Goal: Task Accomplishment & Management: Manage account settings

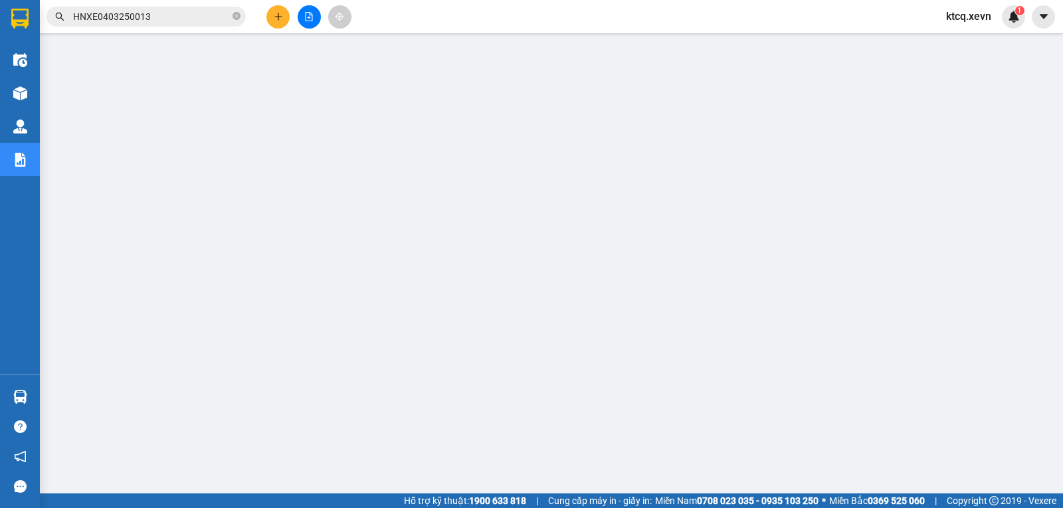
click at [240, 21] on span "HNXE0403250013" at bounding box center [146, 17] width 199 height 20
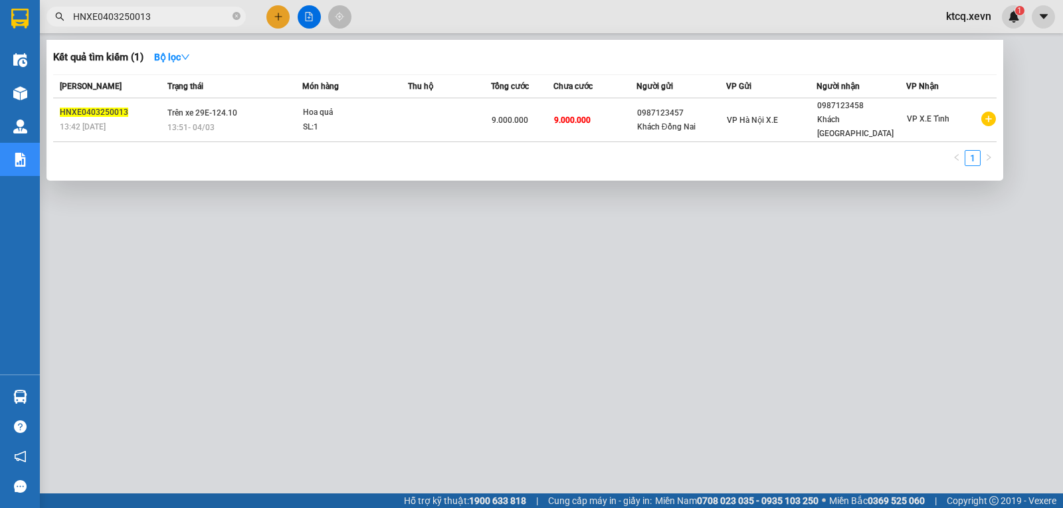
click at [231, 18] on span "HNXE0403250013" at bounding box center [146, 17] width 199 height 20
click at [236, 19] on icon "close-circle" at bounding box center [237, 16] width 8 height 8
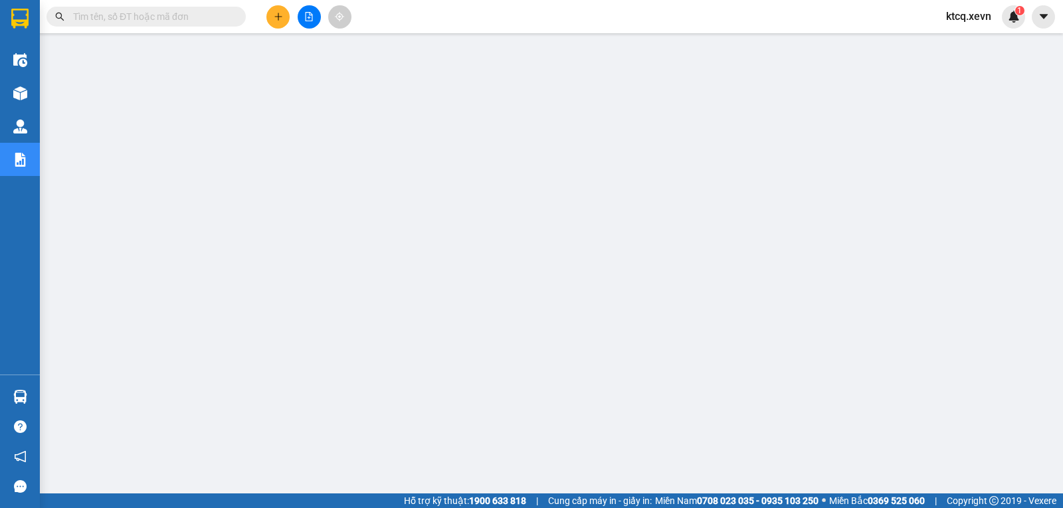
paste input "VPNB0403250053"
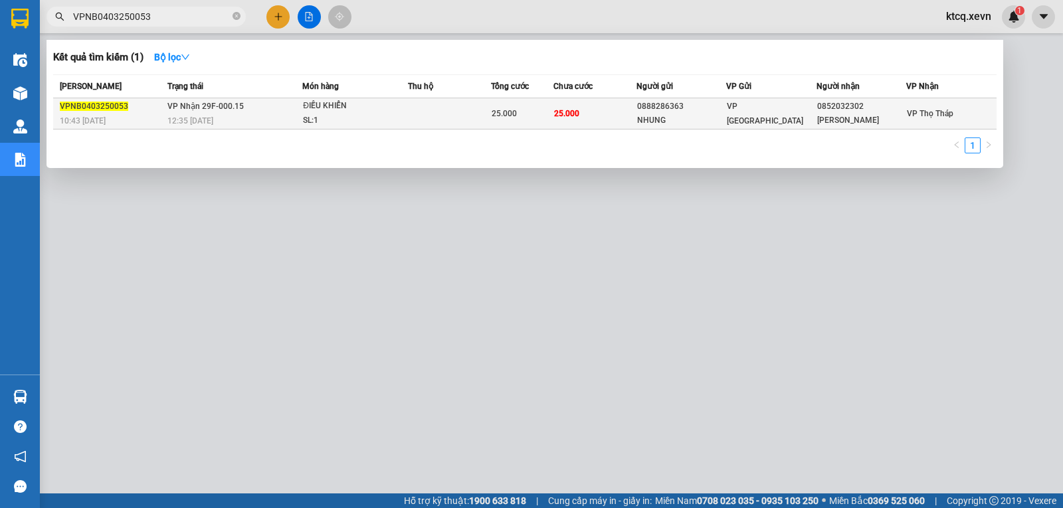
type input "VPNB0403250053"
click at [87, 100] on div "VPNB0403250053" at bounding box center [112, 107] width 104 height 14
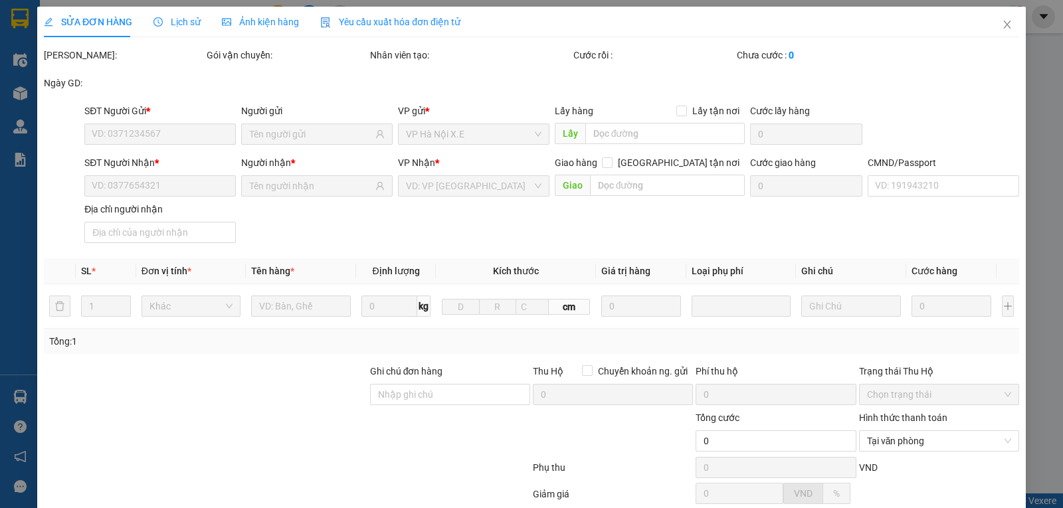
type input "0888286363"
type input "NHUNG"
type input "0852032302"
type input "HOÀNG ANH"
type input "037201002309 NGÔ HOÀNG ANH"
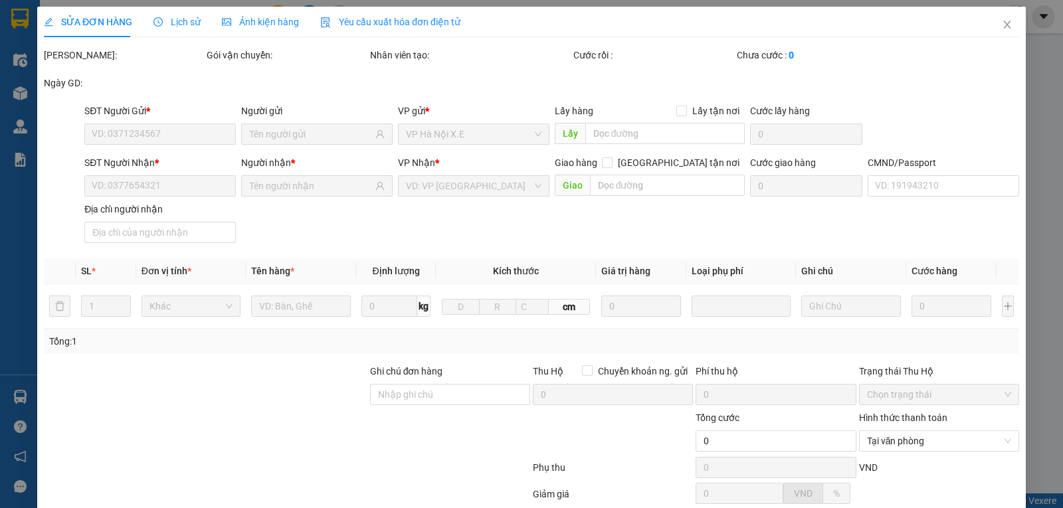
type input "25.000"
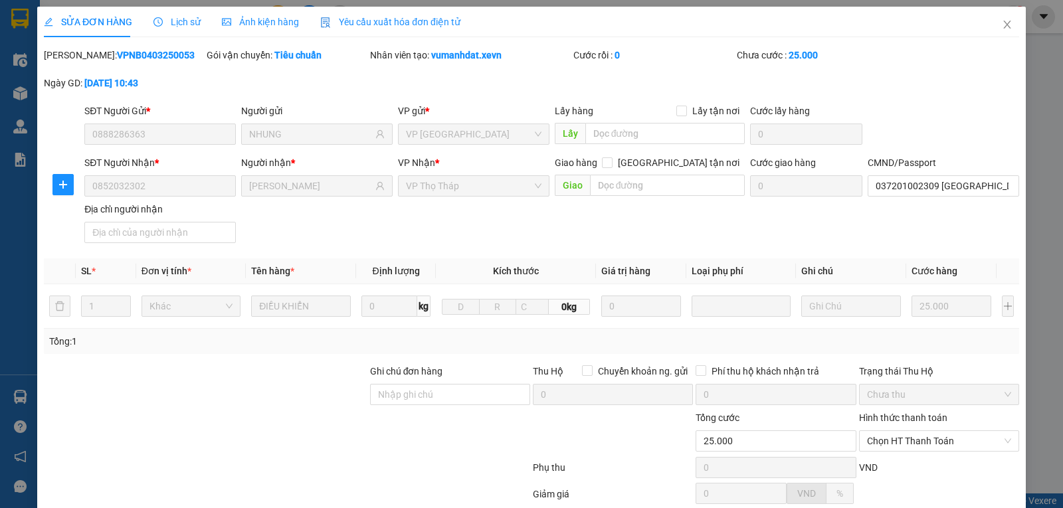
click at [191, 18] on span "Lịch sử" at bounding box center [176, 22] width 47 height 11
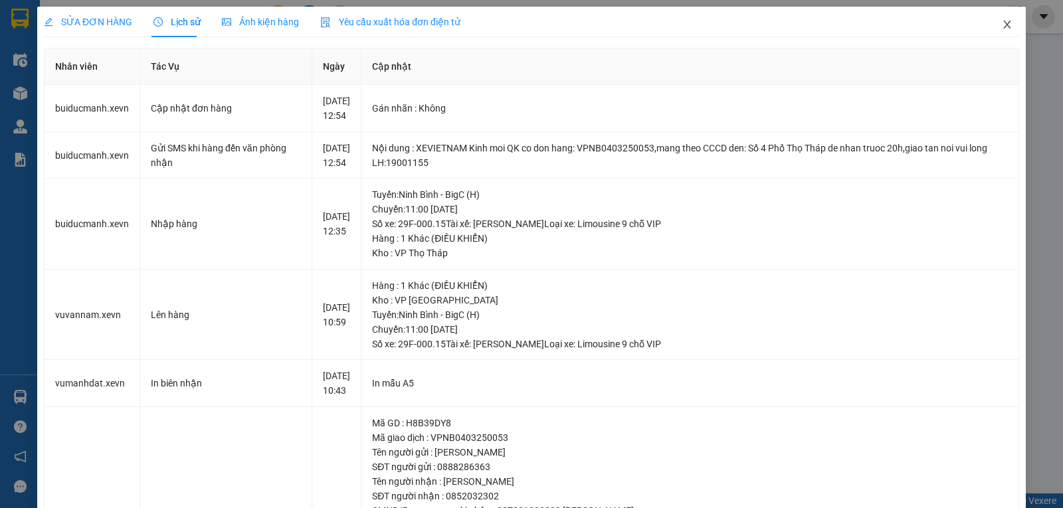
click at [1002, 23] on icon "close" at bounding box center [1007, 24] width 11 height 11
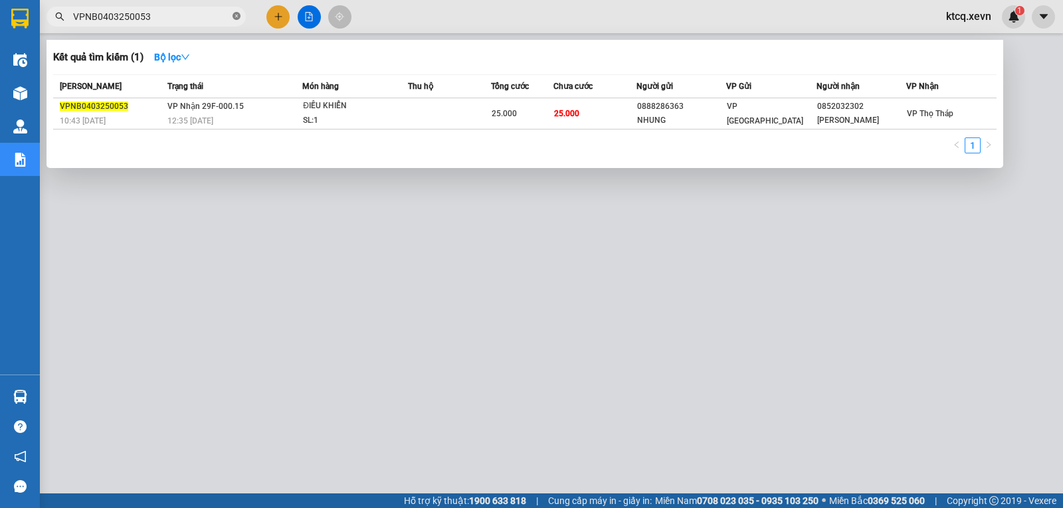
click at [238, 17] on icon "close-circle" at bounding box center [237, 16] width 8 height 8
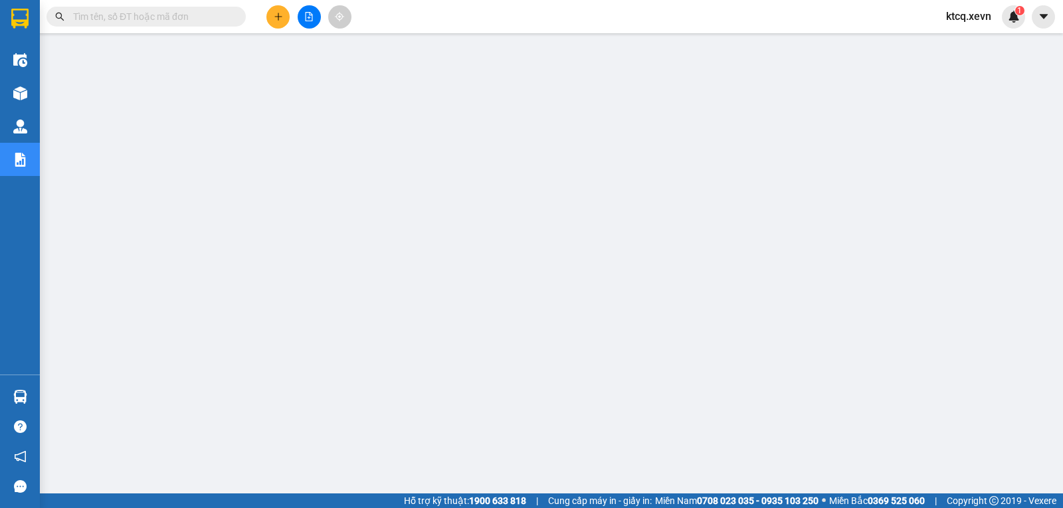
paste input "VPNĐ0503250236"
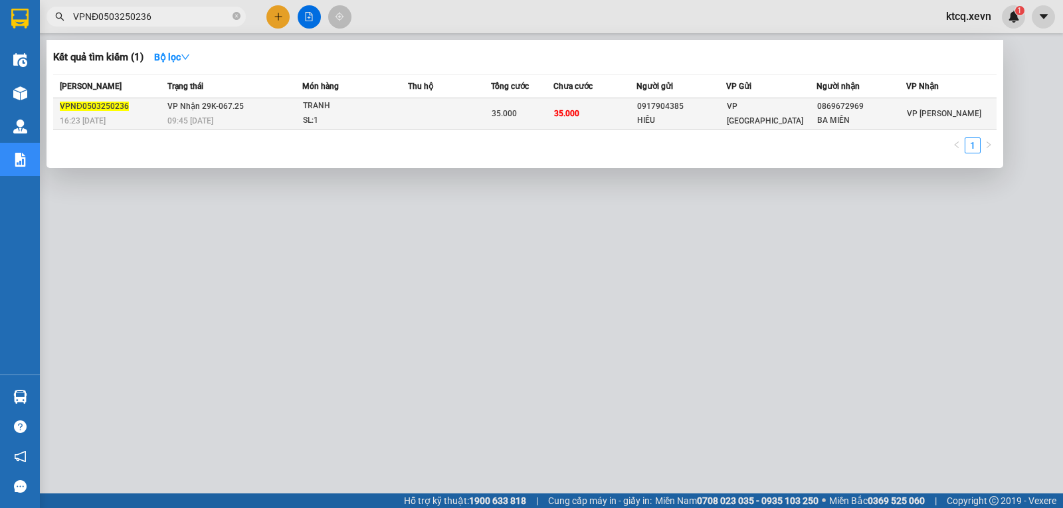
type input "VPNĐ0503250236"
click at [114, 104] on span "VPNĐ0503250236" at bounding box center [94, 106] width 69 height 9
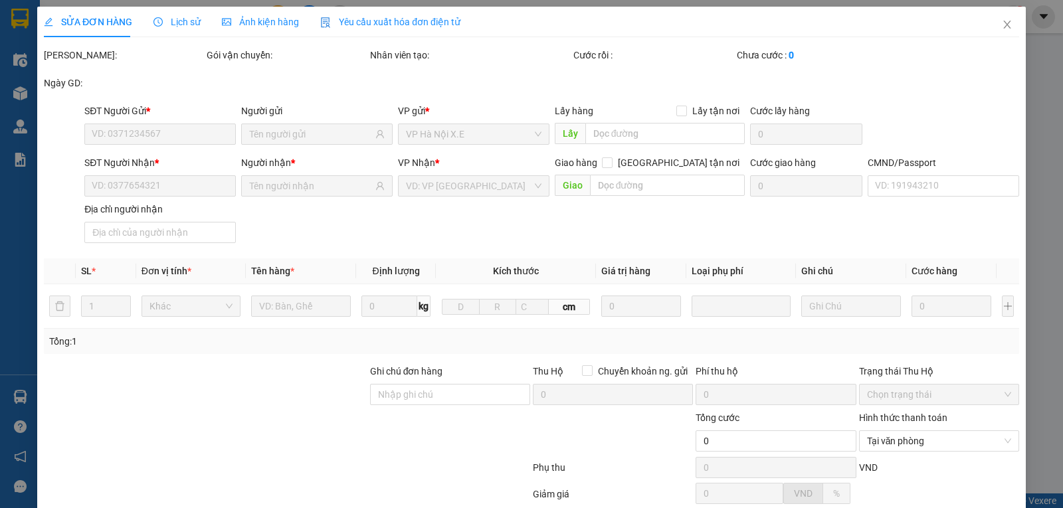
type input "0917904385"
type input "HIẾU"
type input "0869672969"
type input "BA MIỀN"
type input "35.000"
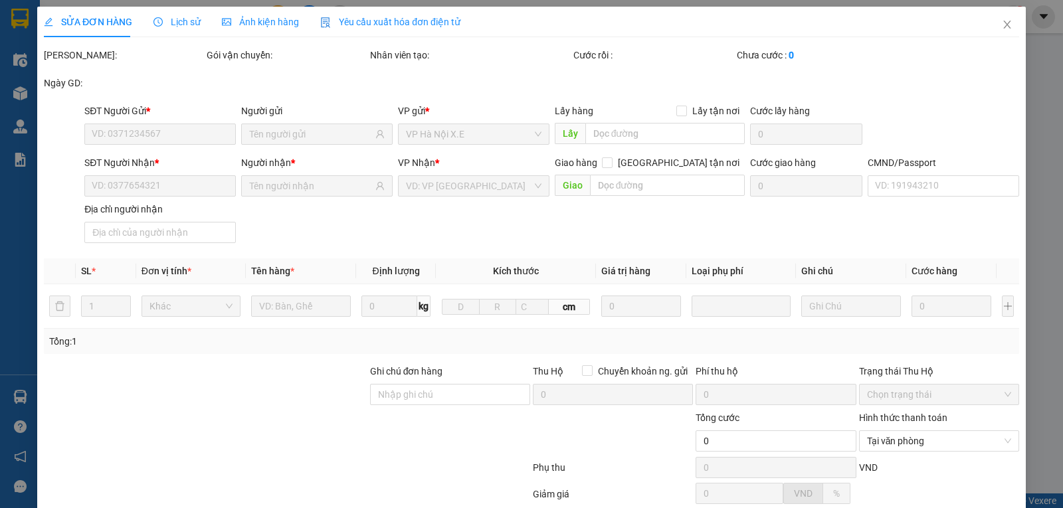
type input "35.000"
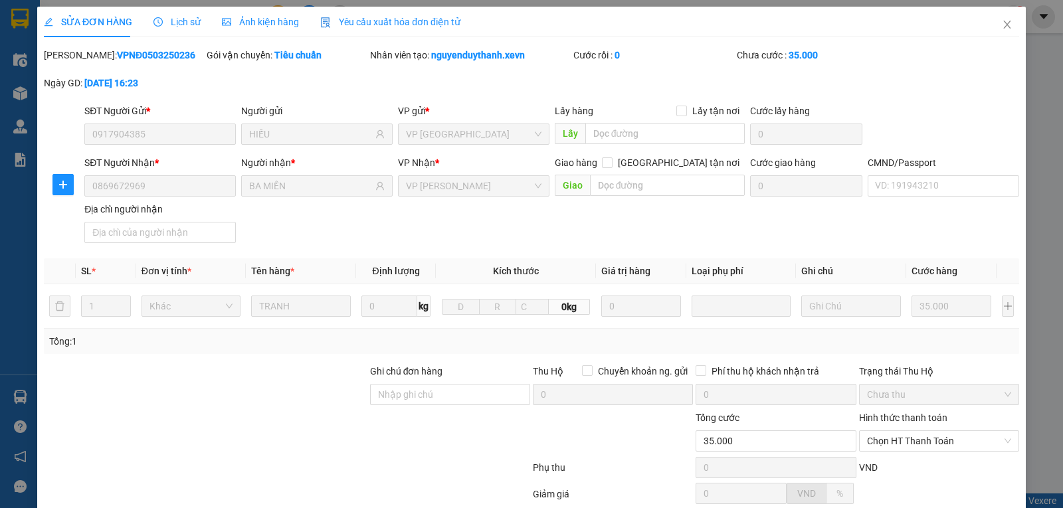
click at [167, 17] on span "Lịch sử" at bounding box center [176, 22] width 47 height 11
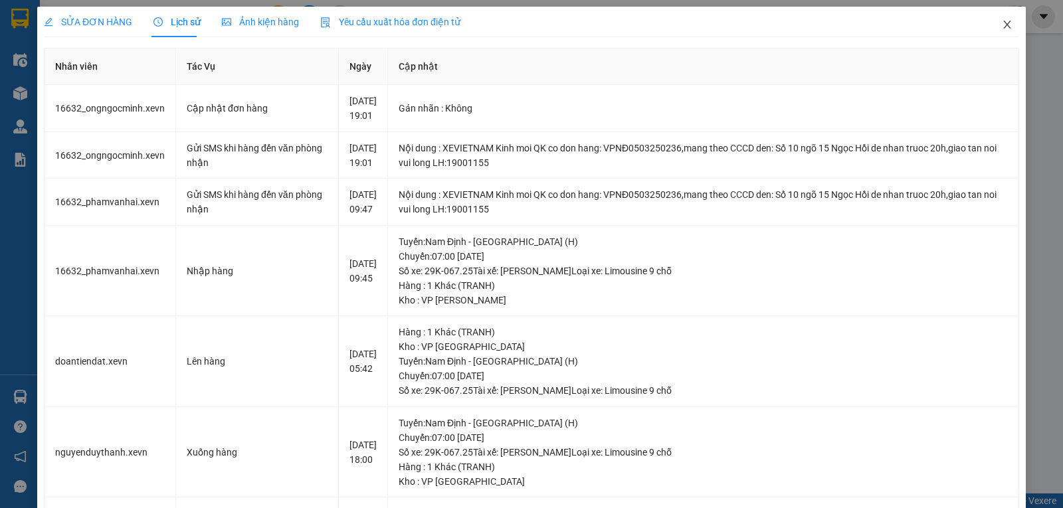
click at [1002, 21] on icon "close" at bounding box center [1007, 24] width 11 height 11
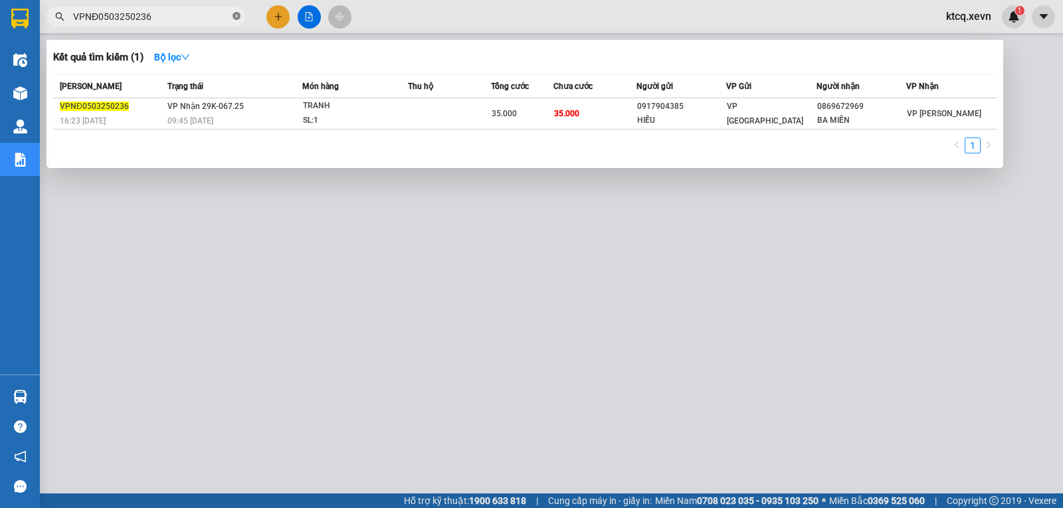
click at [234, 15] on icon "close-circle" at bounding box center [237, 16] width 8 height 8
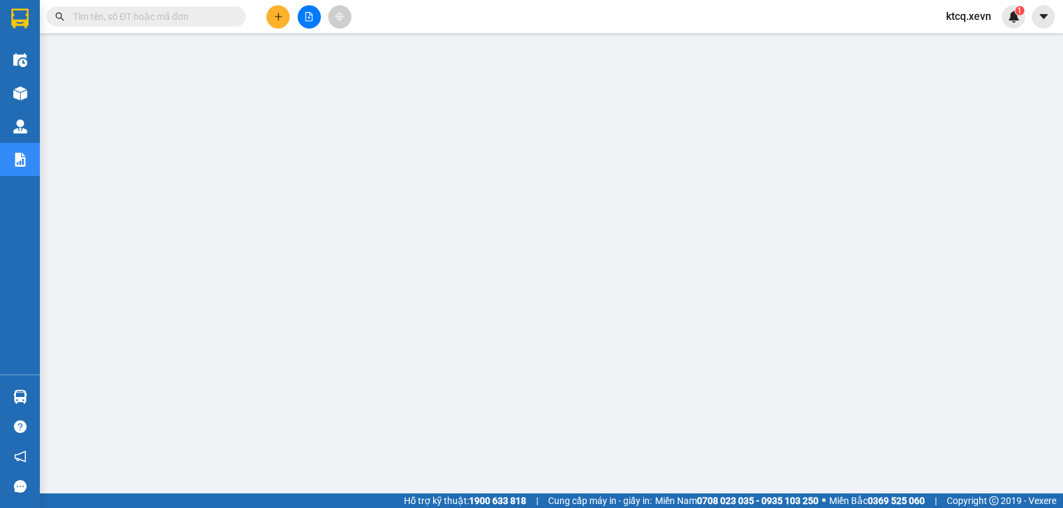
paste input "VPBC0603250061"
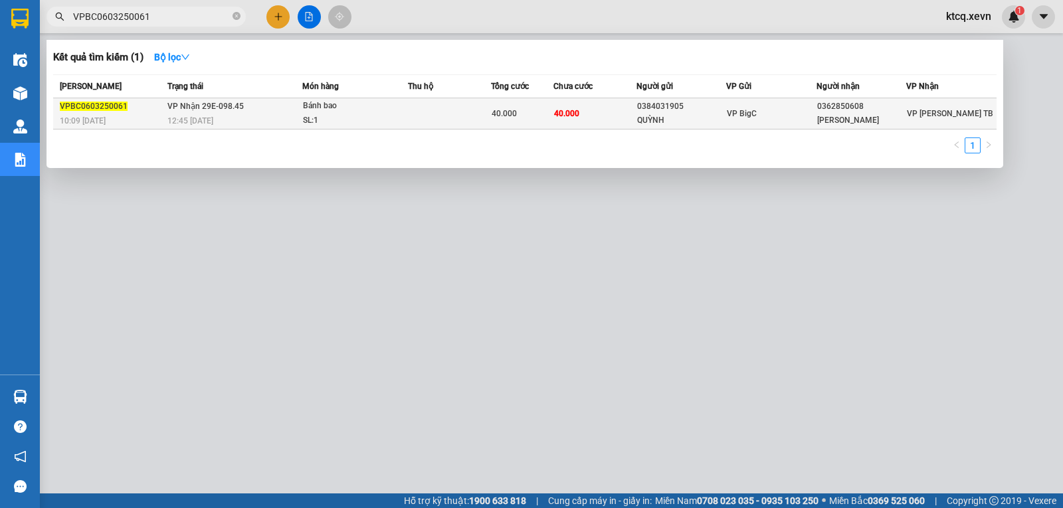
type input "VPBC0603250061"
click at [98, 109] on span "VPBC0603250061" at bounding box center [94, 106] width 68 height 9
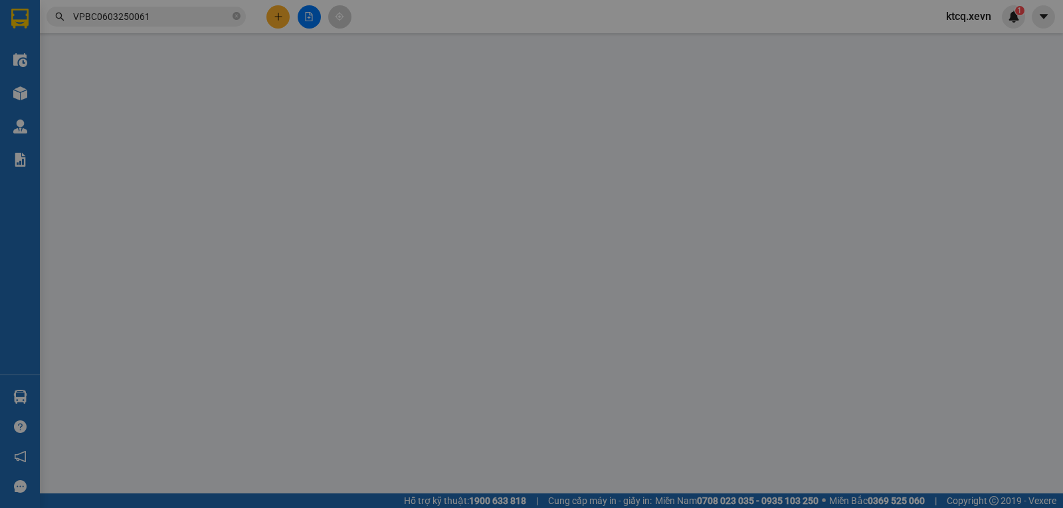
type input "0384031905"
type input "QUỲNH"
type input "0362850608"
type input "UYÊN VŨ"
type input "LÊ QUANG TRƯỜNG 0976441285"
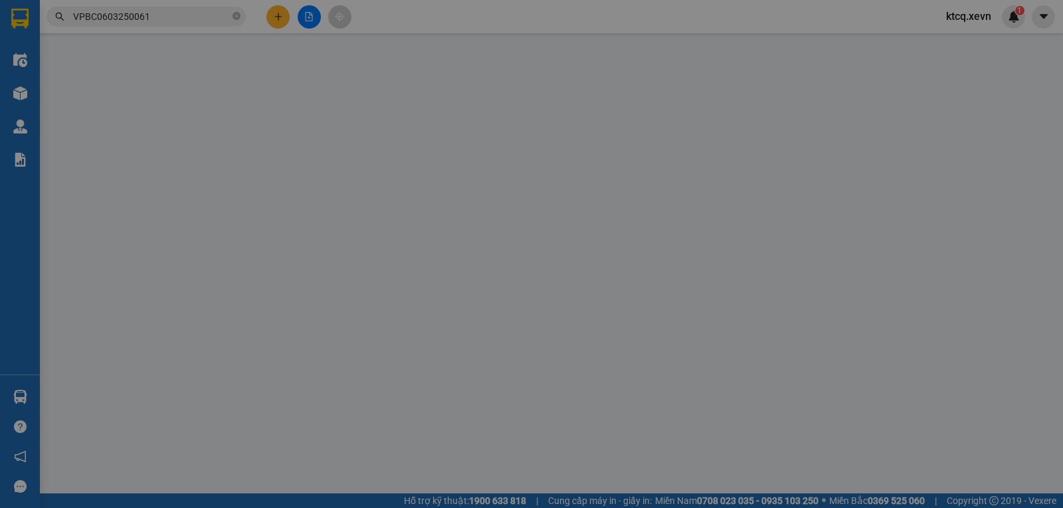
type input "40.000"
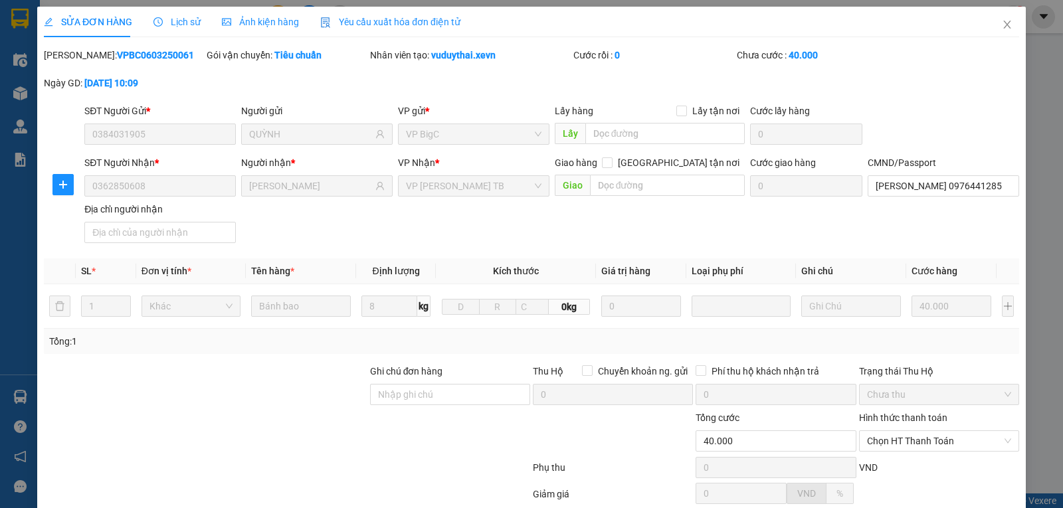
click at [169, 23] on span "Lịch sử" at bounding box center [176, 22] width 47 height 11
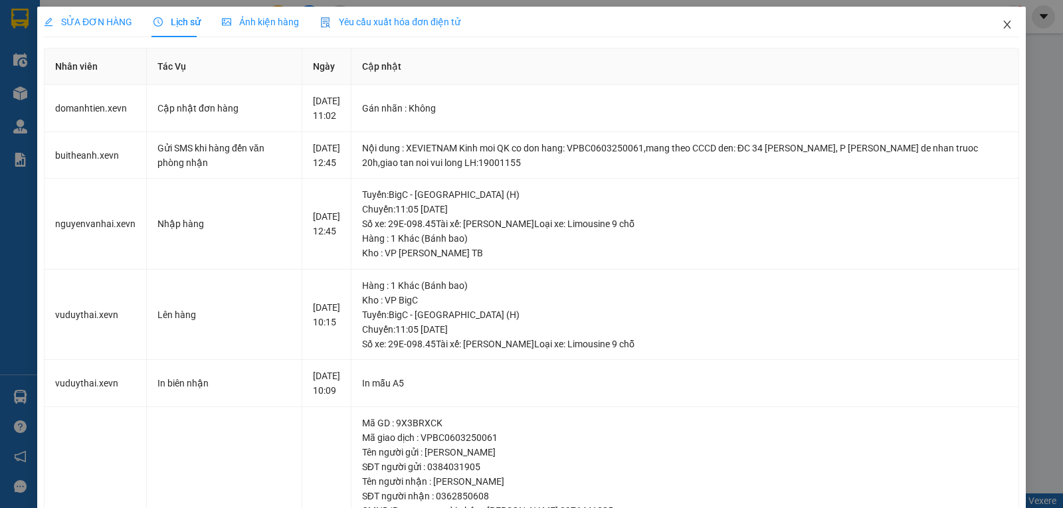
click at [1002, 23] on icon "close" at bounding box center [1007, 24] width 11 height 11
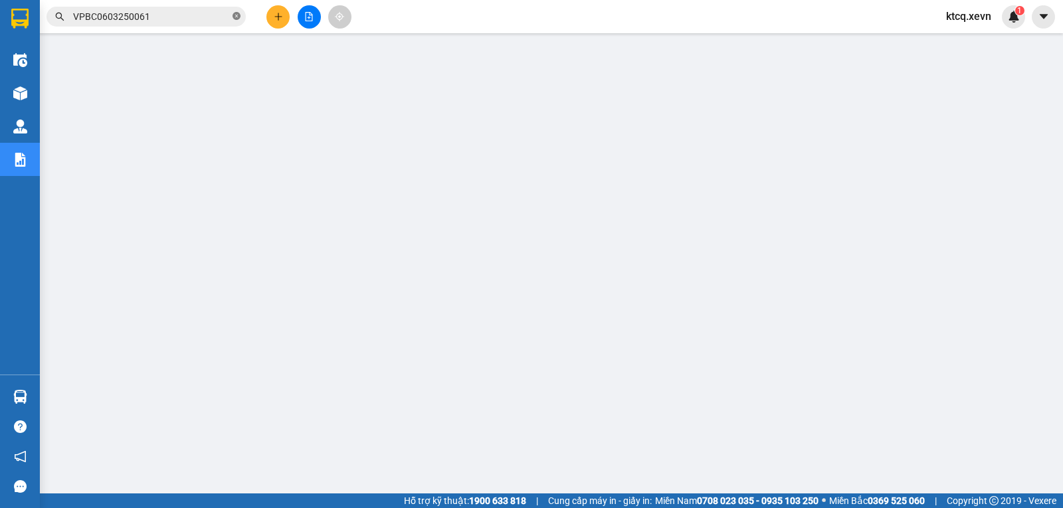
click at [235, 14] on icon "close-circle" at bounding box center [237, 16] width 8 height 8
paste input "VPPV0703250220"
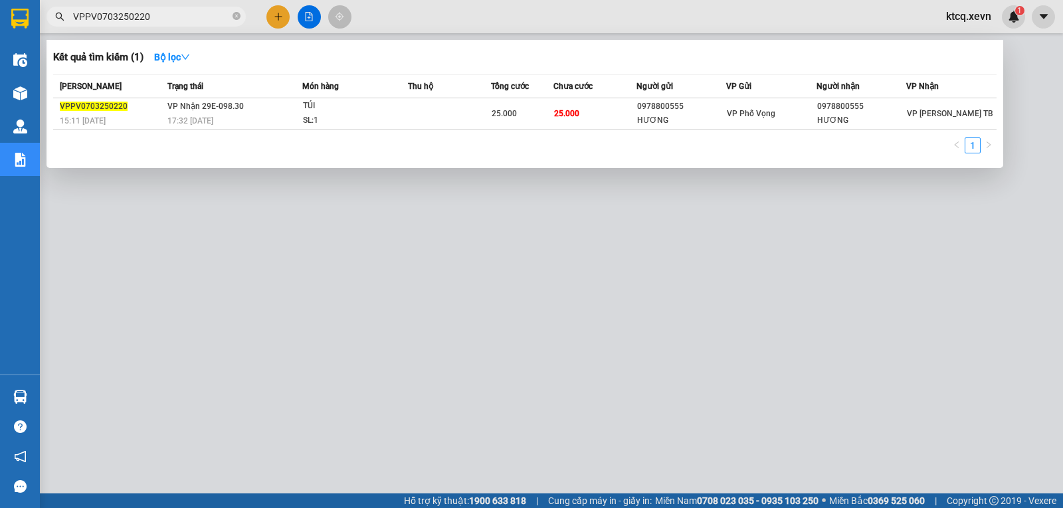
type input "VPPV0703250220"
click at [208, 18] on input "VPPV0703250220" at bounding box center [151, 16] width 157 height 15
click at [233, 18] on icon "close-circle" at bounding box center [237, 16] width 8 height 8
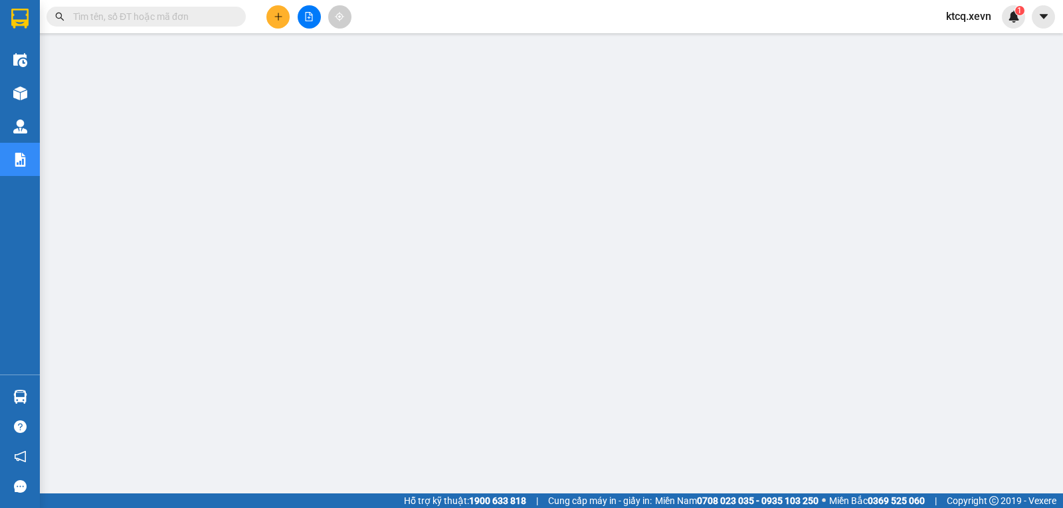
paste input "VPPV0703250220"
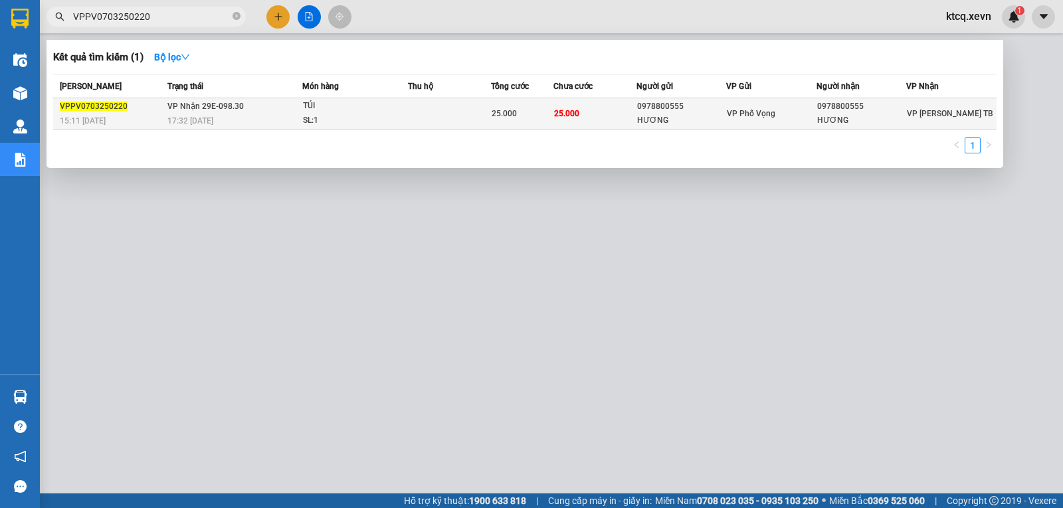
type input "VPPV0703250220"
click at [94, 105] on span "VPPV0703250220" at bounding box center [94, 106] width 68 height 9
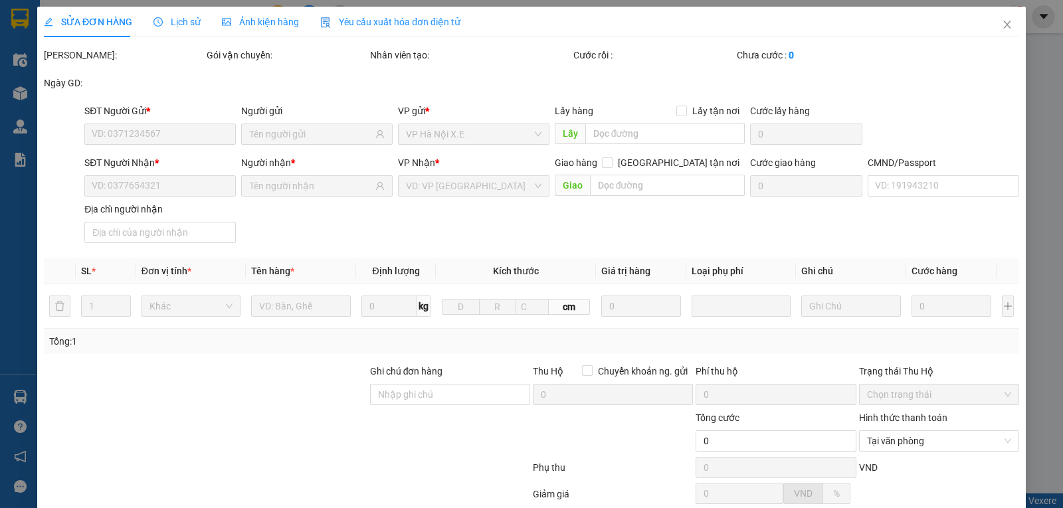
type input "0978800555"
type input "HƯƠNG"
type input "0978800555"
type input "HƯƠNG"
type input "25.000"
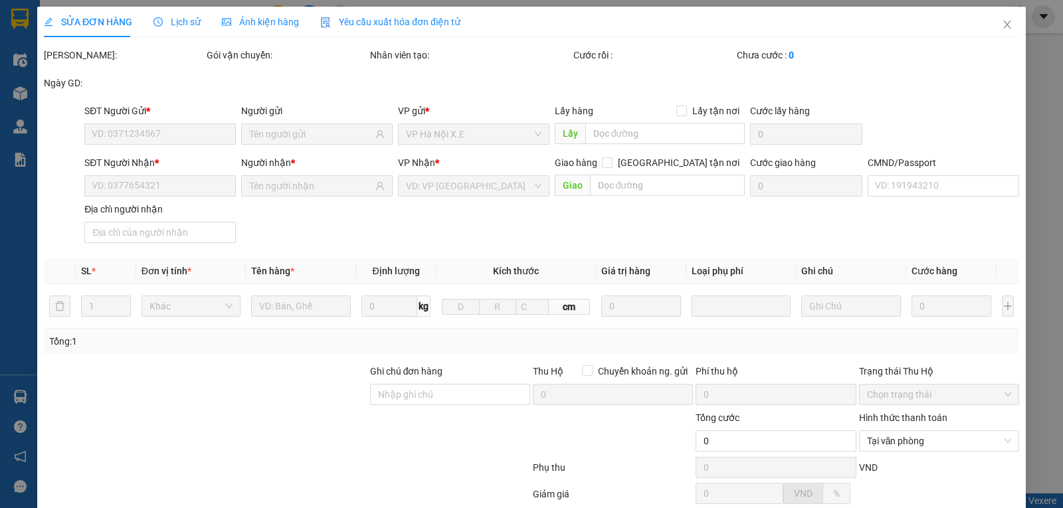
type input "25.000"
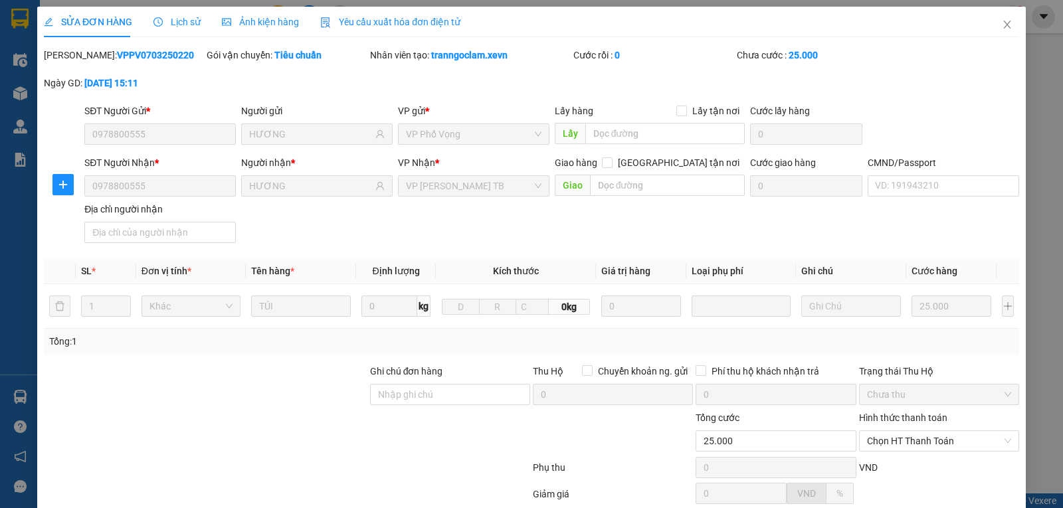
click at [178, 14] on div "Lịch sử" at bounding box center [176, 22] width 47 height 31
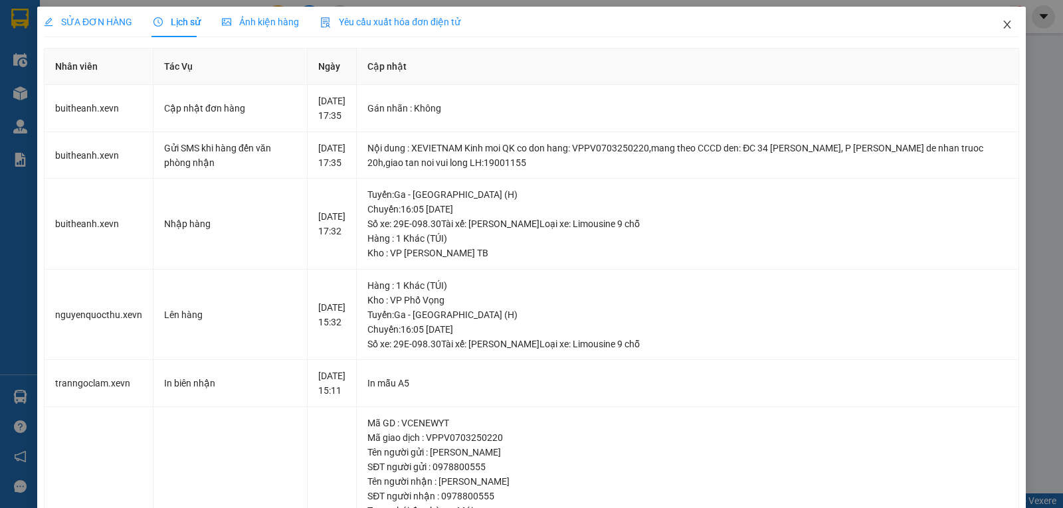
click at [1003, 25] on span "Close" at bounding box center [1006, 25] width 37 height 37
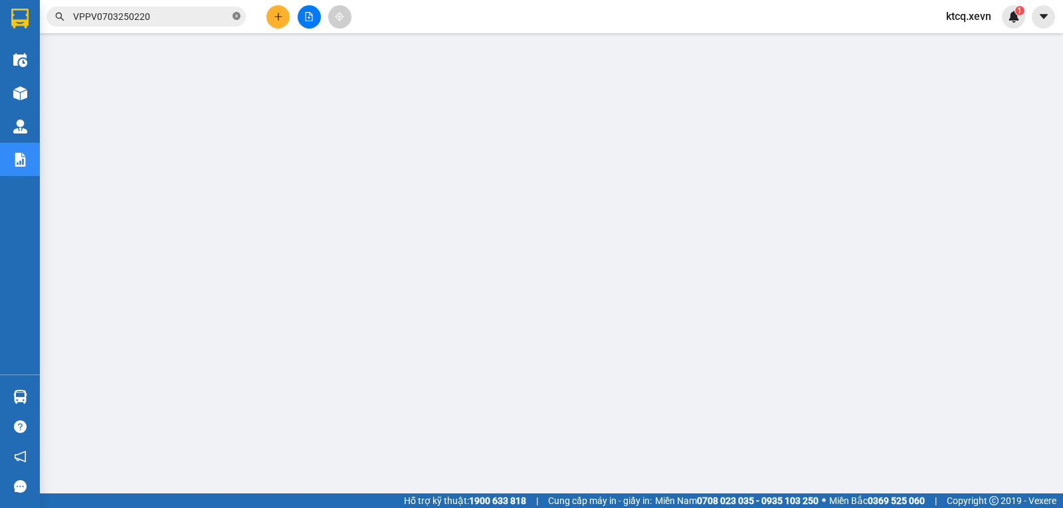
click at [238, 14] on icon "close-circle" at bounding box center [237, 16] width 8 height 8
paste input "VPTT0703250088"
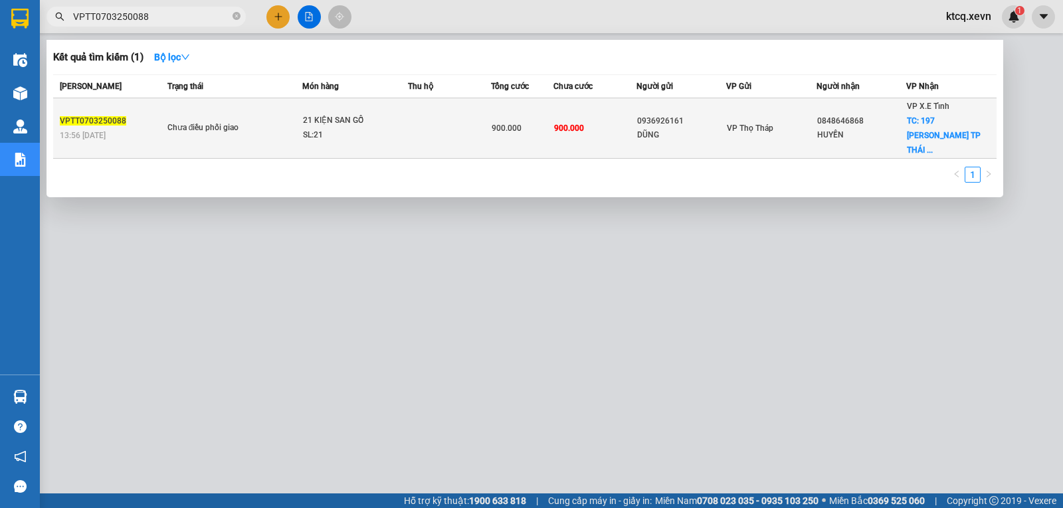
type input "VPTT0703250088"
click at [82, 116] on span "VPTT0703250088" at bounding box center [93, 120] width 66 height 9
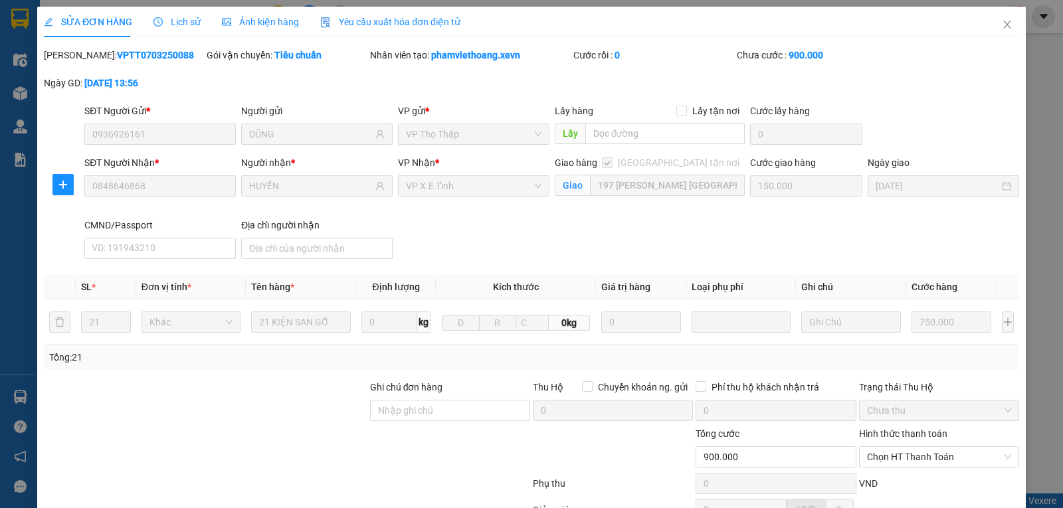
click at [177, 19] on span "Lịch sử" at bounding box center [176, 22] width 47 height 11
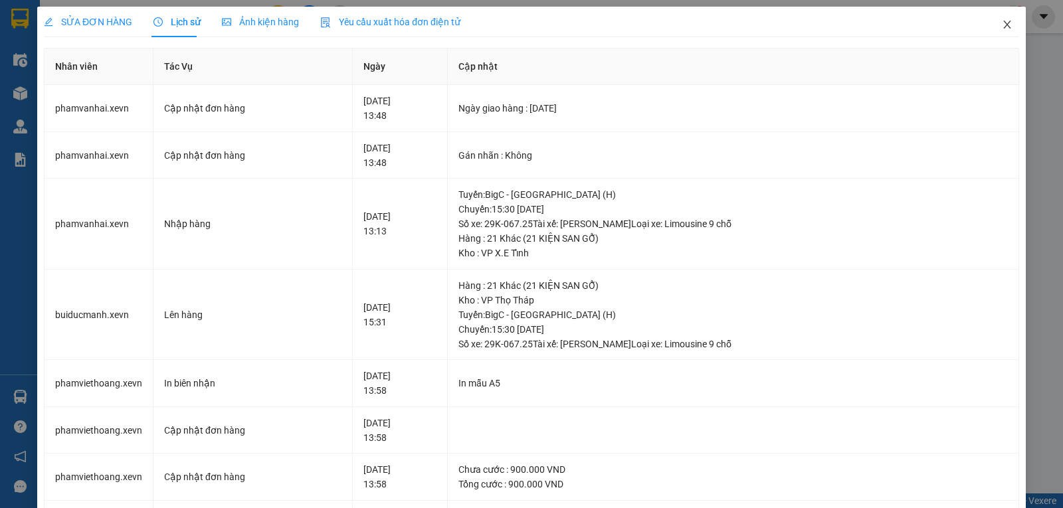
click at [1002, 25] on icon "close" at bounding box center [1007, 24] width 11 height 11
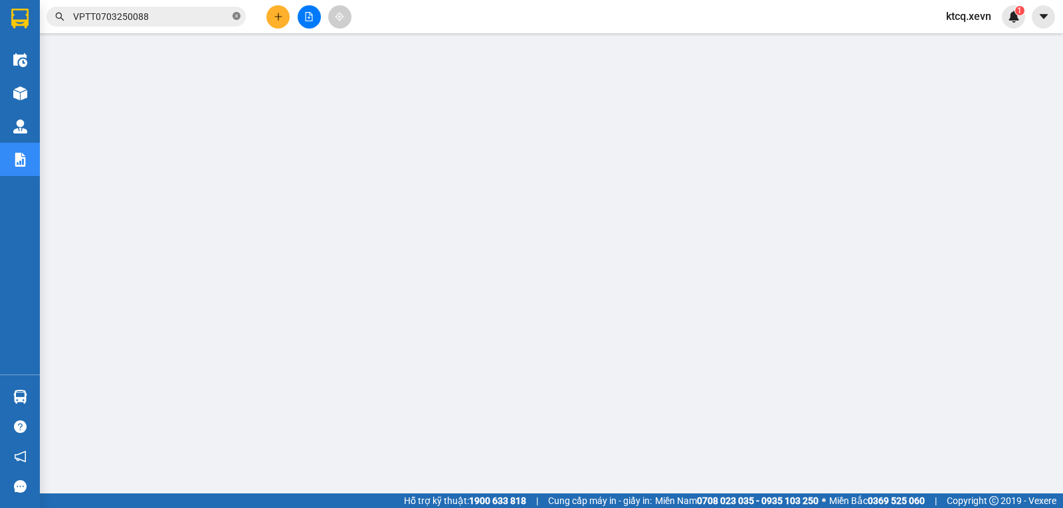
click at [233, 16] on icon "close-circle" at bounding box center [237, 16] width 8 height 8
paste input "VPTB0703250108"
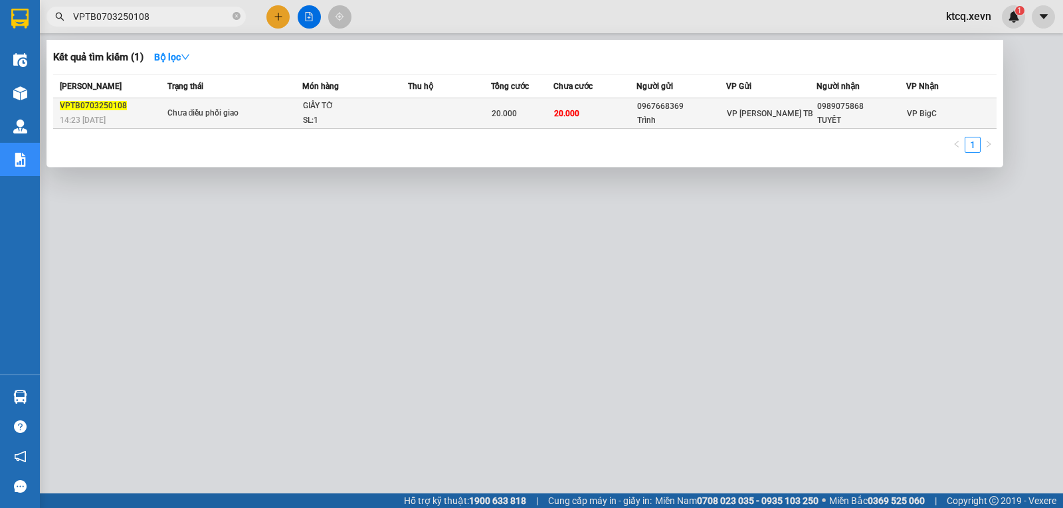
type input "VPTB0703250108"
click at [78, 105] on span "VPTB0703250108" at bounding box center [93, 105] width 67 height 9
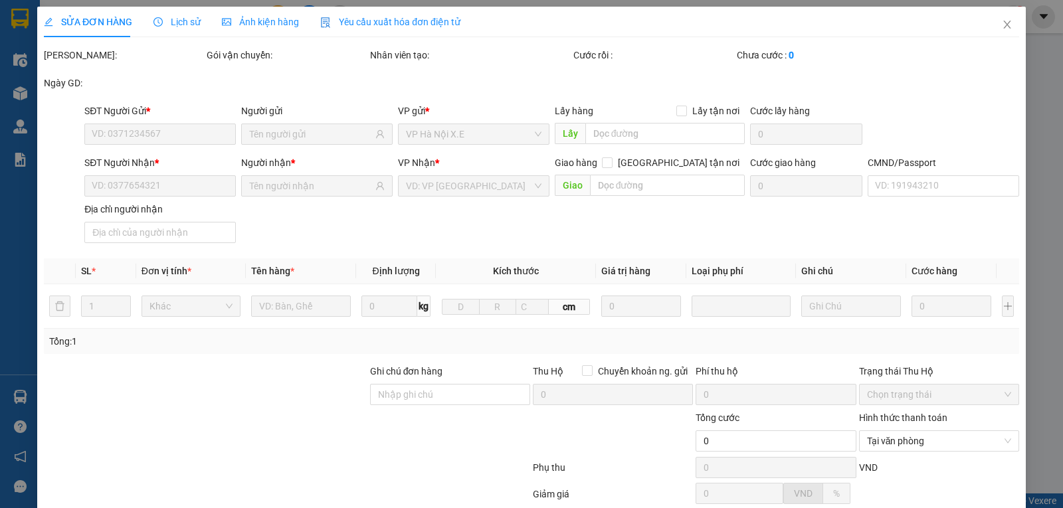
type input "0967668369"
type input "Trình"
type input "0989075868"
type input "TUYẾT"
type input "034099005825 nguyễn trọng bằng"
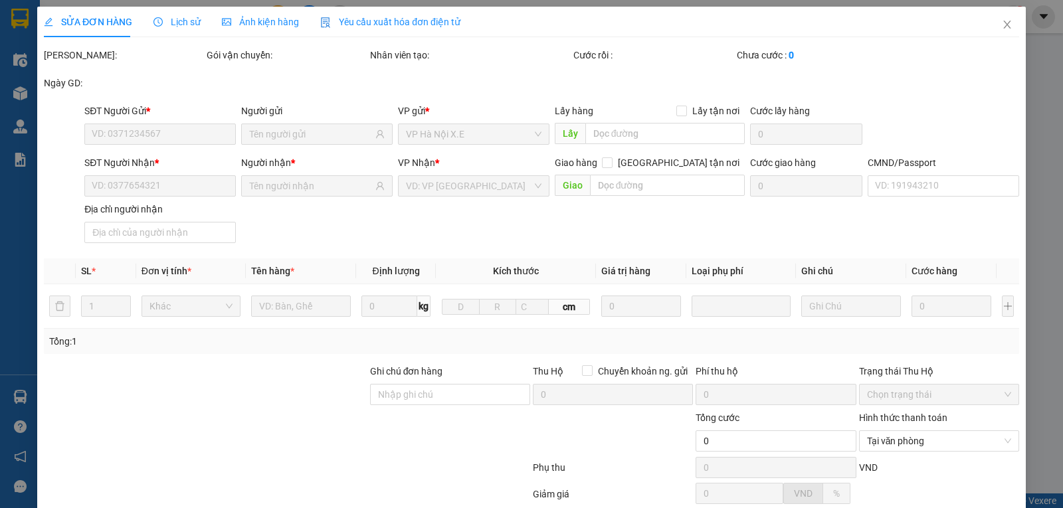
type input "20.000"
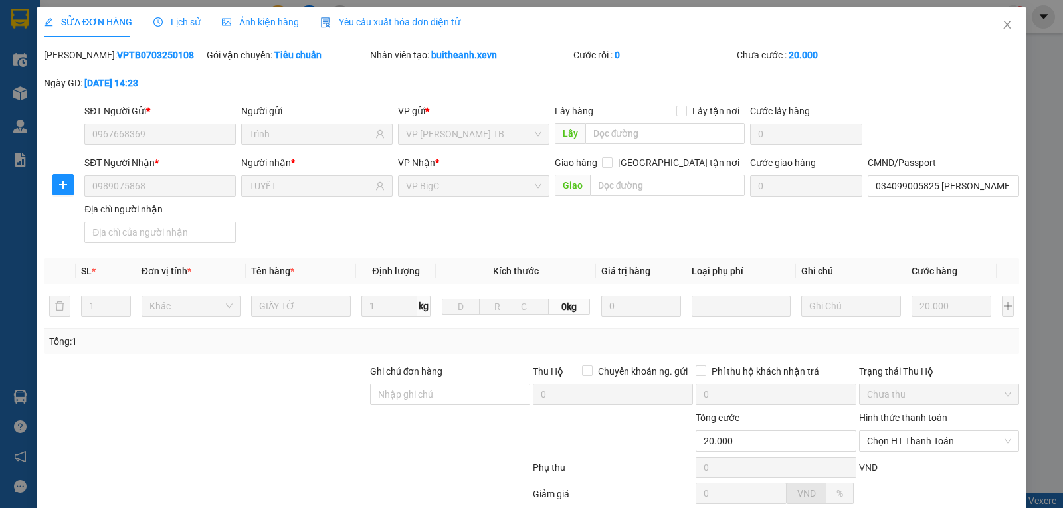
click at [185, 22] on span "Lịch sử" at bounding box center [176, 22] width 47 height 11
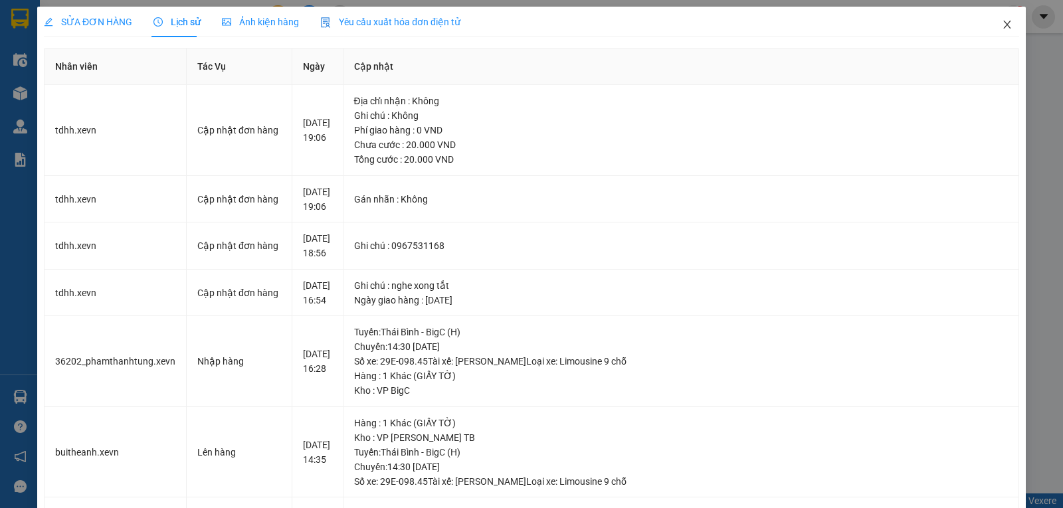
click at [1008, 26] on span "Close" at bounding box center [1006, 25] width 37 height 37
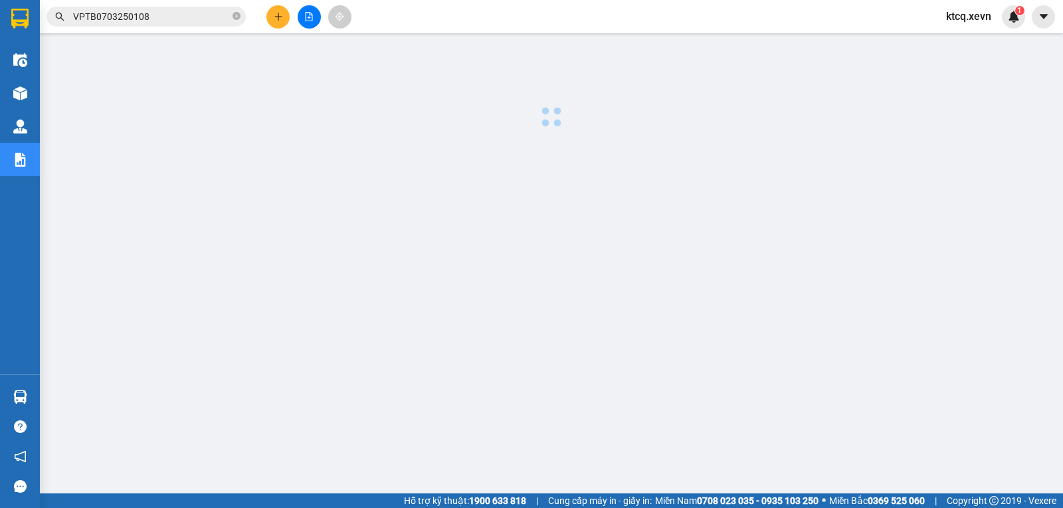
click at [1002, 25] on div "ktcq.xevn 1" at bounding box center [980, 16] width 90 height 23
click at [239, 19] on icon "close-circle" at bounding box center [237, 16] width 8 height 8
paste input "VPBC0803250169"
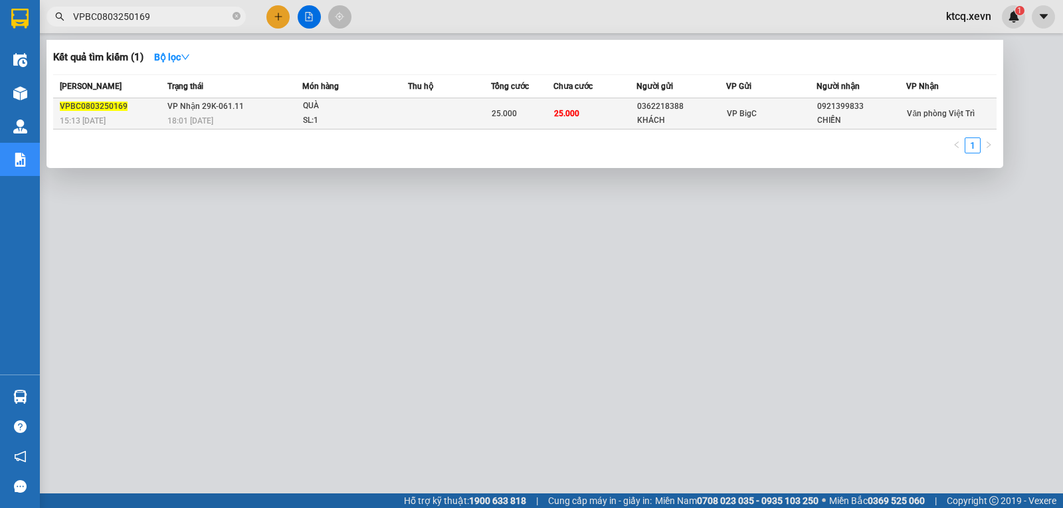
type input "VPBC0803250169"
click at [96, 104] on span "VPBC0803250169" at bounding box center [94, 106] width 68 height 9
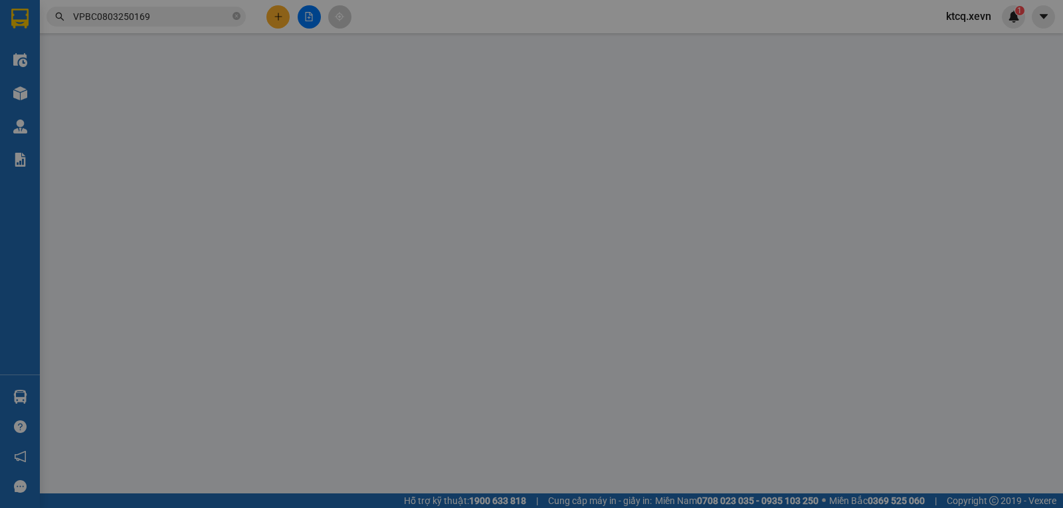
type input "0362218388"
type input "KHÁCH"
type input "0921399833"
type input "CHIẾN"
type input "25.000"
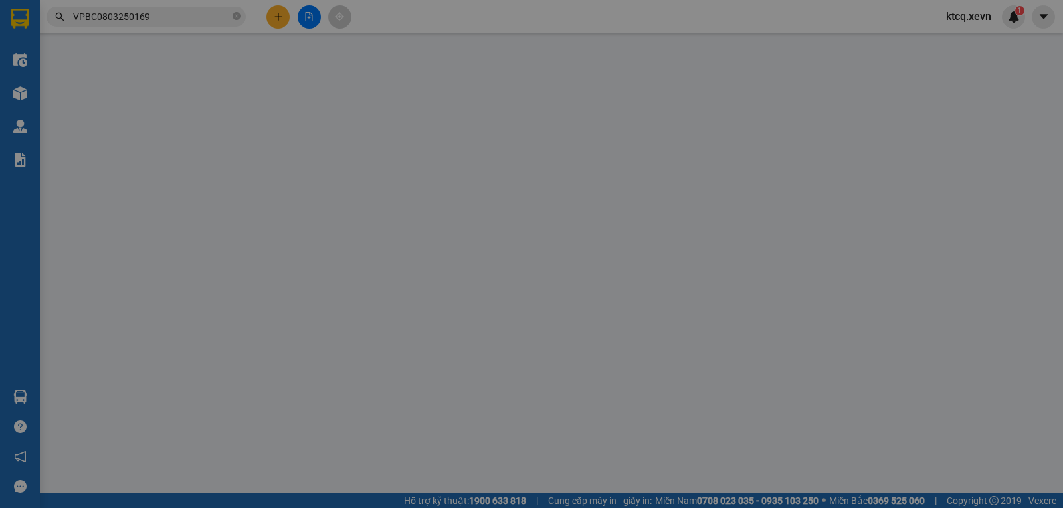
type input "25.000"
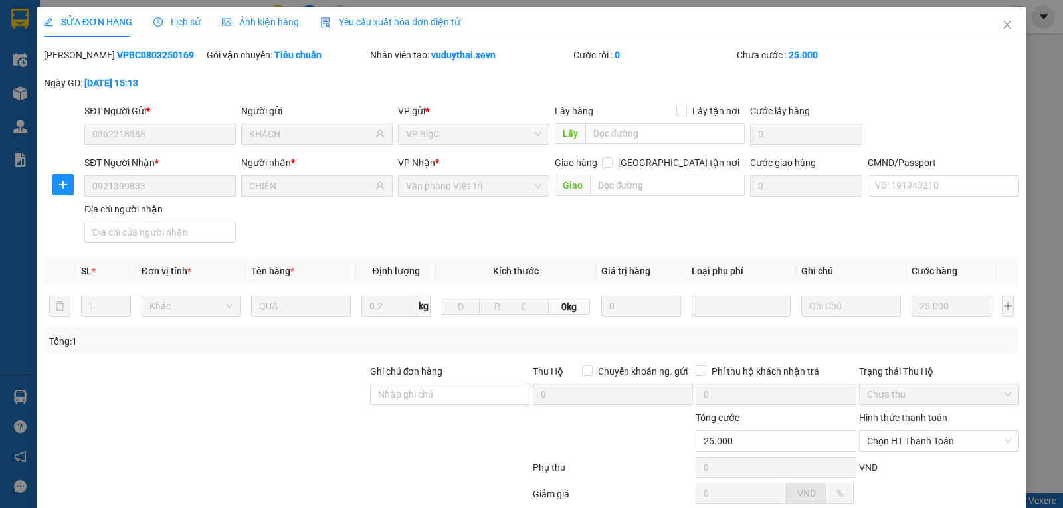
click at [175, 21] on span "Lịch sử" at bounding box center [176, 22] width 47 height 11
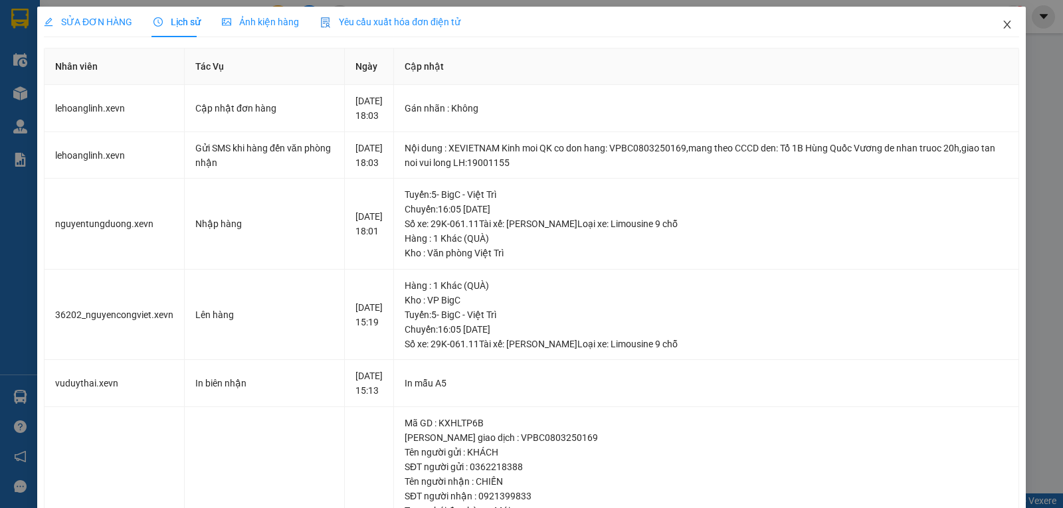
click at [1002, 24] on icon "close" at bounding box center [1007, 24] width 11 height 11
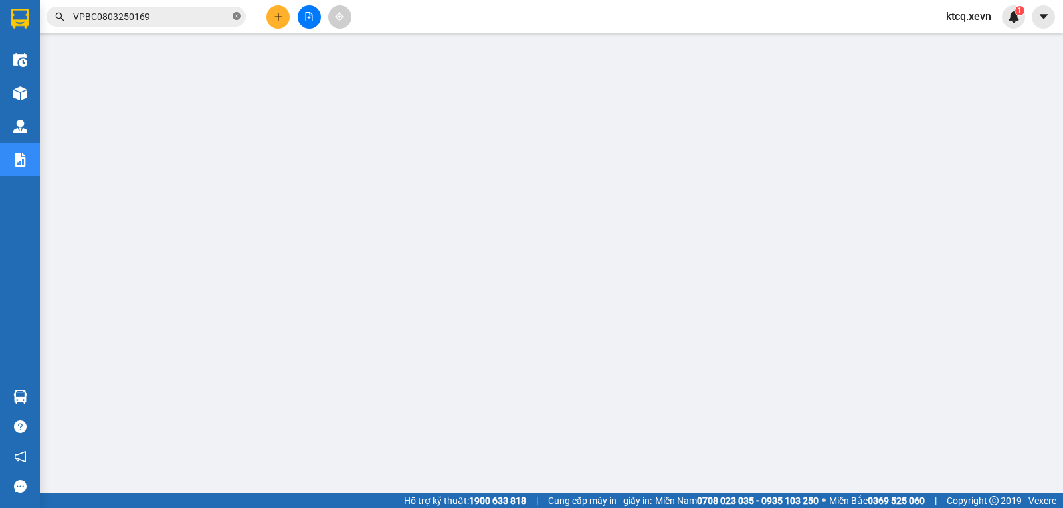
click at [238, 17] on icon "close-circle" at bounding box center [237, 16] width 8 height 8
paste input "VPTT0703250088"
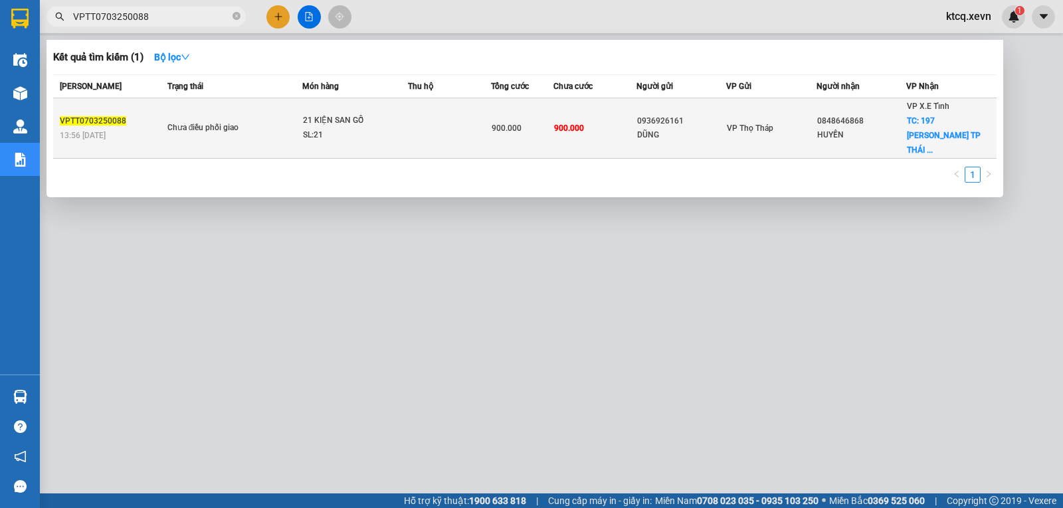
type input "VPTT0703250088"
click at [107, 116] on span "VPTT0703250088" at bounding box center [93, 120] width 66 height 9
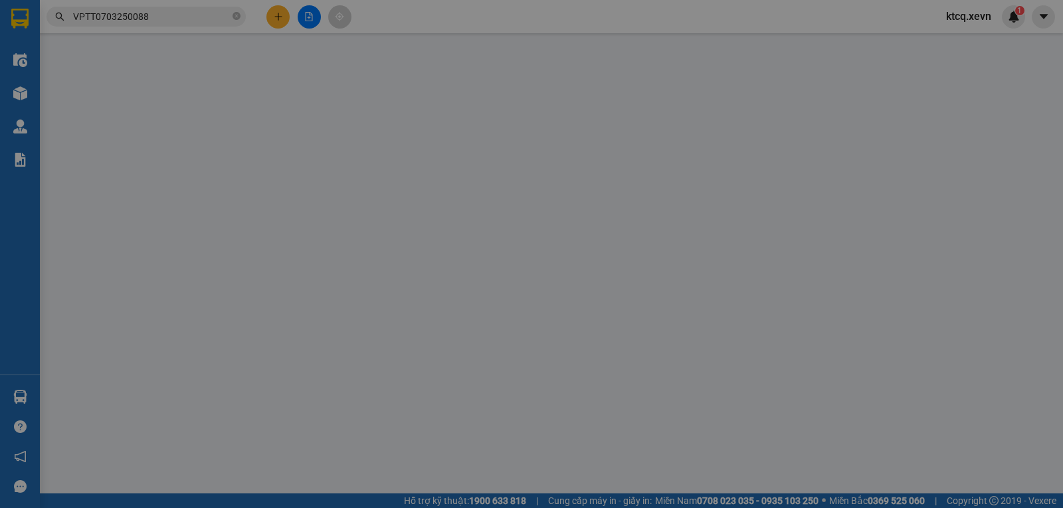
type input "0936926161"
type input "DŨNG"
type input "0848646868"
type input "HUYỀN"
checkbox input "true"
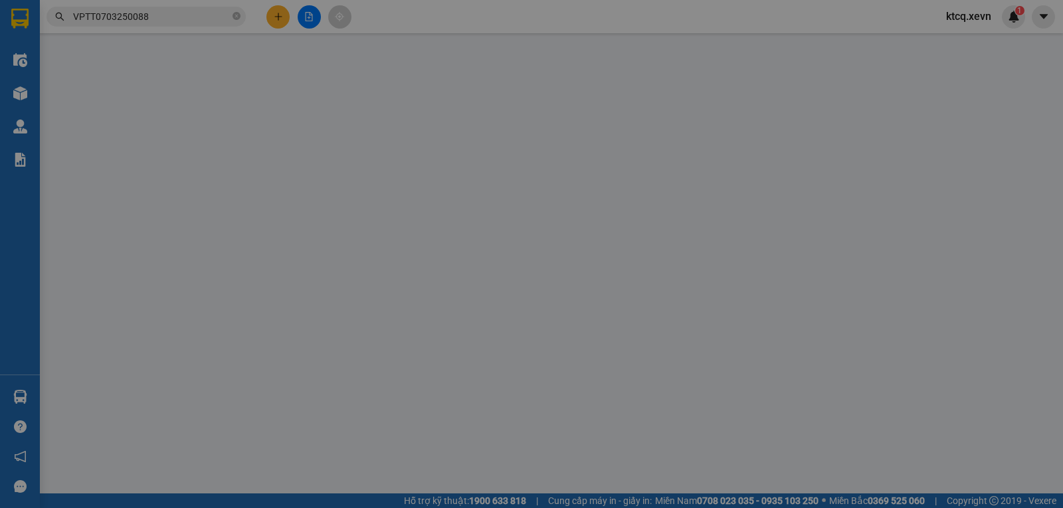
type input "197 TRẦN HƯNG ĐẠO TP THÁI BÌNH"
type input "150.000"
type input "900.000"
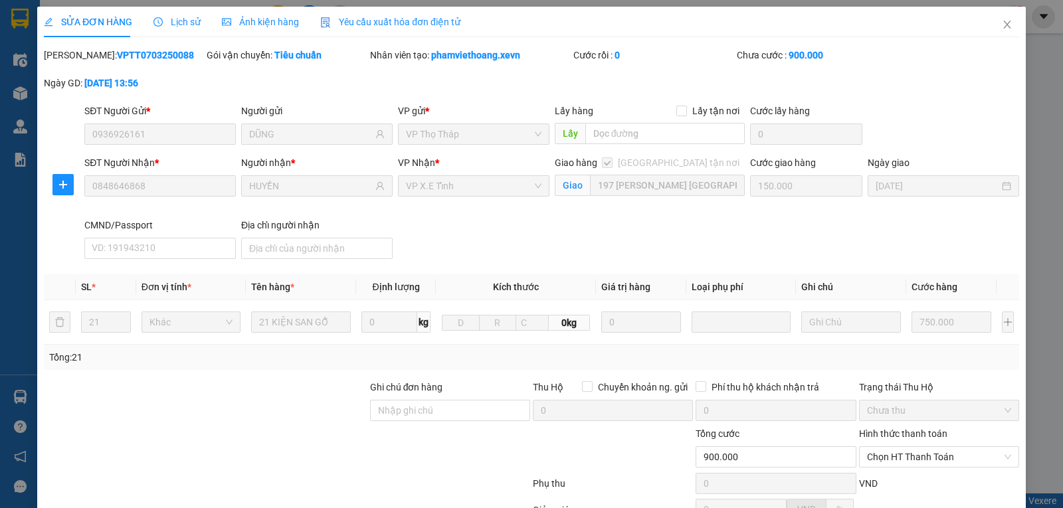
click at [167, 25] on span "Lịch sử" at bounding box center [176, 22] width 47 height 11
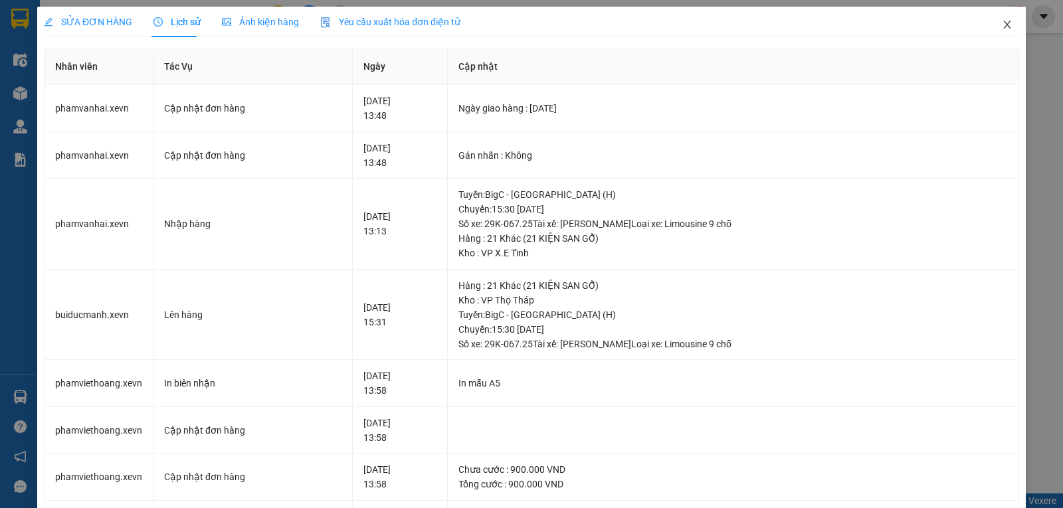
click at [1003, 29] on span "Close" at bounding box center [1006, 25] width 37 height 37
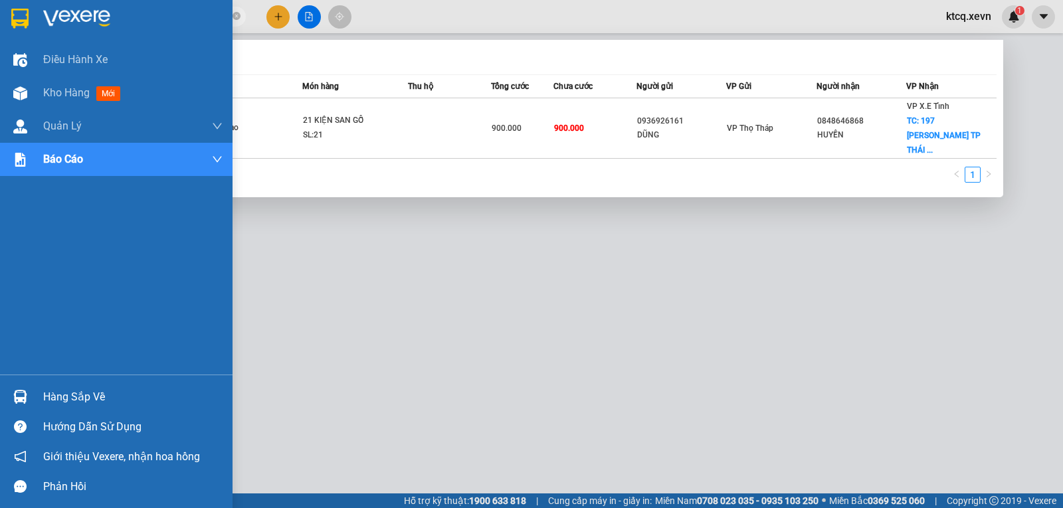
drag, startPoint x: 177, startPoint y: 23, endPoint x: 35, endPoint y: 17, distance: 141.6
click at [35, 17] on section "Kết quả tìm kiếm ( 1 ) Bộ lọc Mã ĐH Trạng thái Món hàng Thu hộ Tổng cước Chưa c…" at bounding box center [531, 254] width 1063 height 508
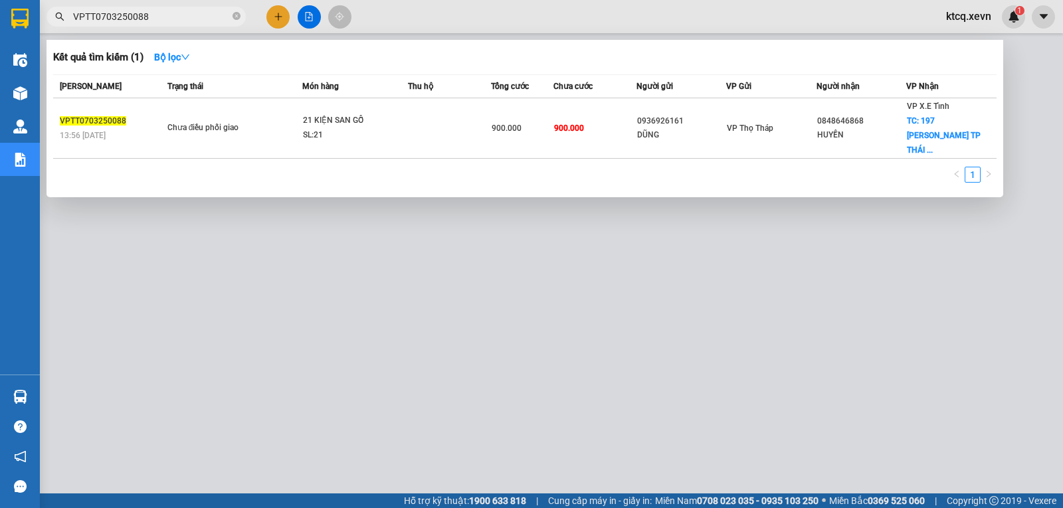
click at [200, 364] on div at bounding box center [531, 254] width 1063 height 508
click at [236, 17] on icon "close-circle" at bounding box center [237, 16] width 8 height 8
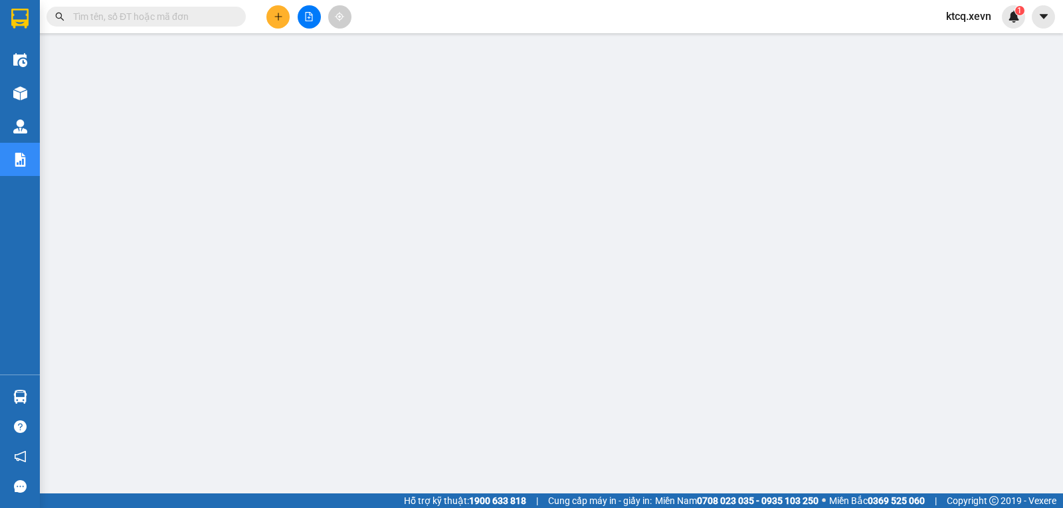
paste input "VPTB0903250133"
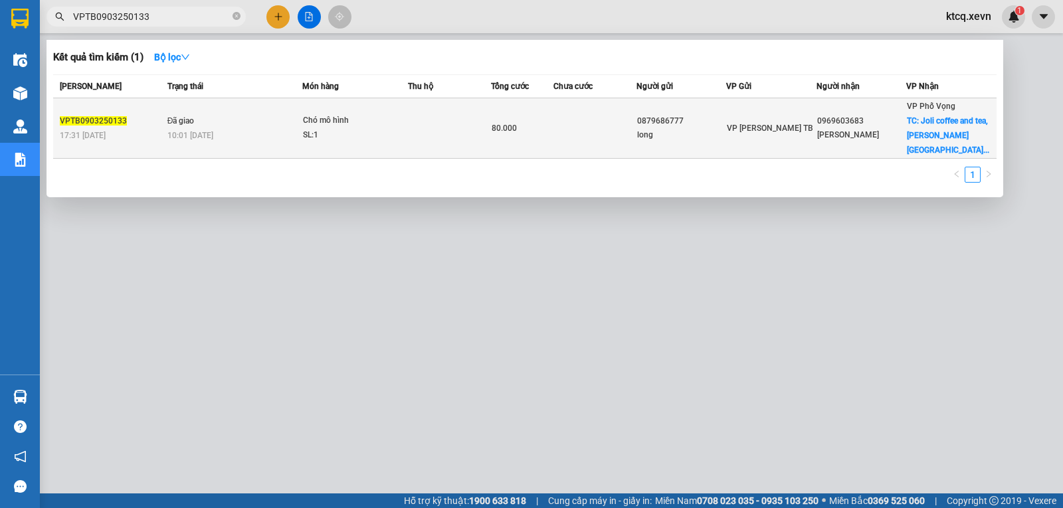
type input "VPTB0903250133"
click at [106, 116] on span "VPTB0903250133" at bounding box center [93, 120] width 67 height 9
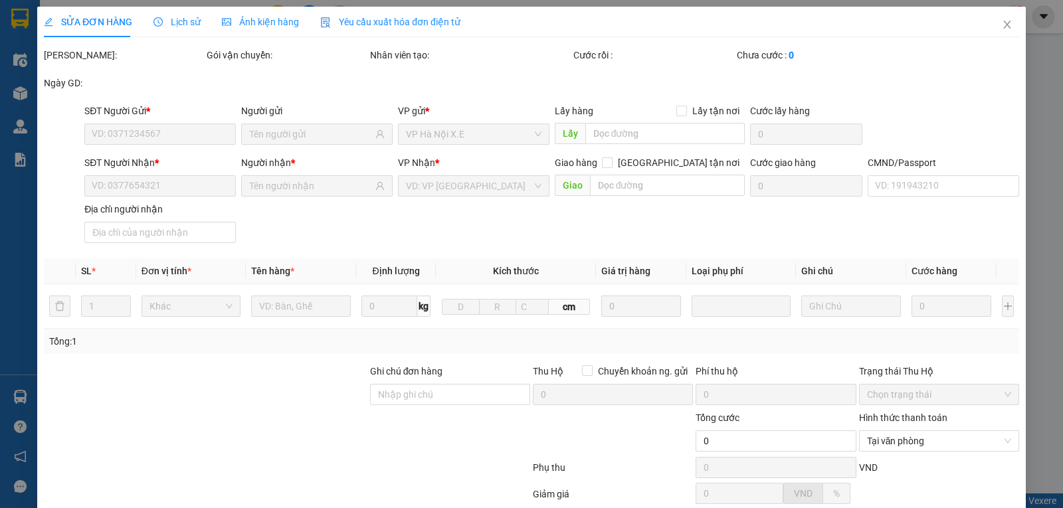
type input "0879686777"
type input "long"
type input "0969603683"
type input "Vân"
checkbox input "true"
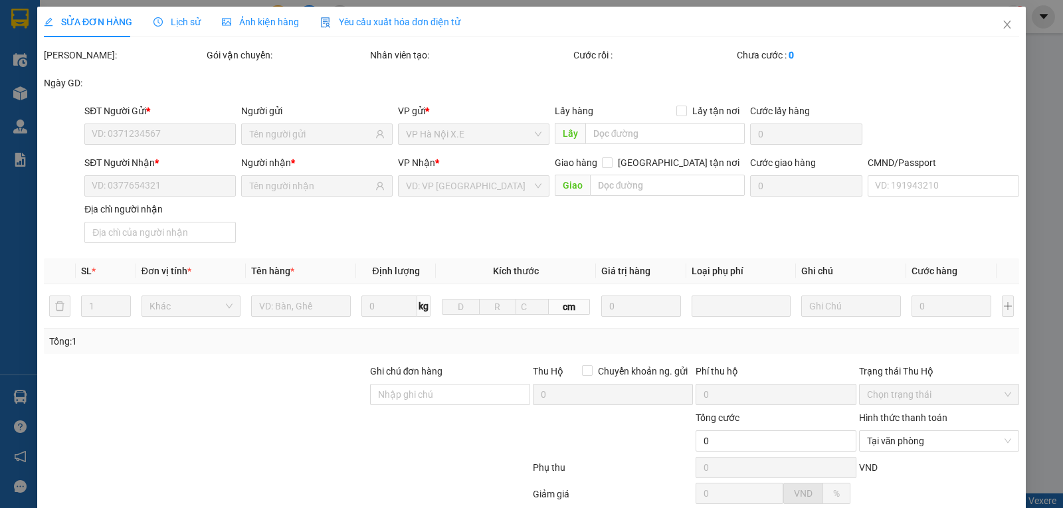
type input "Joli coffee and tea, Đ. Bắc Hồng, Khương Trung, Thanh Xuân, Hà Nội, Việt Nam"
type input "40.000"
type input "037193003261"
type input "80.000"
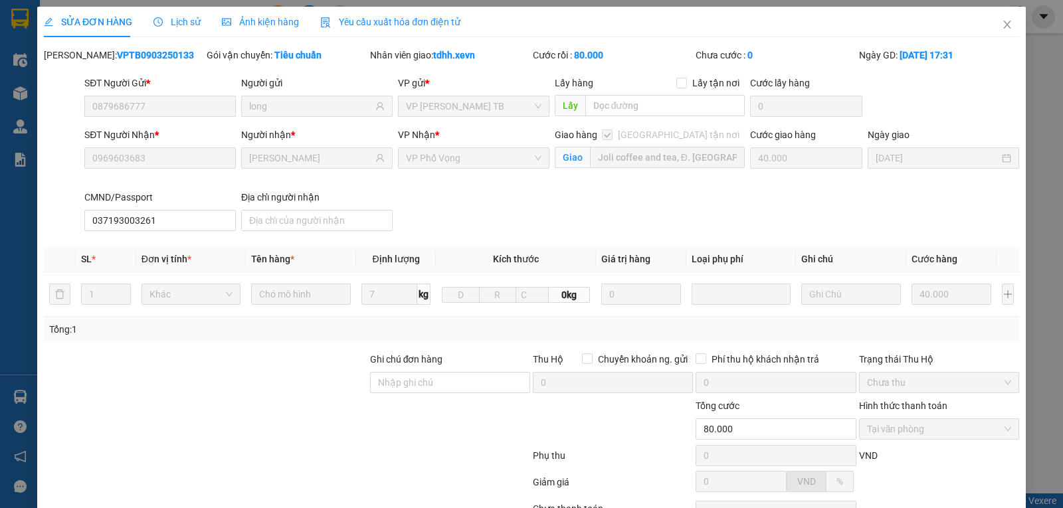
click at [188, 21] on span "Lịch sử" at bounding box center [176, 22] width 47 height 11
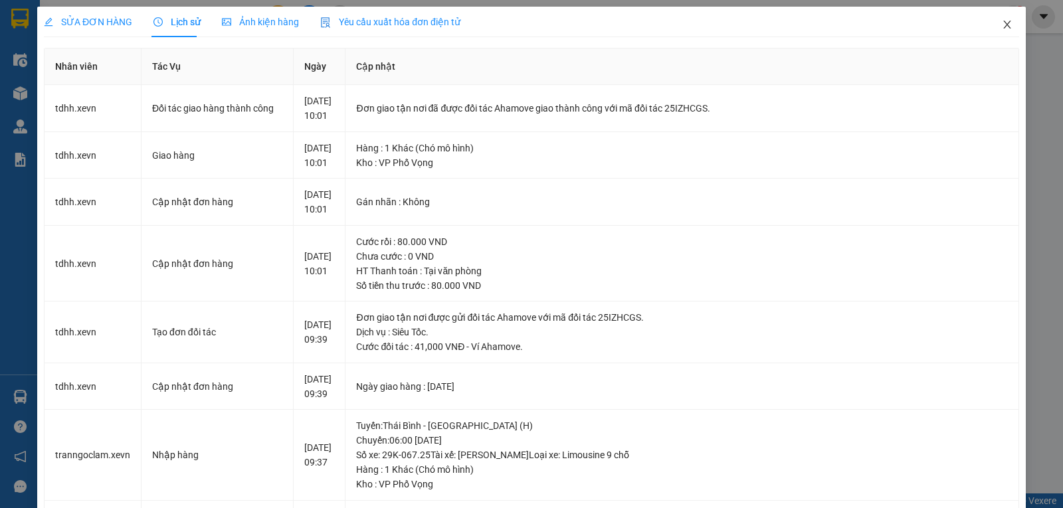
drag, startPoint x: 998, startPoint y: 26, endPoint x: 943, endPoint y: 26, distance: 54.5
click at [1002, 26] on icon "close" at bounding box center [1007, 24] width 11 height 11
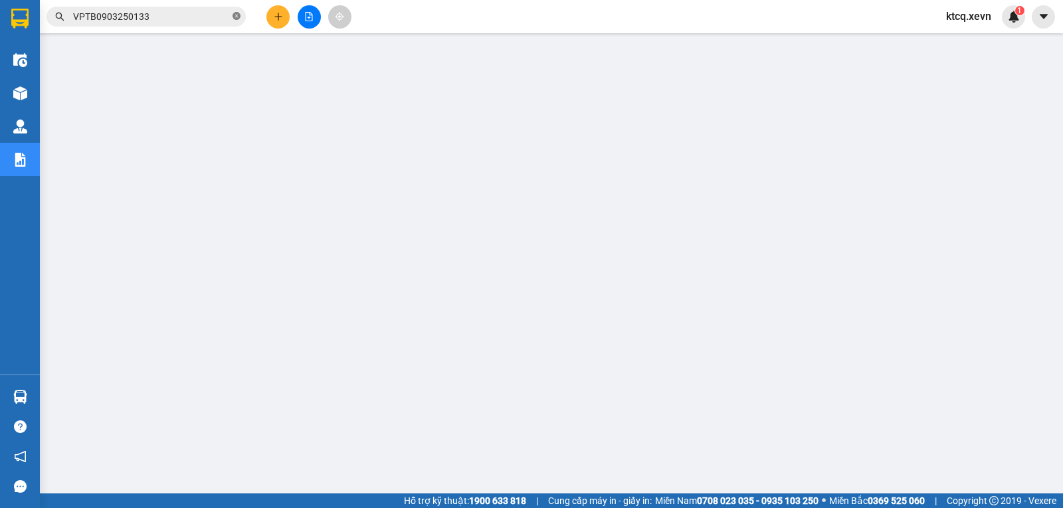
click at [236, 18] on icon "close-circle" at bounding box center [237, 16] width 8 height 8
paste input "VPNB1003250083"
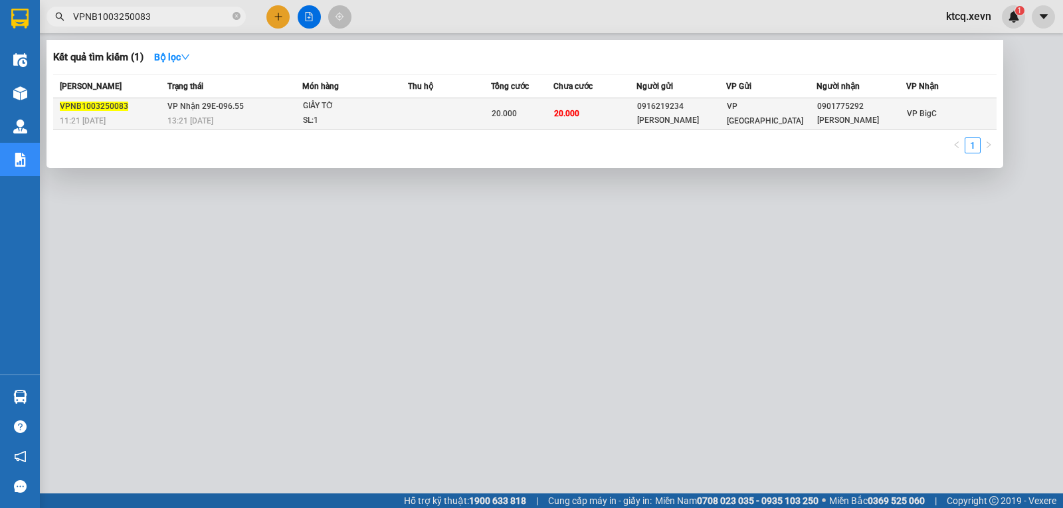
type input "VPNB1003250083"
click at [80, 102] on span "VPNB1003250083" at bounding box center [94, 106] width 68 height 9
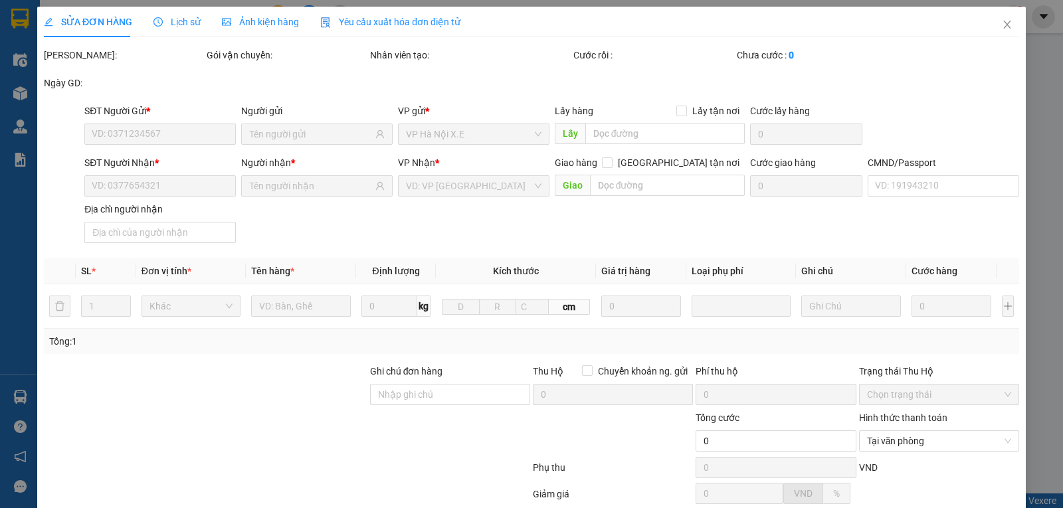
type input "0916219234"
type input "NGÔ VĂN DŨNG"
type input "0901775292"
type input "TRẦN NGỌC SỸ"
type input "20.000"
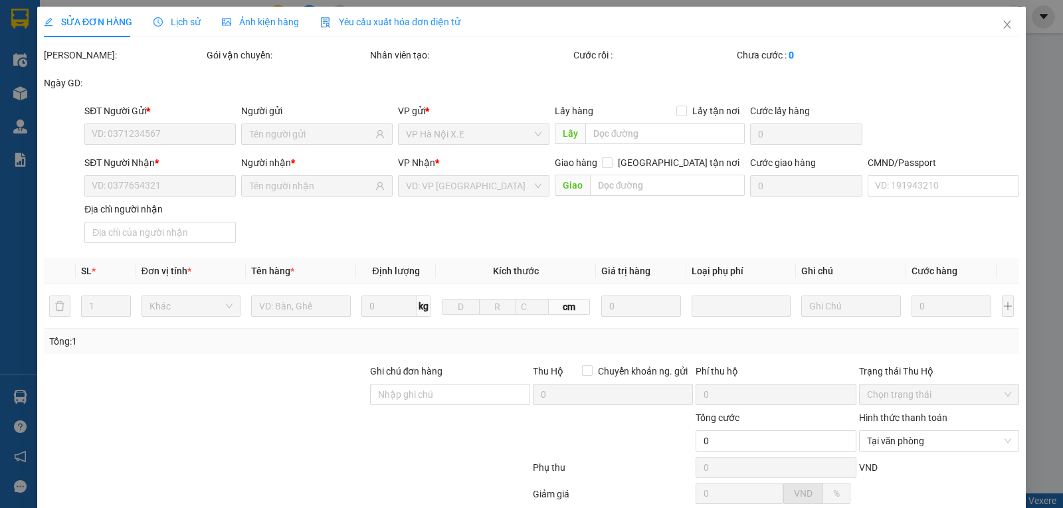
type input "20.000"
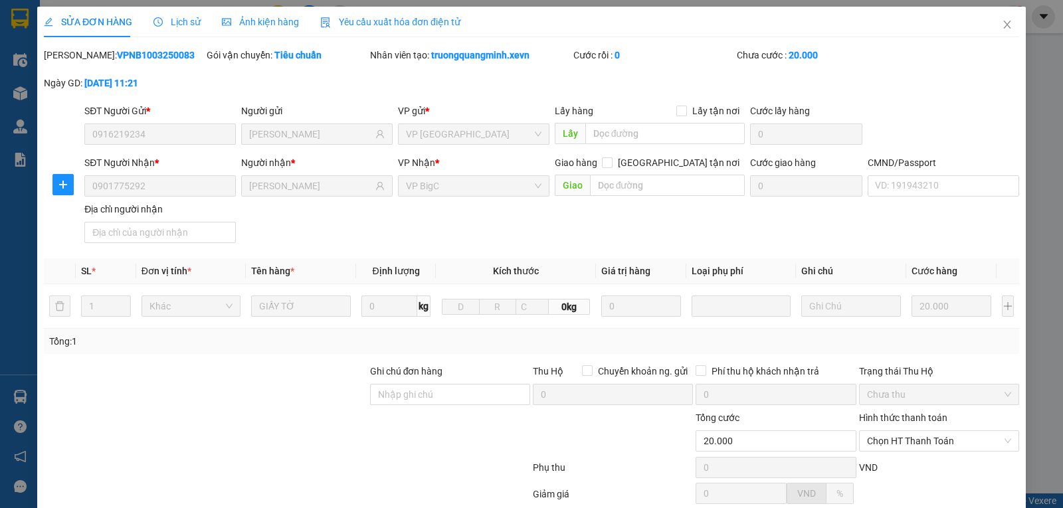
click at [178, 17] on span "Lịch sử" at bounding box center [176, 22] width 47 height 11
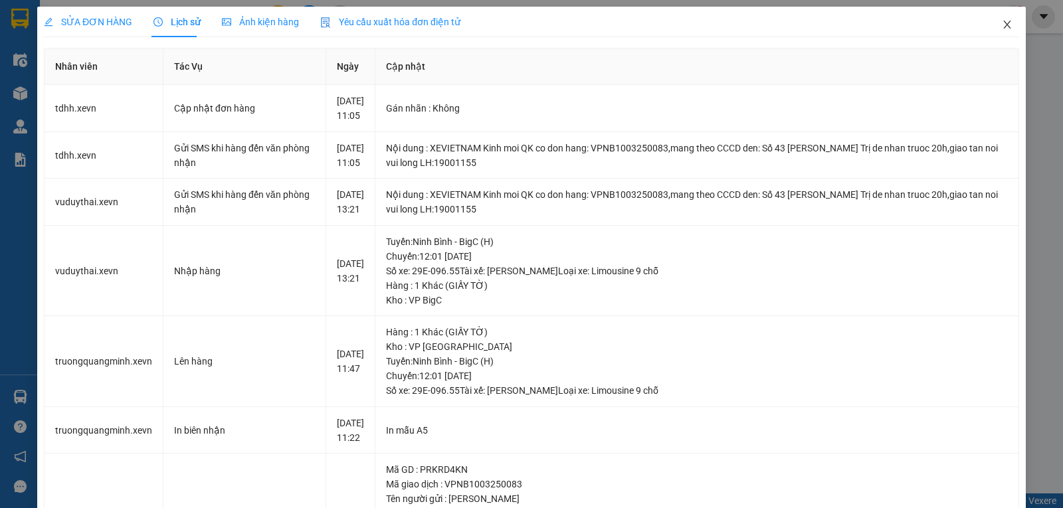
click at [1002, 21] on icon "close" at bounding box center [1007, 24] width 11 height 11
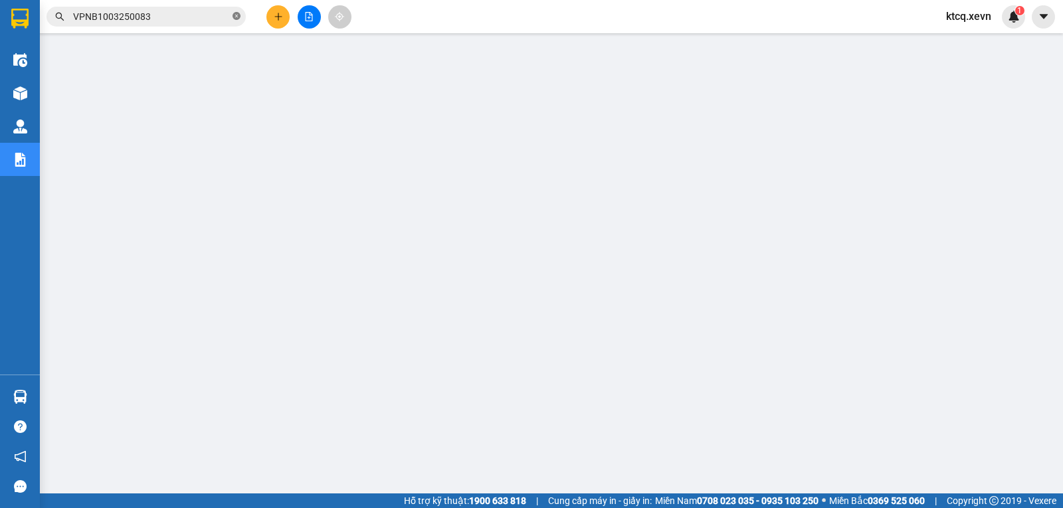
click at [239, 15] on icon "close-circle" at bounding box center [237, 16] width 8 height 8
paste input "VPPV1003250058"
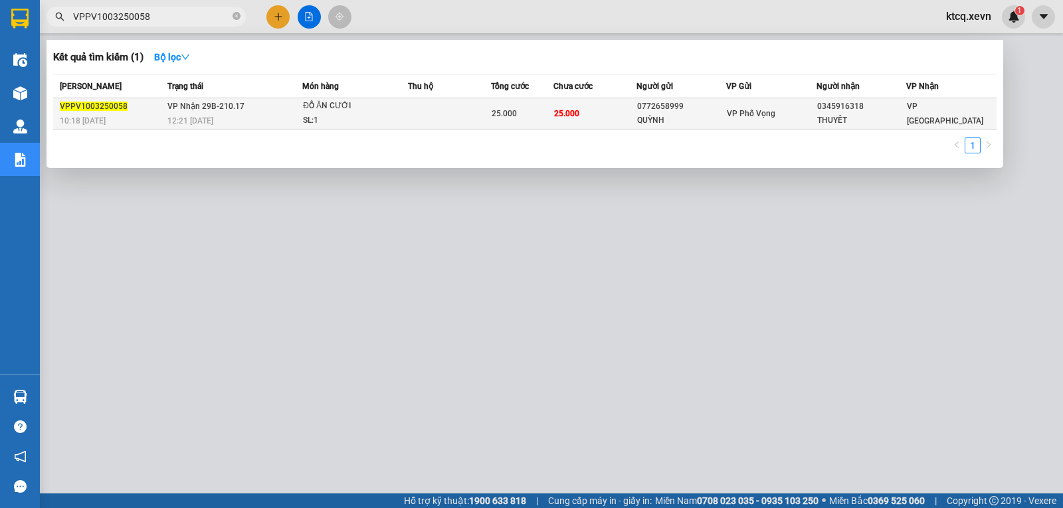
type input "VPPV1003250058"
click at [118, 104] on span "VPPV1003250058" at bounding box center [94, 106] width 68 height 9
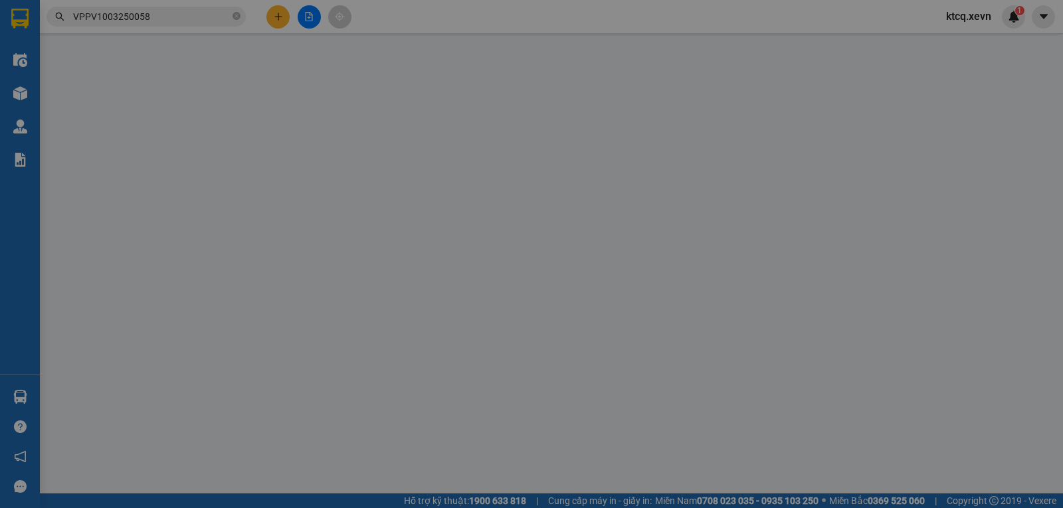
type input "0772658999"
type input "QUỲNH"
type input "0345916318"
type input "THUYẾT"
type input "037196002968 ĐỖ THỊ NHƯ QUỲNH"
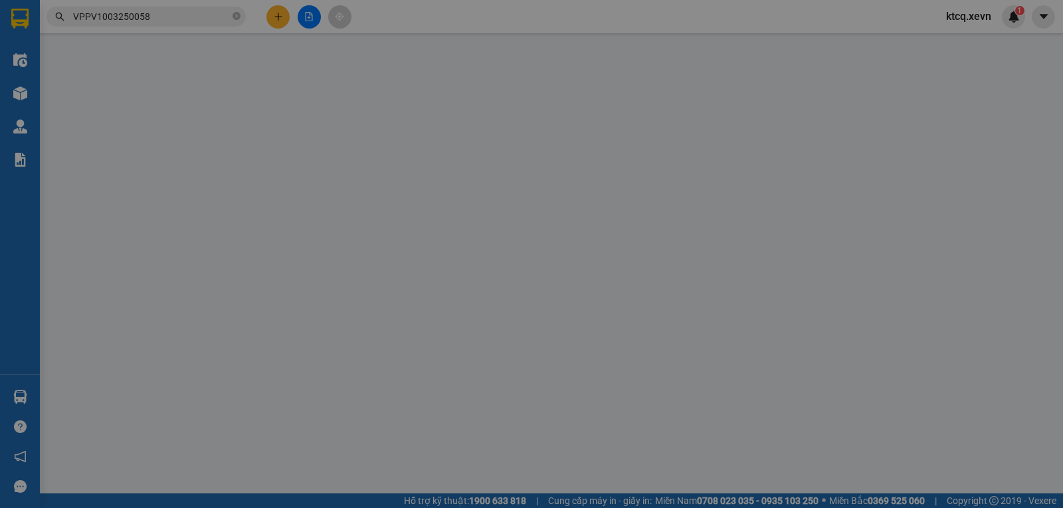
type input "25.000"
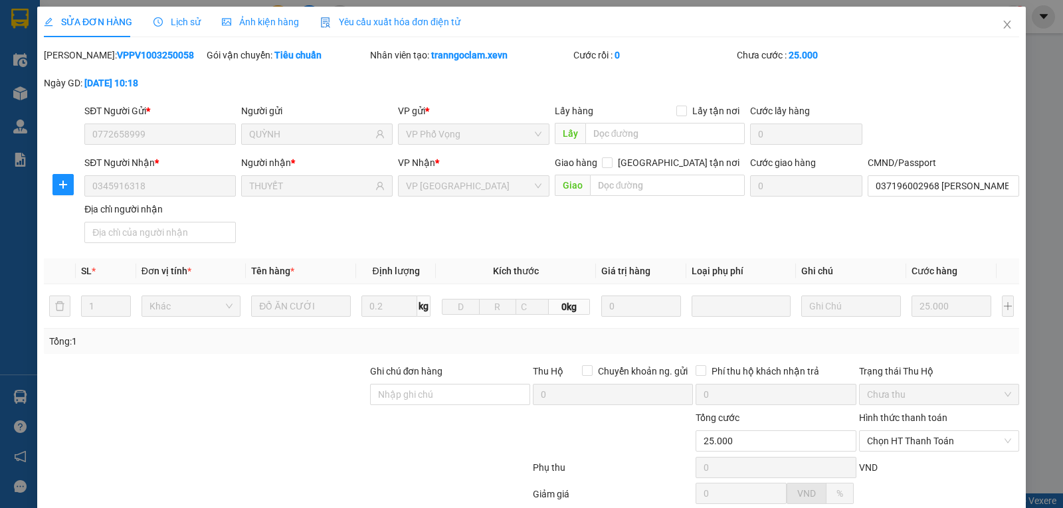
click at [177, 23] on span "Lịch sử" at bounding box center [176, 22] width 47 height 11
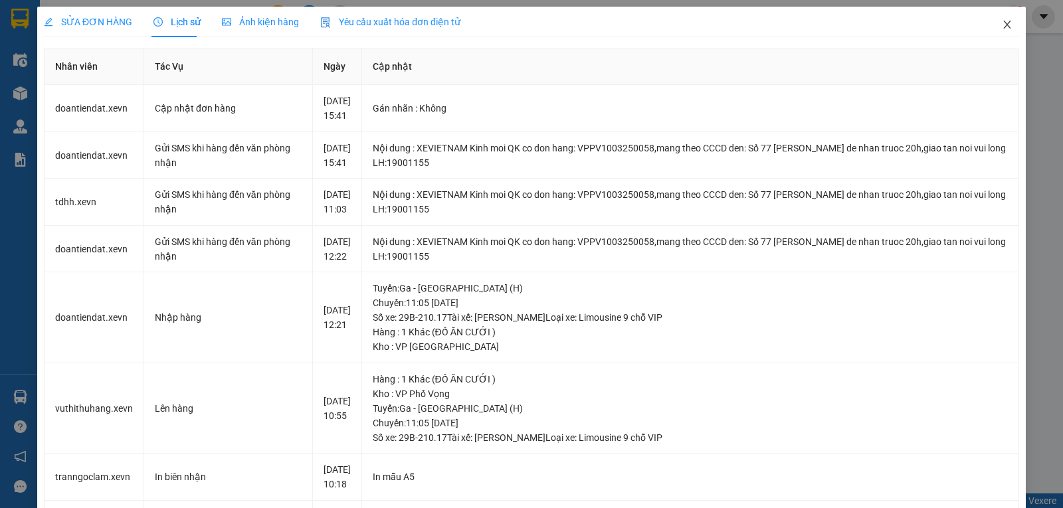
click at [1002, 26] on icon "close" at bounding box center [1007, 24] width 11 height 11
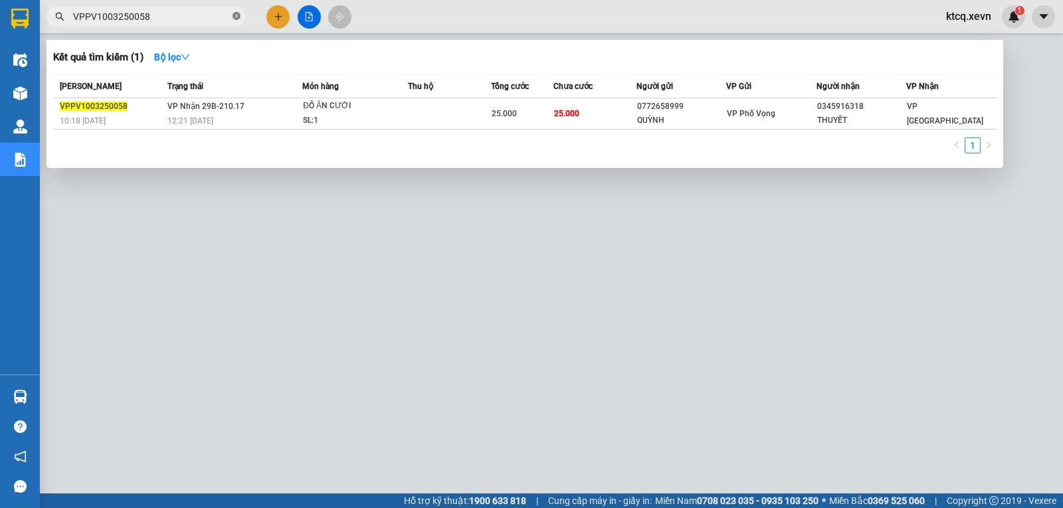
click at [236, 13] on icon "close-circle" at bounding box center [237, 16] width 8 height 8
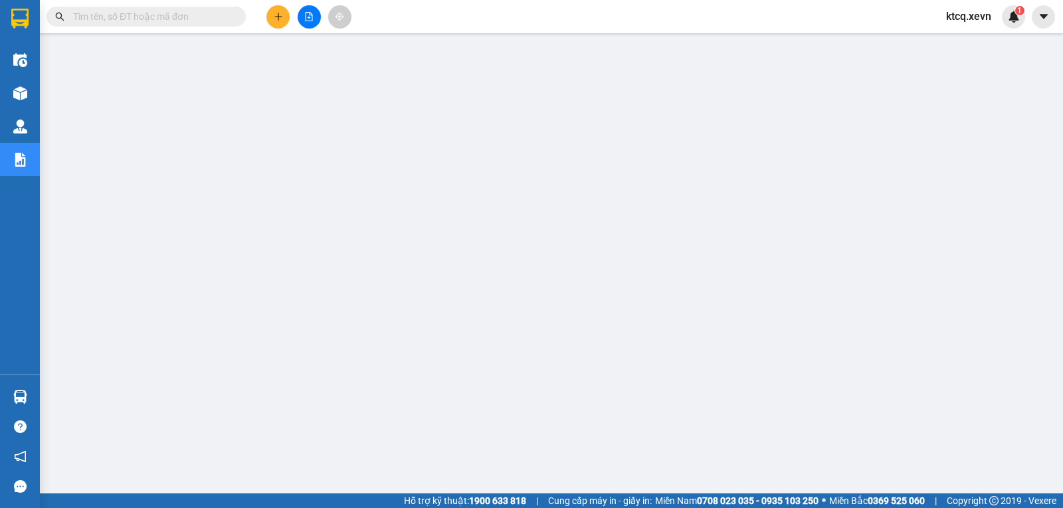
paste input "VPTT1103250077"
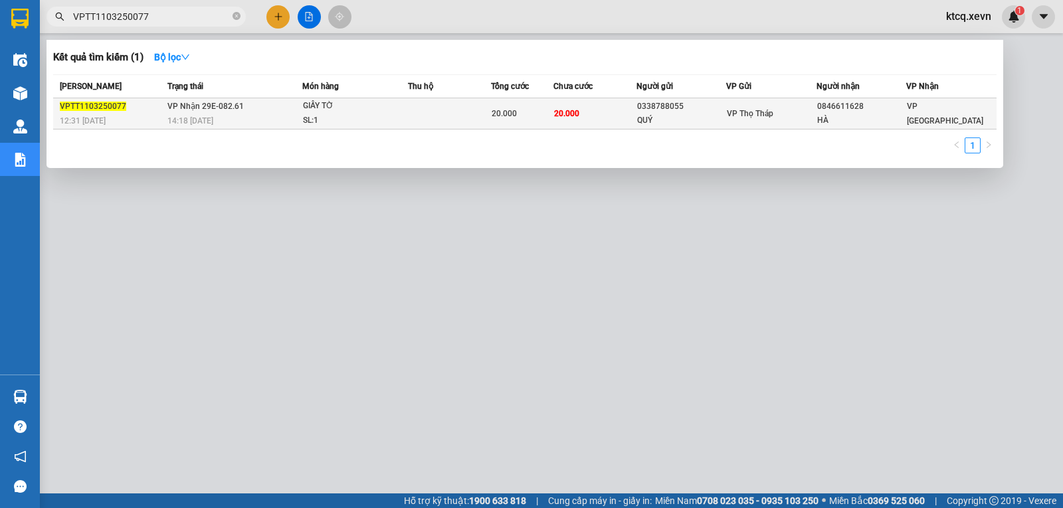
type input "VPTT1103250077"
click at [101, 104] on span "VPTT1103250077" at bounding box center [93, 106] width 66 height 9
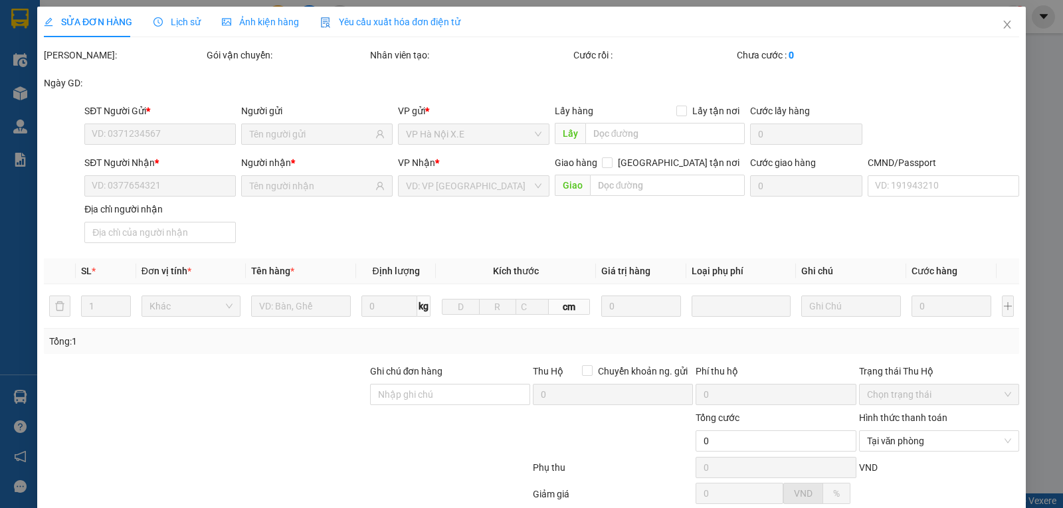
type input "0338788055"
type input "QUÝ"
type input "0846611628"
type input "HÀ"
type input "20.000"
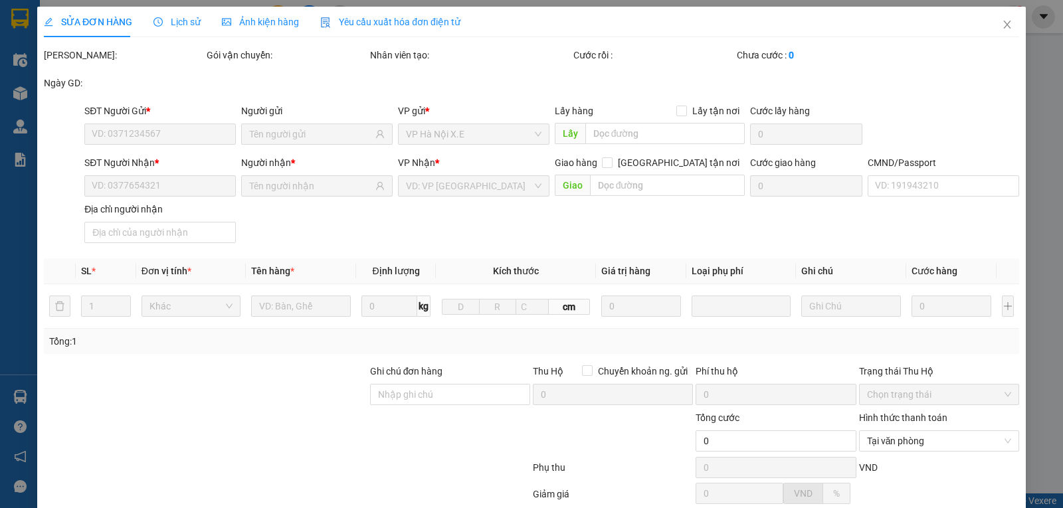
type input "20.000"
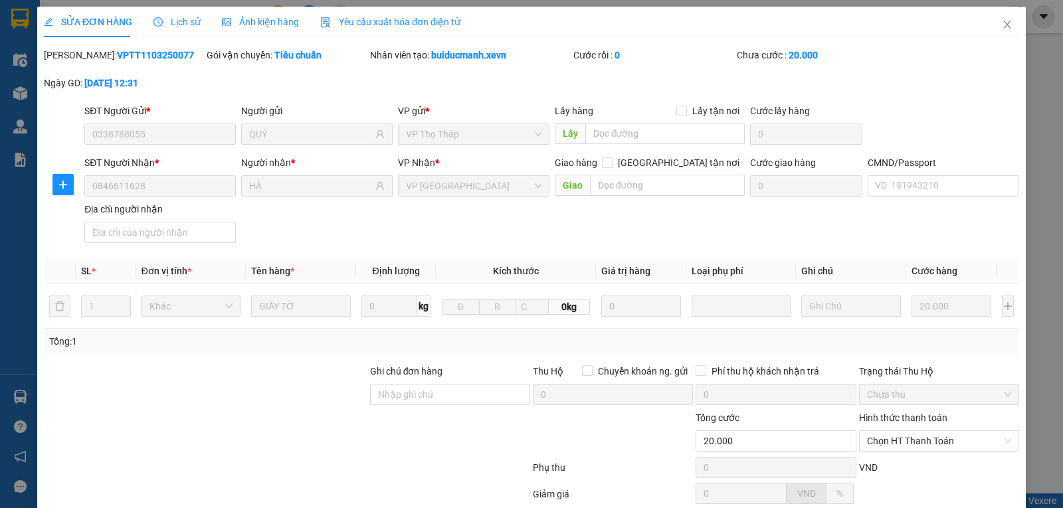
click at [167, 23] on span "Lịch sử" at bounding box center [176, 22] width 47 height 11
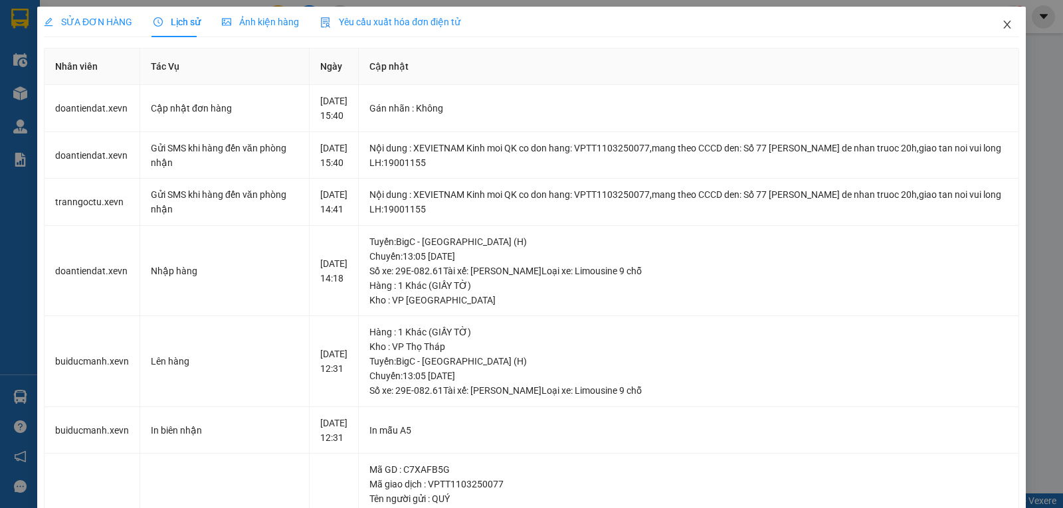
click at [1002, 24] on icon "close" at bounding box center [1007, 24] width 11 height 11
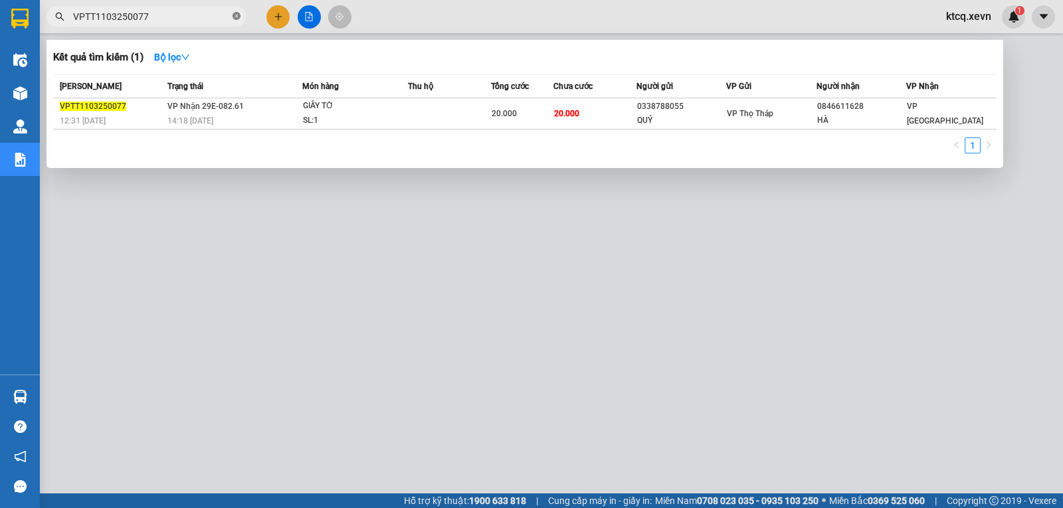
click at [237, 15] on icon "close-circle" at bounding box center [237, 16] width 8 height 8
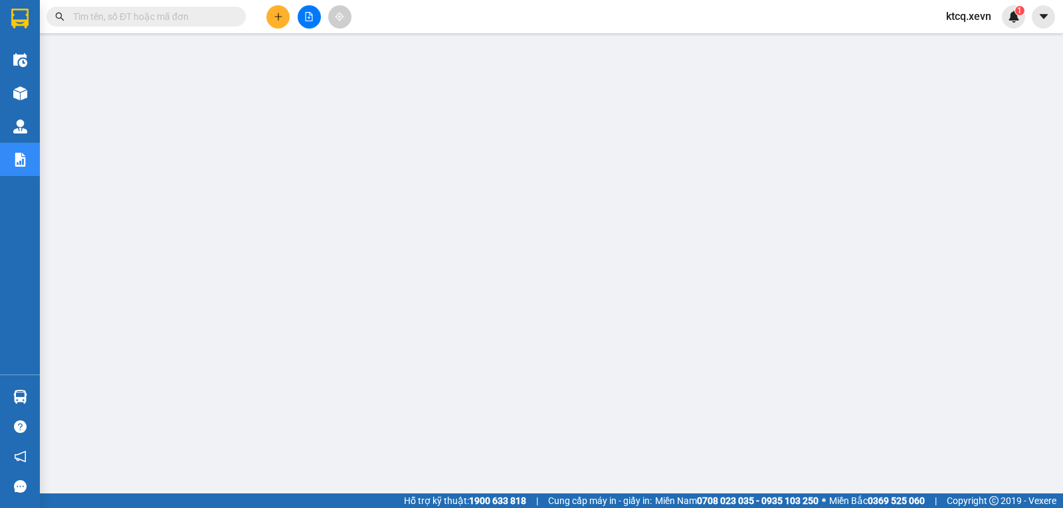
paste input "VIETTRI1203250031"
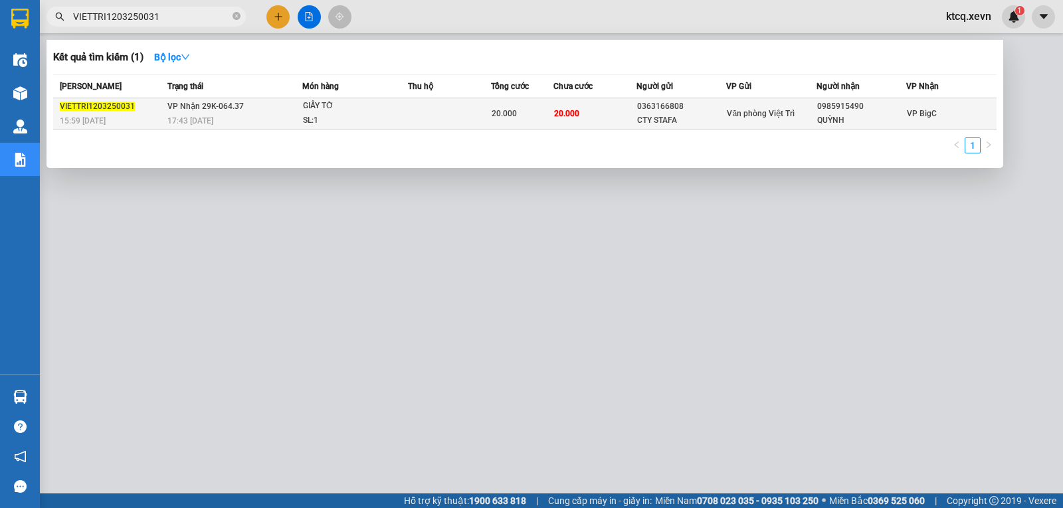
type input "VIETTRI1203250031"
click at [112, 102] on span "VIETTRI1203250031" at bounding box center [97, 106] width 75 height 9
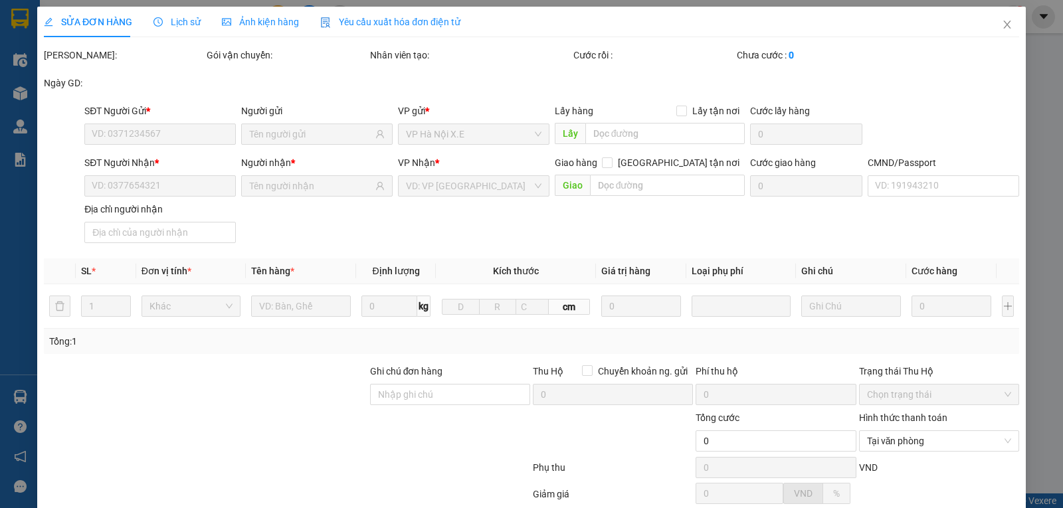
type input "0363166808"
type input "CTY STAFA"
type input "0985915490"
type input "QUỲNH"
type input "0911139541 AN"
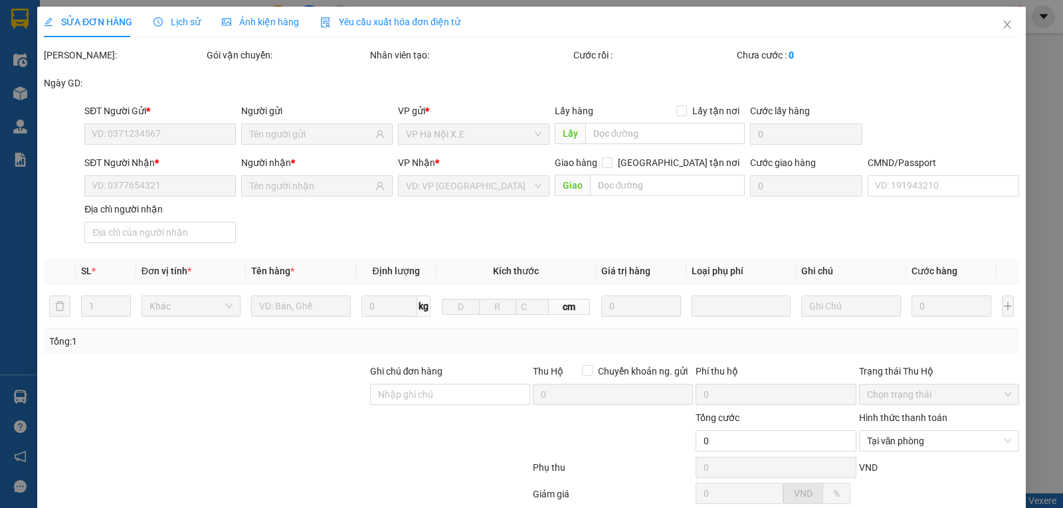
type input "20.000"
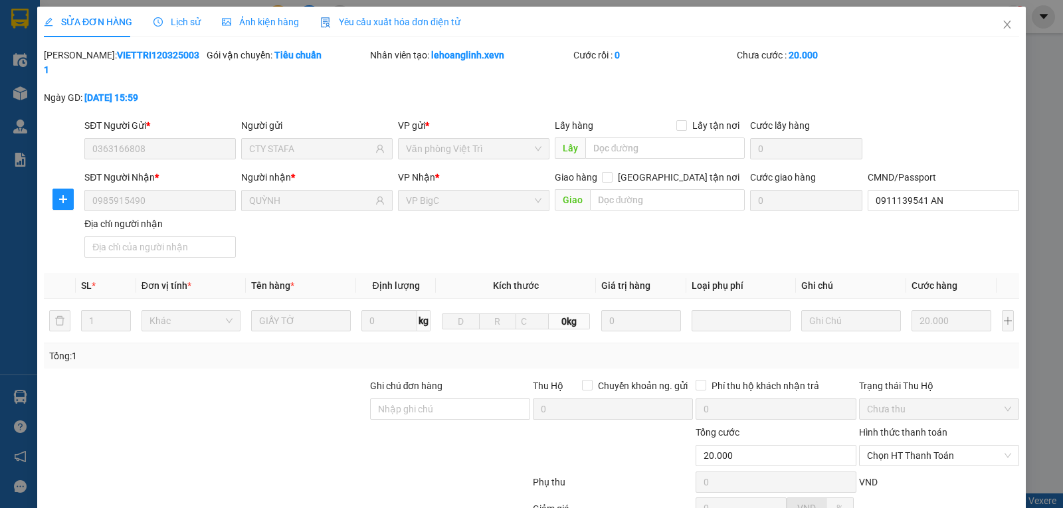
click at [177, 22] on span "Lịch sử" at bounding box center [176, 22] width 47 height 11
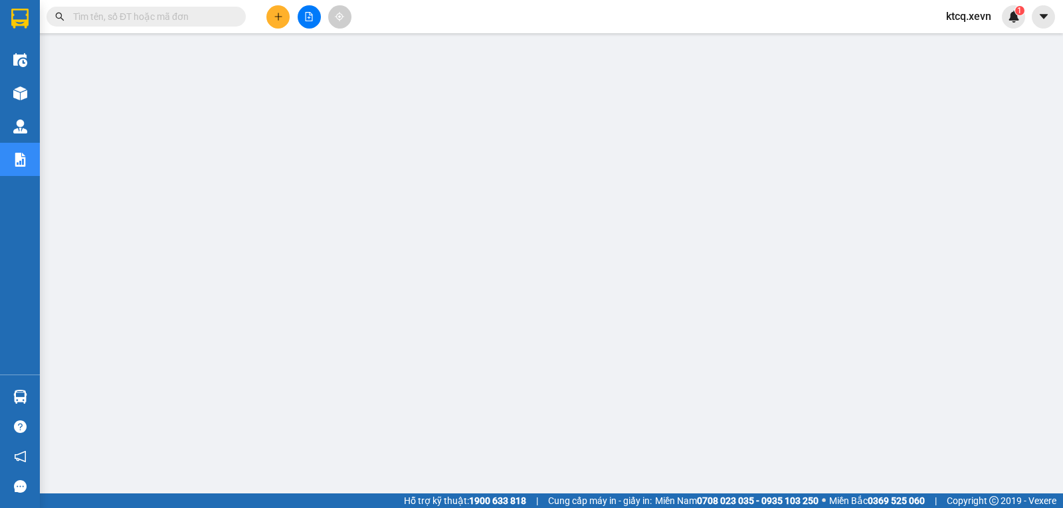
click at [213, 14] on input "text" at bounding box center [151, 16] width 157 height 15
paste input "VPNĐ1403250159"
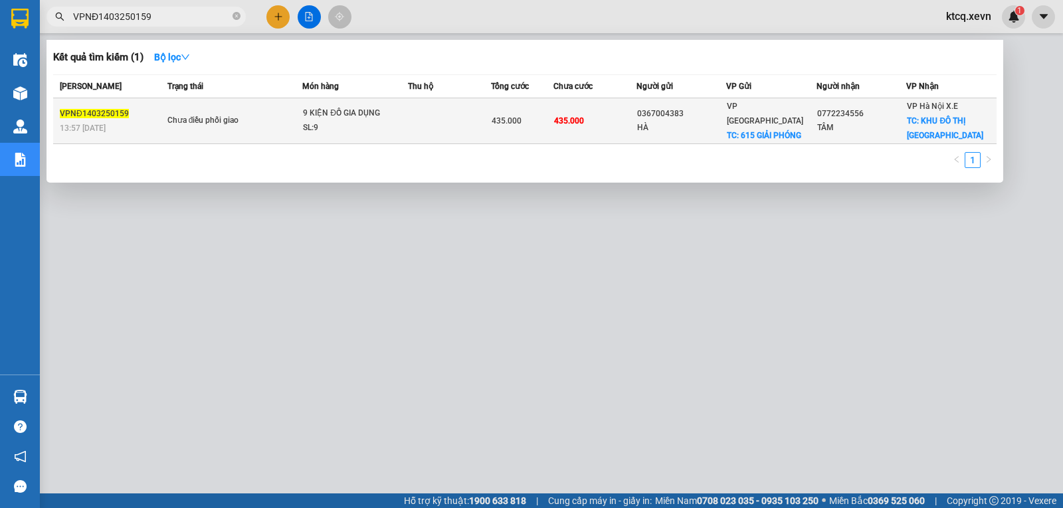
type input "VPNĐ1403250159"
click at [99, 116] on span "VPNĐ1403250159" at bounding box center [94, 113] width 69 height 9
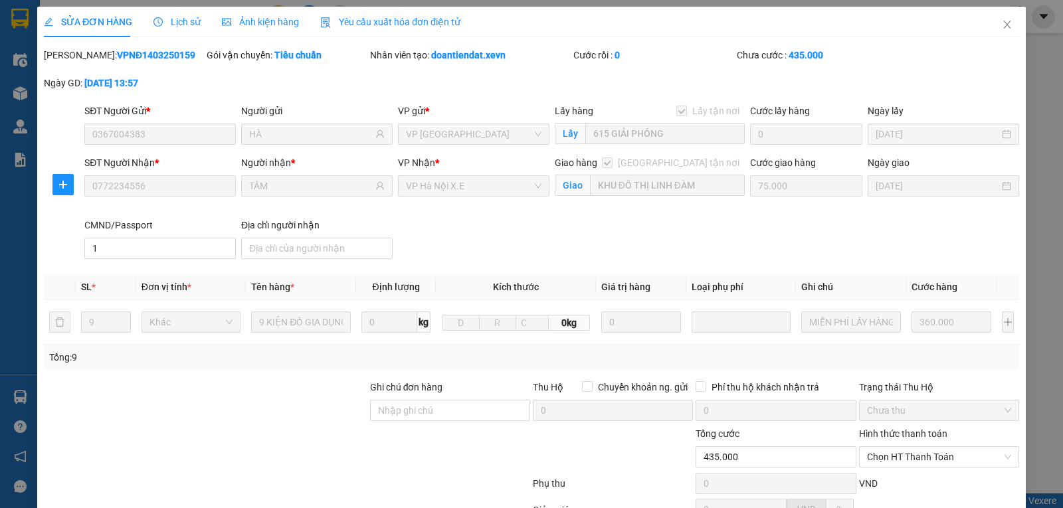
type input "0367004383"
type input "HÀ"
checkbox input "true"
type input "615 GIẢI PHÓNG"
type input "0772234556"
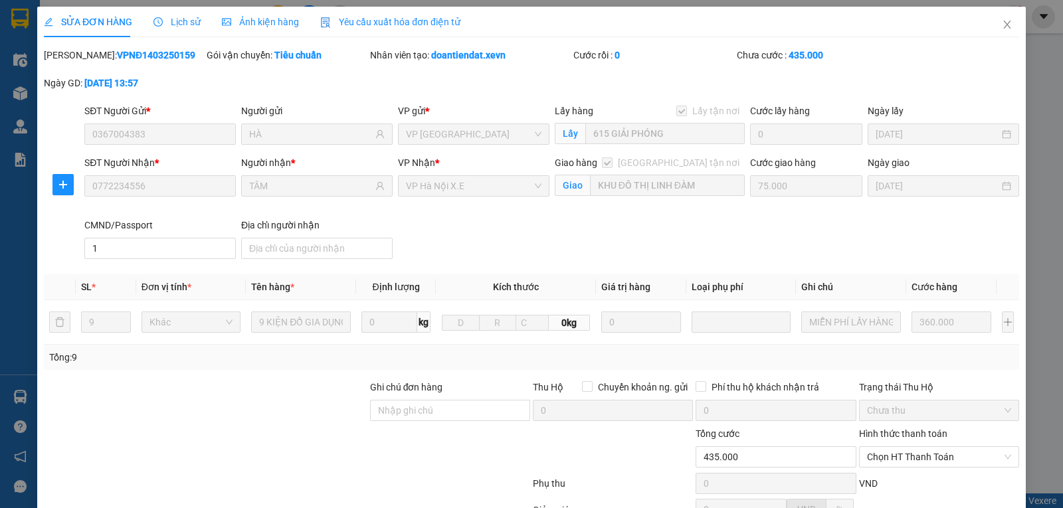
type input "TÂM"
checkbox input "true"
type input "KHU ĐÔ THỊ LINH ĐÀM"
type input "75.000"
type input "1"
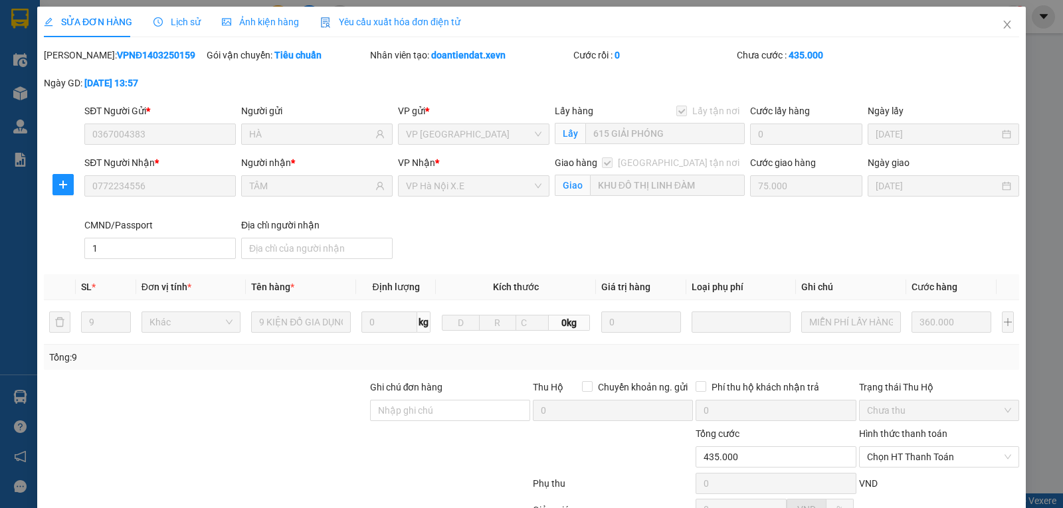
type input "435.000"
click at [189, 21] on span "Lịch sử" at bounding box center [176, 22] width 47 height 11
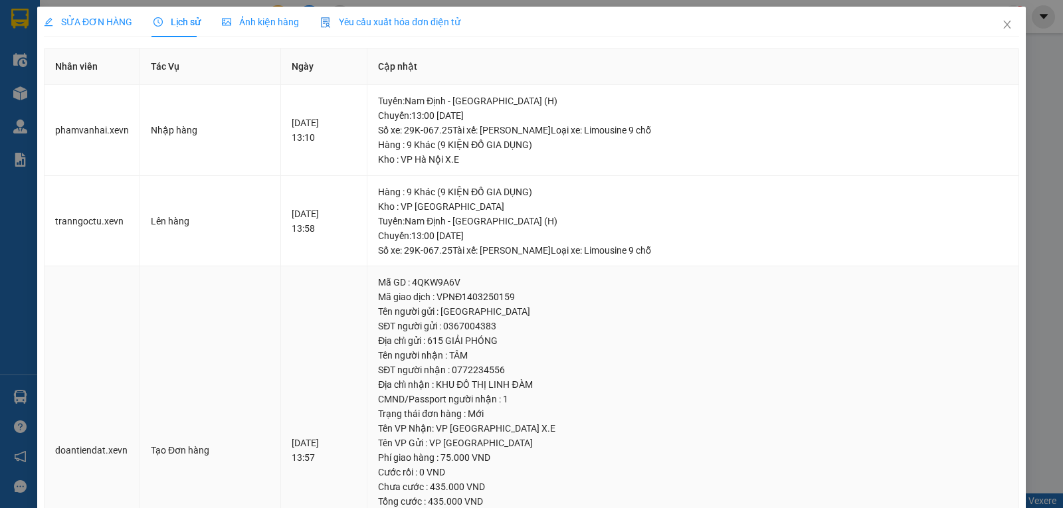
click at [260, 342] on td "Tạo Đơn hàng" at bounding box center [210, 450] width 141 height 369
click at [1002, 23] on icon "close" at bounding box center [1007, 24] width 11 height 11
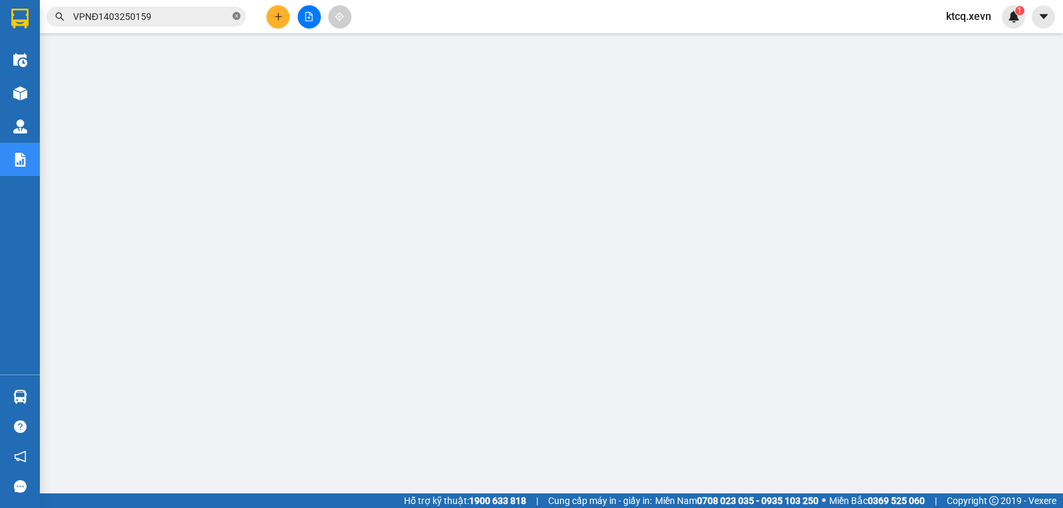
click at [237, 16] on icon "close-circle" at bounding box center [237, 16] width 8 height 8
paste input "VPNH1403250025"
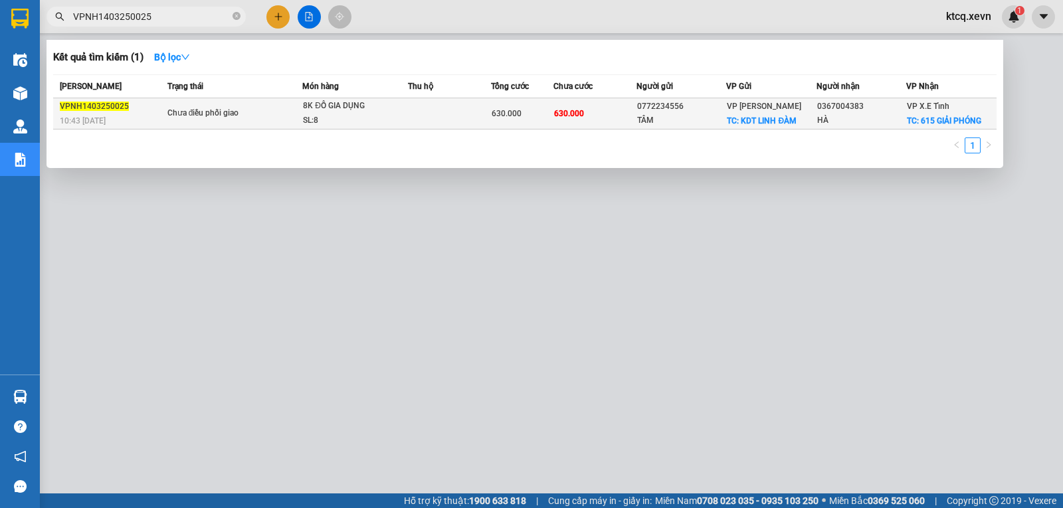
type input "VPNH1403250025"
click at [103, 106] on span "VPNH1403250025" at bounding box center [94, 106] width 69 height 9
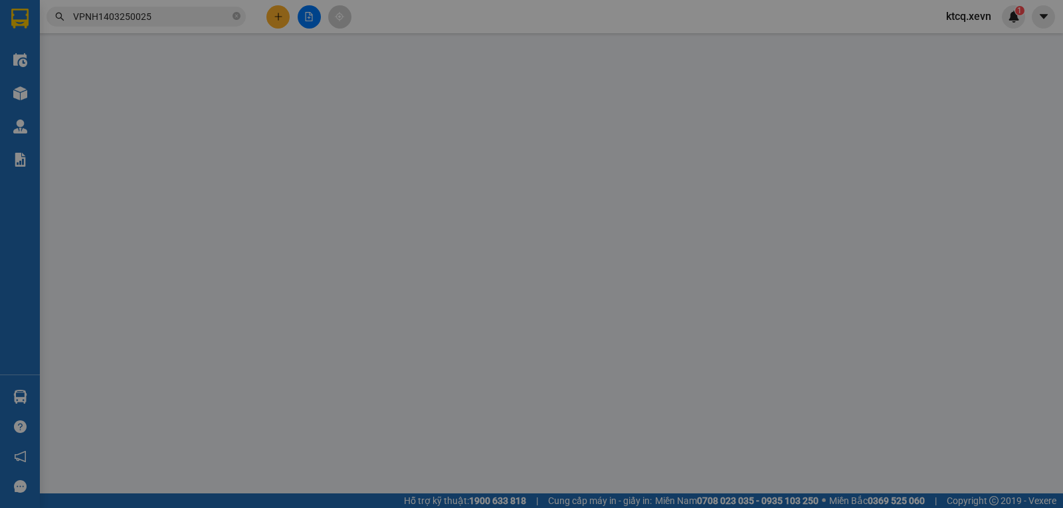
type input "0772234556"
type input "TÂM"
checkbox input "true"
type input "KDT LINH ĐÀM"
type input "75.000"
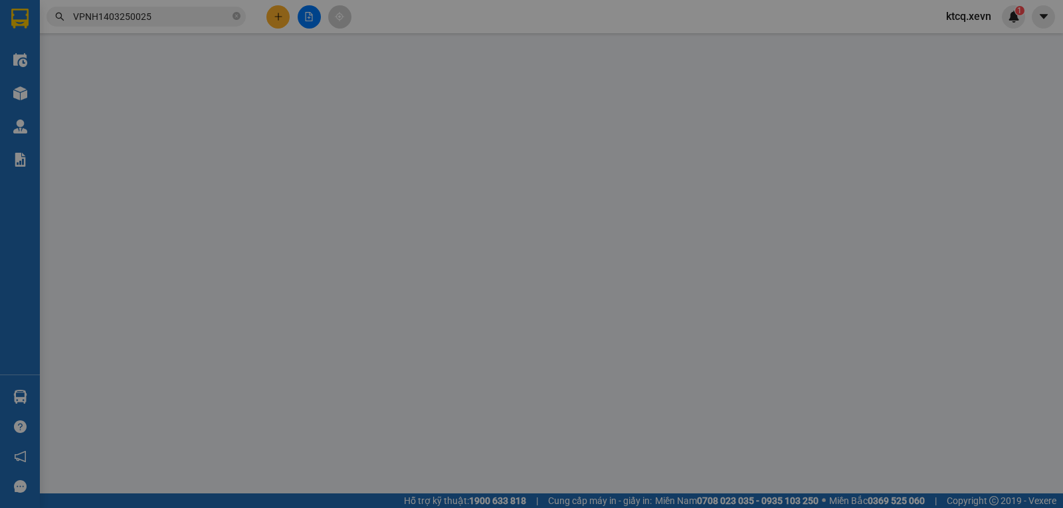
type input "0367004383"
type input "HÀ"
checkbox input "true"
type input "615 GIẢI PHÓNG"
type input "75.000"
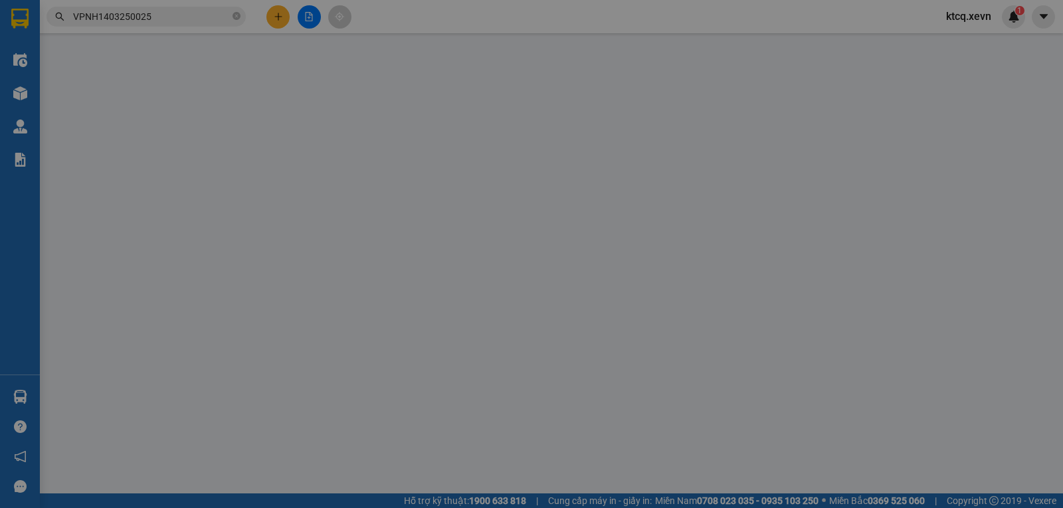
type input "CHÚ QUANG LẤY"
type input "630.000"
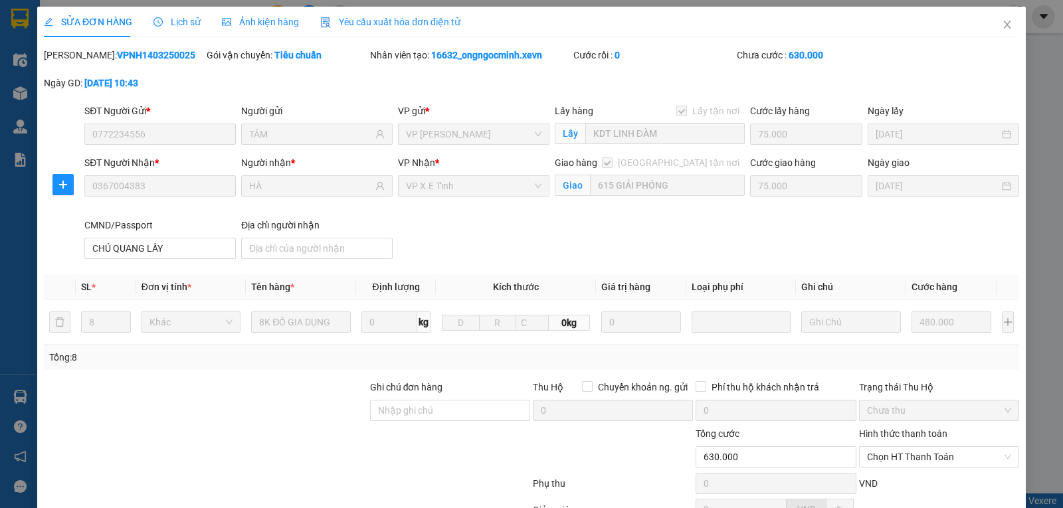
click at [178, 23] on span "Lịch sử" at bounding box center [176, 22] width 47 height 11
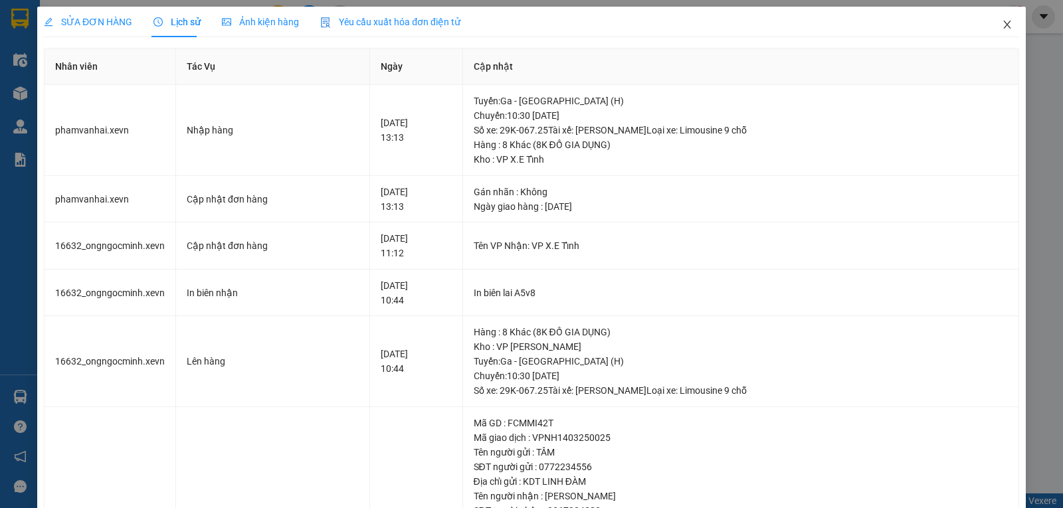
click at [1002, 25] on icon "close" at bounding box center [1007, 24] width 11 height 11
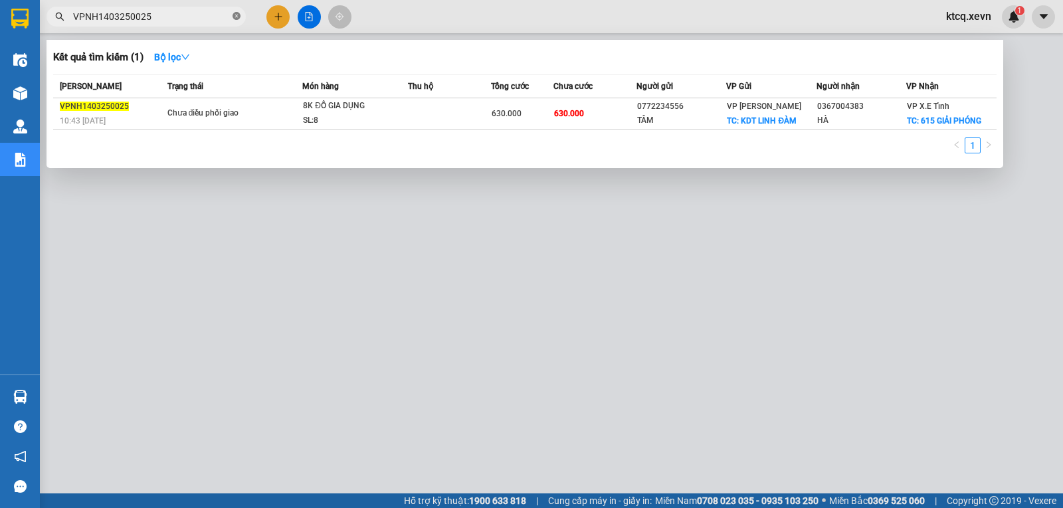
click at [236, 18] on icon "close-circle" at bounding box center [237, 16] width 8 height 8
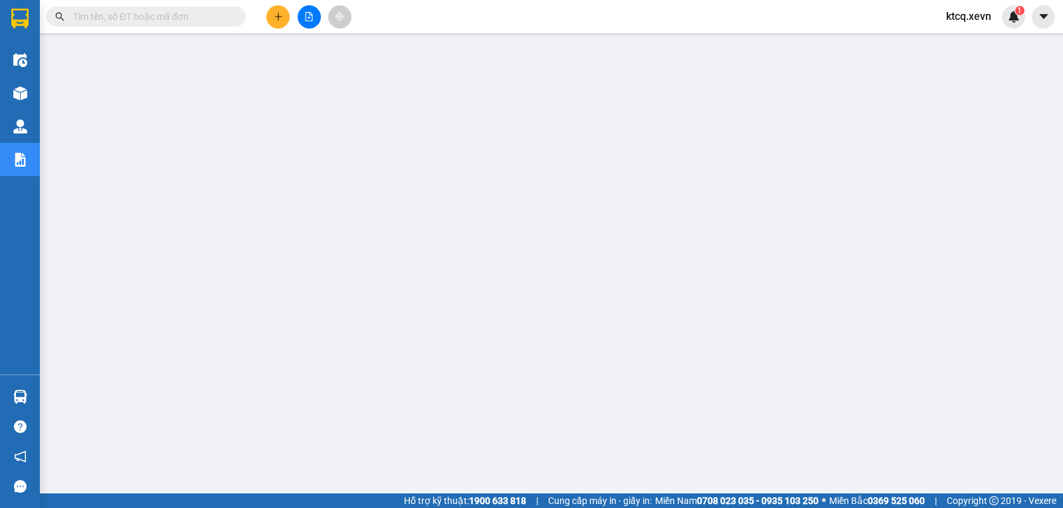
paste input "VPNĐ1603250098"
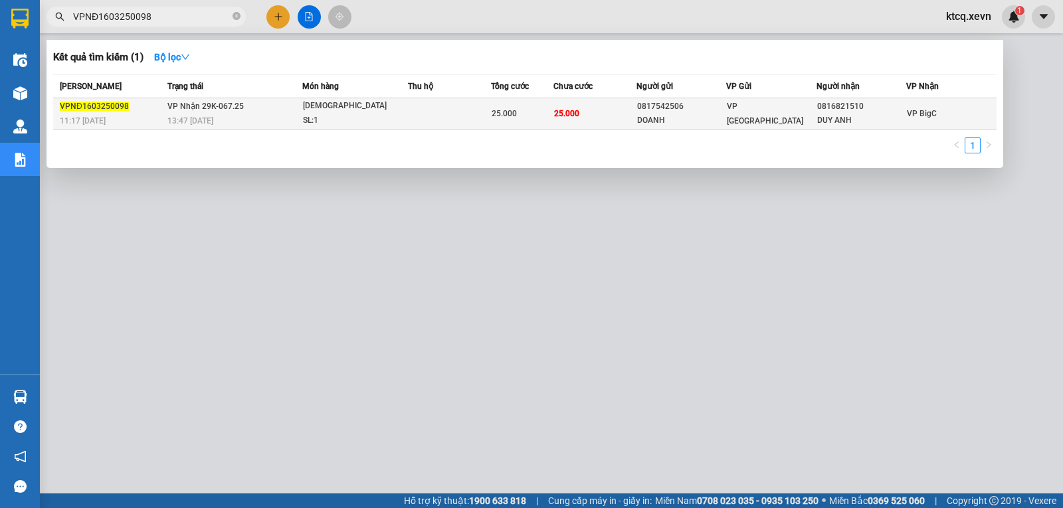
type input "VPNĐ1603250098"
click at [120, 102] on span "VPNĐ1603250098" at bounding box center [94, 106] width 69 height 9
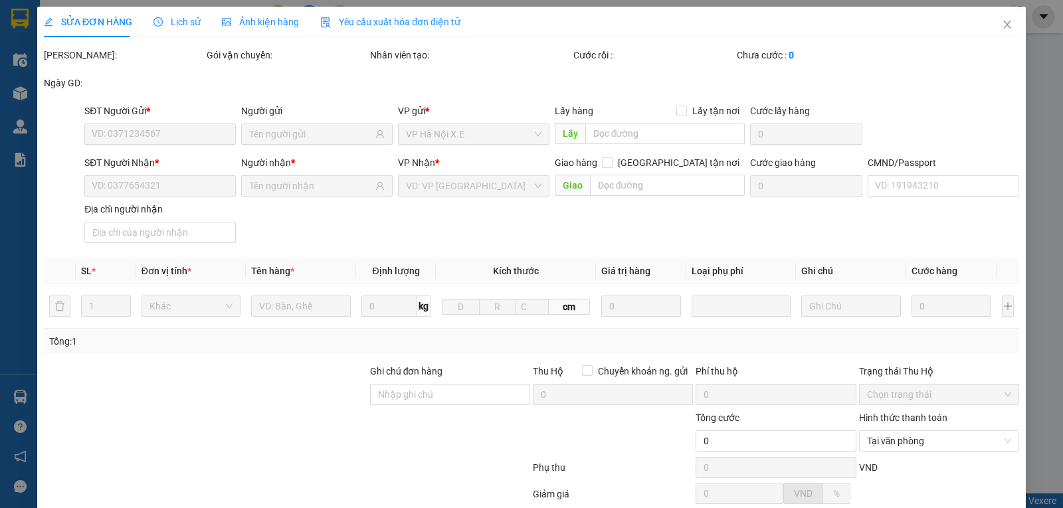
type input "0817542506"
type input "DOANH"
type input "0816821510"
type input "DUY ANH"
type input "25.000"
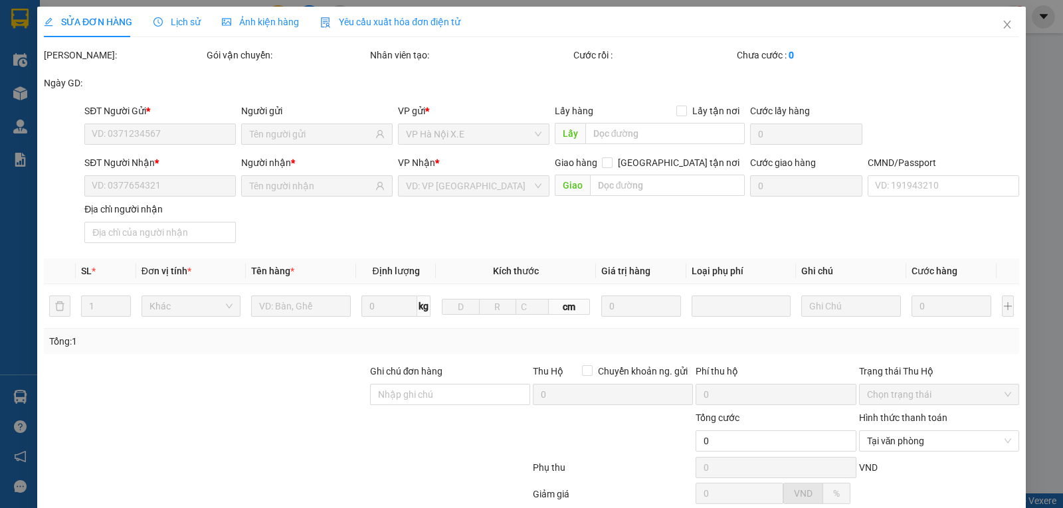
type input "25.000"
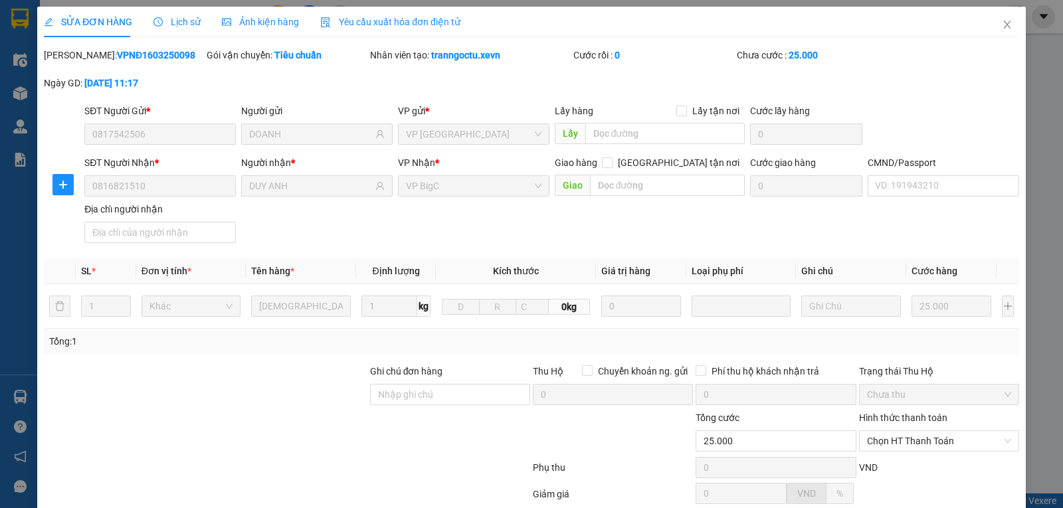
click at [167, 27] on span "Lịch sử" at bounding box center [176, 22] width 47 height 11
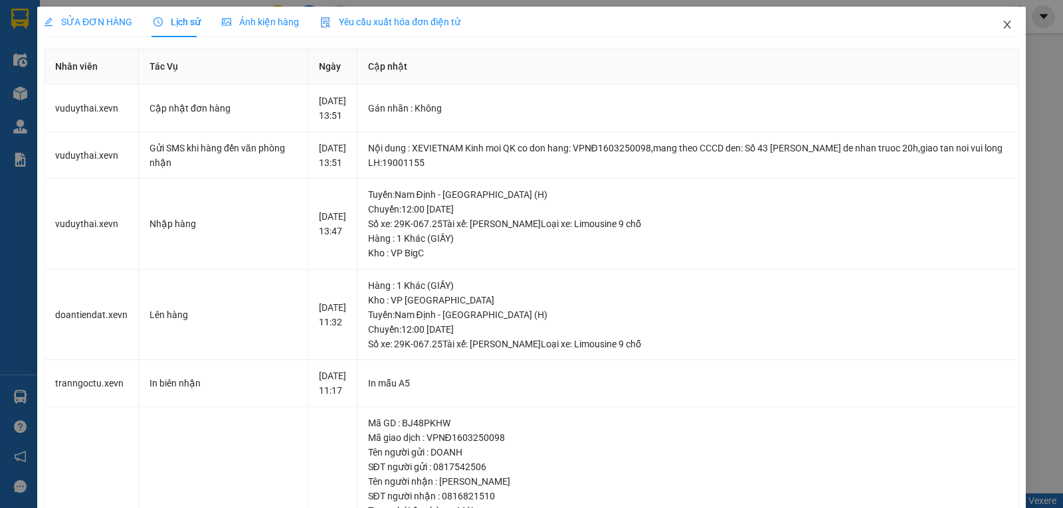
click at [1003, 25] on icon "close" at bounding box center [1006, 25] width 7 height 8
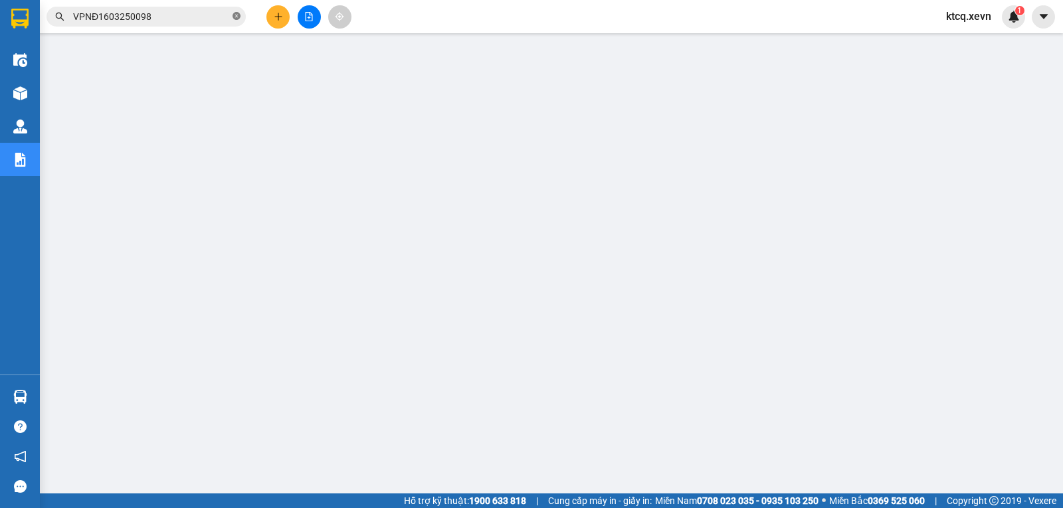
click at [237, 13] on icon "close-circle" at bounding box center [237, 16] width 8 height 8
paste input "VPNĐ1603250104"
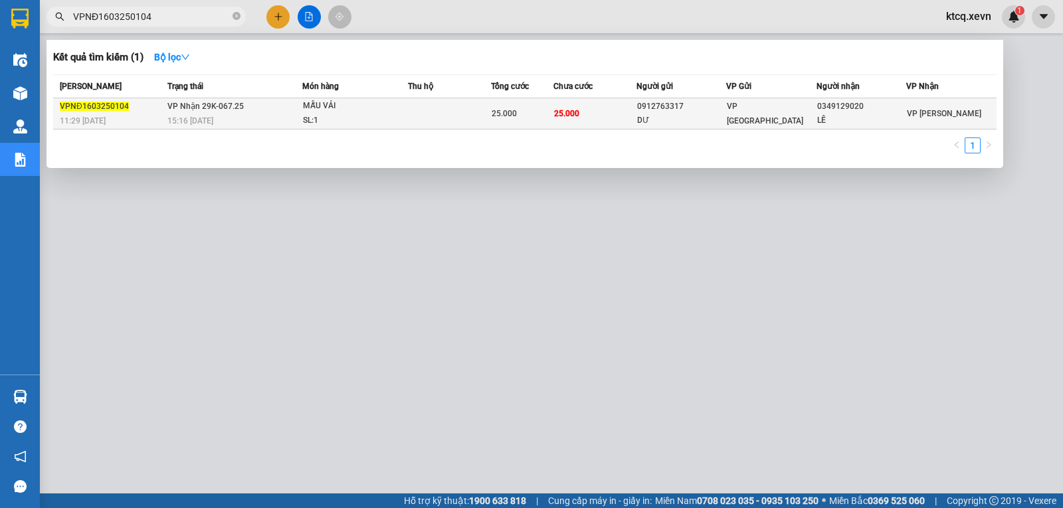
type input "VPNĐ1603250104"
click at [103, 104] on span "VPNĐ1603250104" at bounding box center [94, 106] width 69 height 9
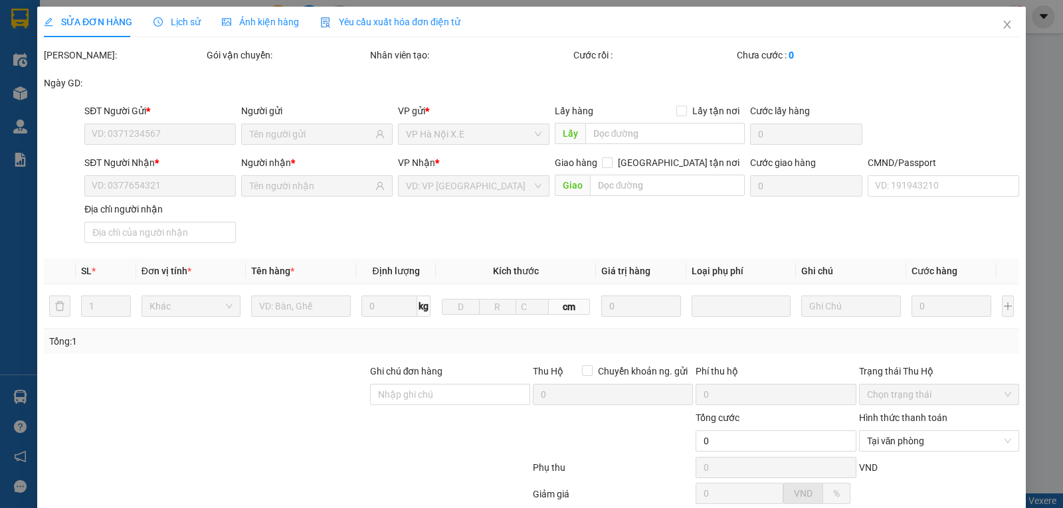
type input "0912763317"
type input "DƯ"
type input "0349129020"
type input "LÊ"
type input "035075010661"
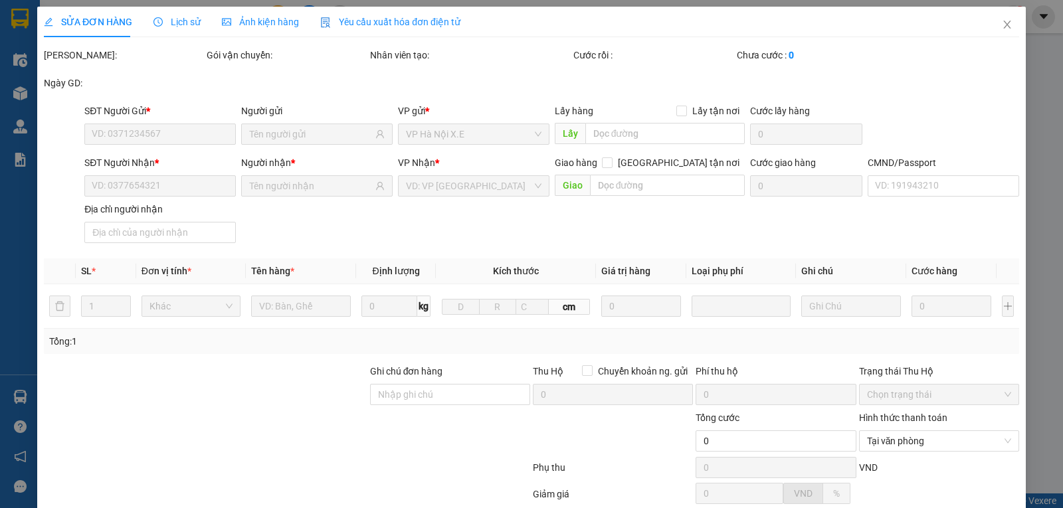
type input "25.000"
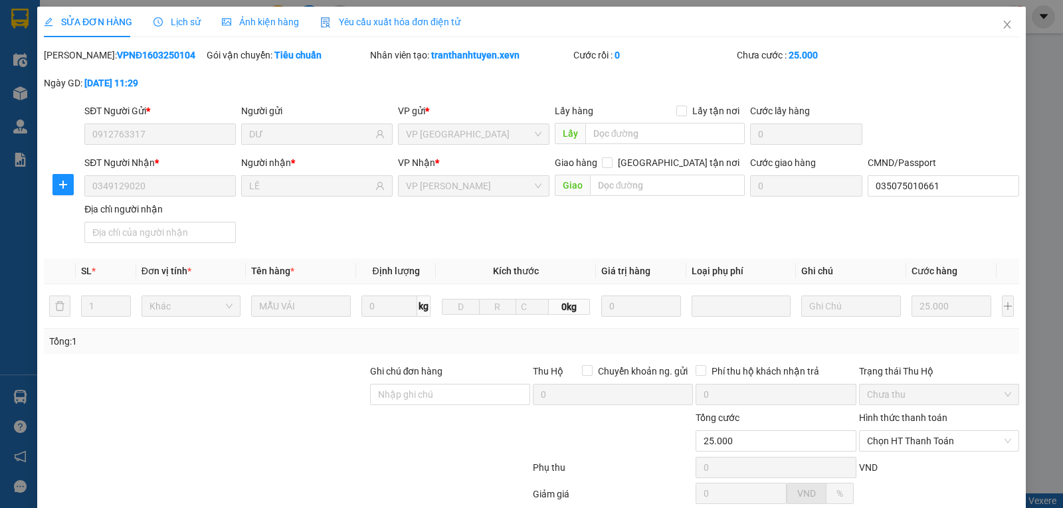
click at [163, 23] on span "Lịch sử" at bounding box center [176, 22] width 47 height 11
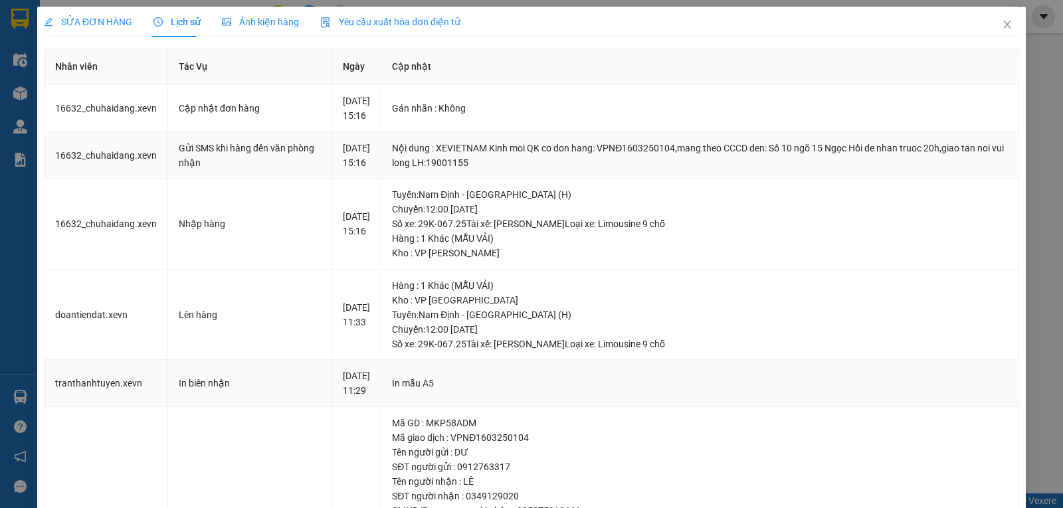
scroll to position [249, 0]
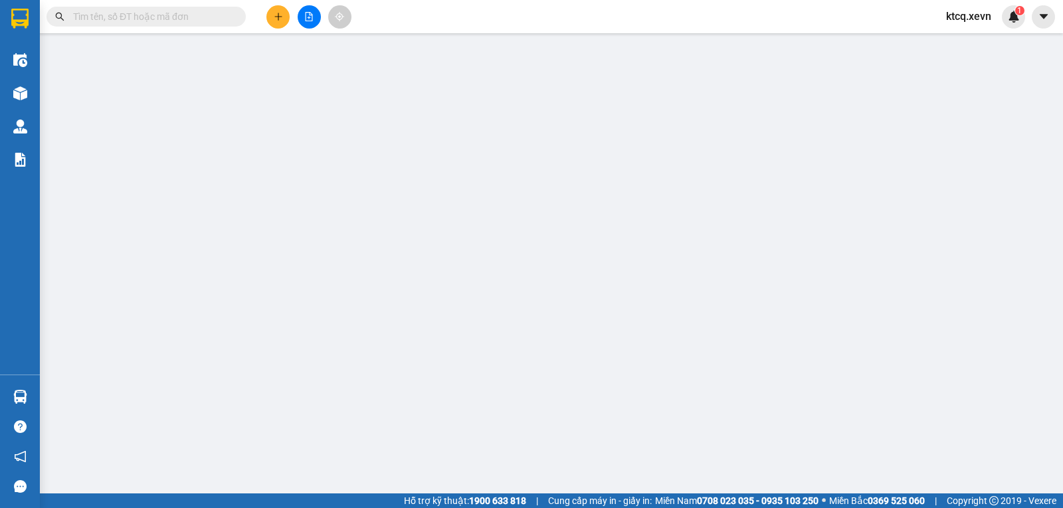
click at [147, 20] on input "text" at bounding box center [151, 16] width 157 height 15
paste input "VPNH1703250020"
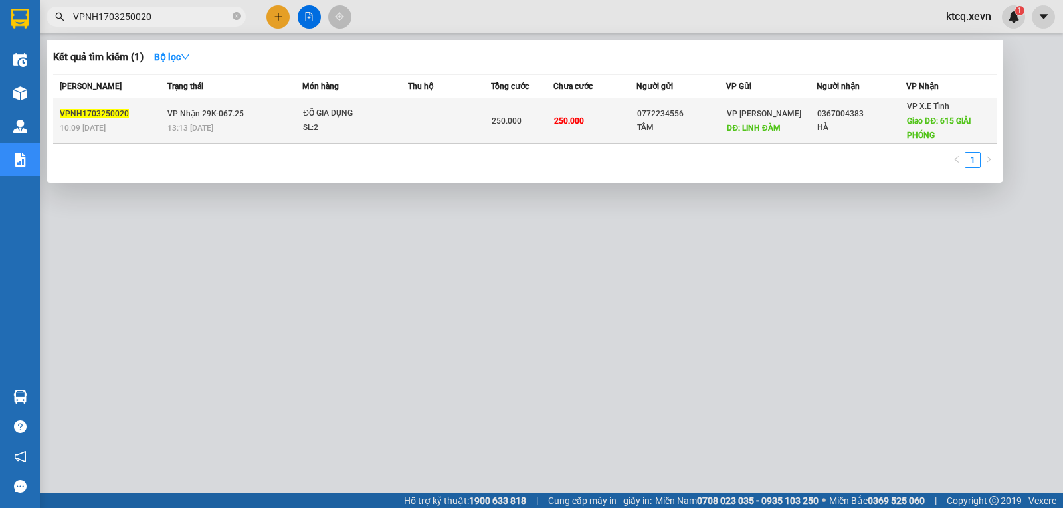
type input "VPNH1703250020"
click at [107, 113] on span "VPNH1703250020" at bounding box center [94, 113] width 69 height 9
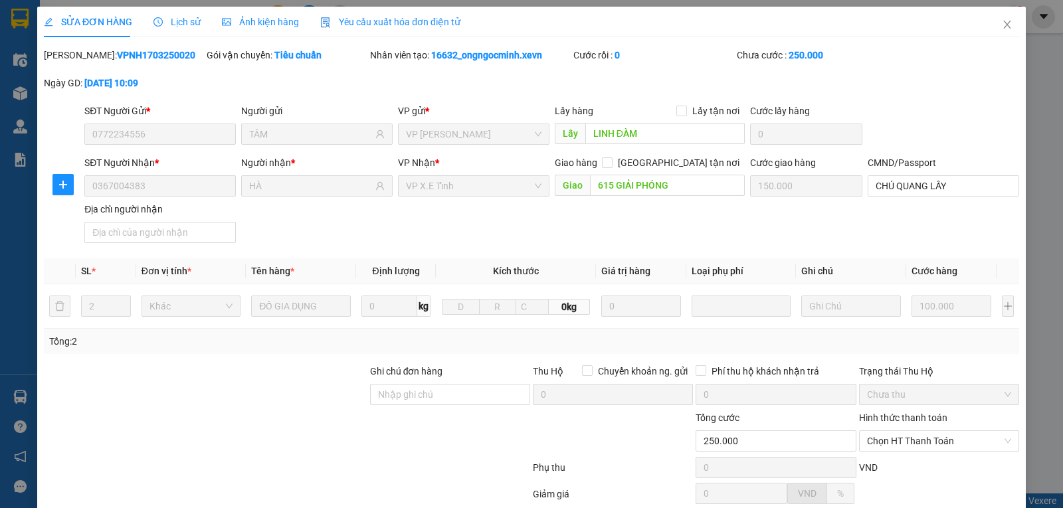
type input "0772234556"
type input "TÂM"
type input "LINH ĐÀM"
type input "0367004383"
type input "HÀ"
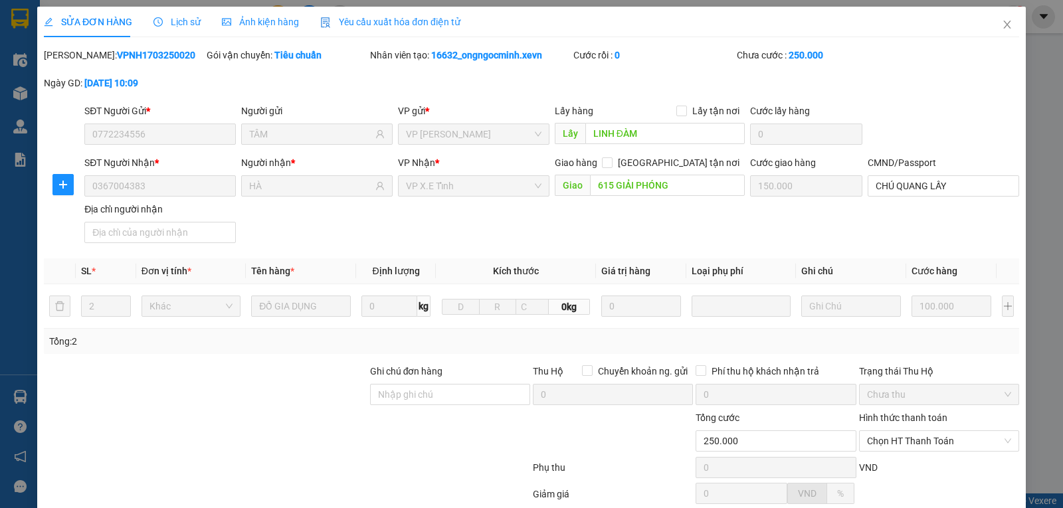
type input "615 GIẢI PHÓNG"
type input "150.000"
type input "CHÚ QUANG LẤY"
type input "250.000"
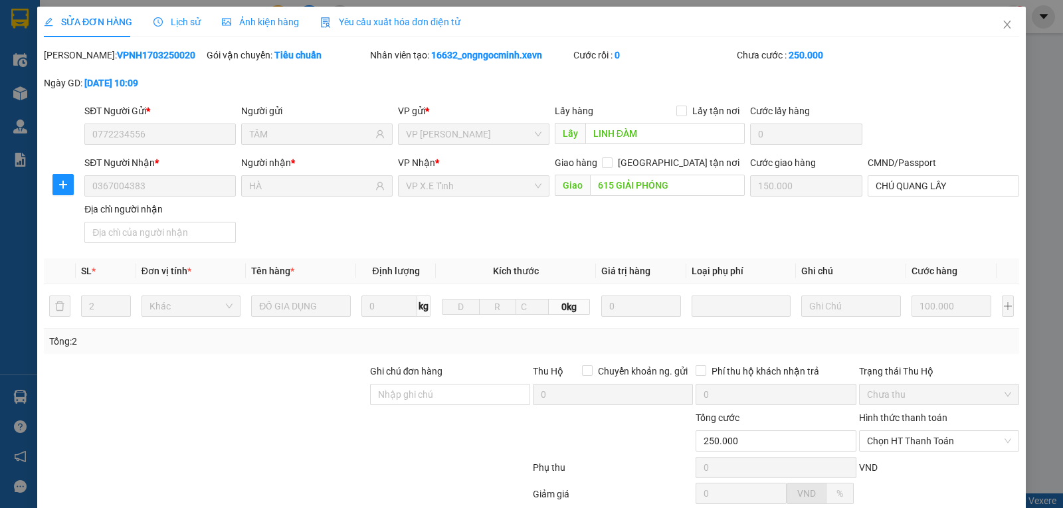
click at [182, 22] on span "Lịch sử" at bounding box center [176, 22] width 47 height 11
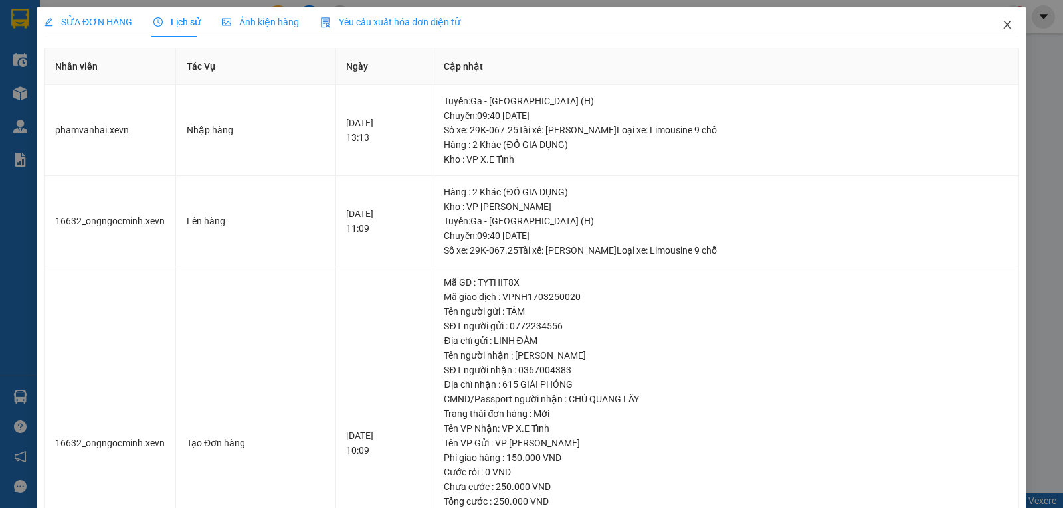
click at [1003, 26] on icon "close" at bounding box center [1006, 25] width 7 height 8
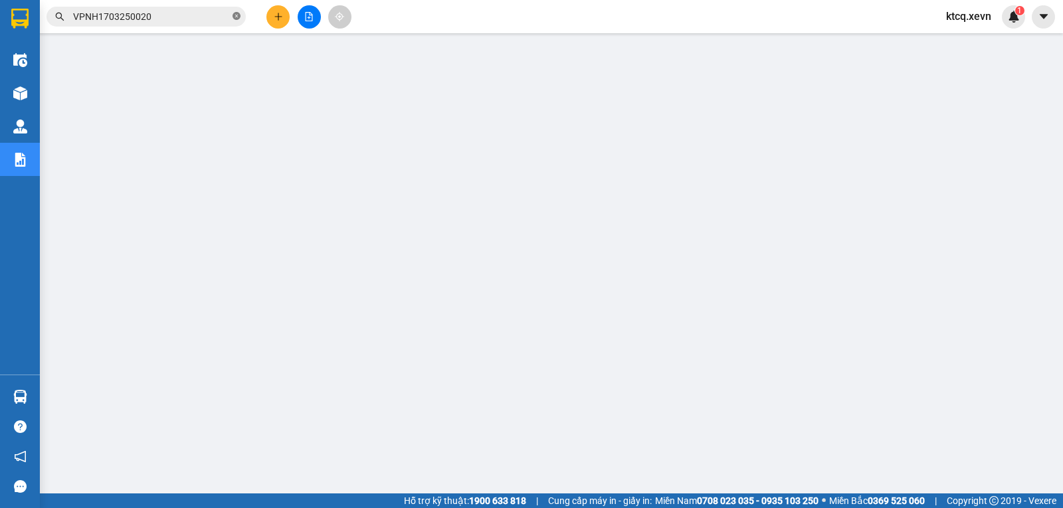
click at [238, 19] on icon "close-circle" at bounding box center [237, 16] width 8 height 8
paste input "VPNĐ1403250159"
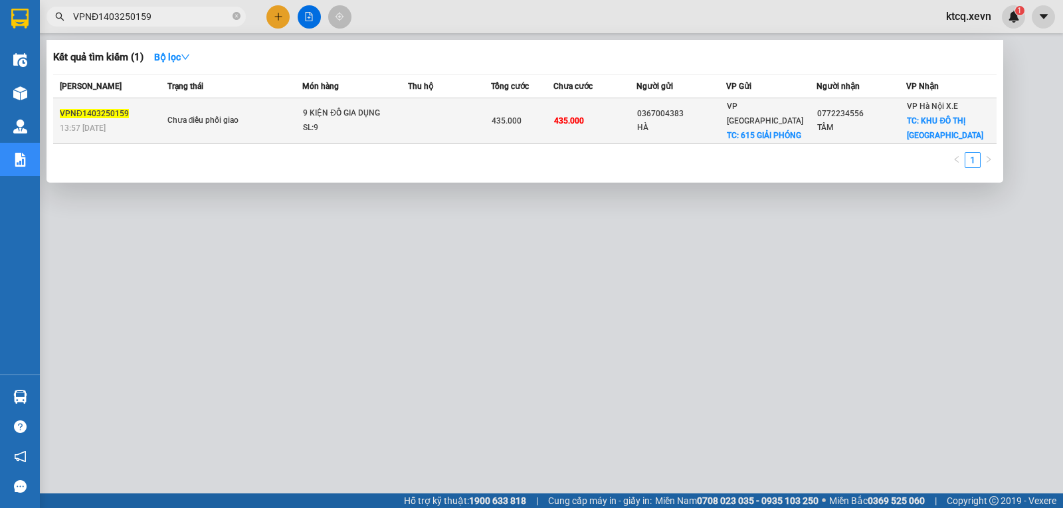
type input "VPNĐ1403250159"
click at [94, 108] on div "VPNĐ1403250159" at bounding box center [112, 114] width 104 height 14
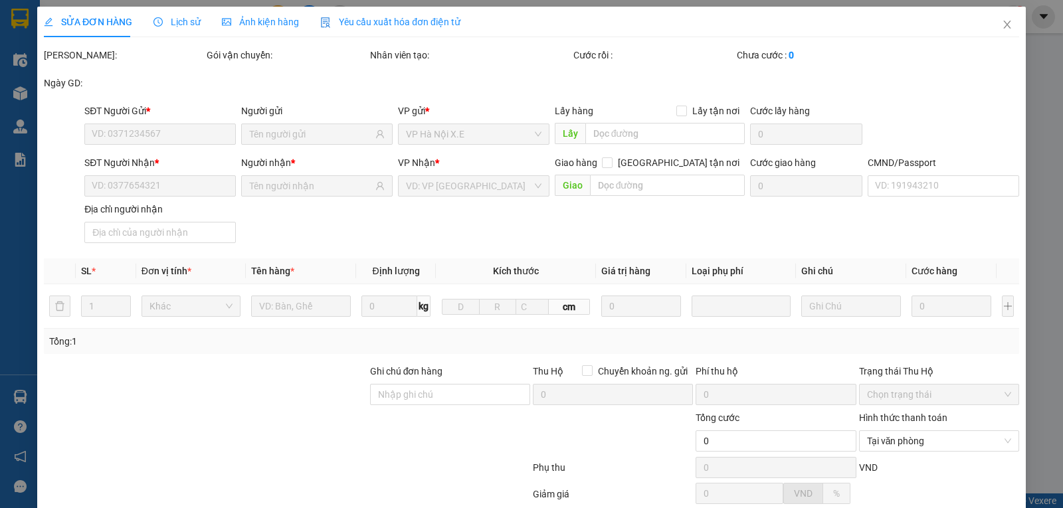
type input "0367004383"
type input "HÀ"
checkbox input "true"
type input "615 GIẢI PHÓNG"
type input "0772234556"
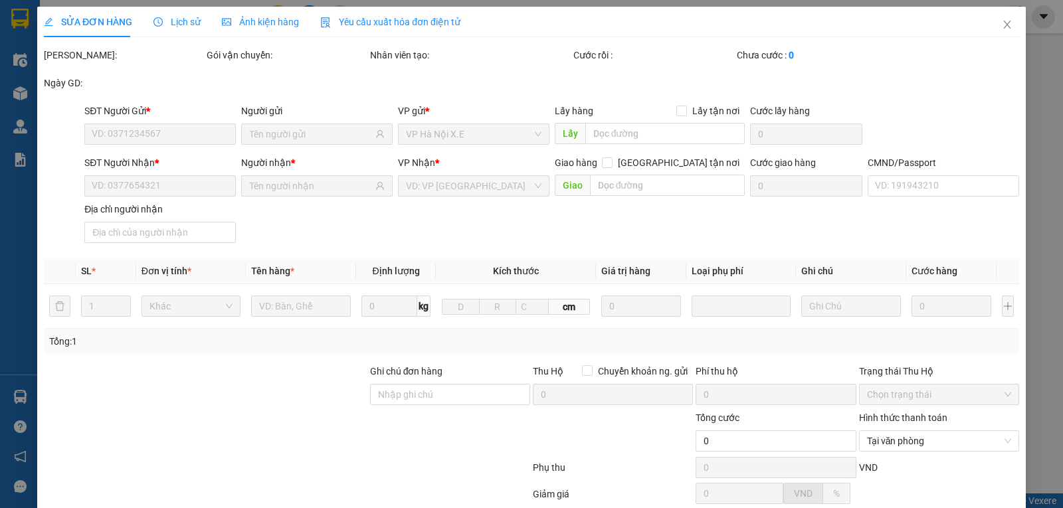
type input "TÂM"
checkbox input "true"
type input "KHU ĐÔ THỊ LINH ĐÀM"
type input "75.000"
type input "1"
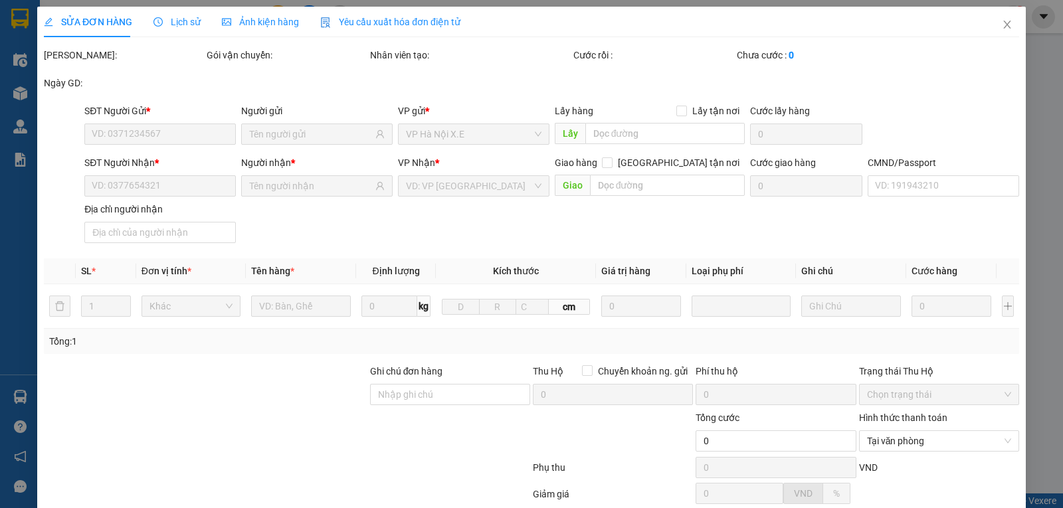
type input "435.000"
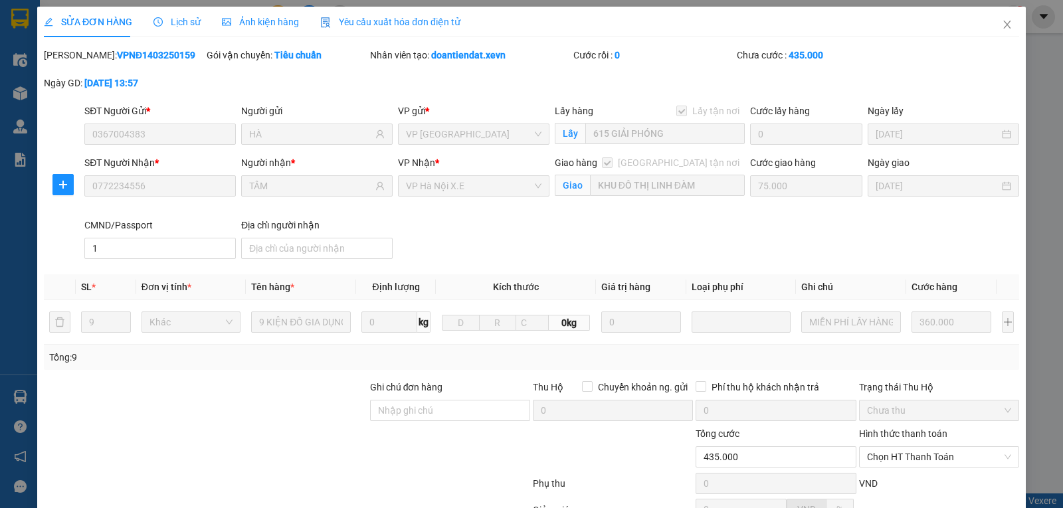
scroll to position [143, 0]
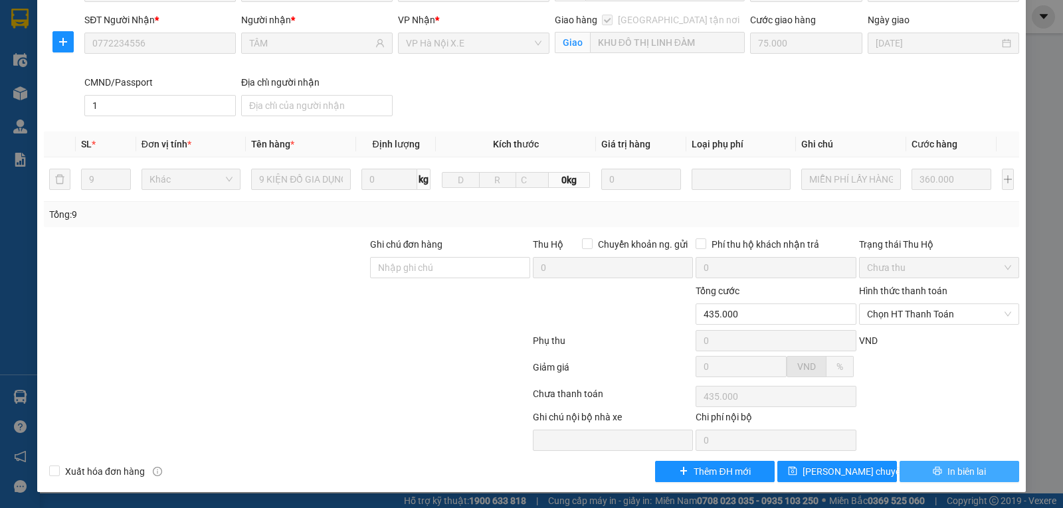
click at [947, 475] on span "In biên lai" at bounding box center [966, 471] width 39 height 15
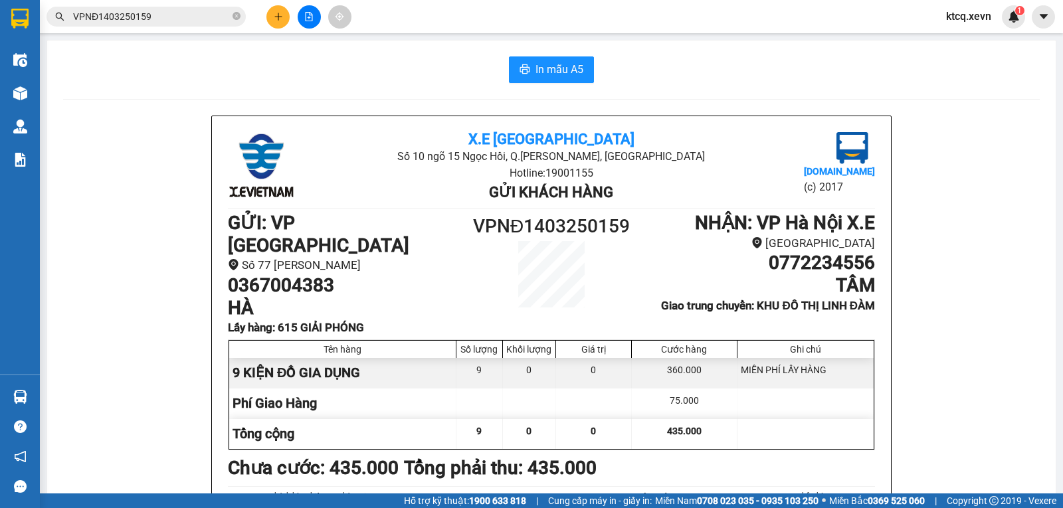
scroll to position [199, 0]
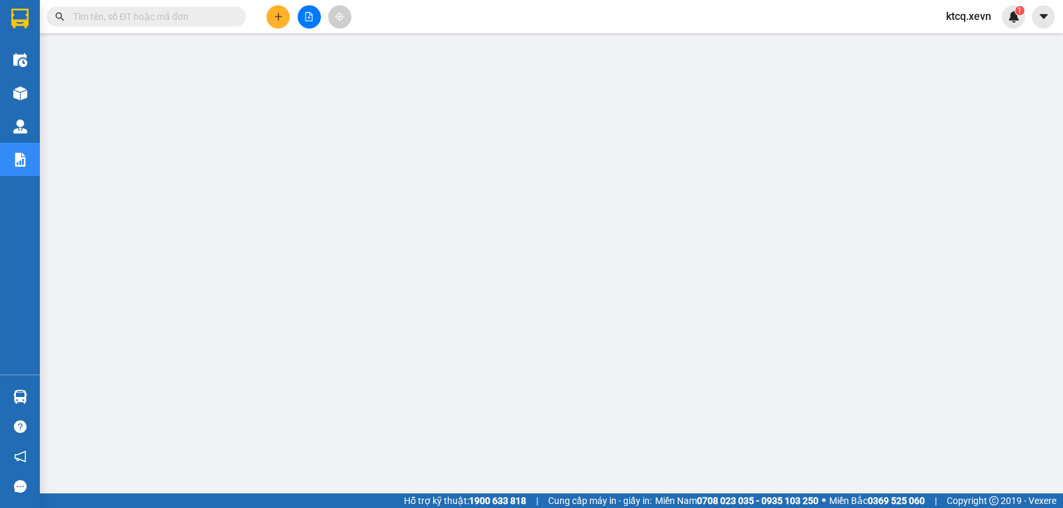
click at [199, 11] on input "text" at bounding box center [151, 16] width 157 height 15
paste input "VPNB1703250117"
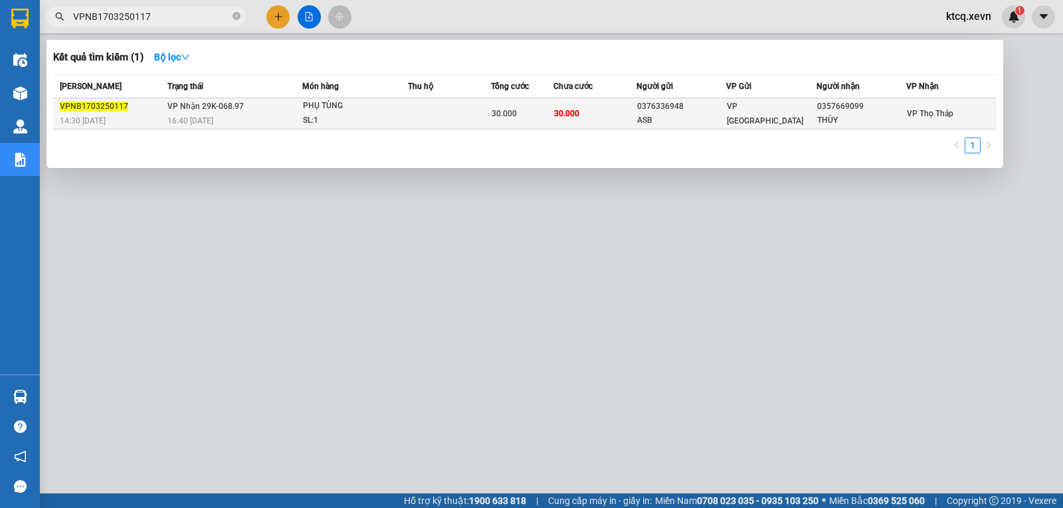
type input "VPNB1703250117"
click at [108, 102] on span "VPNB1703250117" at bounding box center [94, 106] width 68 height 9
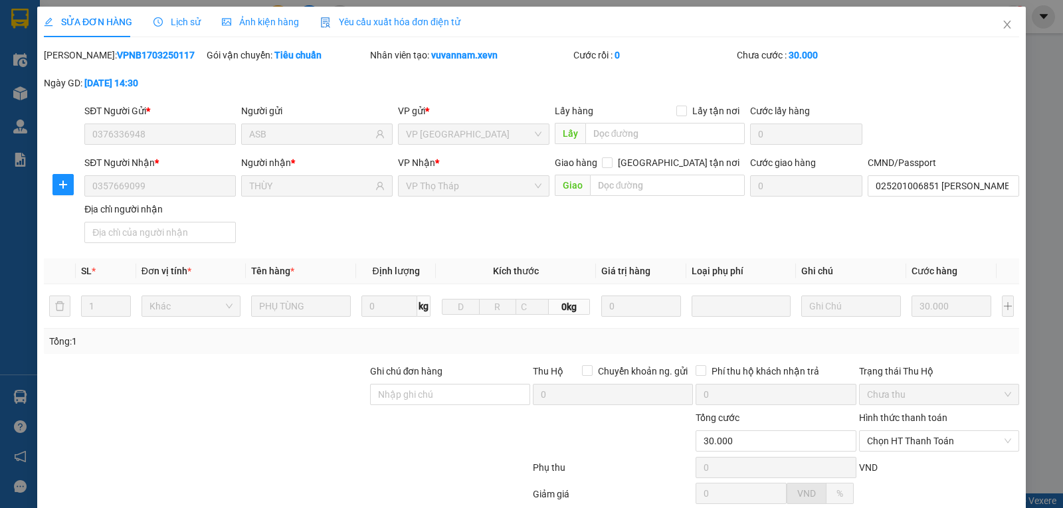
type input "0376336948"
type input "ASB"
type input "0357669099"
type input "THÙY"
type input "025201006851 NGÔ ANH QUÂN 2001 SDT 0352407819"
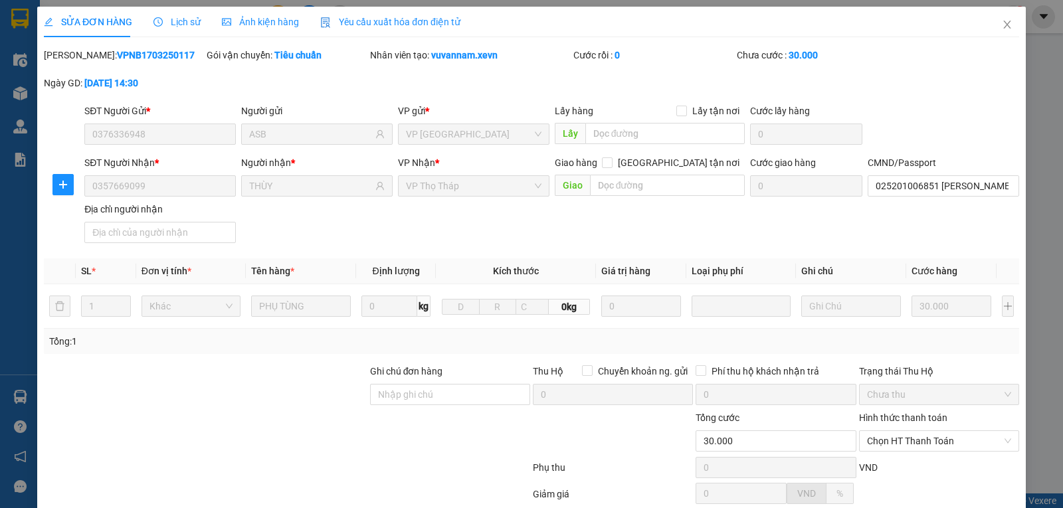
type input "30.000"
click at [171, 15] on div "Lịch sử" at bounding box center [176, 22] width 47 height 15
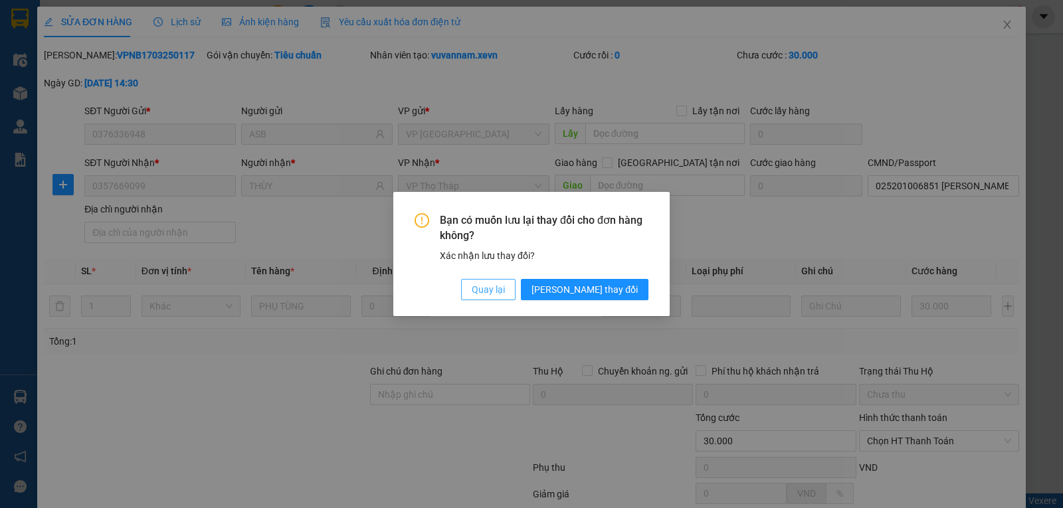
click at [505, 291] on span "Quay lại" at bounding box center [488, 289] width 33 height 15
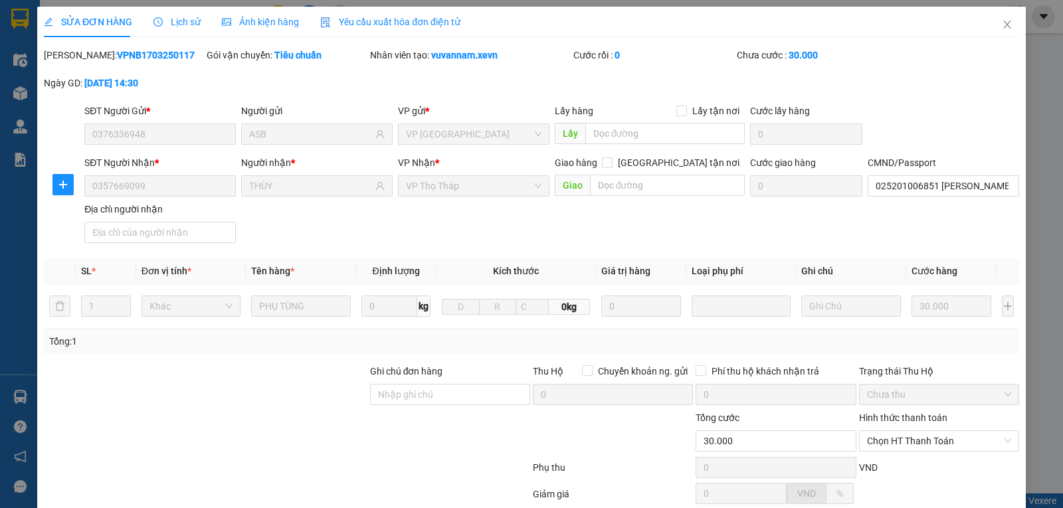
click at [188, 25] on span "Lịch sử" at bounding box center [176, 22] width 47 height 11
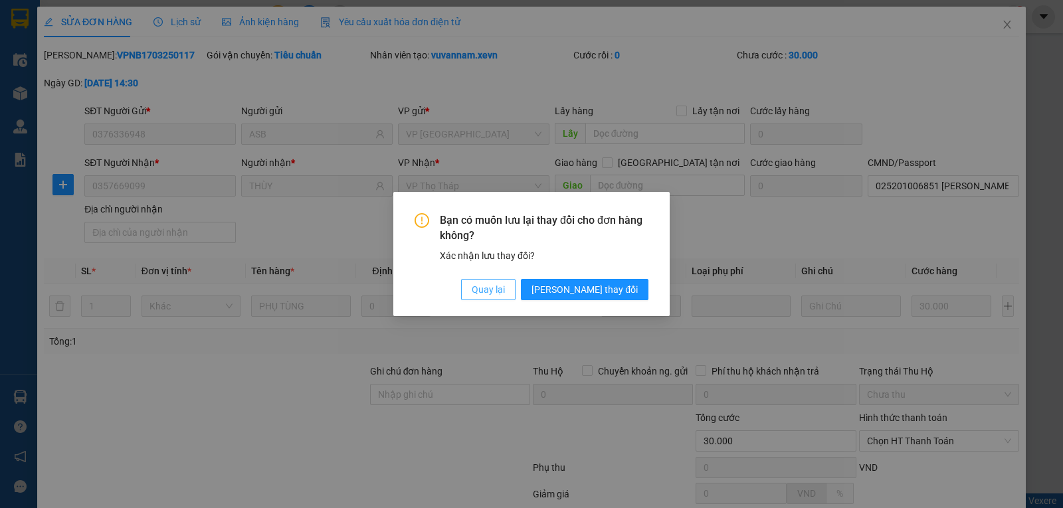
drag, startPoint x: 557, startPoint y: 286, endPoint x: 551, endPoint y: 276, distance: 11.6
click at [505, 286] on span "Quay lại" at bounding box center [488, 289] width 33 height 15
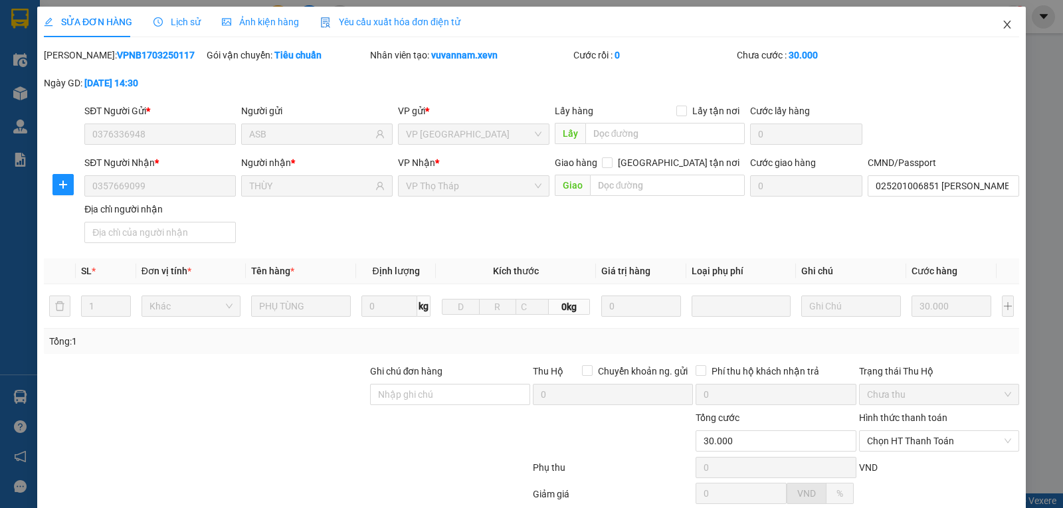
click at [1002, 30] on icon "close" at bounding box center [1007, 24] width 11 height 11
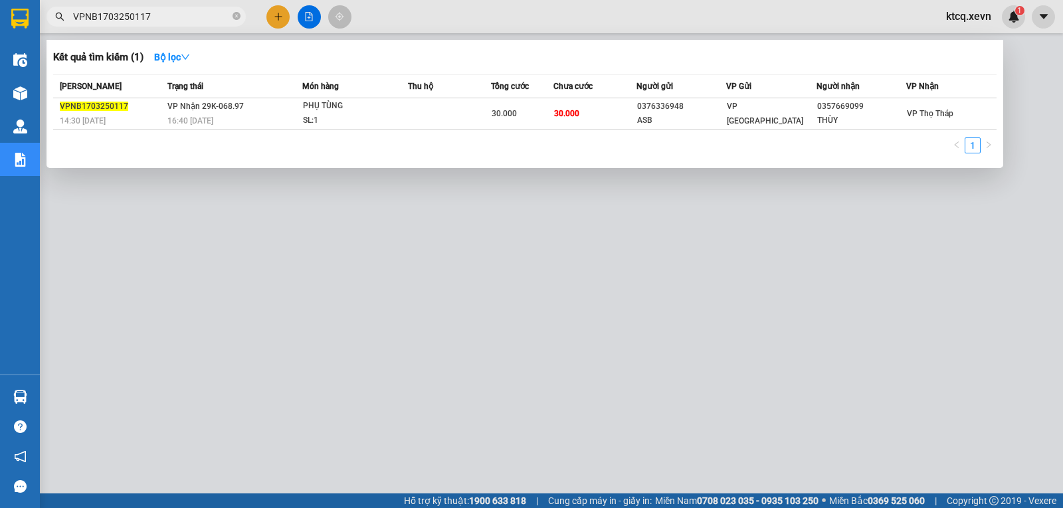
click at [157, 10] on input "VPNB1703250117" at bounding box center [151, 16] width 157 height 15
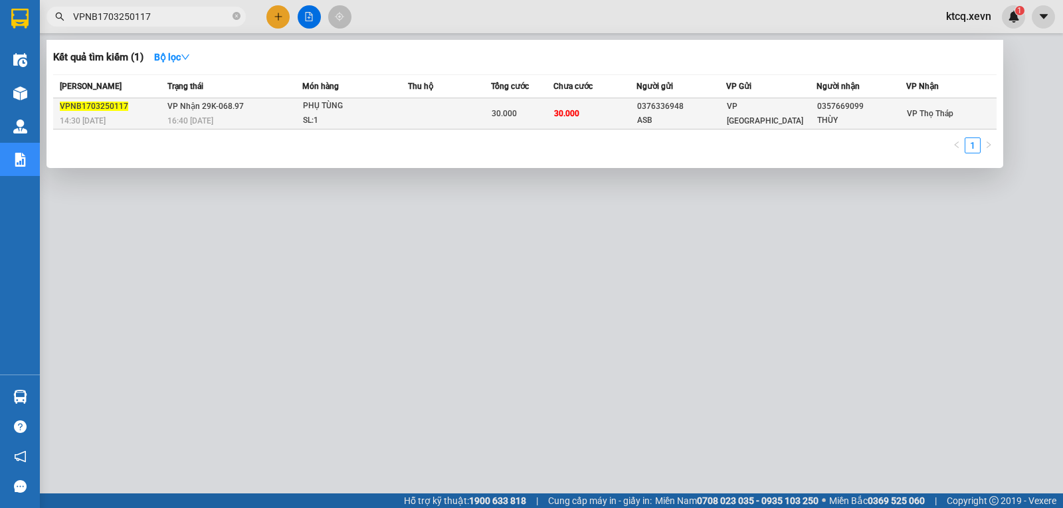
click at [104, 106] on span "VPNB1703250117" at bounding box center [94, 106] width 68 height 9
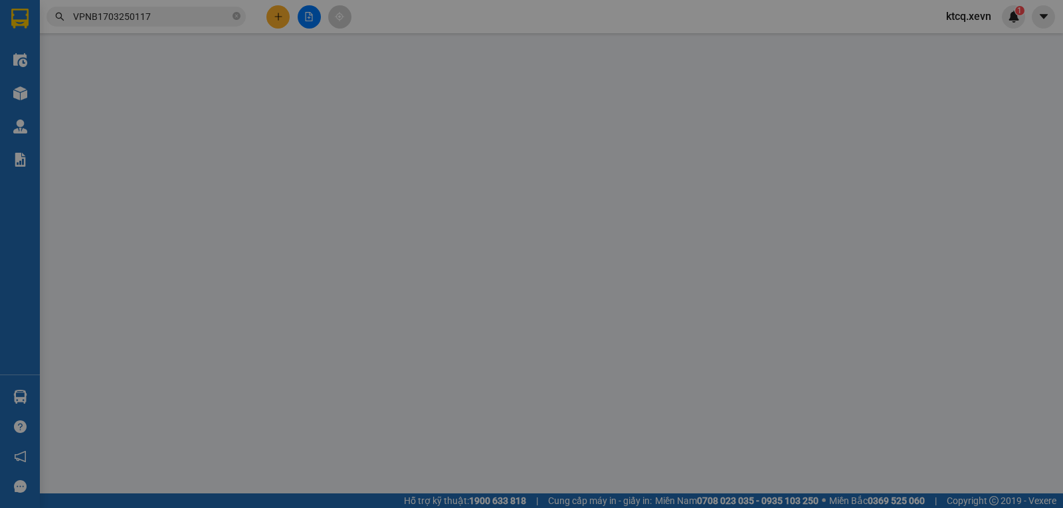
type input "0376336948"
type input "ASB"
type input "0357669099"
type input "THÙY"
type input "025201006851 NGÔ ANH QUÂN 2001 SDT 0352407819"
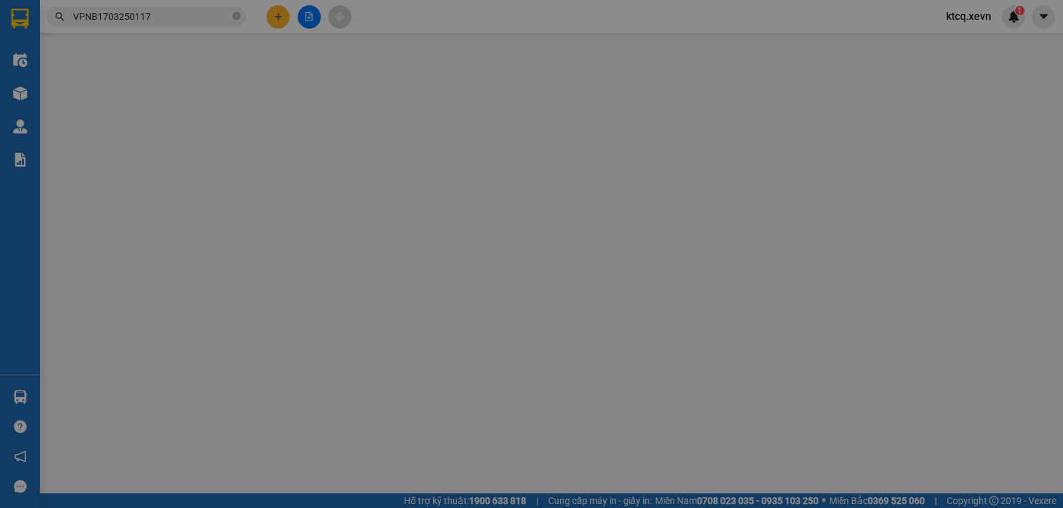
type input "30.000"
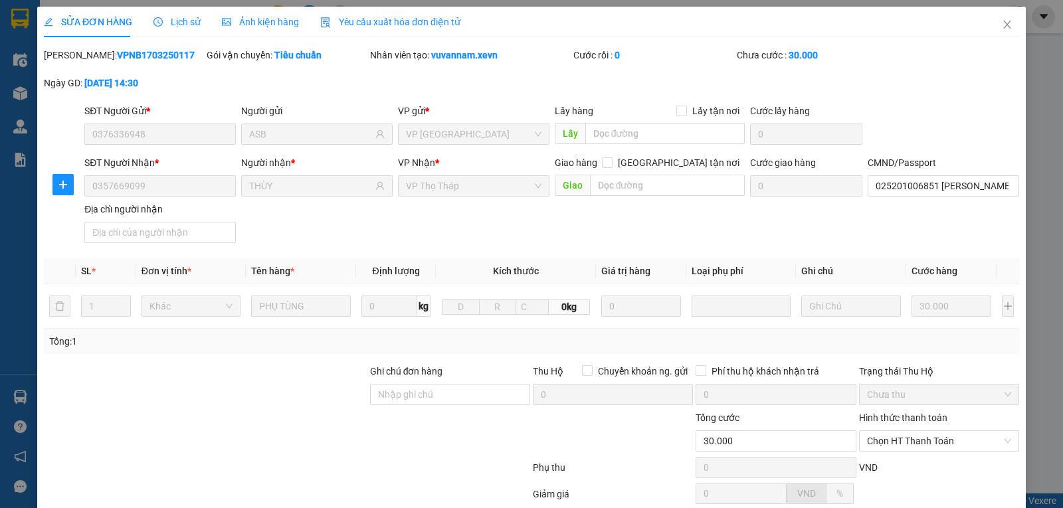
click at [184, 11] on div "Lịch sử" at bounding box center [176, 22] width 47 height 31
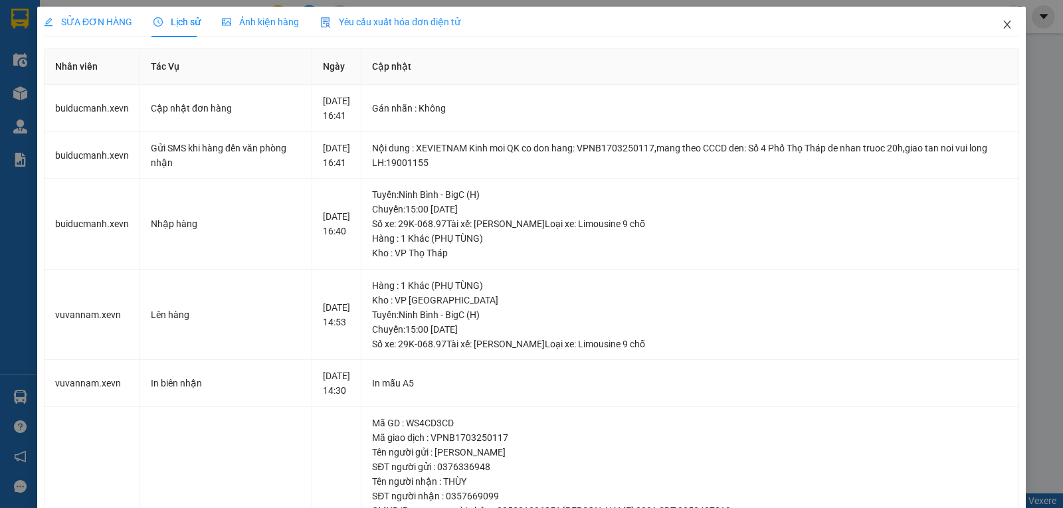
click at [1002, 27] on icon "close" at bounding box center [1007, 24] width 11 height 11
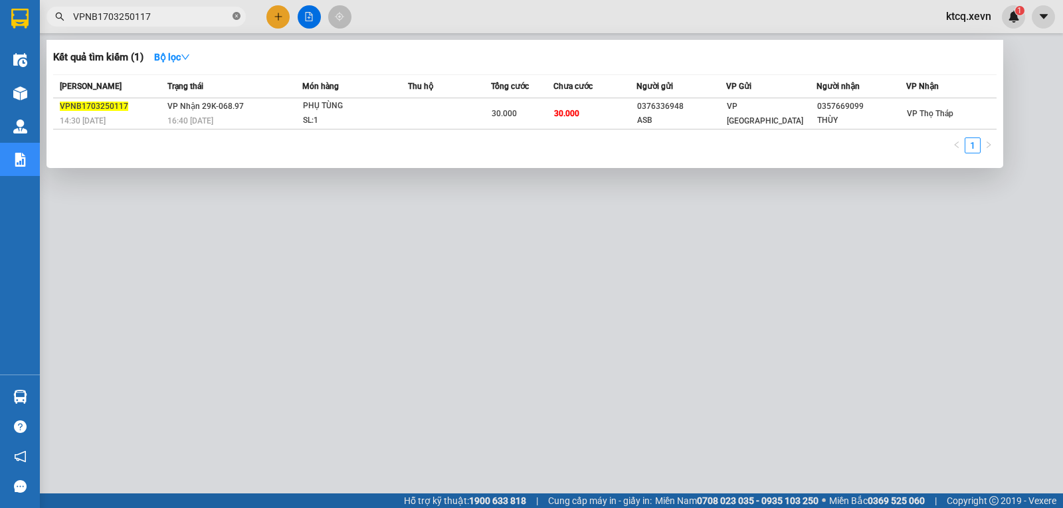
click at [240, 18] on icon "close-circle" at bounding box center [237, 16] width 8 height 8
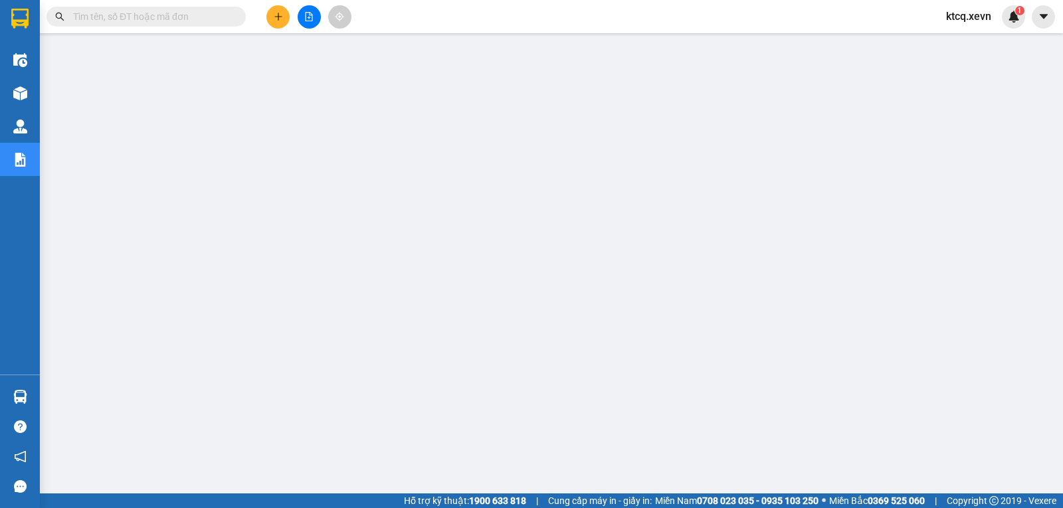
paste input "VPNB1703250117"
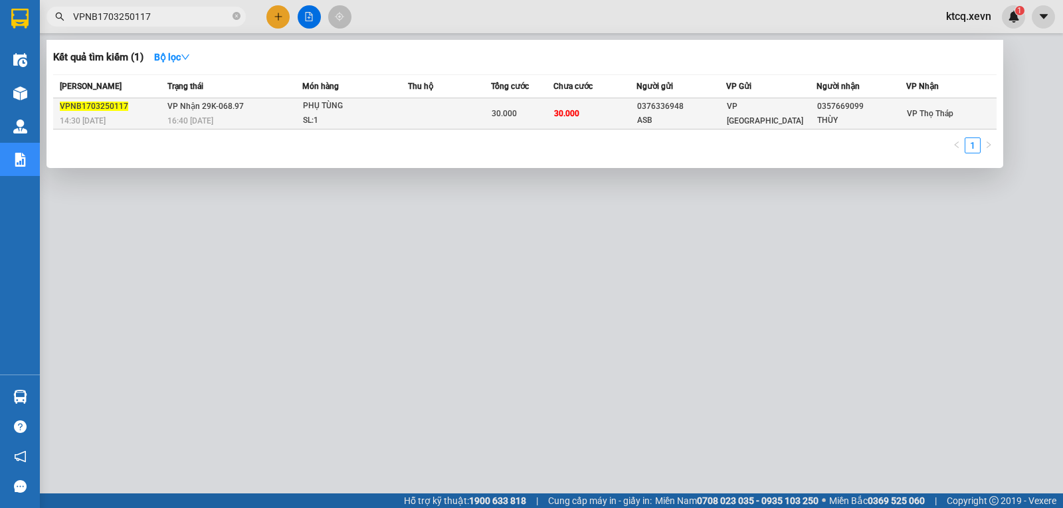
type input "VPNB1703250117"
click at [122, 112] on div "VPNB1703250117" at bounding box center [112, 107] width 104 height 14
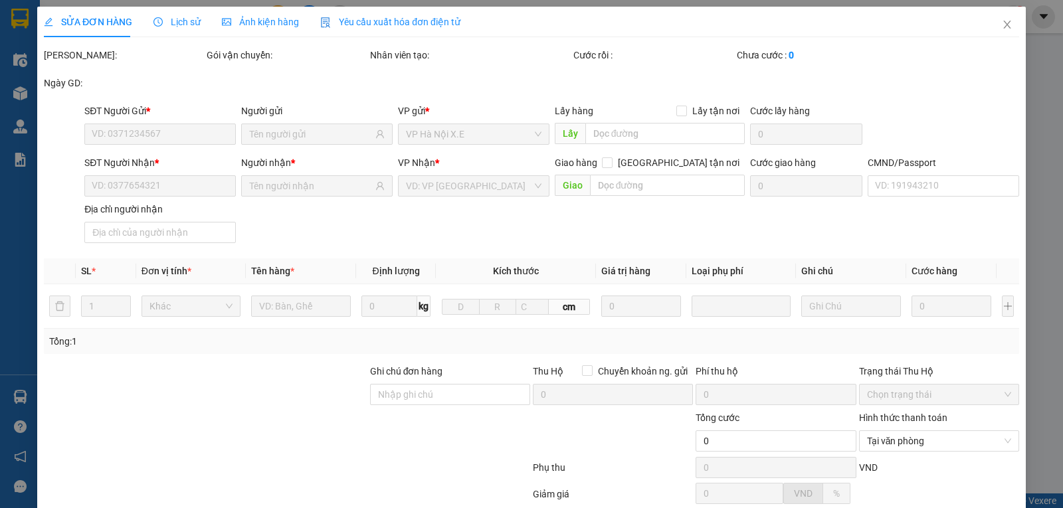
type input "0376336948"
type input "ASB"
type input "0357669099"
type input "THÙY"
type input "025201006851 NGÔ ANH QUÂN 2001 SDT 0352407819"
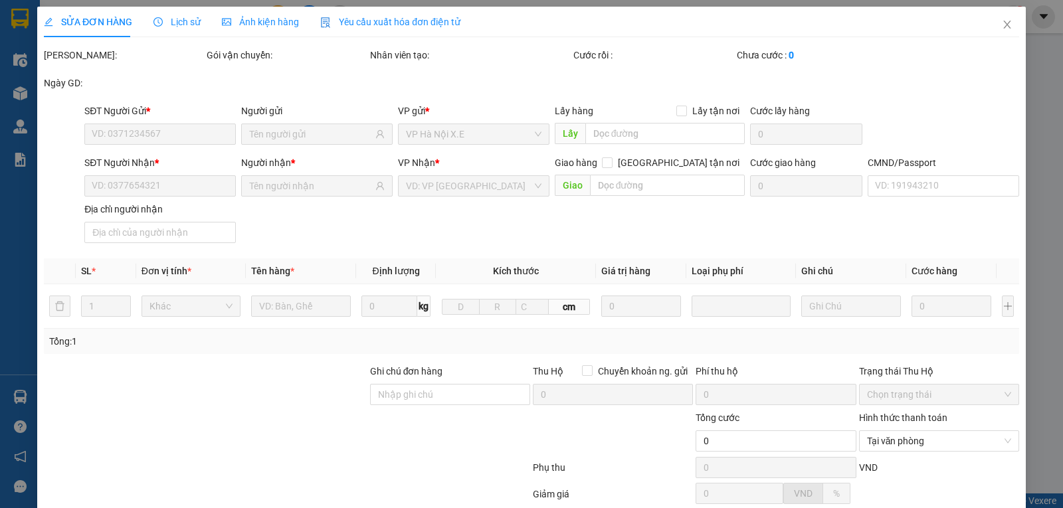
type input "30.000"
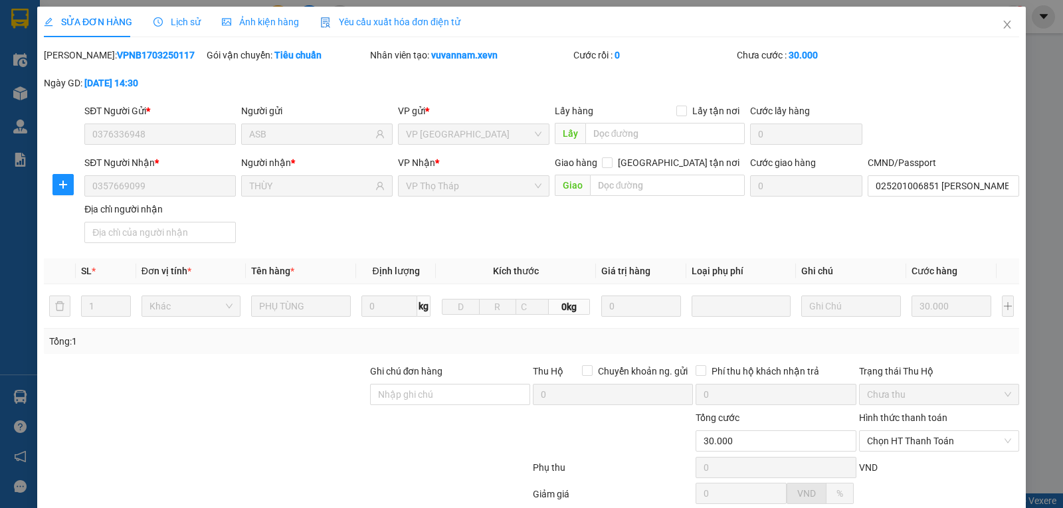
click at [165, 22] on span "Lịch sử" at bounding box center [176, 22] width 47 height 11
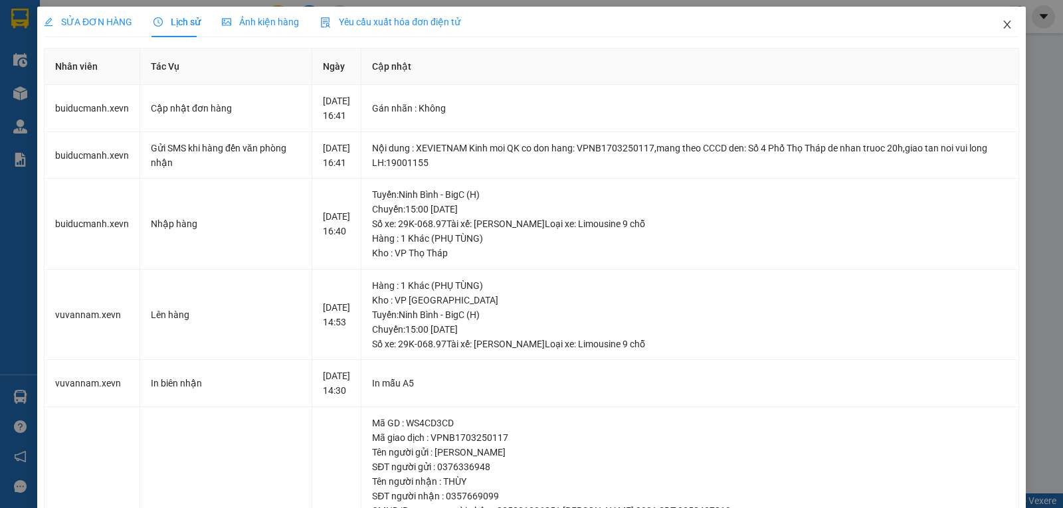
click at [1002, 26] on icon "close" at bounding box center [1007, 24] width 11 height 11
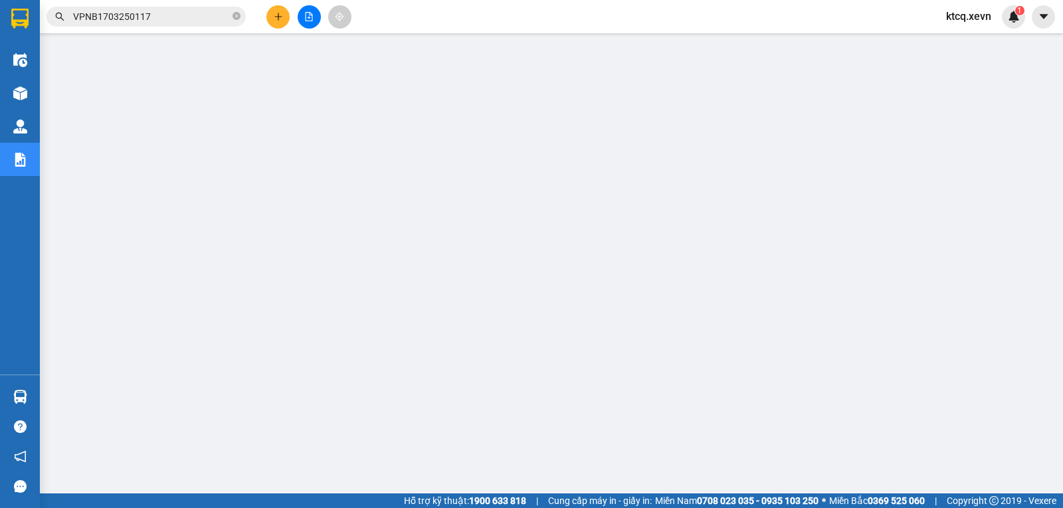
click at [221, 17] on input "VPNB1703250117" at bounding box center [151, 16] width 157 height 15
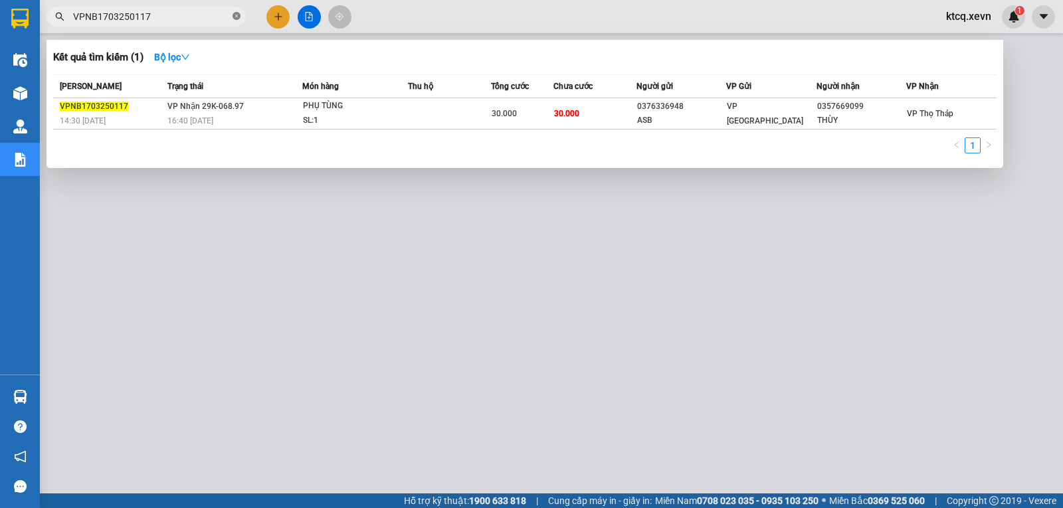
click at [238, 17] on icon "close-circle" at bounding box center [237, 16] width 8 height 8
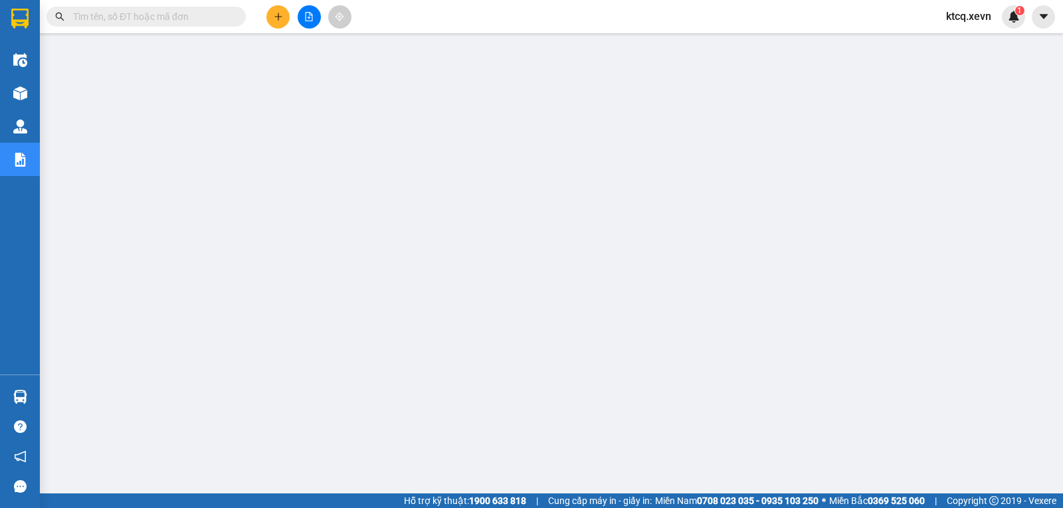
paste input "VPT1703250008"
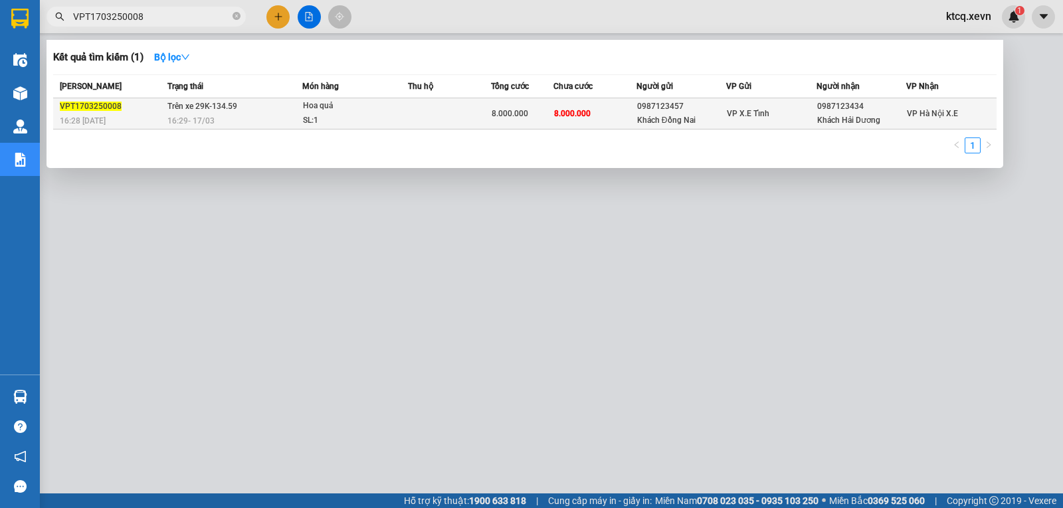
type input "VPT1703250008"
click at [84, 102] on span "VPT1703250008" at bounding box center [91, 106] width 62 height 9
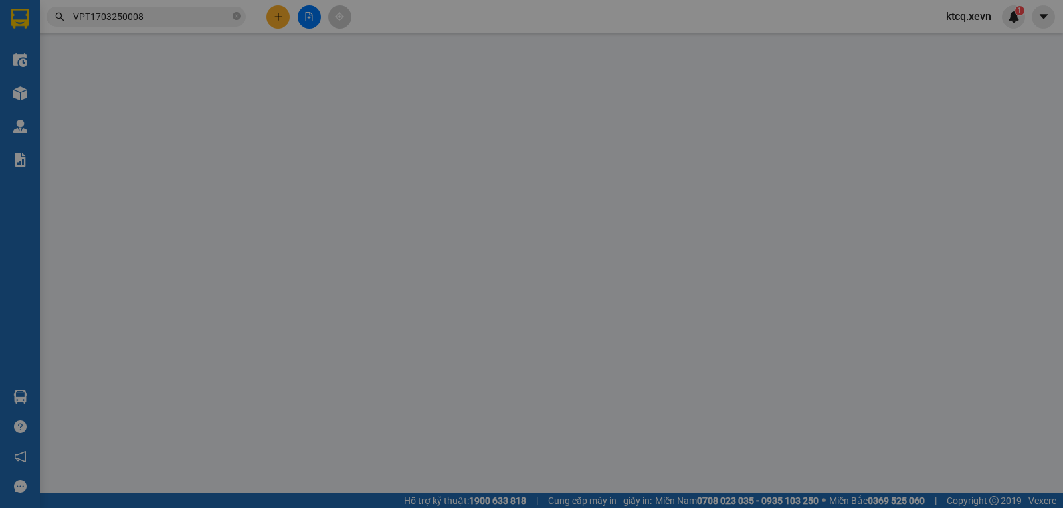
type input "0987123457"
type input "Khách Đồng Nai"
type input "0987123434"
type input "Khách Hải Dương"
type input "8.000.000"
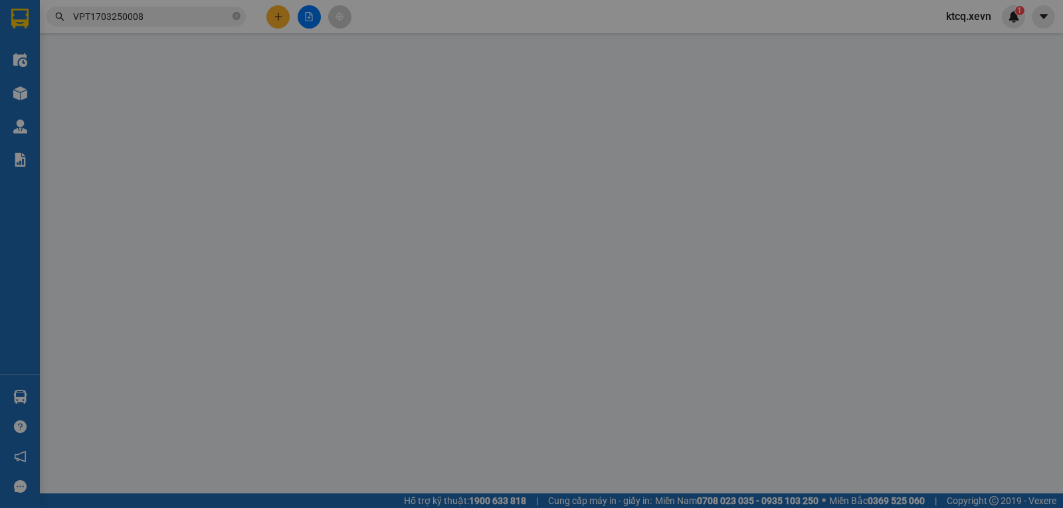
type input "8.000.000"
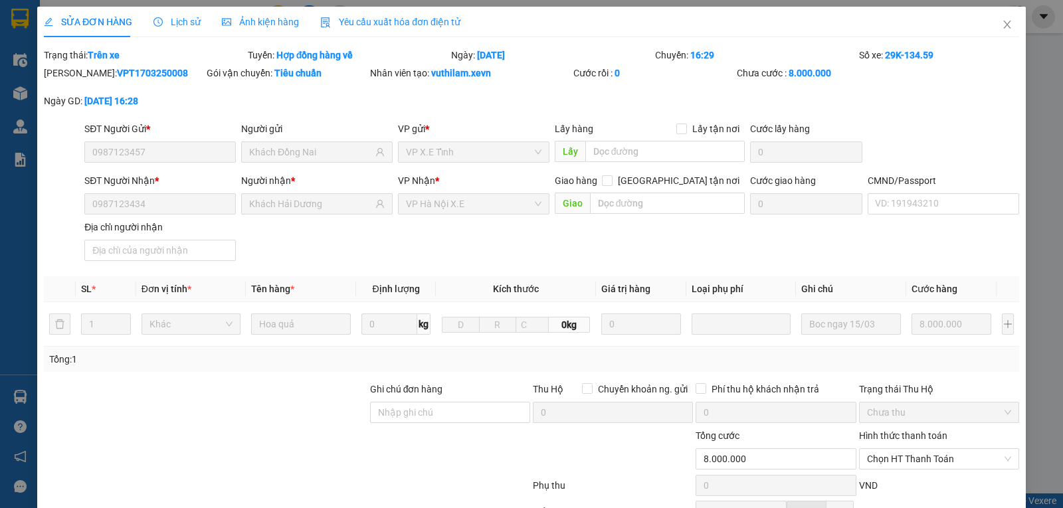
click at [175, 13] on div "Lịch sử" at bounding box center [176, 22] width 47 height 31
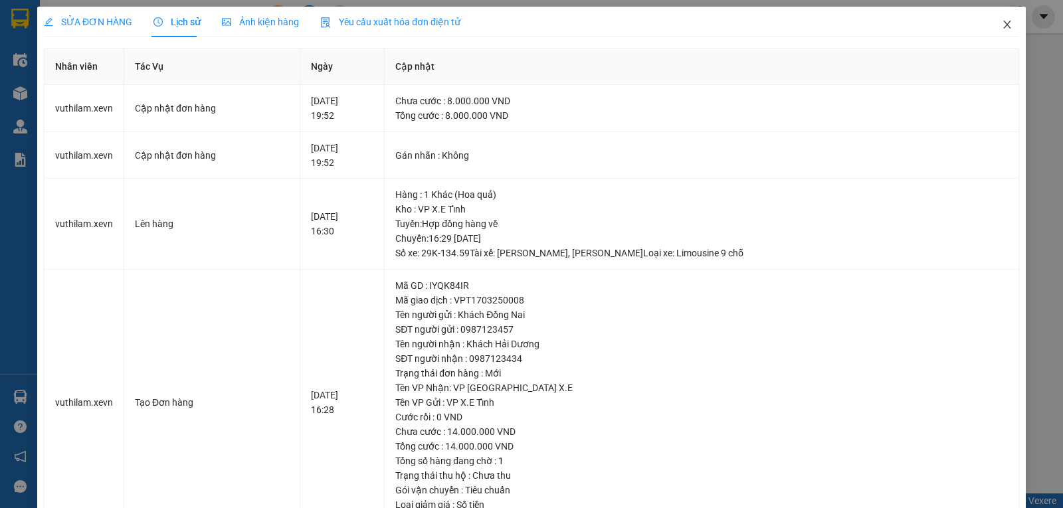
click at [1002, 21] on icon "close" at bounding box center [1007, 24] width 11 height 11
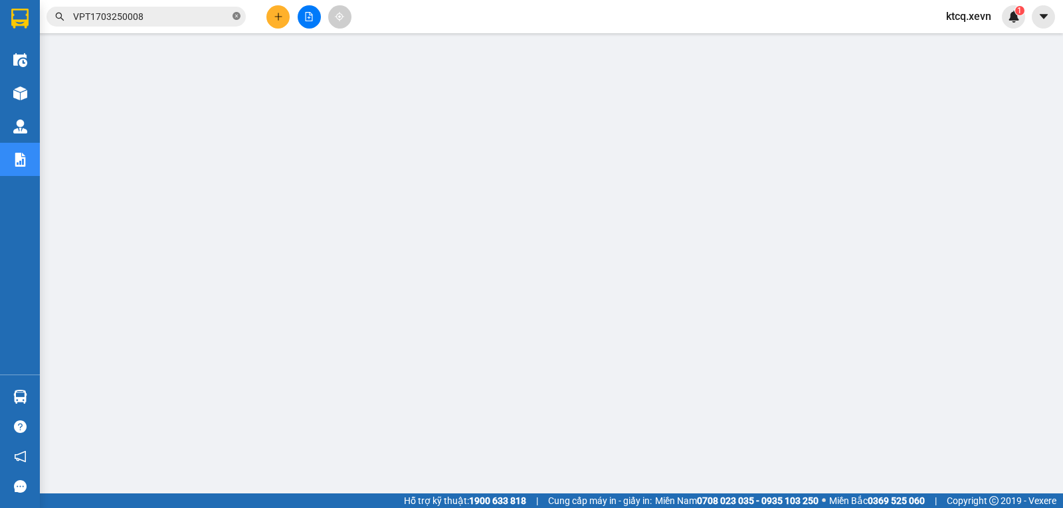
click at [236, 19] on icon "close-circle" at bounding box center [237, 16] width 8 height 8
paste input "VPT1703250001"
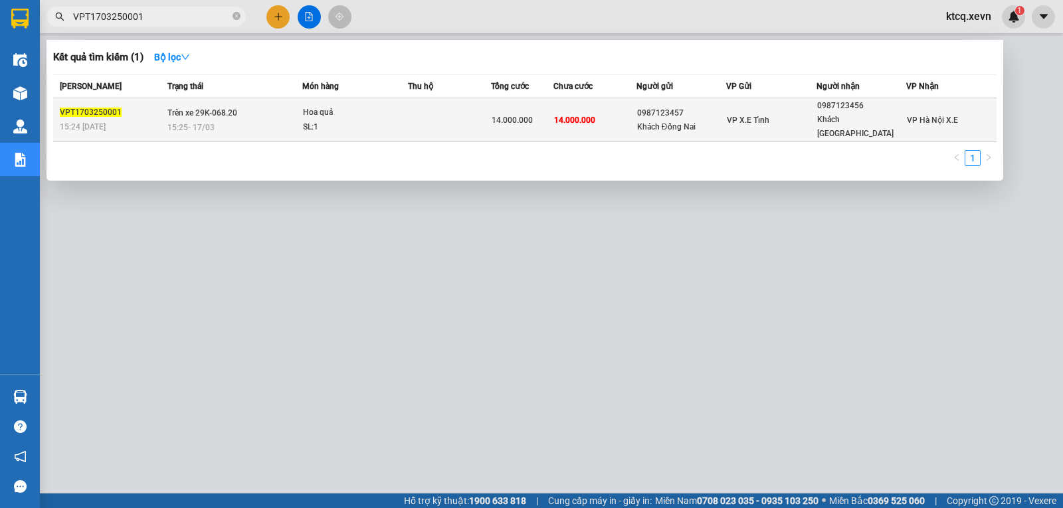
type input "VPT1703250001"
click at [104, 108] on span "VPT1703250001" at bounding box center [91, 112] width 62 height 9
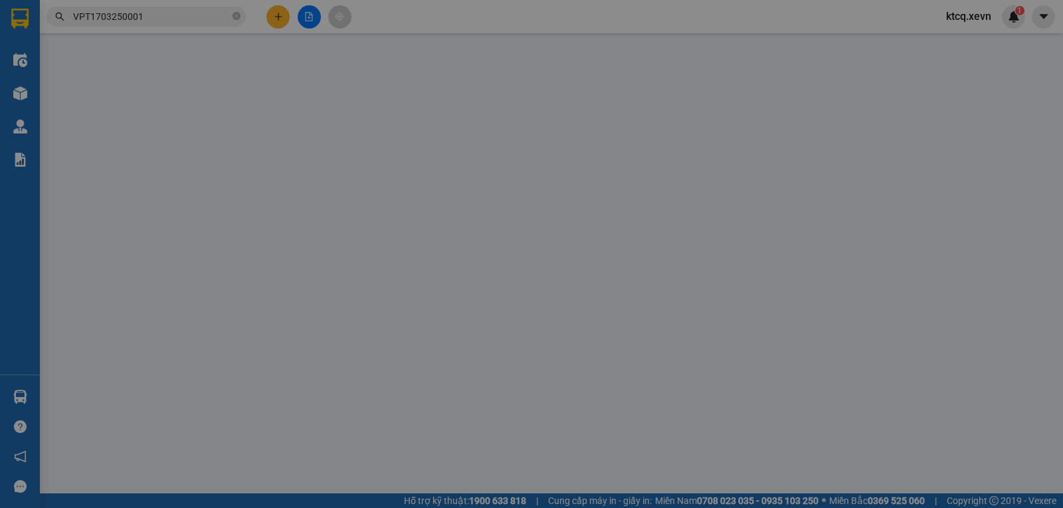
type input "0987123457"
type input "Khách Đồng Nai"
type input "0987123456"
type input "Khách Hà Nội"
type input "14.000.000"
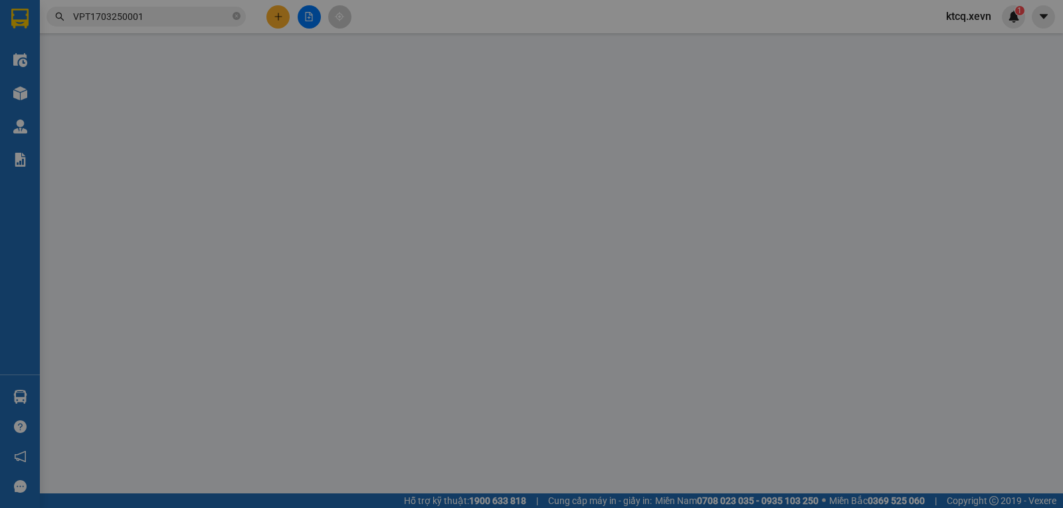
type input "14.000.000"
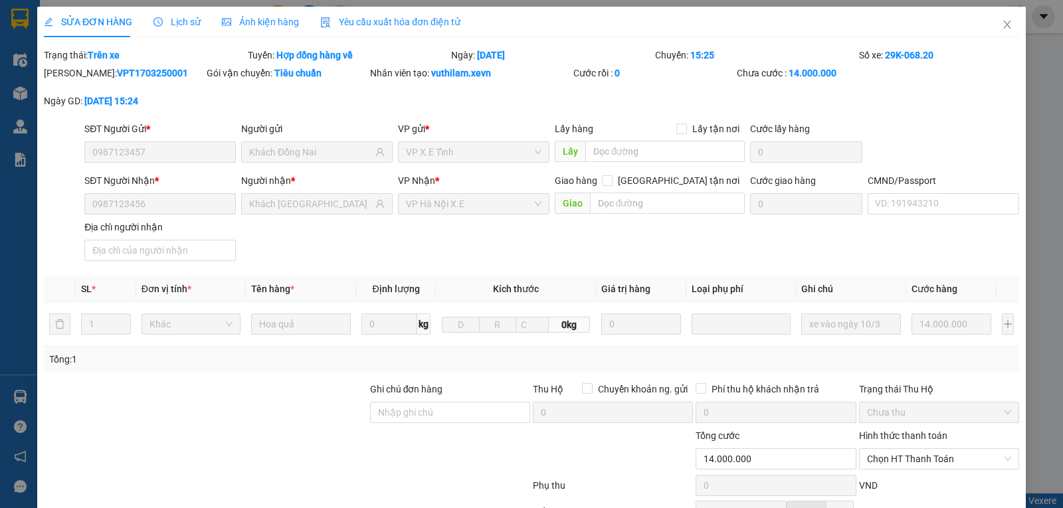
click at [174, 18] on span "Lịch sử" at bounding box center [176, 22] width 47 height 11
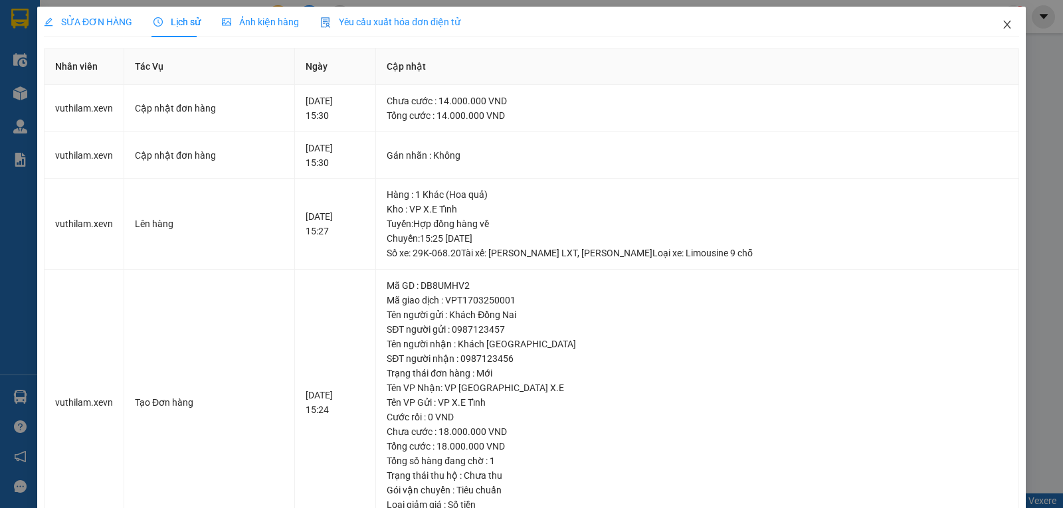
click at [1002, 29] on icon "close" at bounding box center [1007, 24] width 11 height 11
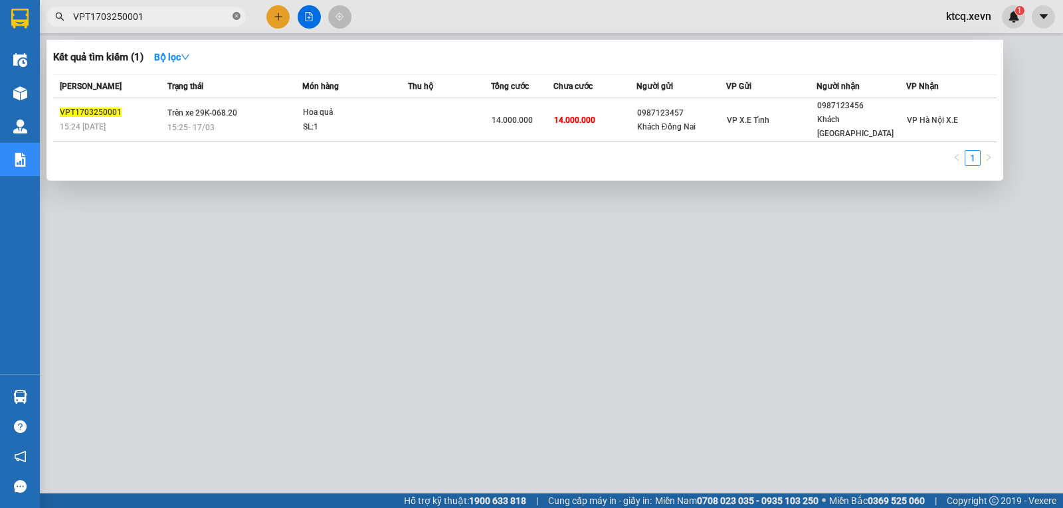
click at [235, 17] on icon "close-circle" at bounding box center [237, 16] width 8 height 8
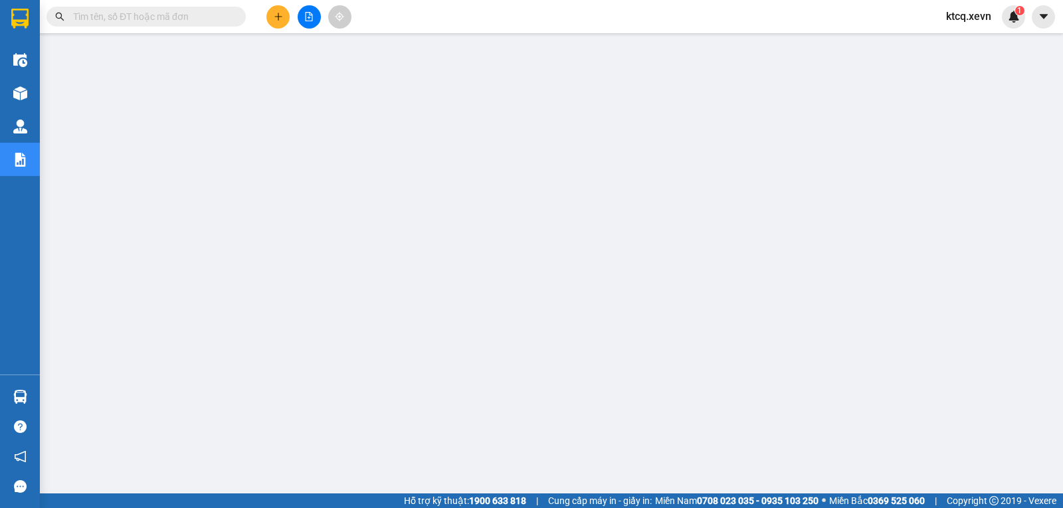
paste input "VPNĐ1803250150"
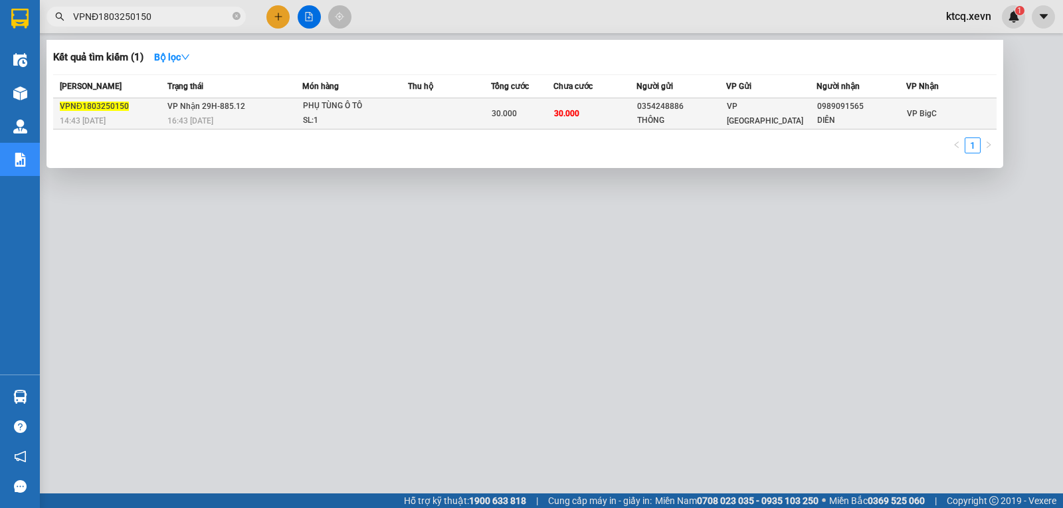
type input "VPNĐ1803250150"
click at [116, 110] on span "VPNĐ1803250150" at bounding box center [94, 106] width 69 height 9
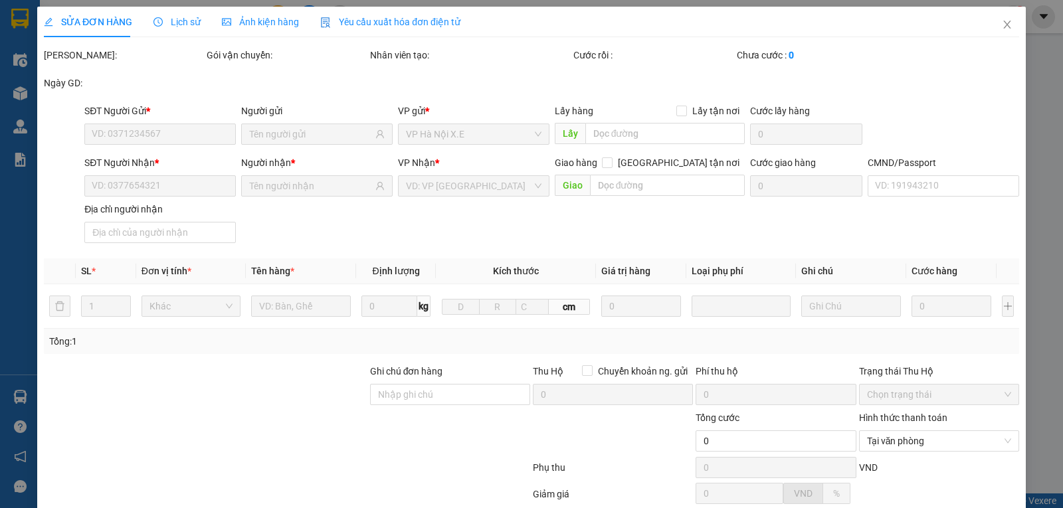
click at [188, 21] on span "Lịch sử" at bounding box center [176, 22] width 47 height 11
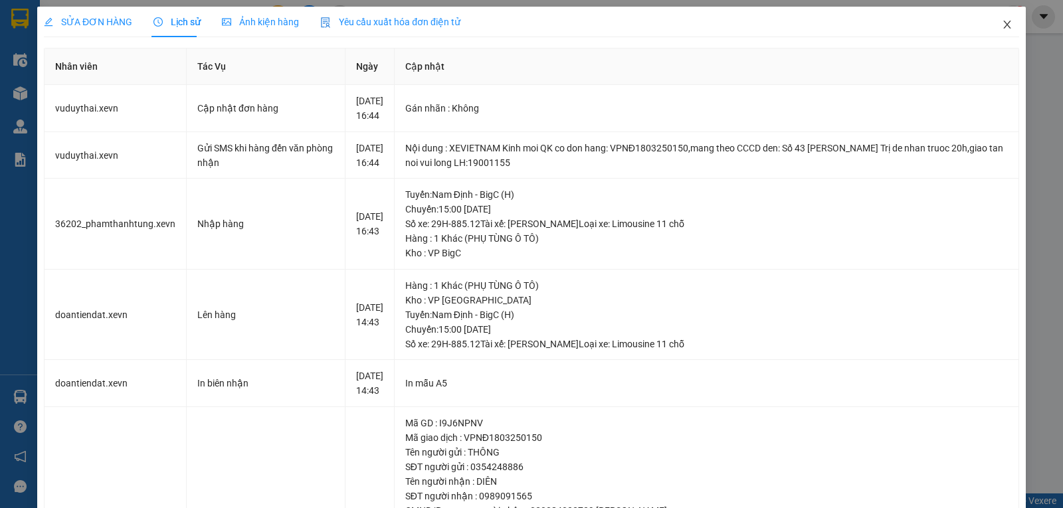
click at [1002, 21] on icon "close" at bounding box center [1007, 24] width 11 height 11
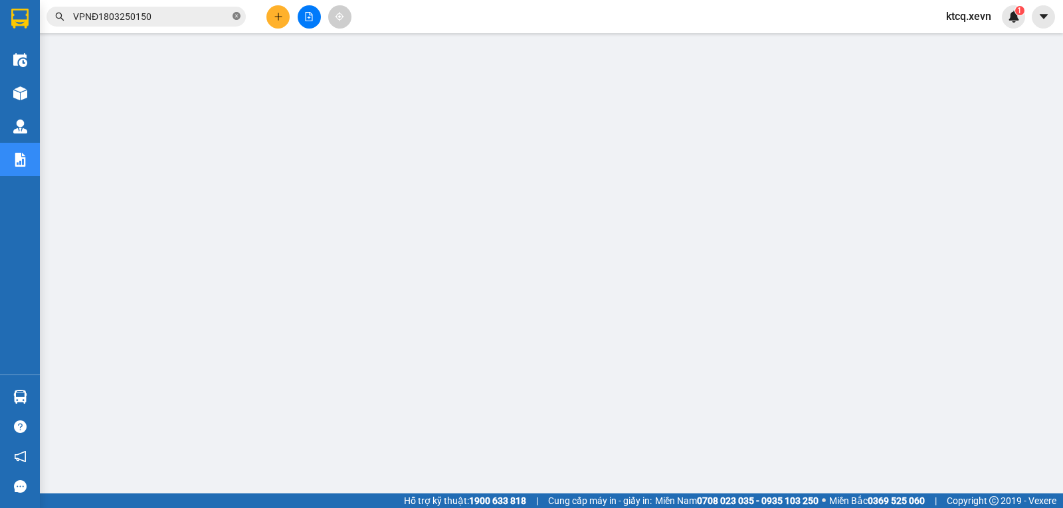
click at [234, 18] on icon "close-circle" at bounding box center [237, 16] width 8 height 8
paste input "VPBC2003250036"
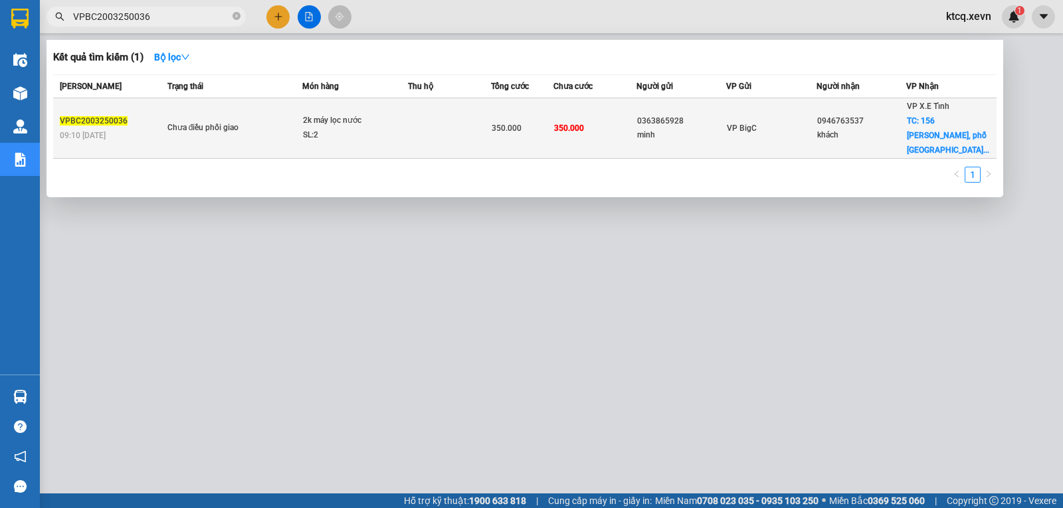
type input "VPBC2003250036"
click at [114, 116] on span "VPBC2003250036" at bounding box center [94, 120] width 68 height 9
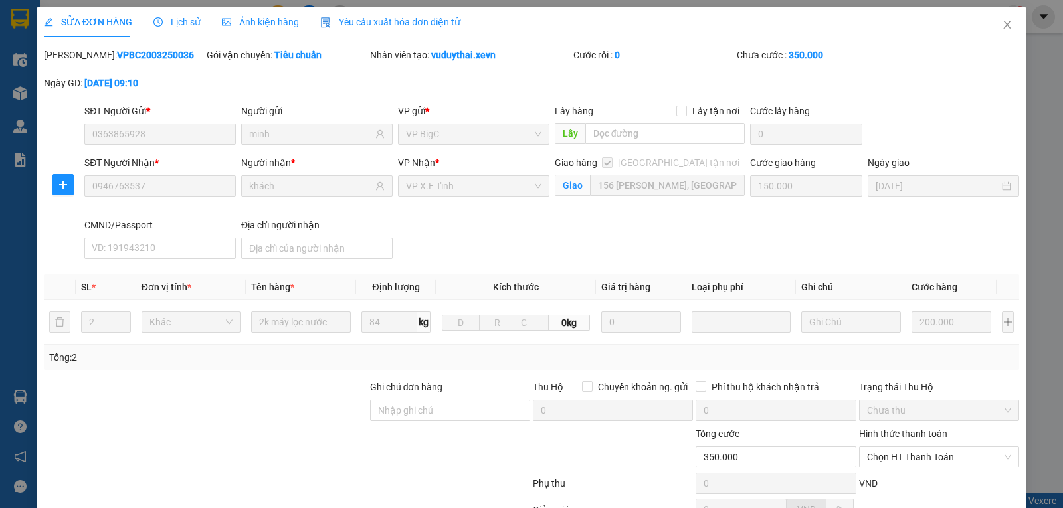
click at [172, 21] on span "Lịch sử" at bounding box center [176, 22] width 47 height 11
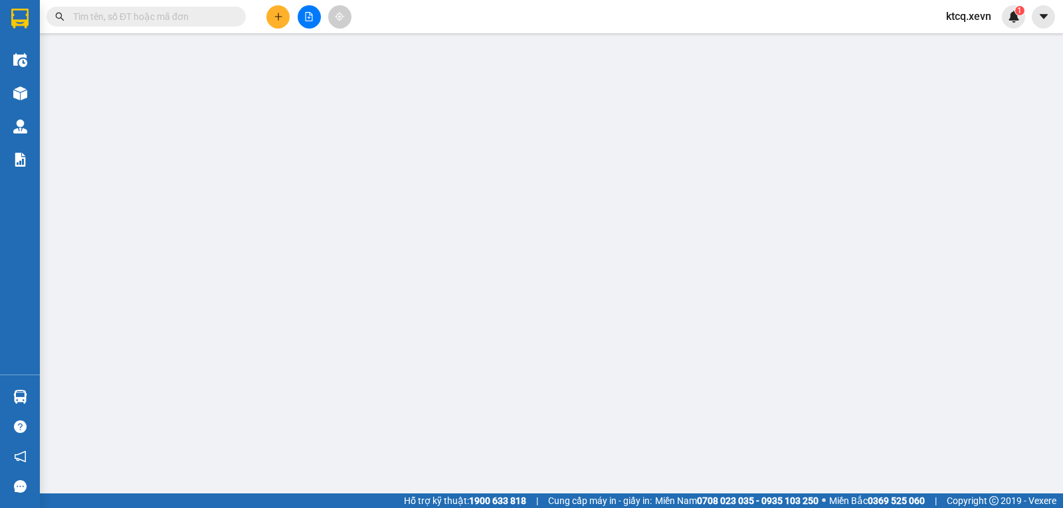
click at [178, 15] on input "text" at bounding box center [151, 16] width 157 height 15
paste input "VPVT2003250006"
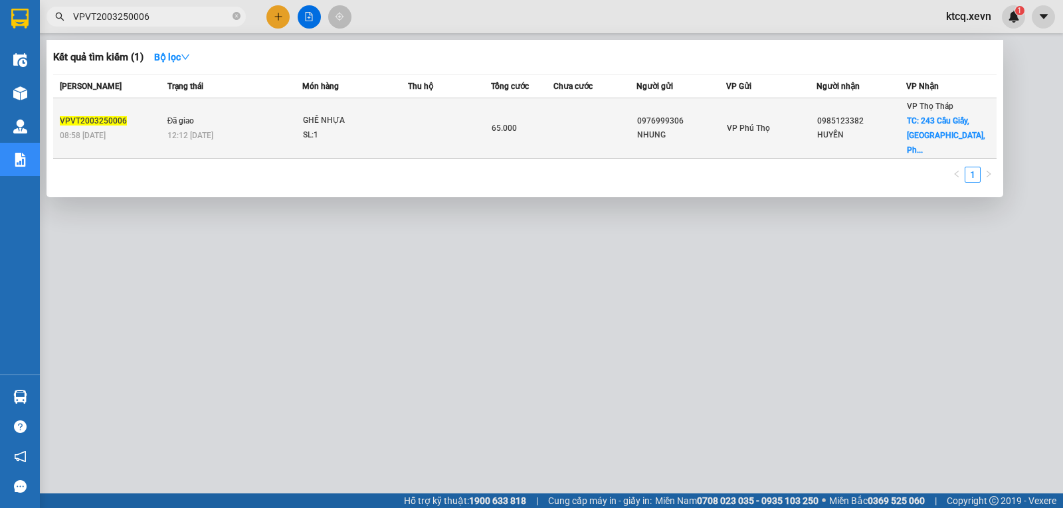
type input "VPVT2003250006"
click at [94, 116] on span "VPVT2003250006" at bounding box center [93, 120] width 67 height 9
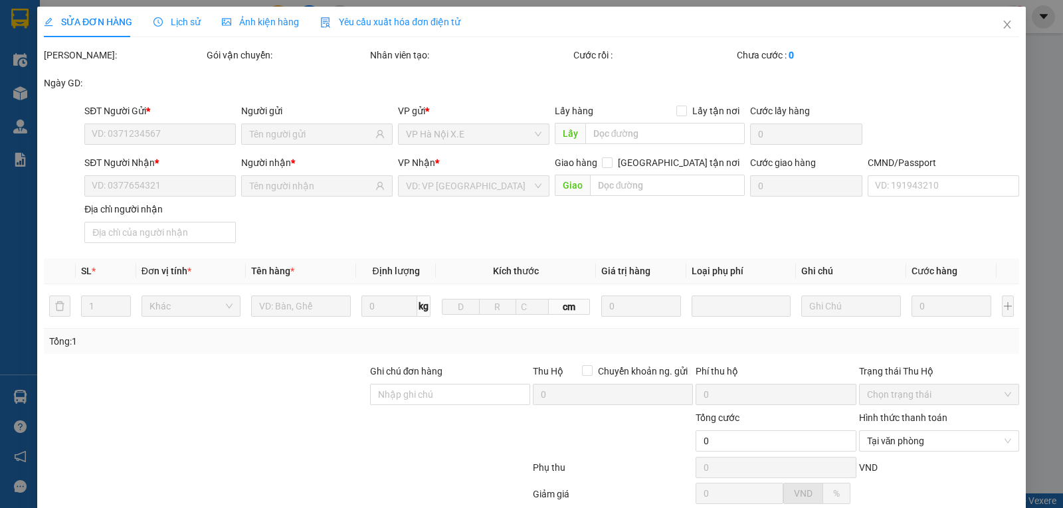
type input "0976999306"
type input "NHUNG"
type input "0985123382"
type input "HUYỀN"
checkbox input "true"
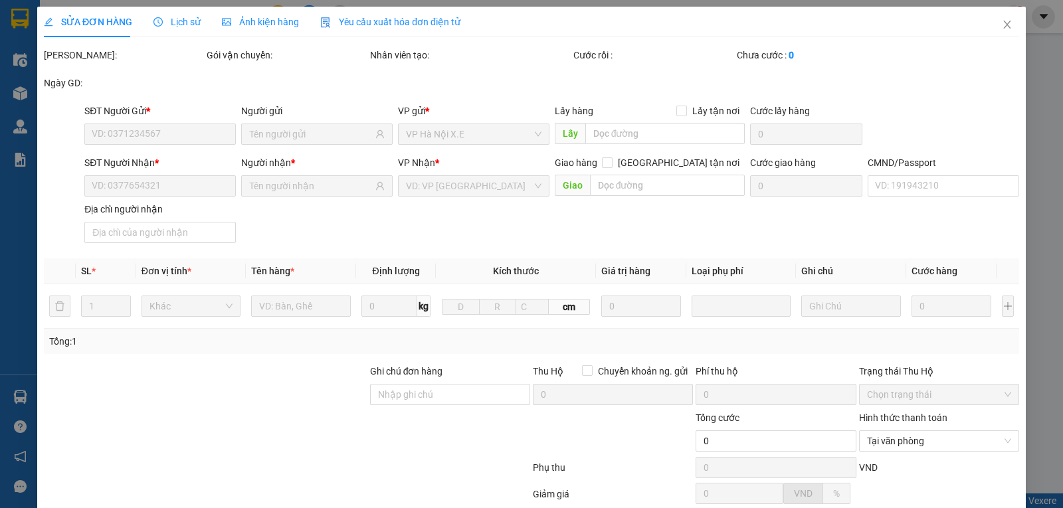
type input "243 Cầu Giấy, [GEOGRAPHIC_DATA], Phường Dịch Vọng, [GEOGRAPHIC_DATA], [GEOGRAPH…"
type input "40.000"
type input "1"
type input "65.000"
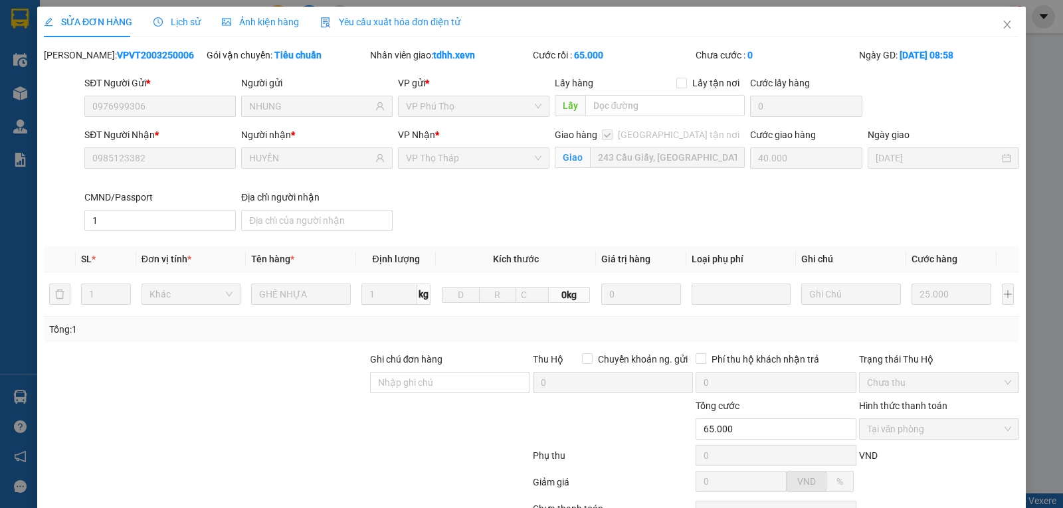
click at [171, 23] on span "Lịch sử" at bounding box center [176, 22] width 47 height 11
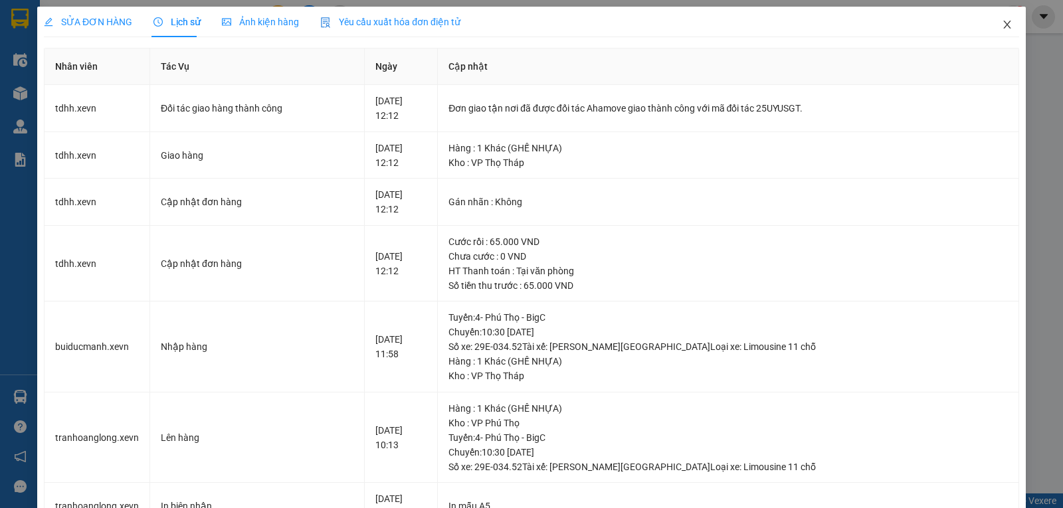
click at [1002, 30] on icon "close" at bounding box center [1007, 24] width 11 height 11
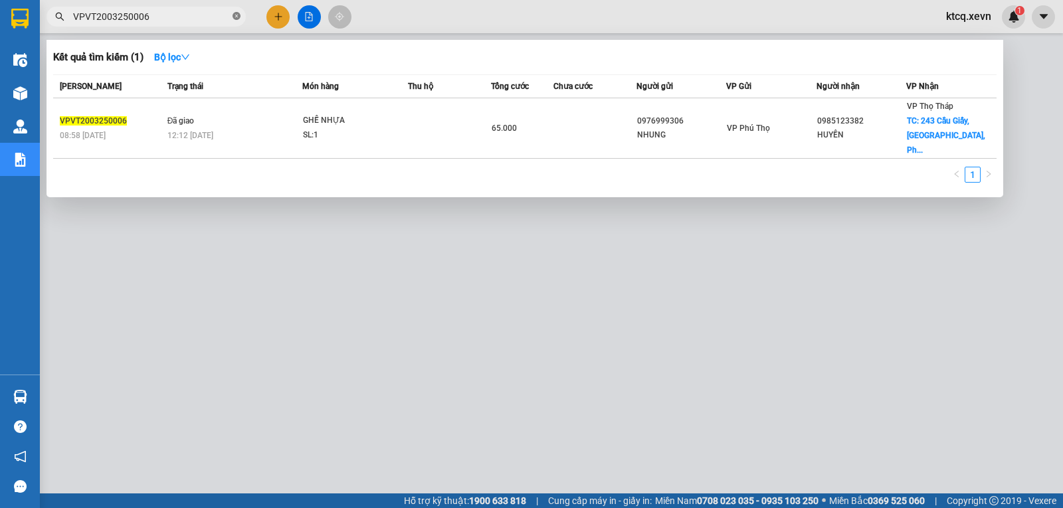
click at [234, 17] on icon "close-circle" at bounding box center [237, 16] width 8 height 8
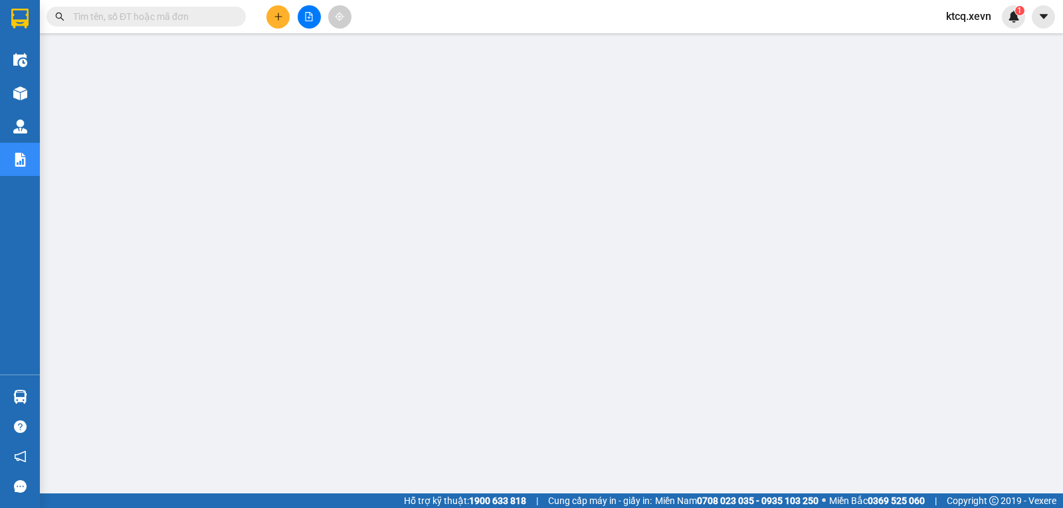
paste input "VPVT2003250006"
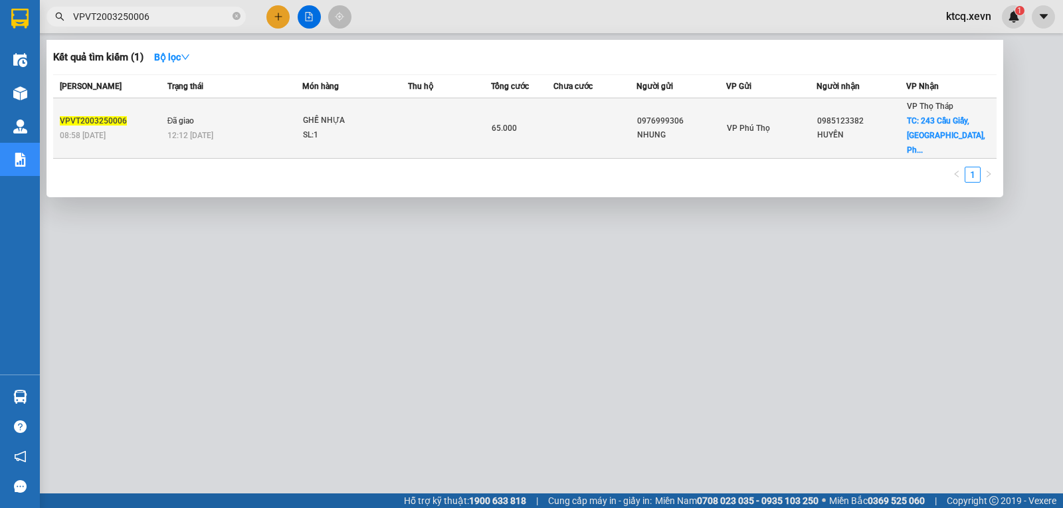
type input "VPVT2003250006"
click at [82, 116] on span "VPVT2003250006" at bounding box center [93, 120] width 67 height 9
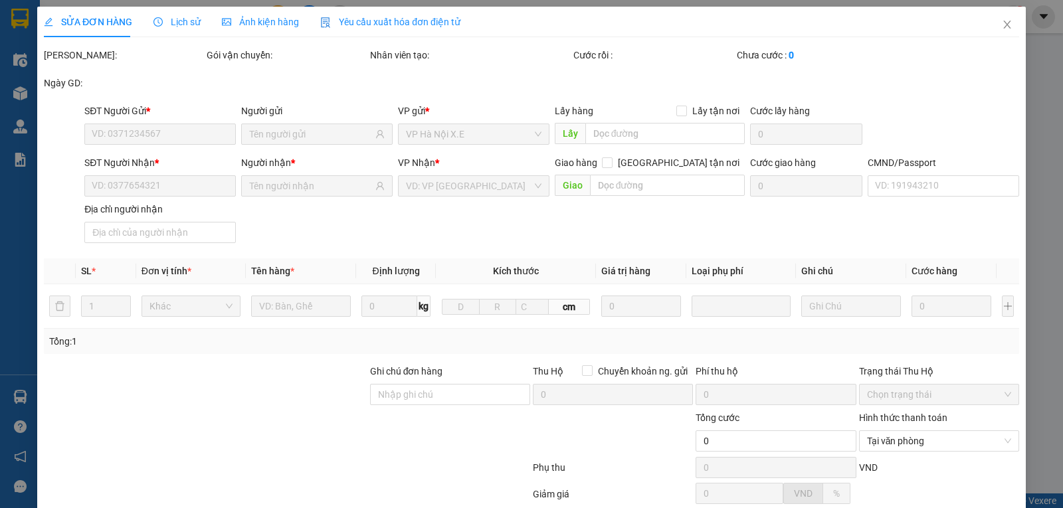
type input "0976999306"
type input "NHUNG"
type input "0985123382"
type input "HUYỀN"
checkbox input "true"
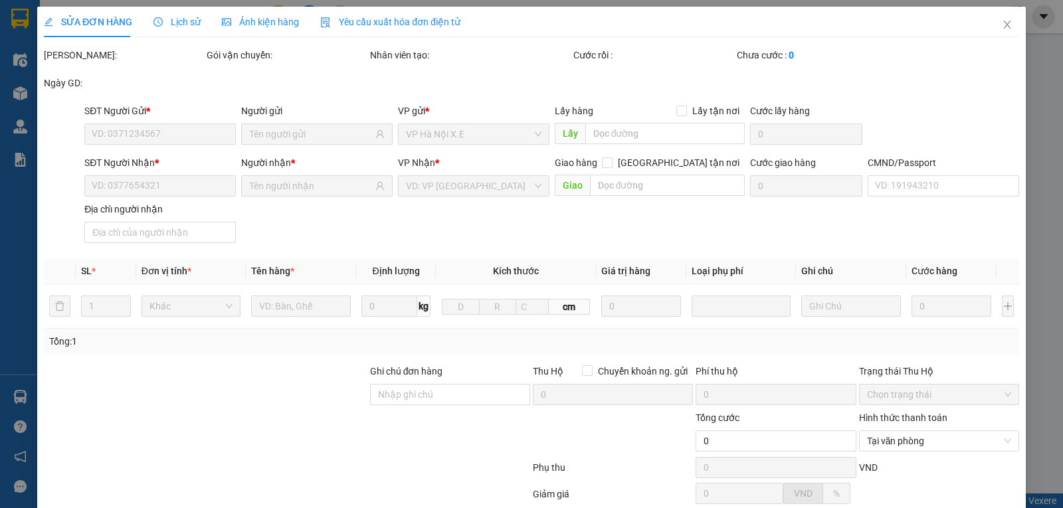
type input "243 Cầu Giấy, [GEOGRAPHIC_DATA], Phường Dịch Vọng, [GEOGRAPHIC_DATA], [GEOGRAPH…"
type input "40.000"
type input "1"
type input "65.000"
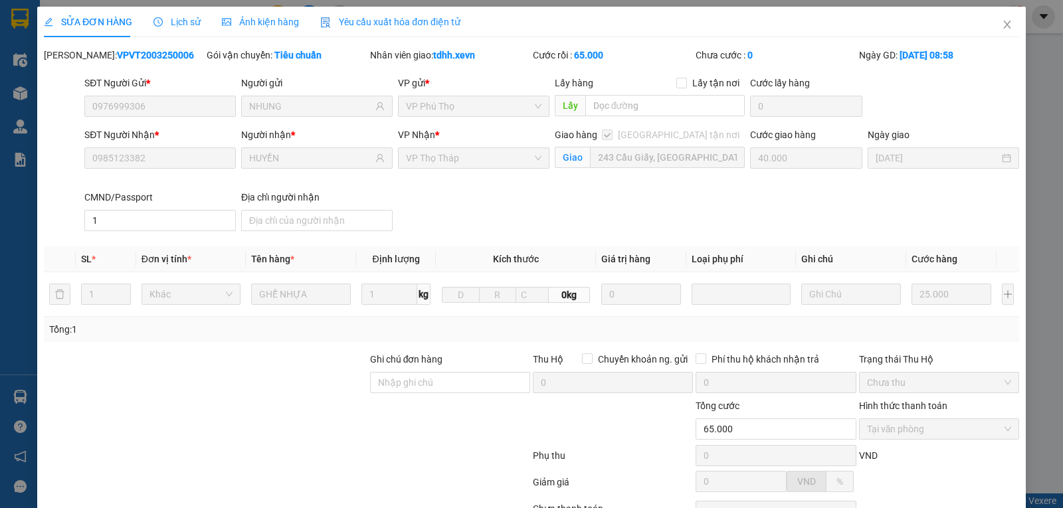
click at [184, 21] on span "Lịch sử" at bounding box center [176, 22] width 47 height 11
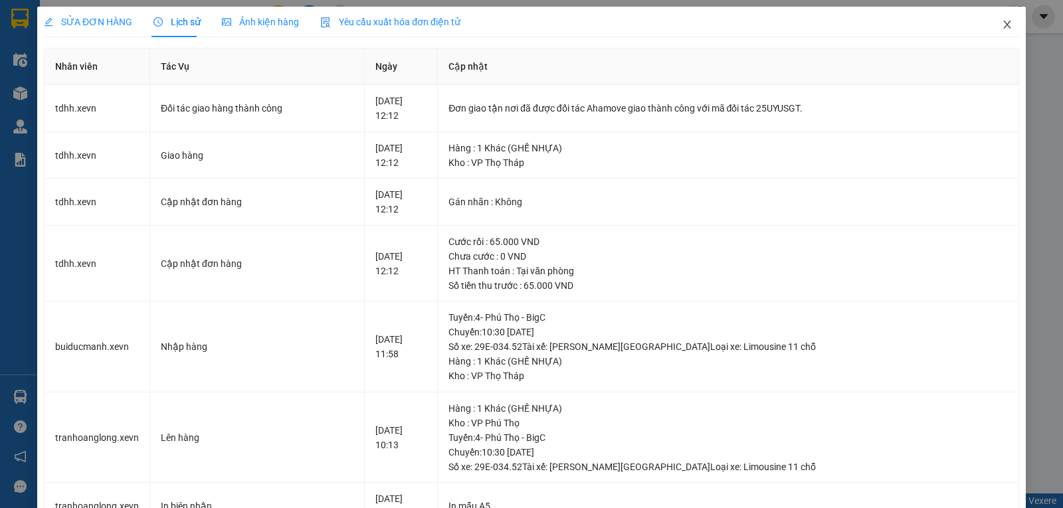
click at [1003, 25] on span "Close" at bounding box center [1006, 25] width 37 height 37
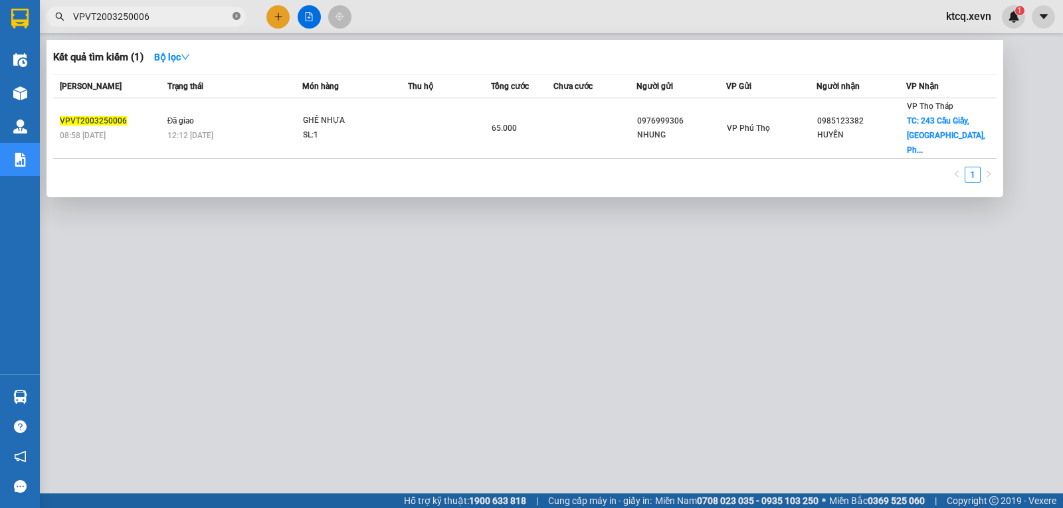
click at [236, 17] on icon "close-circle" at bounding box center [237, 16] width 8 height 8
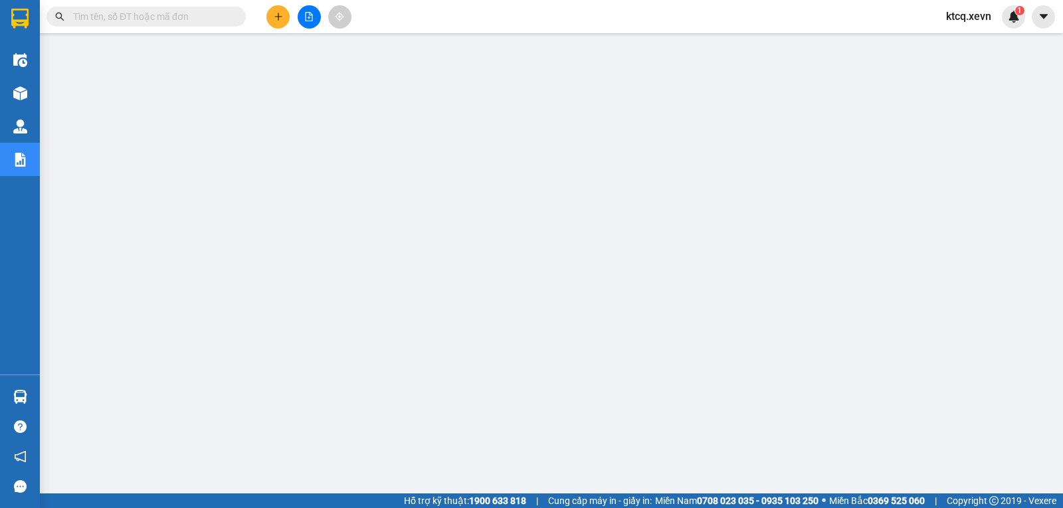
paste input "VPTB2003250035"
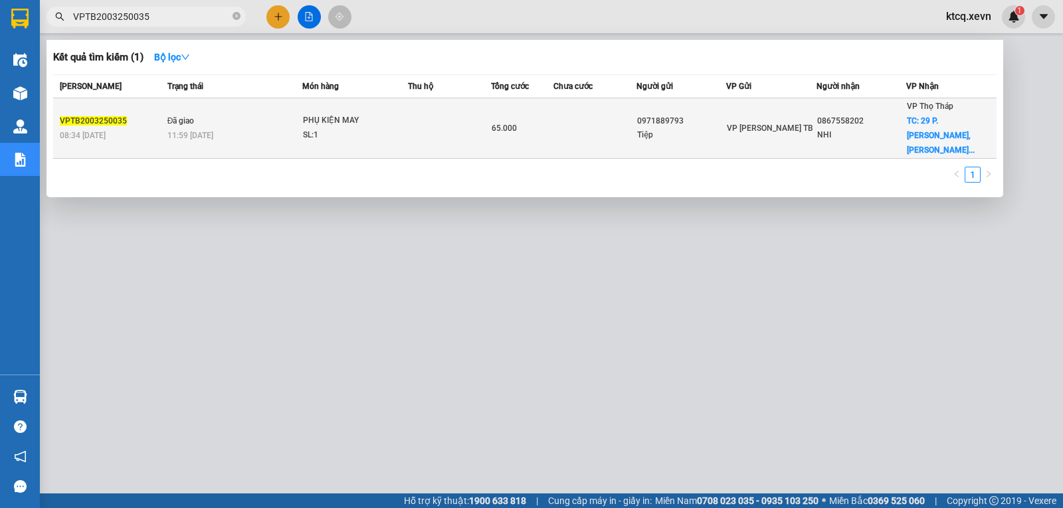
type input "VPTB2003250035"
click at [103, 116] on span "VPTB2003250035" at bounding box center [93, 120] width 67 height 9
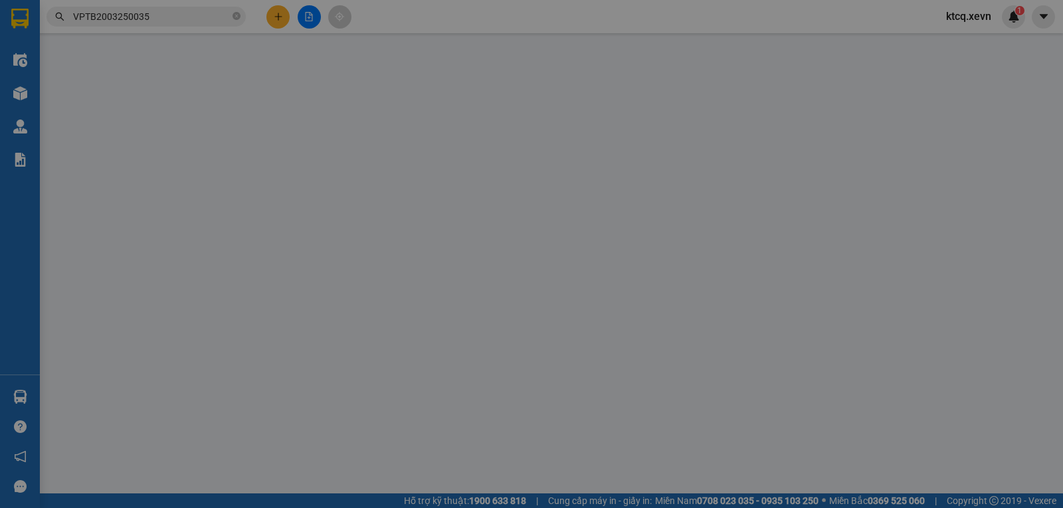
type input "0971889793"
type input "Tiệp"
type input "0867558202"
type input "NHI"
checkbox input "true"
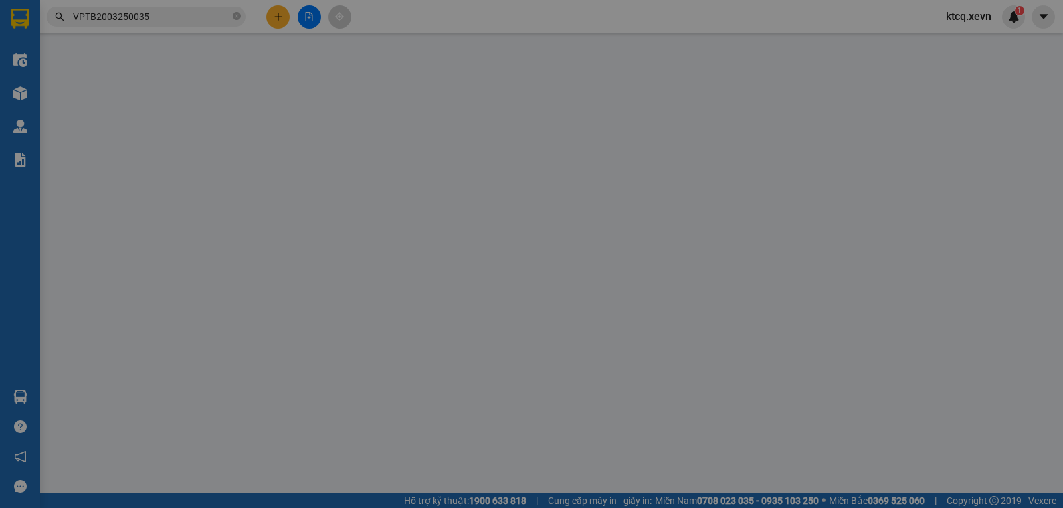
type input "29 P. [PERSON_NAME], [PERSON_NAME], Ba Đình, [GEOGRAPHIC_DATA] 100000, [GEOGRAP…"
type input "40.000"
type input "MAI"
type input "65.000"
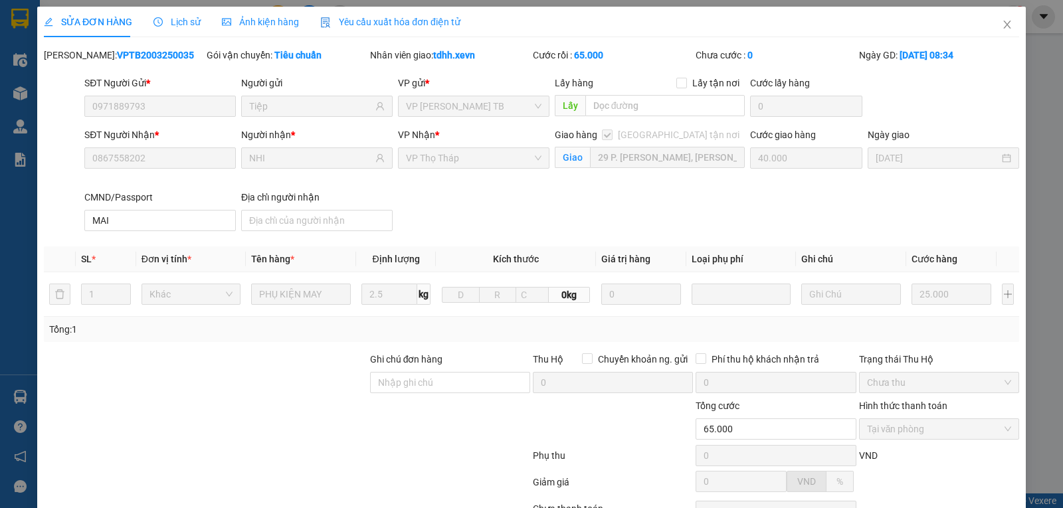
click at [183, 23] on span "Lịch sử" at bounding box center [176, 22] width 47 height 11
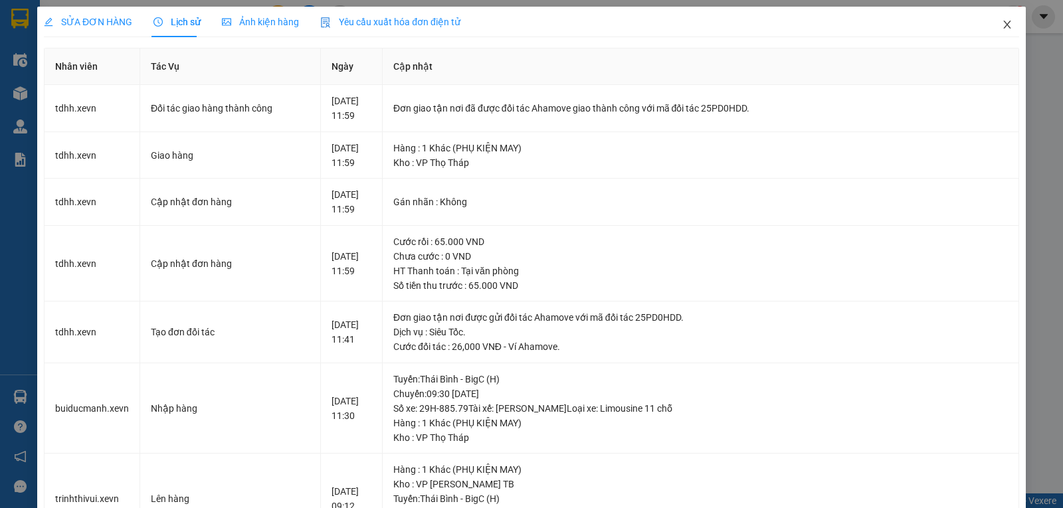
click at [1002, 24] on icon "close" at bounding box center [1007, 24] width 11 height 11
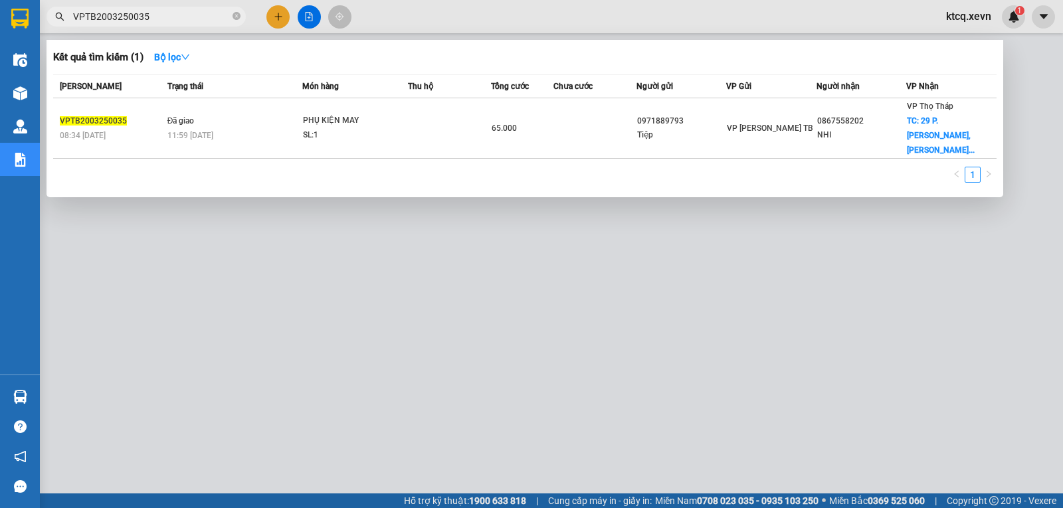
click at [180, 12] on input "VPTB2003250035" at bounding box center [151, 16] width 157 height 15
click at [231, 16] on span "VPTB2003250035" at bounding box center [146, 17] width 199 height 20
click at [236, 16] on icon "close-circle" at bounding box center [237, 16] width 8 height 8
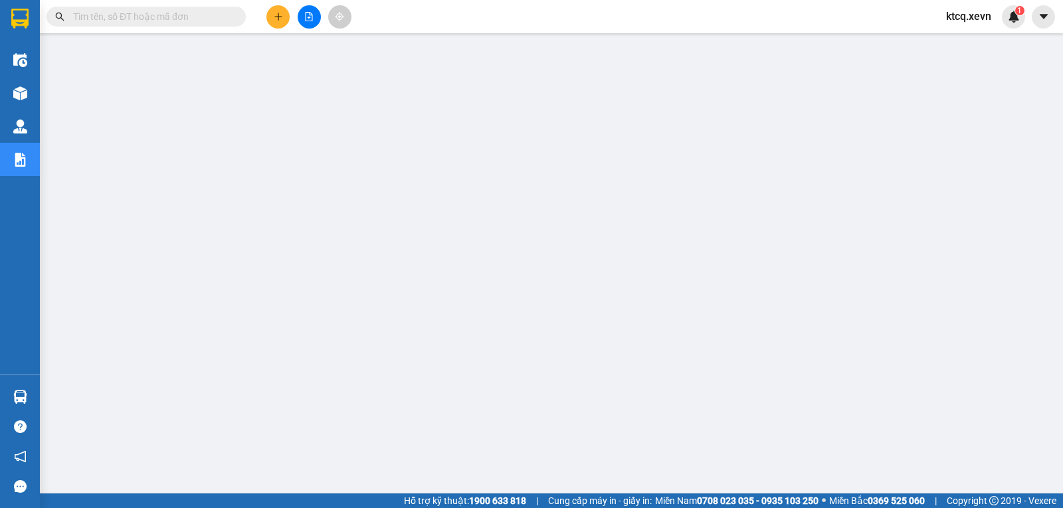
paste input "VPNĐ2203250009"
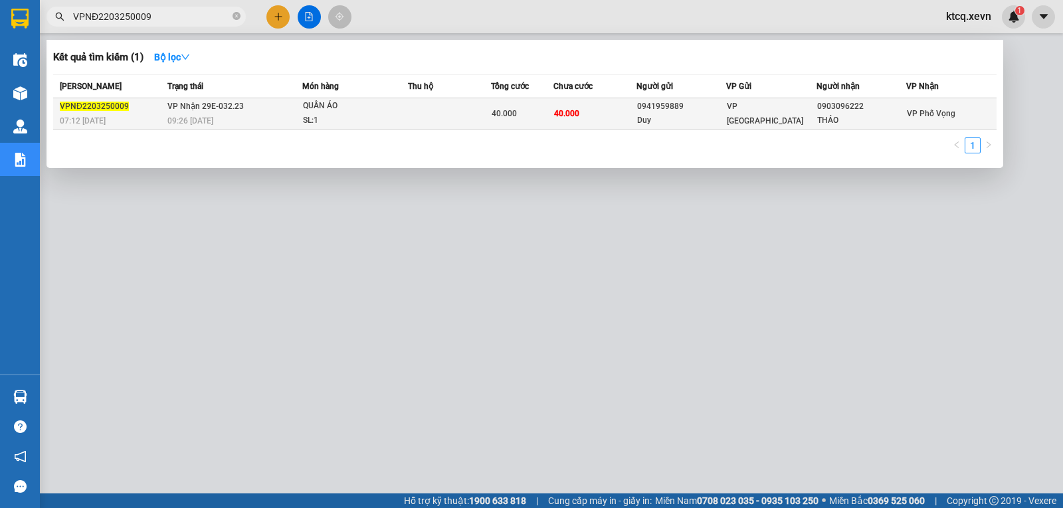
type input "VPNĐ2203250009"
click at [82, 116] on span "07:12 [DATE]" at bounding box center [83, 120] width 46 height 9
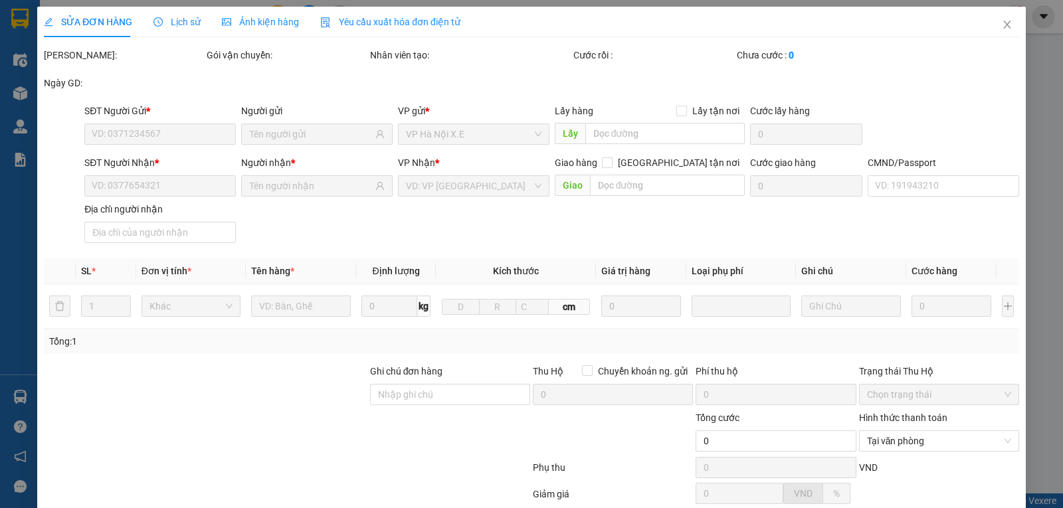
type input "0941959889"
type input "Duy"
type input "0903096222"
type input "THẢO"
type input "001087035772 [PERSON_NAME]"
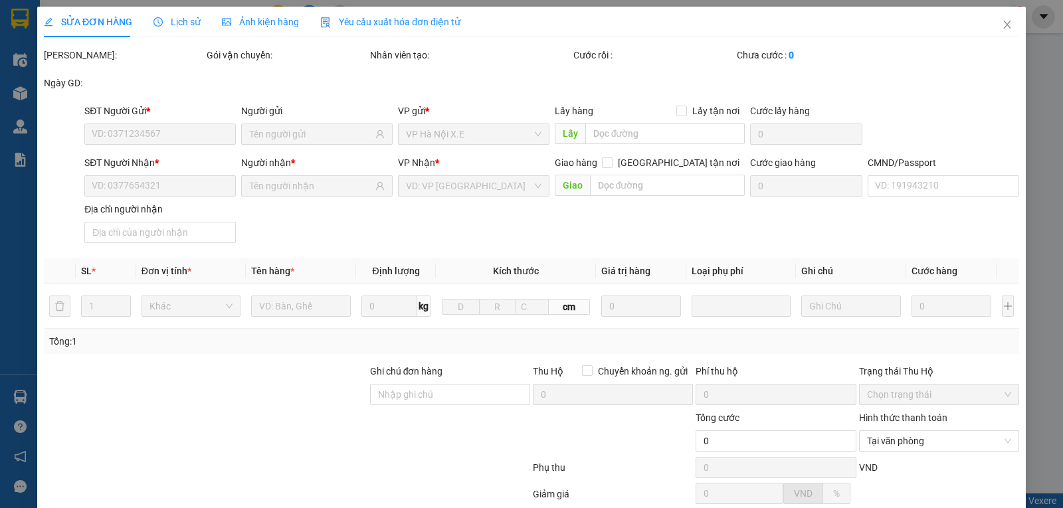
type input "40.000"
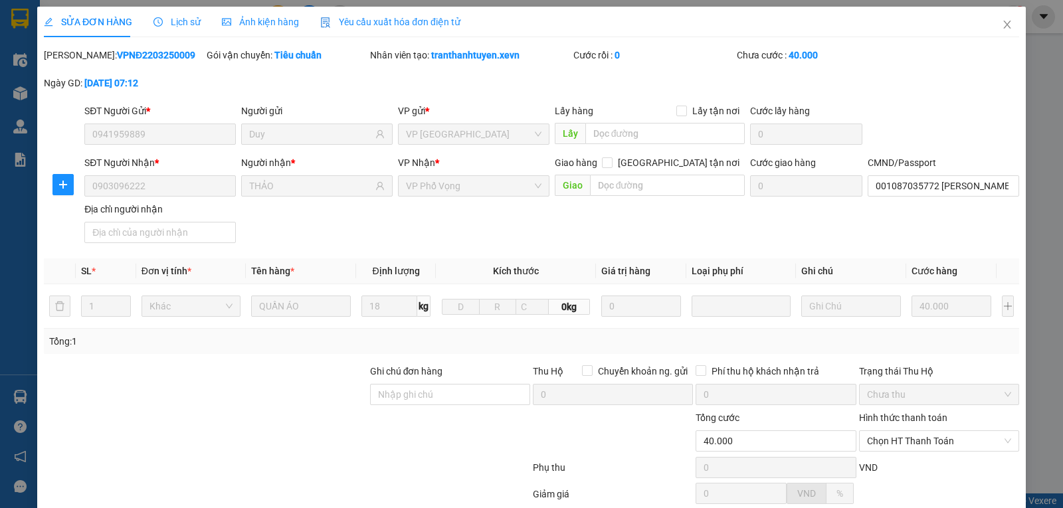
click at [180, 13] on div "Lịch sử" at bounding box center [176, 22] width 47 height 31
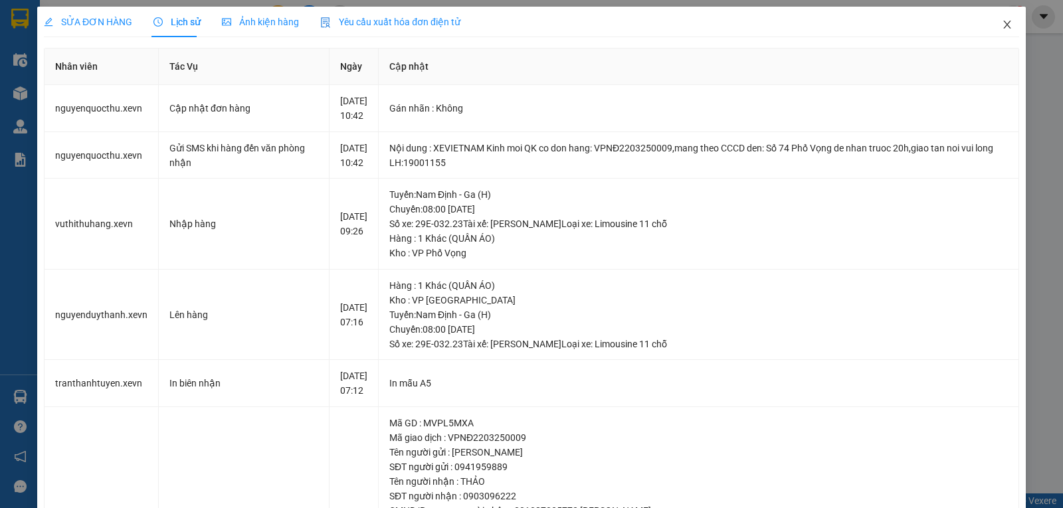
click at [1002, 24] on icon "close" at bounding box center [1007, 24] width 11 height 11
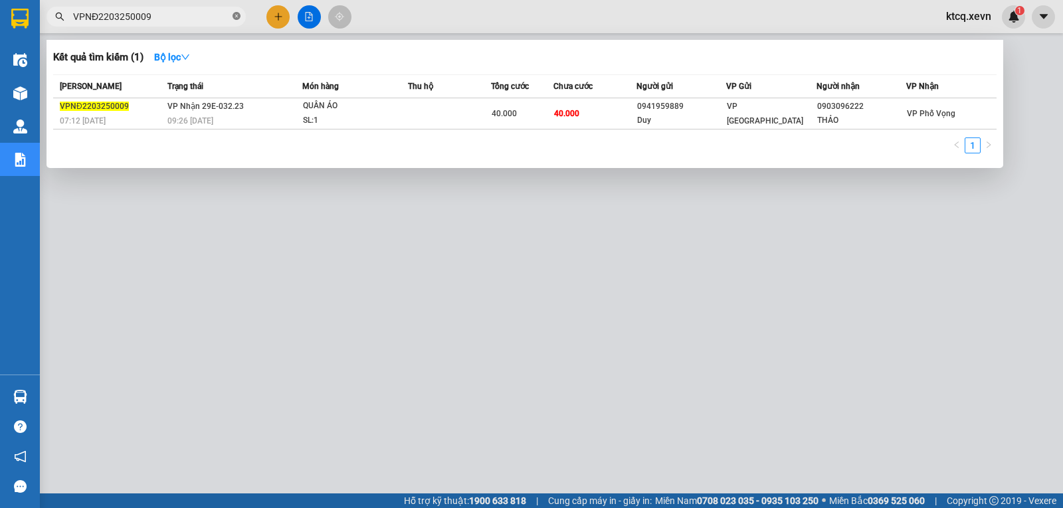
click at [236, 15] on icon "close-circle" at bounding box center [237, 16] width 8 height 8
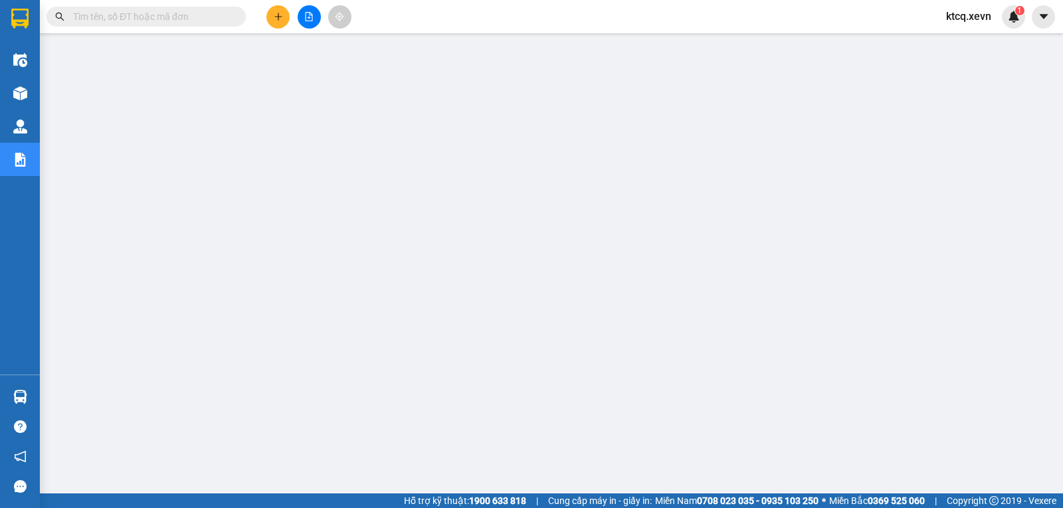
paste input "VPBC2403250151"
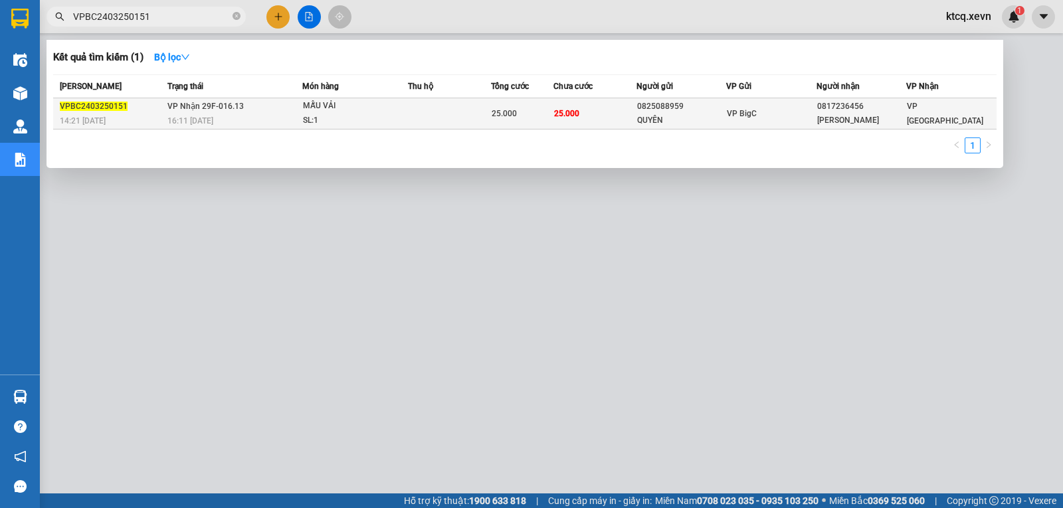
type input "VPBC2403250151"
click at [107, 110] on span "VPBC2403250151" at bounding box center [94, 106] width 68 height 9
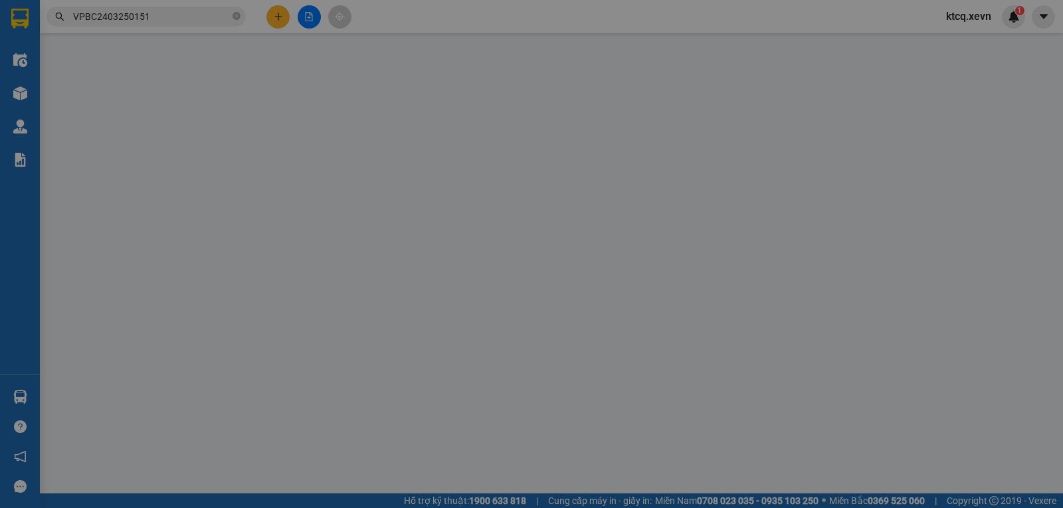
type input "0825088959"
type input "QUYÊN"
type input "0817236456"
type input "[PERSON_NAME]"
type input "036083020493 [GEOGRAPHIC_DATA],XÓM VÂN LỢI NAM VÂN NĐ"
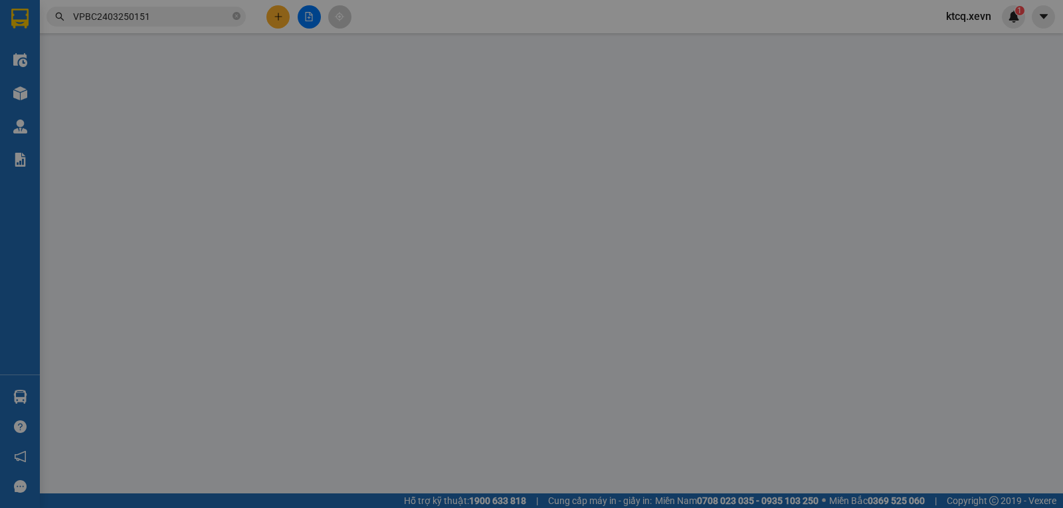
type input "25.000"
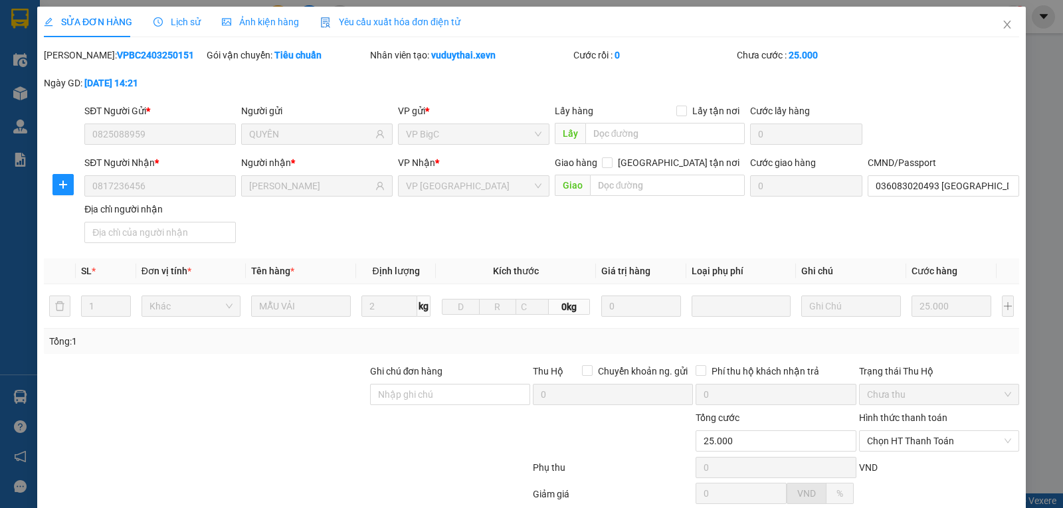
click at [174, 21] on span "Lịch sử" at bounding box center [176, 22] width 47 height 11
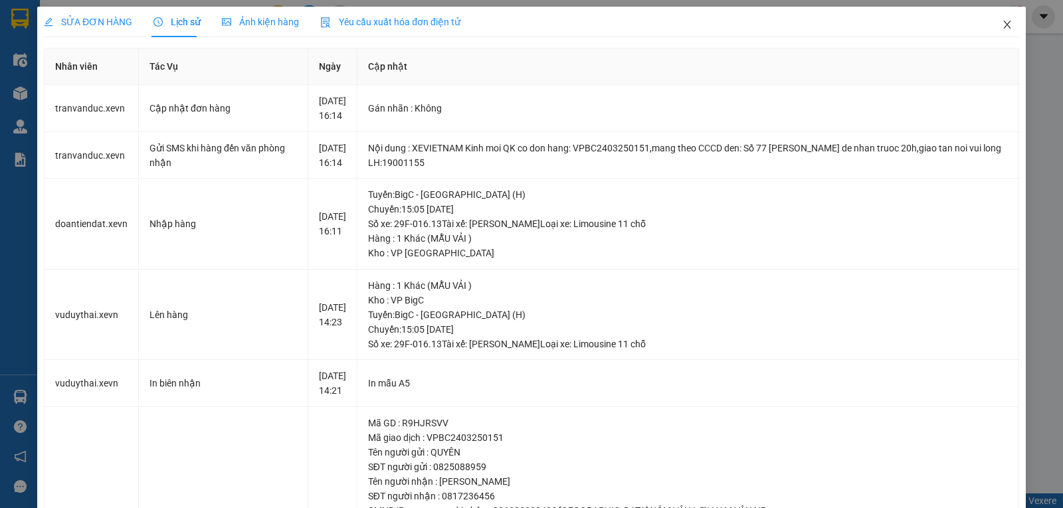
click at [1003, 27] on icon "close" at bounding box center [1006, 25] width 7 height 8
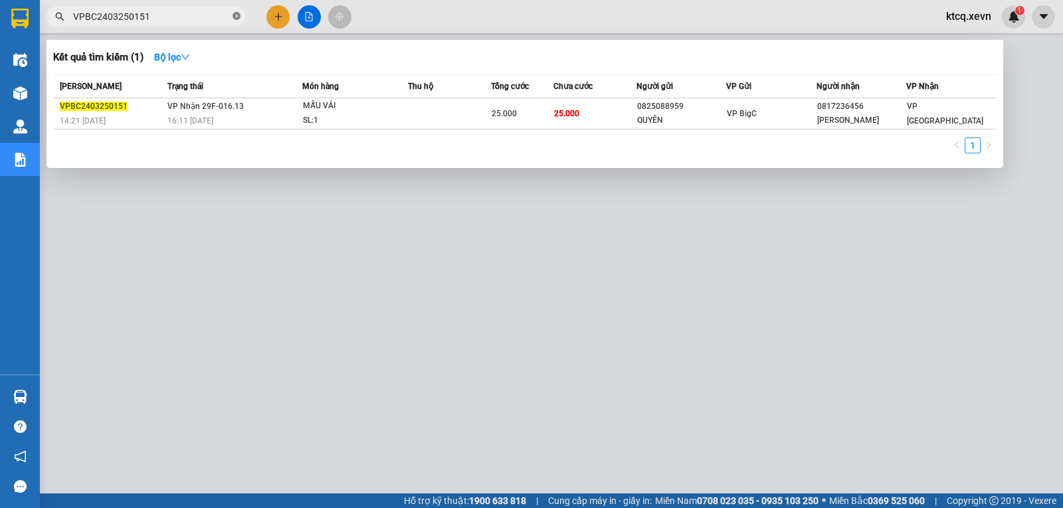
click at [233, 17] on span "VPBC2403250151" at bounding box center [146, 17] width 199 height 20
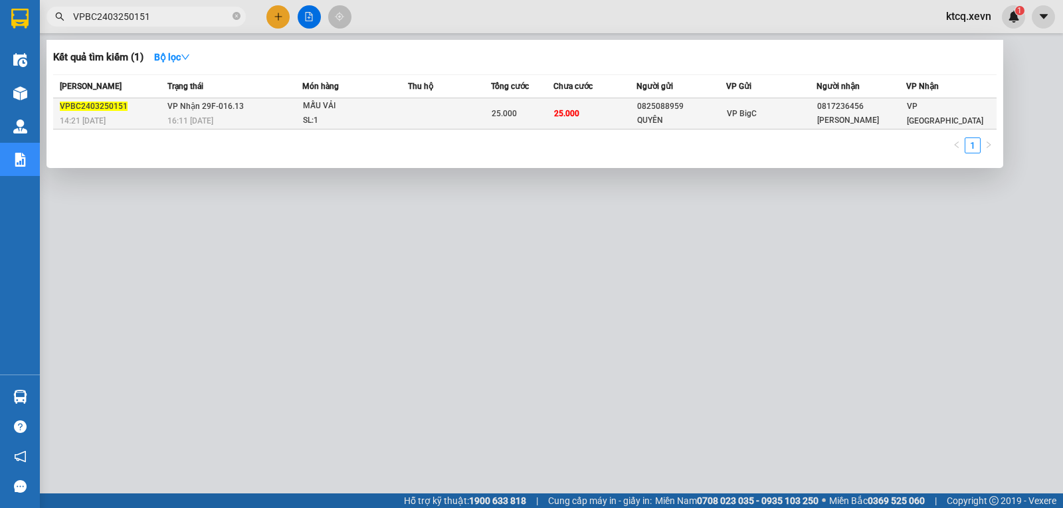
click at [89, 107] on span "VPBC2403250151" at bounding box center [94, 106] width 68 height 9
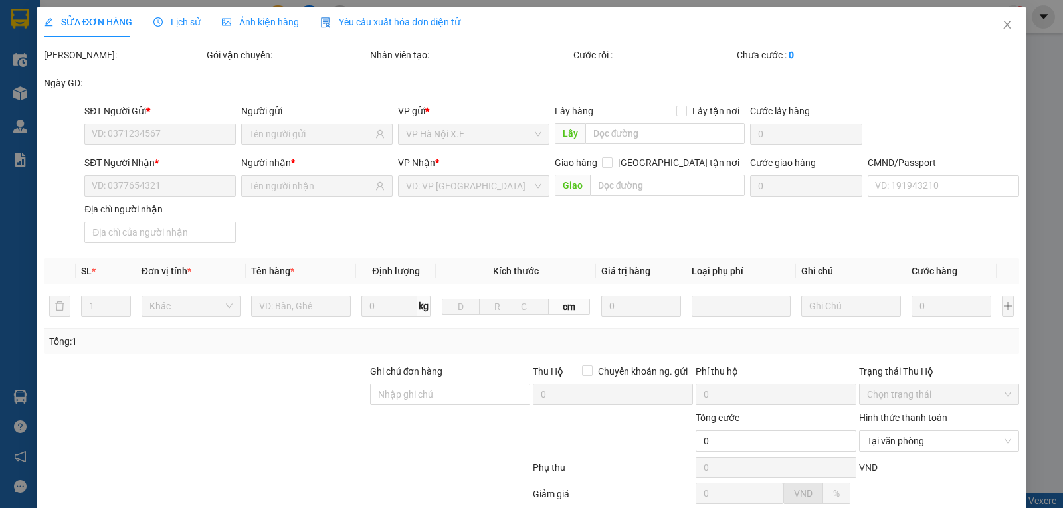
type input "0825088959"
type input "QUYÊN"
type input "0817236456"
type input "[PERSON_NAME]"
type input "036083020493 [GEOGRAPHIC_DATA],XÓM VÂN LỢI NAM VÂN NĐ"
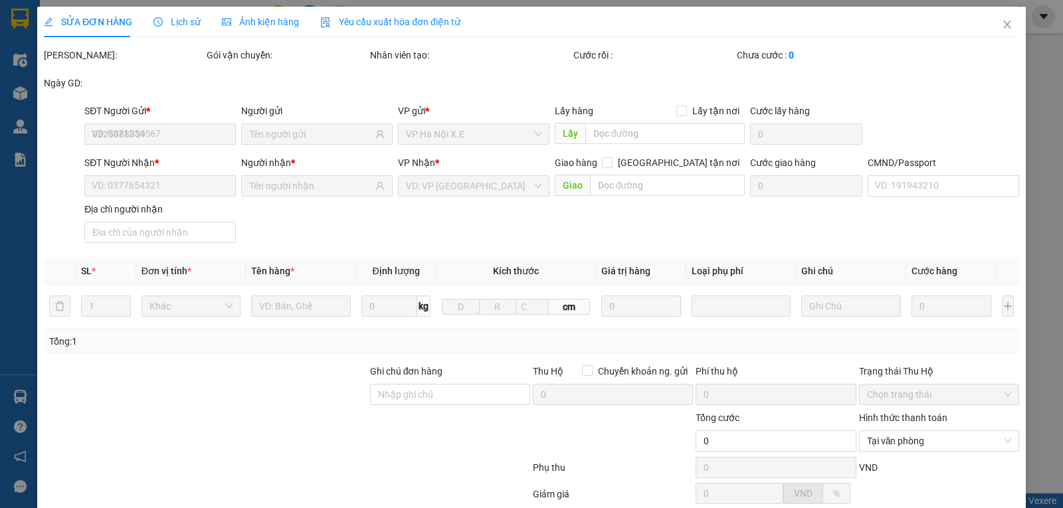
type input "25.000"
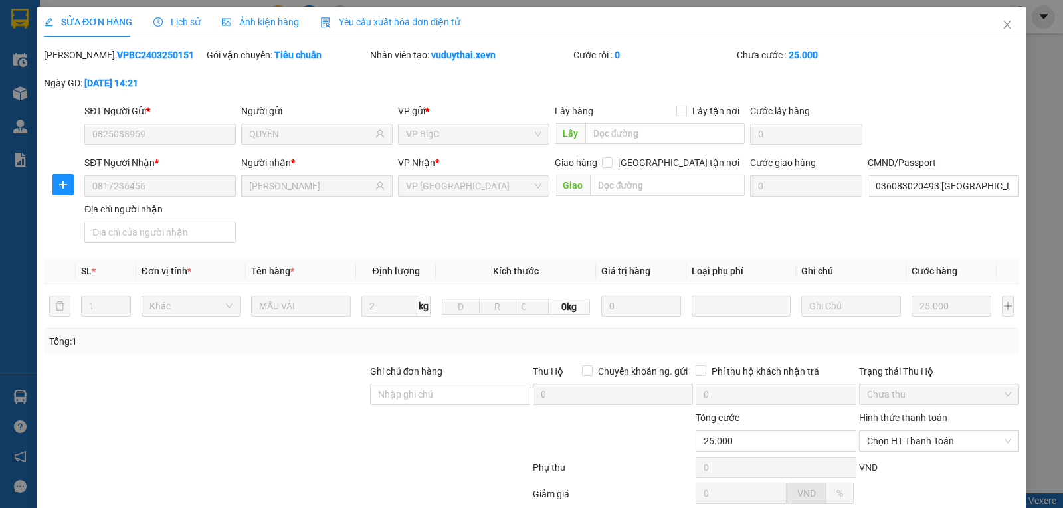
click at [175, 22] on span "Lịch sử" at bounding box center [176, 22] width 47 height 11
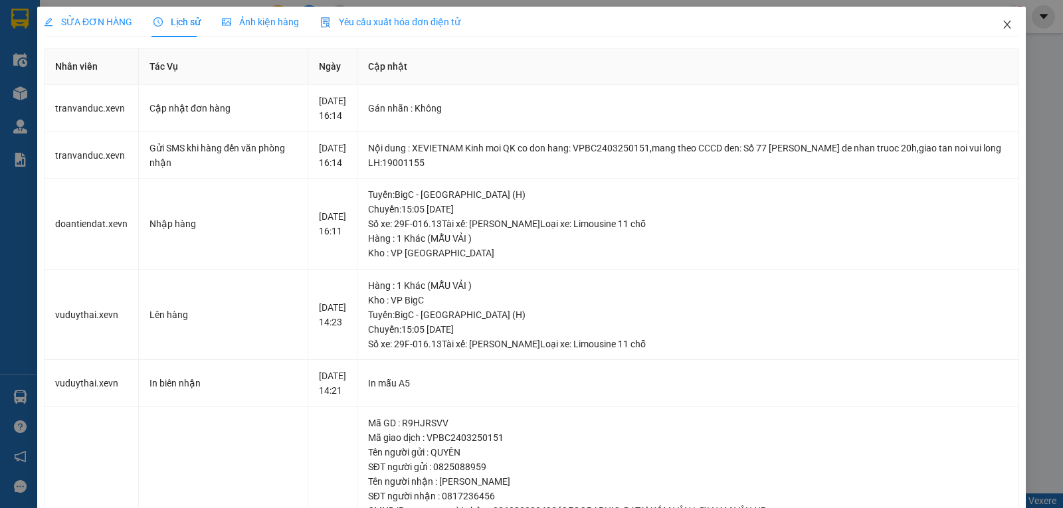
click at [1002, 29] on icon "close" at bounding box center [1007, 24] width 11 height 11
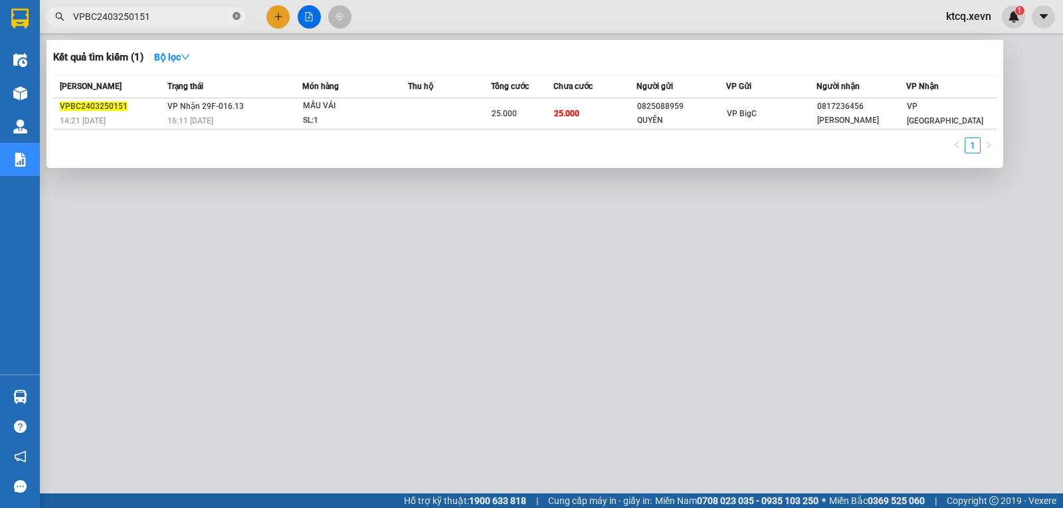
click at [236, 15] on icon "close-circle" at bounding box center [237, 16] width 8 height 8
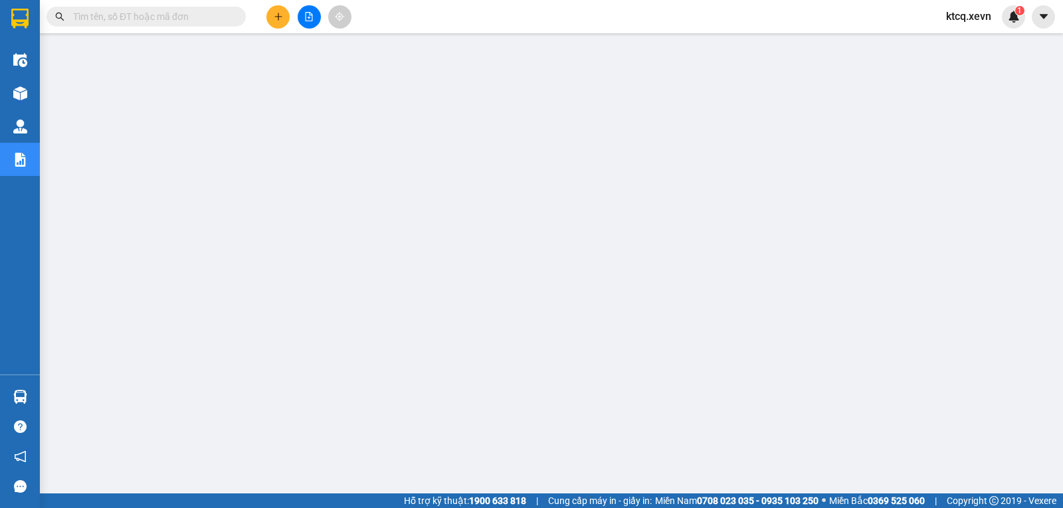
paste input "VPTT2803250127"
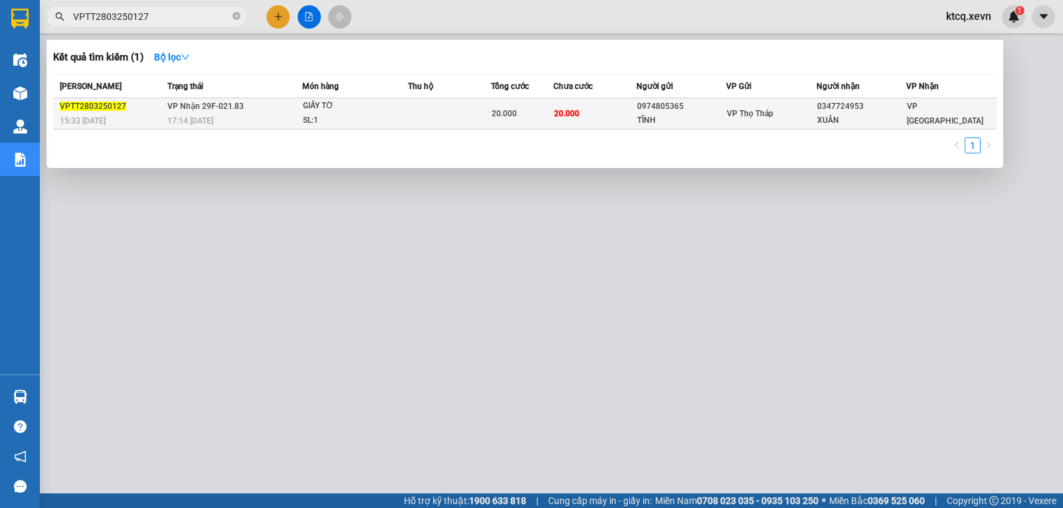
type input "VPTT2803250127"
click at [96, 110] on span "VPTT2803250127" at bounding box center [93, 106] width 66 height 9
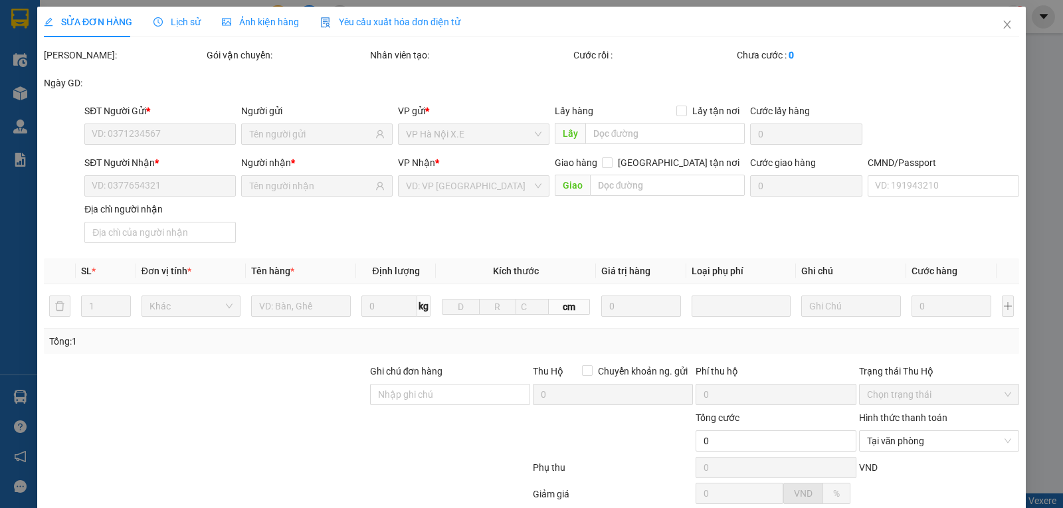
type input "0974805365"
type input "TĨNH"
type input "0347724953"
type input "XUÂN"
type input "20.000"
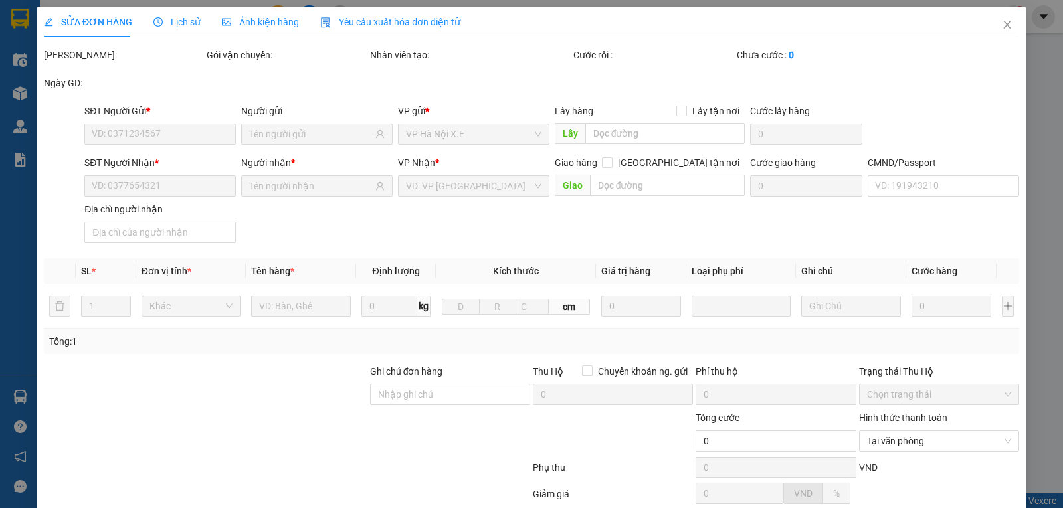
type input "20.000"
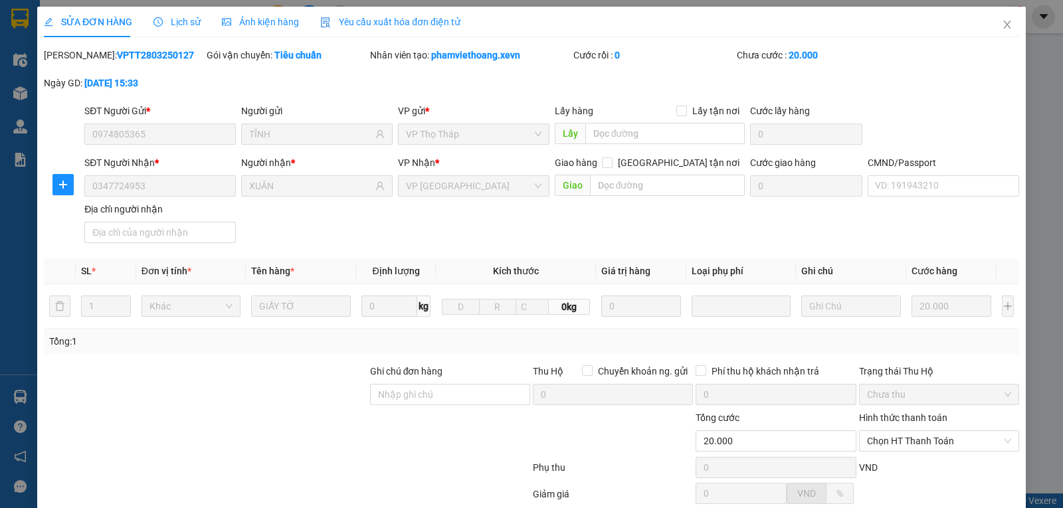
click at [178, 25] on span "Lịch sử" at bounding box center [176, 22] width 47 height 11
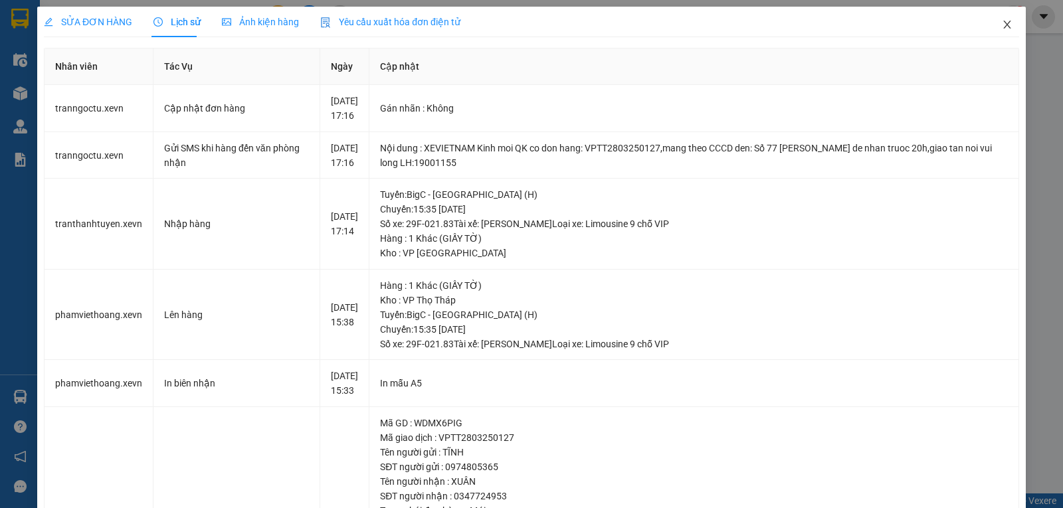
click at [1002, 25] on icon "close" at bounding box center [1007, 24] width 11 height 11
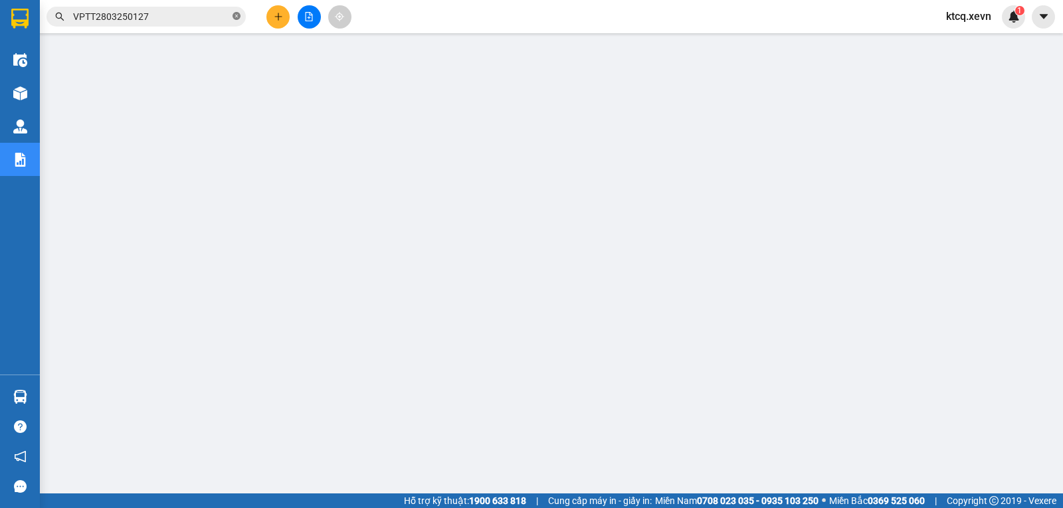
click at [238, 15] on icon "close-circle" at bounding box center [237, 16] width 8 height 8
paste input "VPNB3103250141"
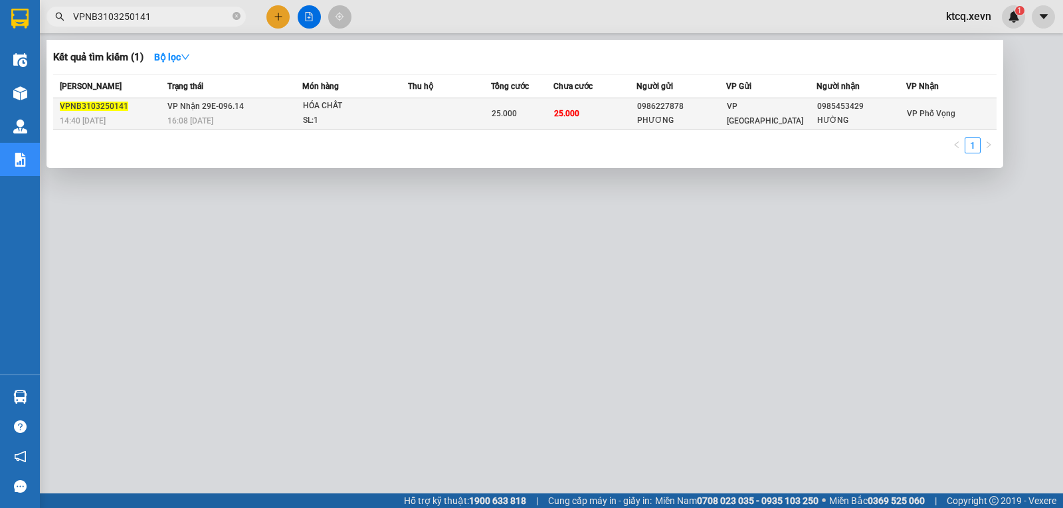
type input "VPNB3103250141"
click at [110, 110] on span "VPNB3103250141" at bounding box center [94, 106] width 68 height 9
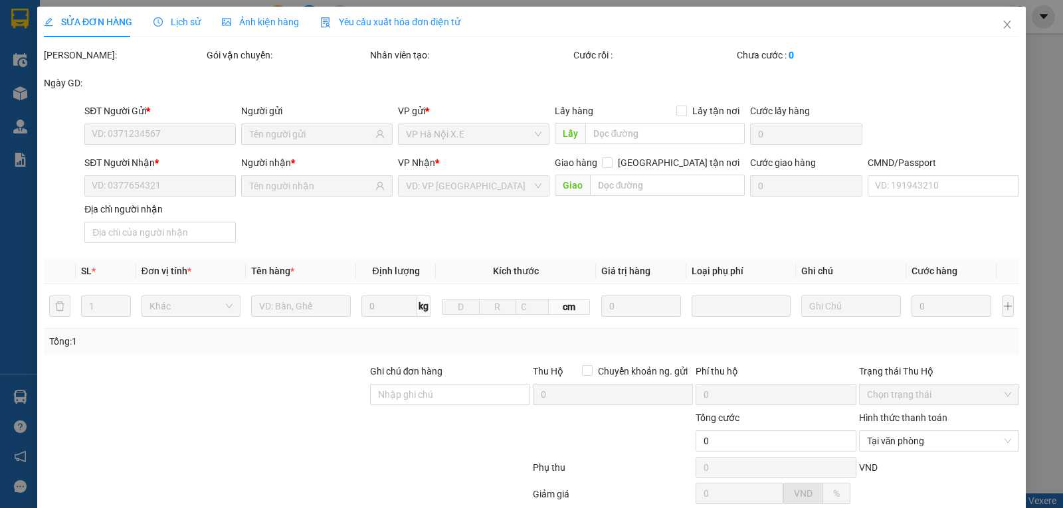
type input "0986227878"
type input "PHƯƠNG"
type input "0985453429"
type input "HƯỜNG"
type input "038084049596 [PERSON_NAME] 1984"
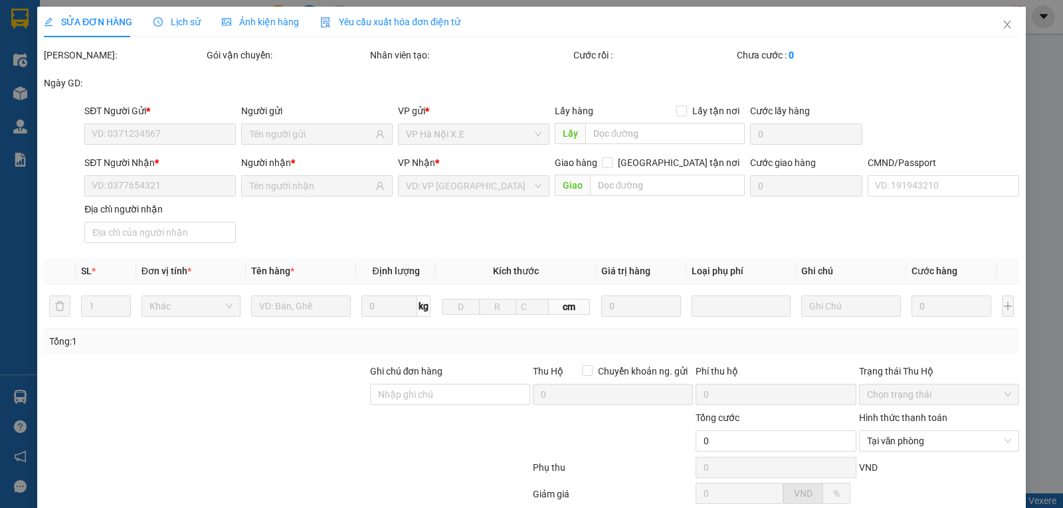
type input "25.000"
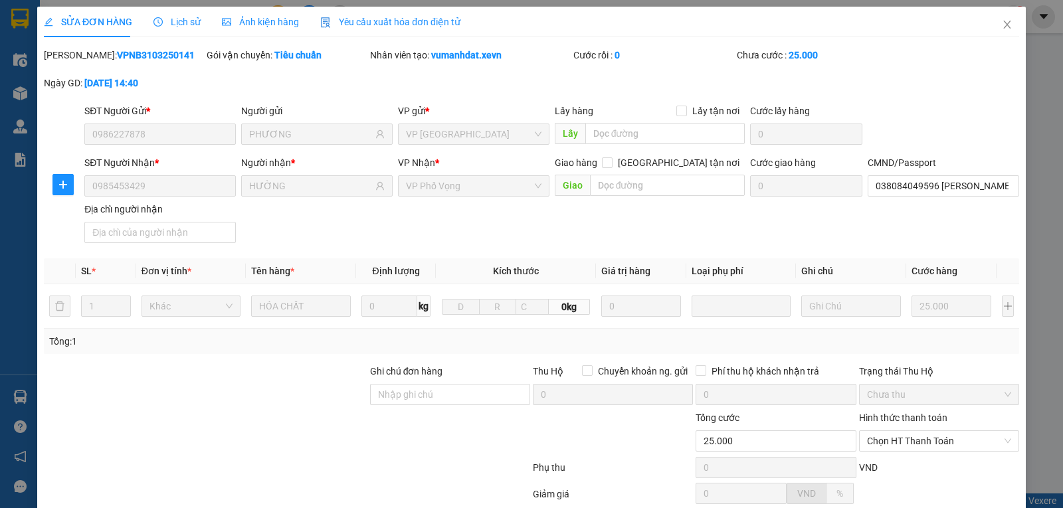
click at [179, 21] on span "Lịch sử" at bounding box center [176, 22] width 47 height 11
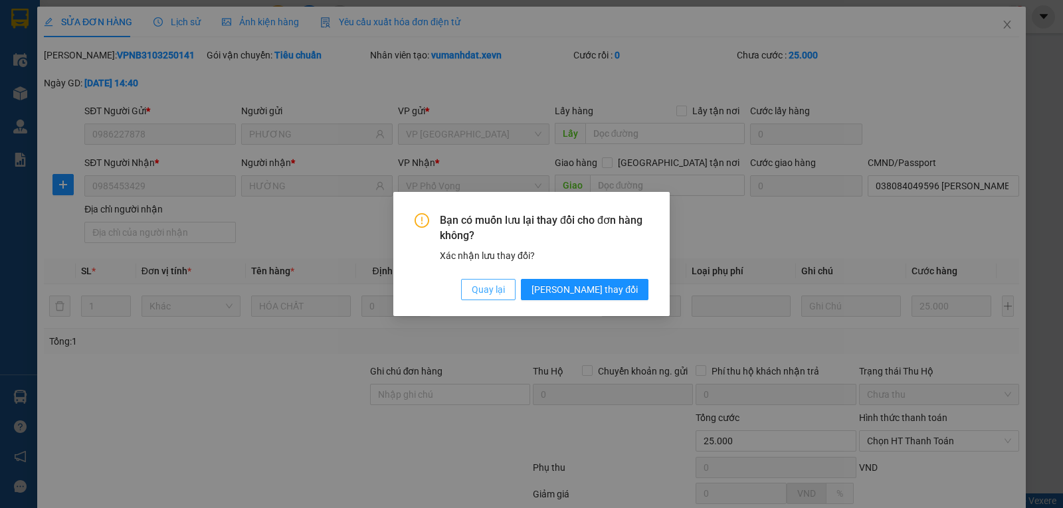
click at [505, 288] on span "Quay lại" at bounding box center [488, 289] width 33 height 15
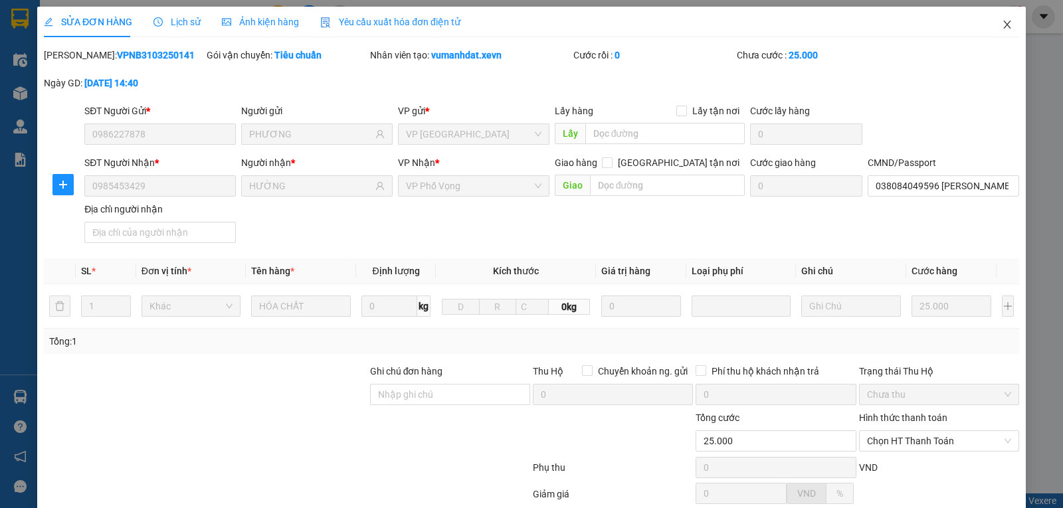
click at [1002, 22] on icon "close" at bounding box center [1007, 24] width 11 height 11
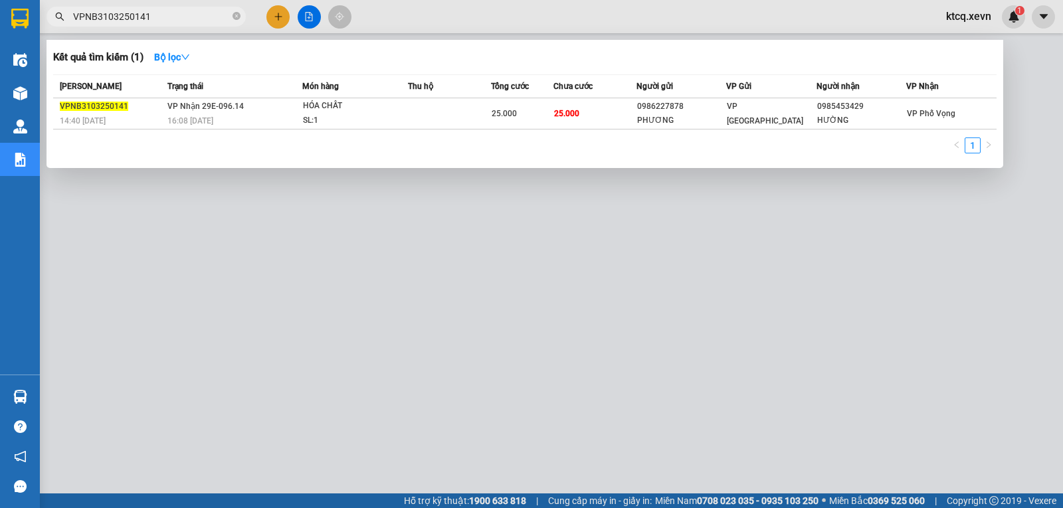
click at [129, 19] on input "VPNB3103250141" at bounding box center [151, 16] width 157 height 15
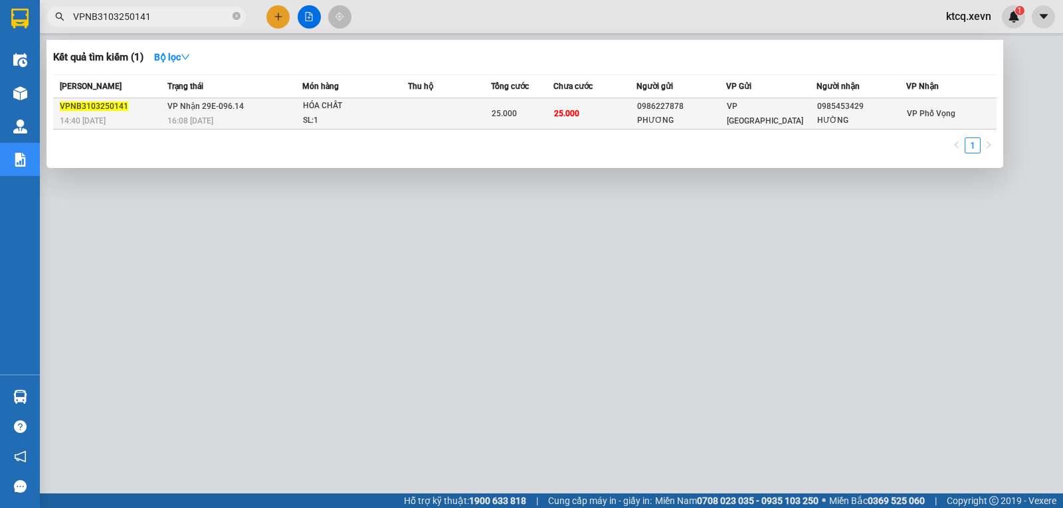
click at [108, 102] on span "VPNB3103250141" at bounding box center [94, 106] width 68 height 9
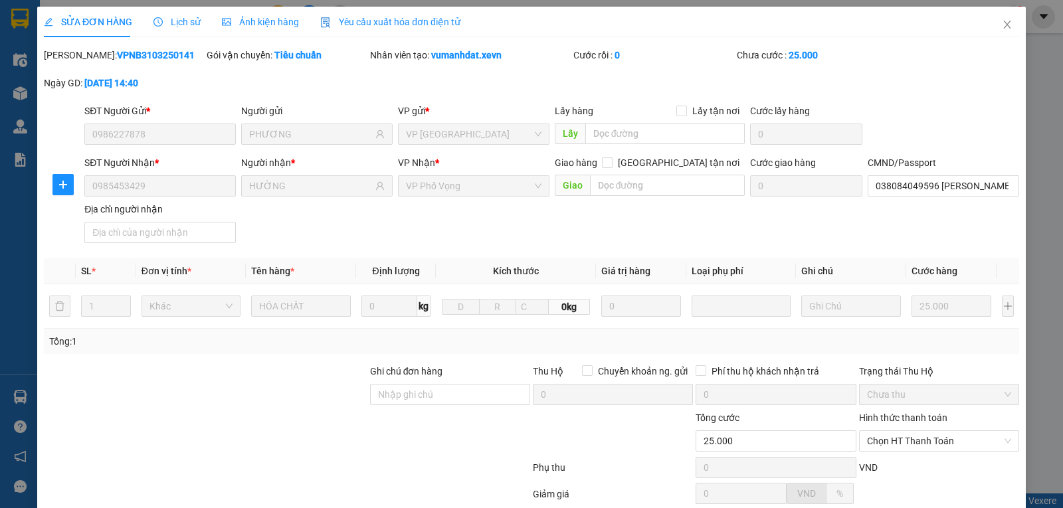
click at [171, 24] on span "Lịch sử" at bounding box center [176, 22] width 47 height 11
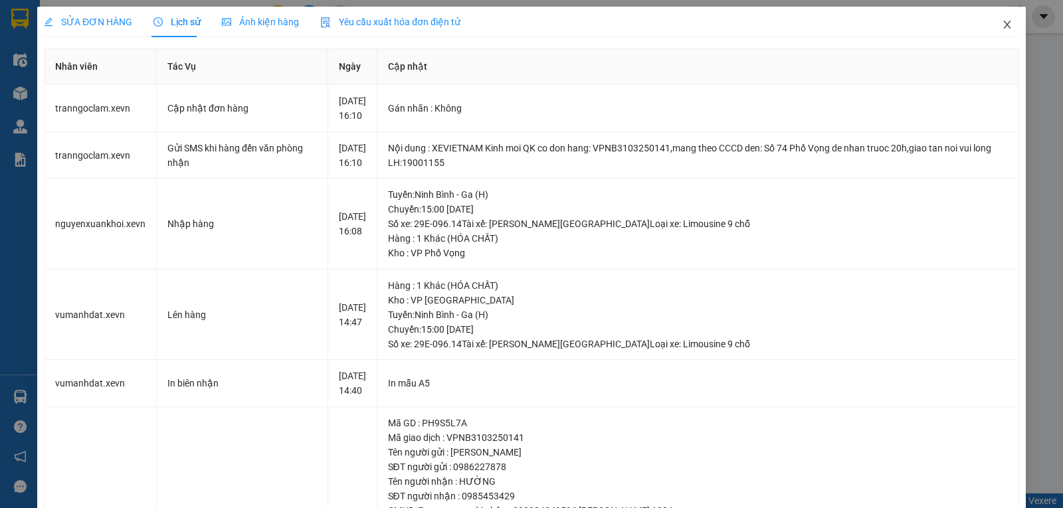
click at [1002, 29] on icon "close" at bounding box center [1007, 24] width 11 height 11
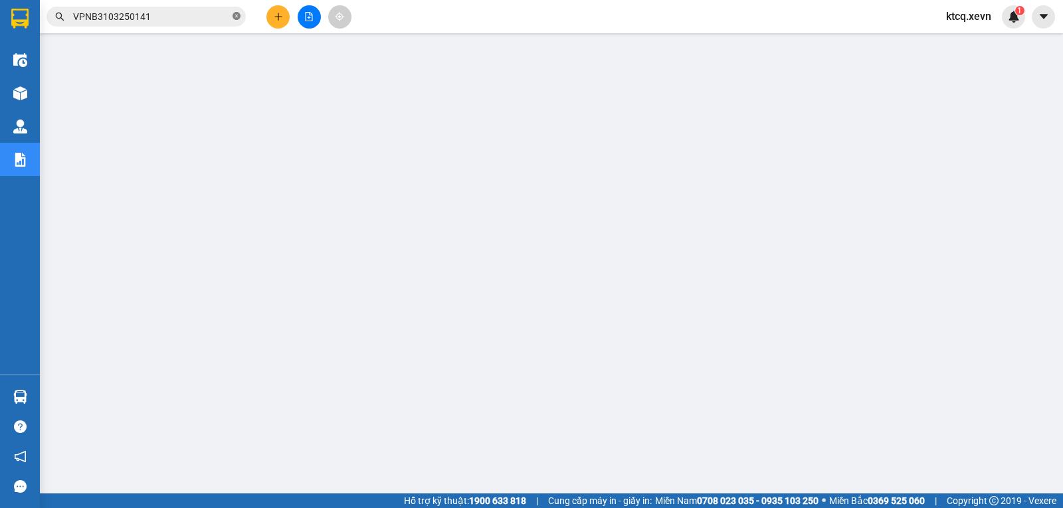
click at [234, 15] on icon "close-circle" at bounding box center [237, 16] width 8 height 8
paste input "VPNB0104250038"
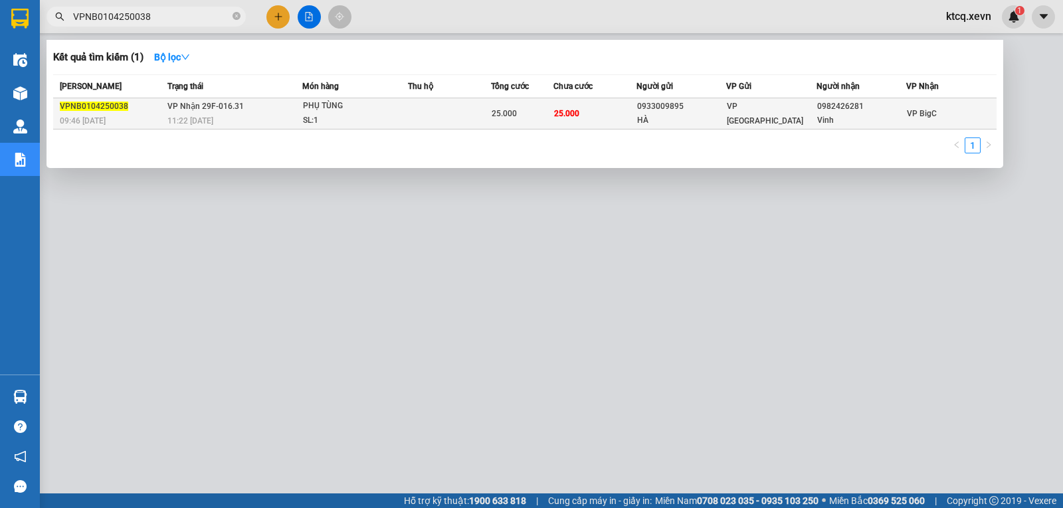
type input "VPNB0104250038"
click at [101, 105] on span "VPNB0104250038" at bounding box center [94, 106] width 68 height 9
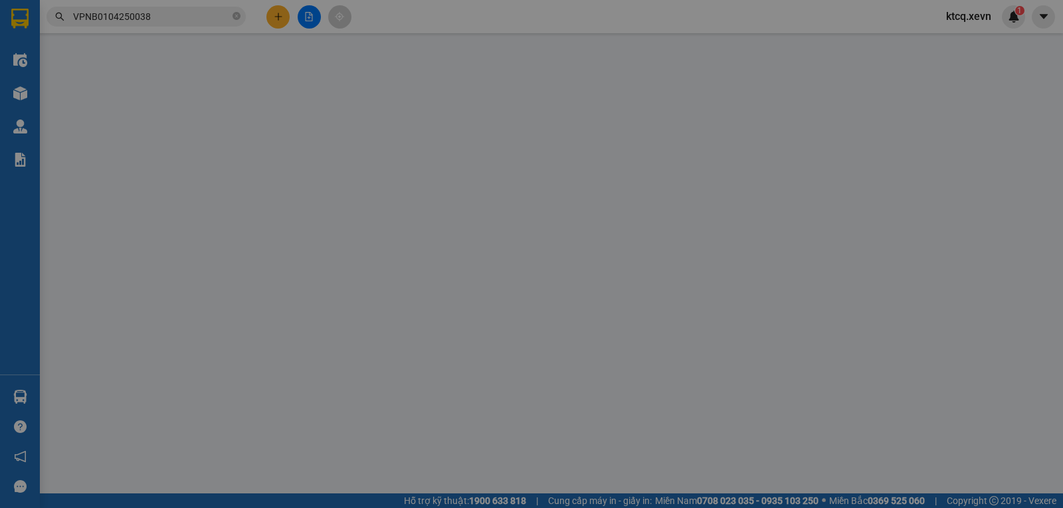
type input "0933009895"
type input "HÀ"
type input "0982426281"
type input "Vinh"
type input "042094017939 giáp"
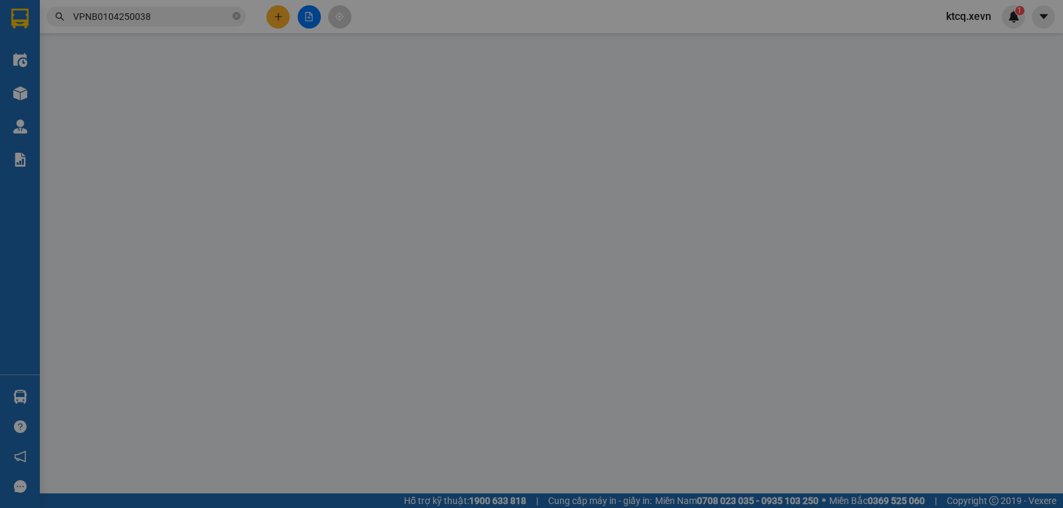
type input "25.000"
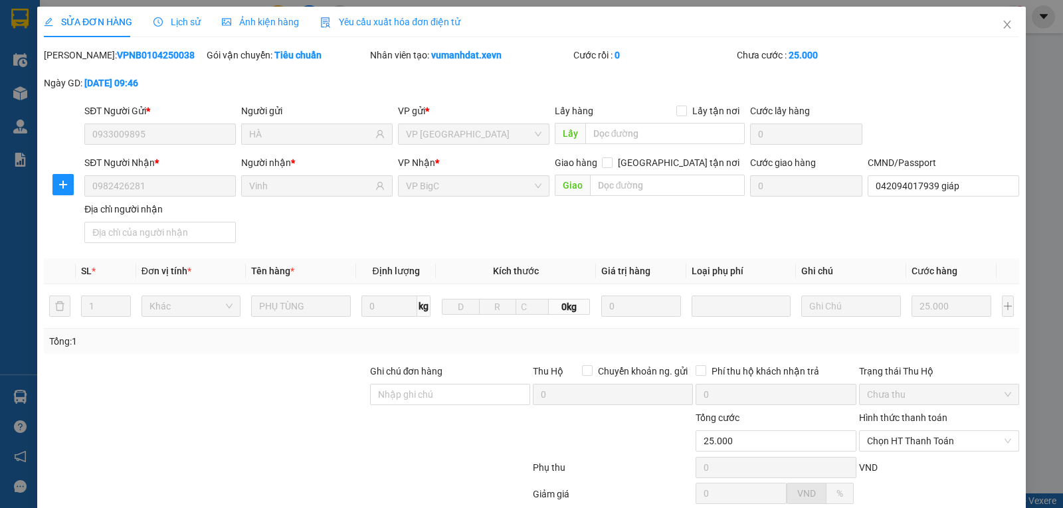
click at [167, 19] on span "Lịch sử" at bounding box center [176, 22] width 47 height 11
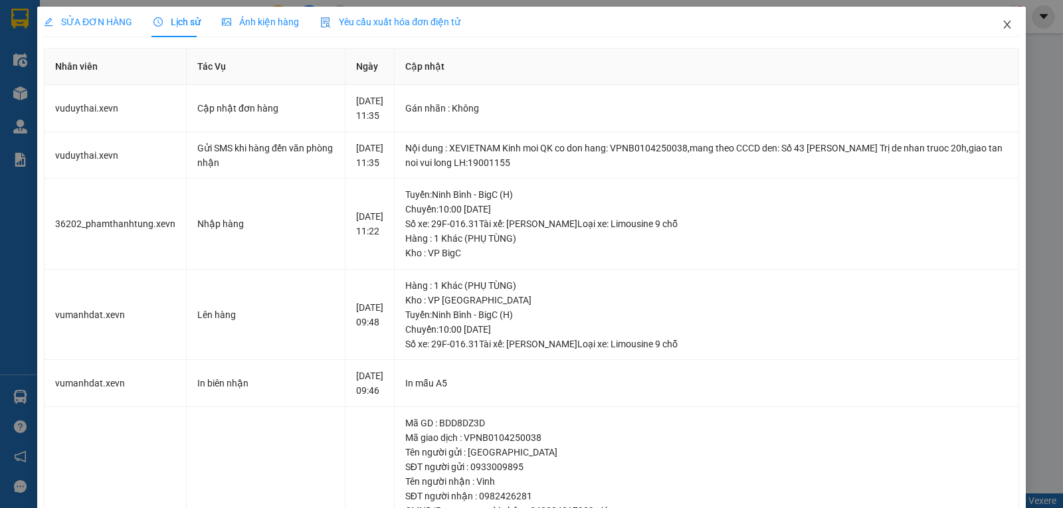
click at [1002, 23] on icon "close" at bounding box center [1007, 24] width 11 height 11
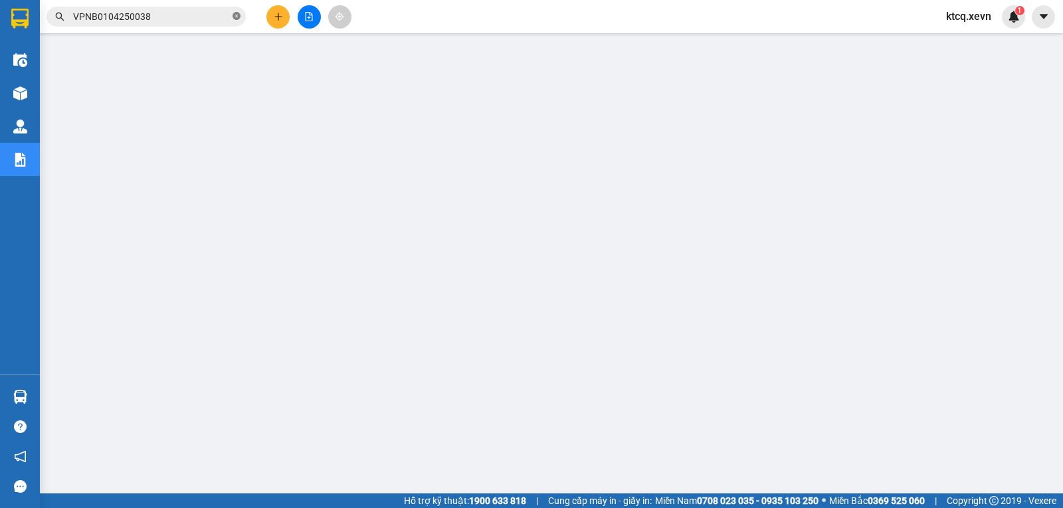
click at [235, 19] on icon "close-circle" at bounding box center [237, 16] width 8 height 8
click at [173, 15] on input "text" at bounding box center [151, 16] width 157 height 15
paste input "VPPV0304250152"
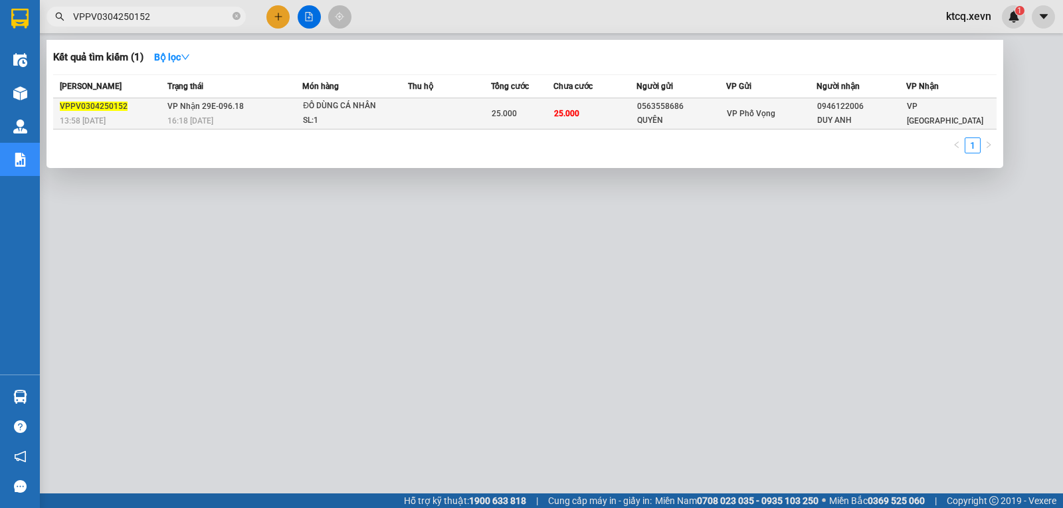
type input "VPPV0304250152"
click at [85, 102] on span "VPPV0304250152" at bounding box center [94, 106] width 68 height 9
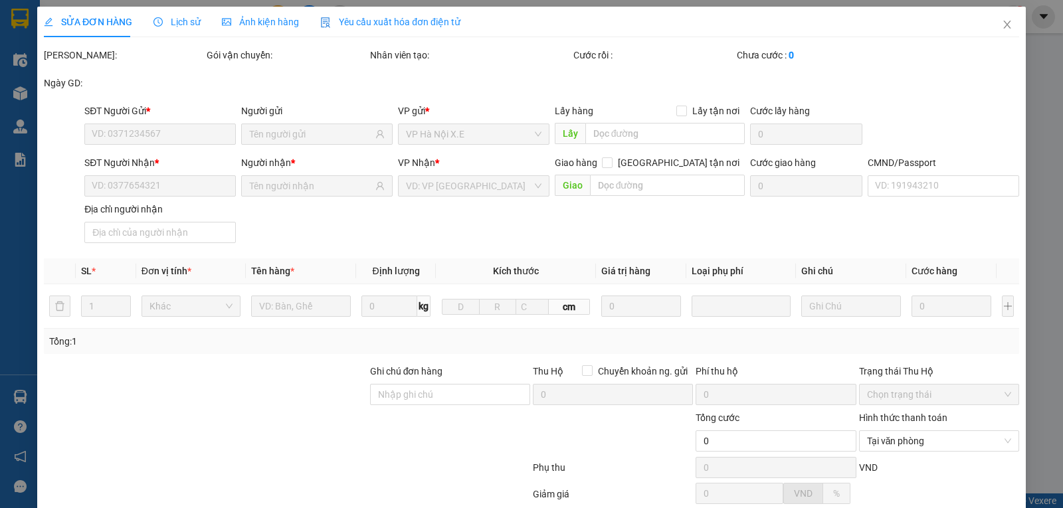
type input "0563558686"
type input "QUYÊN"
type input "0946122006"
type input "DUY ANH"
type input "036206025270 [PERSON_NAME], 765 [PERSON_NAME]"
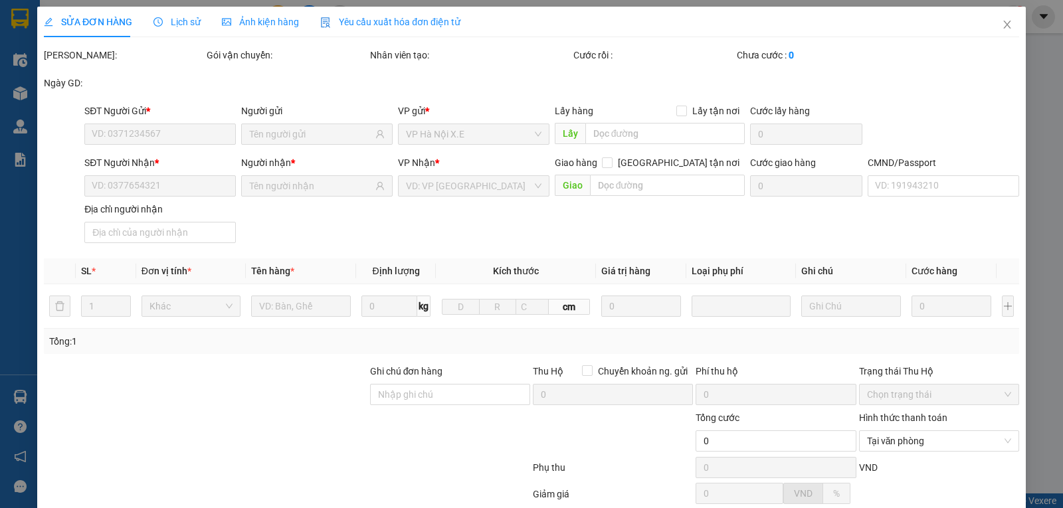
type input "25.000"
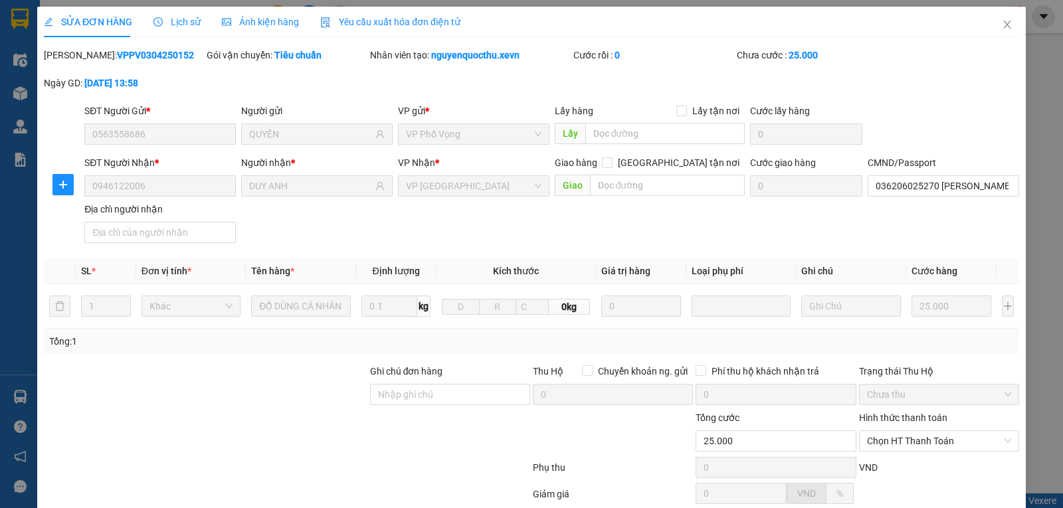
click at [197, 19] on div "SỬA ĐƠN HÀNG Lịch sử Ảnh kiện hàng Yêu cầu xuất hóa đơn điện tử" at bounding box center [252, 22] width 417 height 31
click at [193, 19] on span "Lịch sử" at bounding box center [176, 22] width 47 height 11
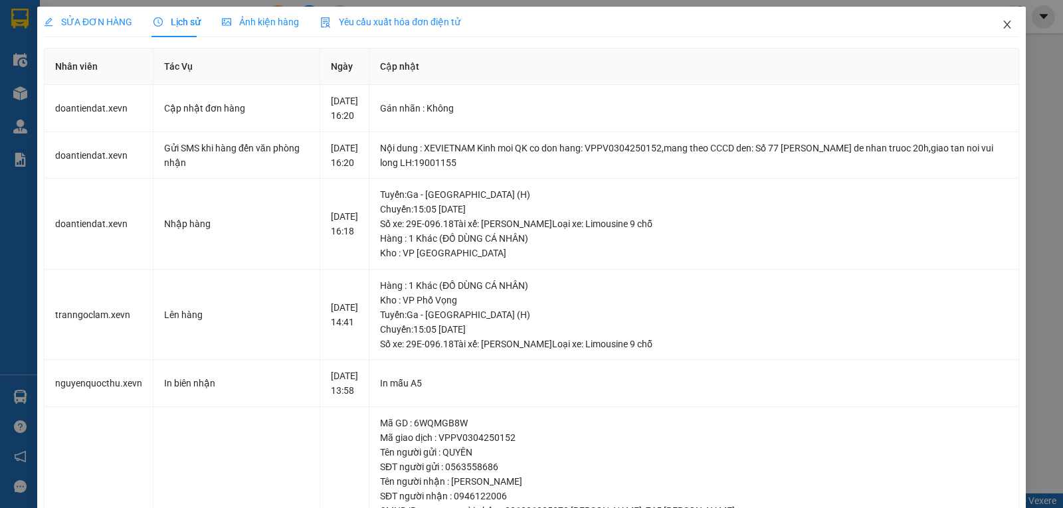
click at [1002, 21] on icon "close" at bounding box center [1007, 24] width 11 height 11
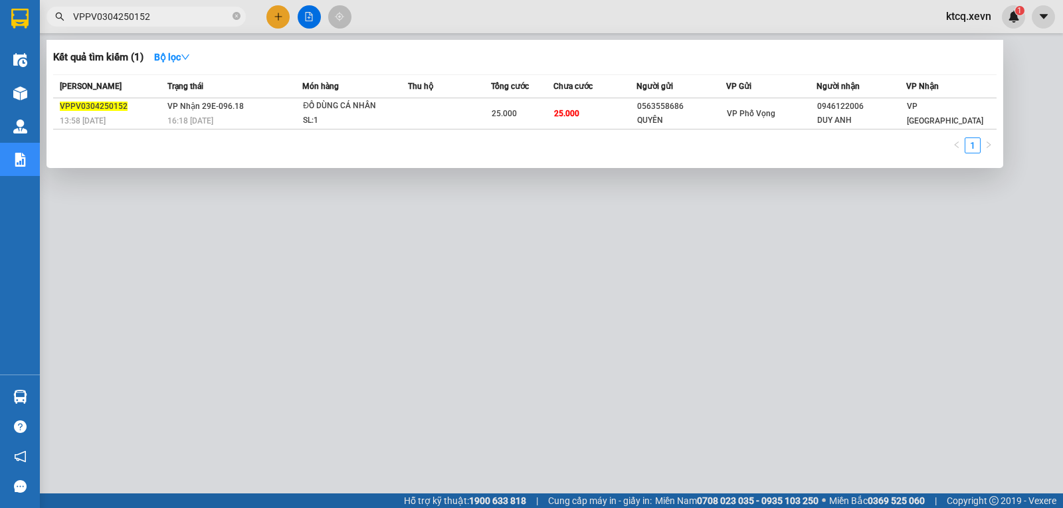
click at [217, 14] on input "VPPV0304250152" at bounding box center [151, 16] width 157 height 15
drag, startPoint x: 217, startPoint y: 14, endPoint x: 56, endPoint y: 14, distance: 160.1
click at [56, 14] on div "VPPV0304250152" at bounding box center [129, 17] width 259 height 20
paste input "IETTRI0304250033"
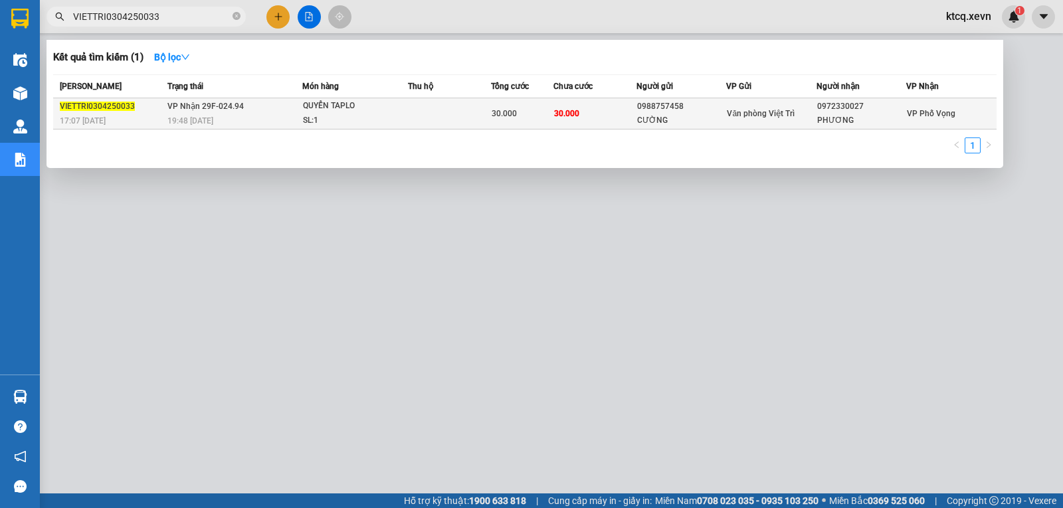
type input "VIETTRI0304250033"
click at [89, 106] on span "VIETTRI0304250033" at bounding box center [97, 106] width 75 height 9
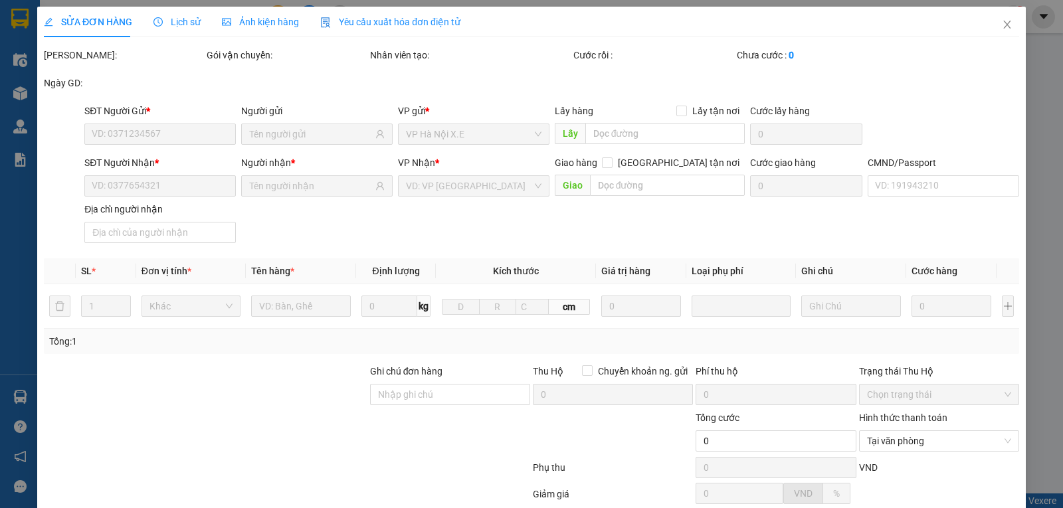
type input "0988757458"
type input "CƯỜNG"
type input "0972330027"
type input "PHƯƠNG"
type input "035098001741 [PERSON_NAME] 1998"
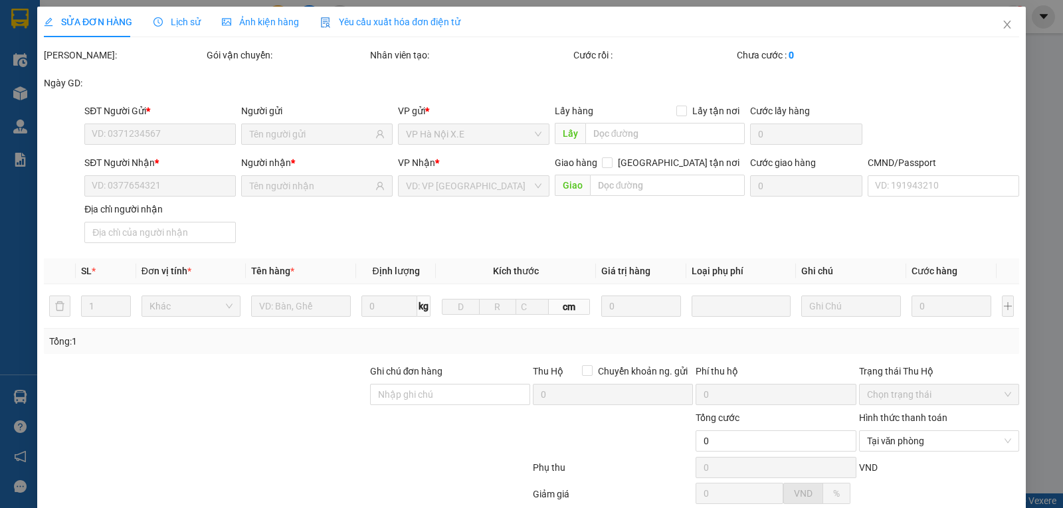
type input "30.000"
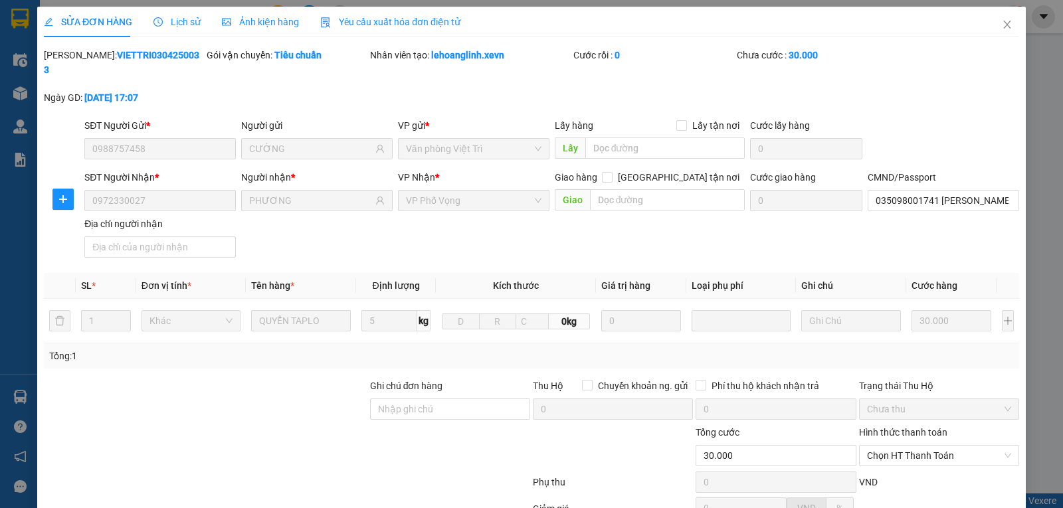
click at [165, 19] on span "Lịch sử" at bounding box center [176, 22] width 47 height 11
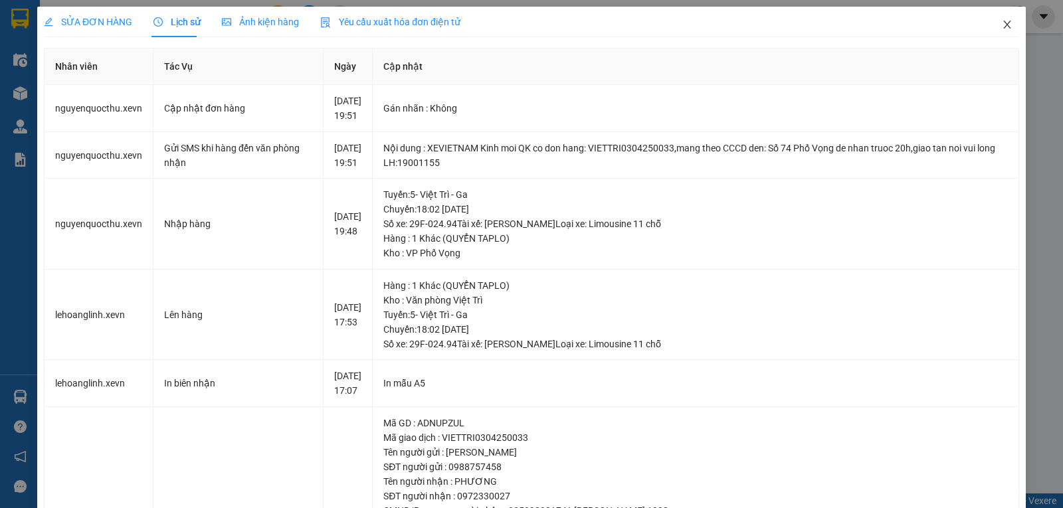
click at [1003, 29] on icon "close" at bounding box center [1006, 25] width 7 height 8
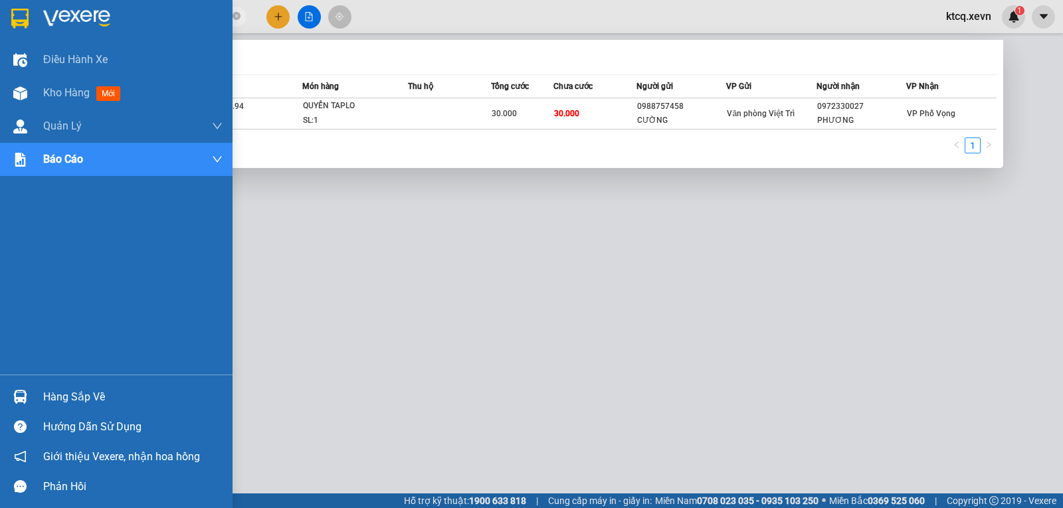
drag, startPoint x: 222, startPoint y: 16, endPoint x: 12, endPoint y: 14, distance: 209.9
click at [12, 14] on section "Kết quả tìm kiếm ( 1 ) Bộ lọc Mã ĐH Trạng thái Món hàng Thu hộ Tổng cước Chưa c…" at bounding box center [531, 254] width 1063 height 508
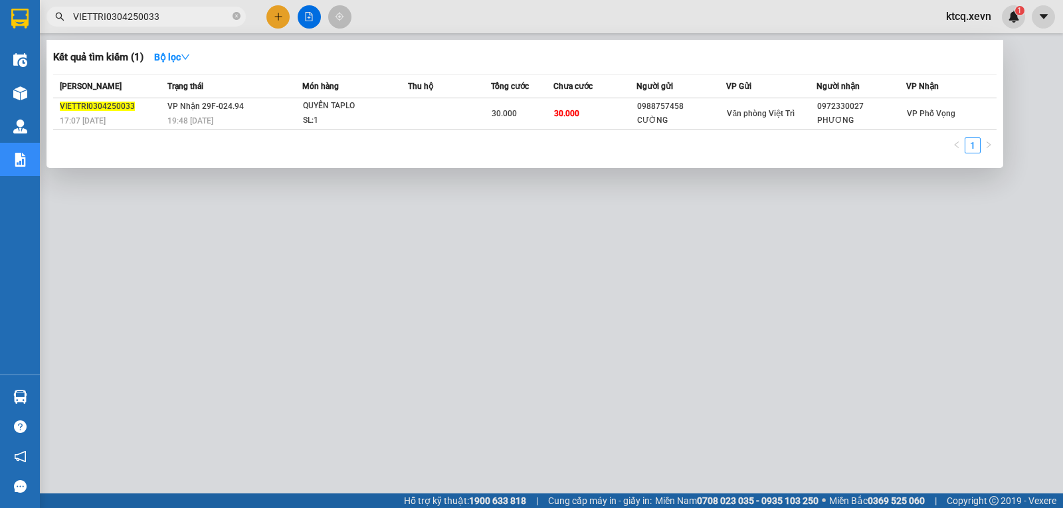
paste input "PNB0404250158"
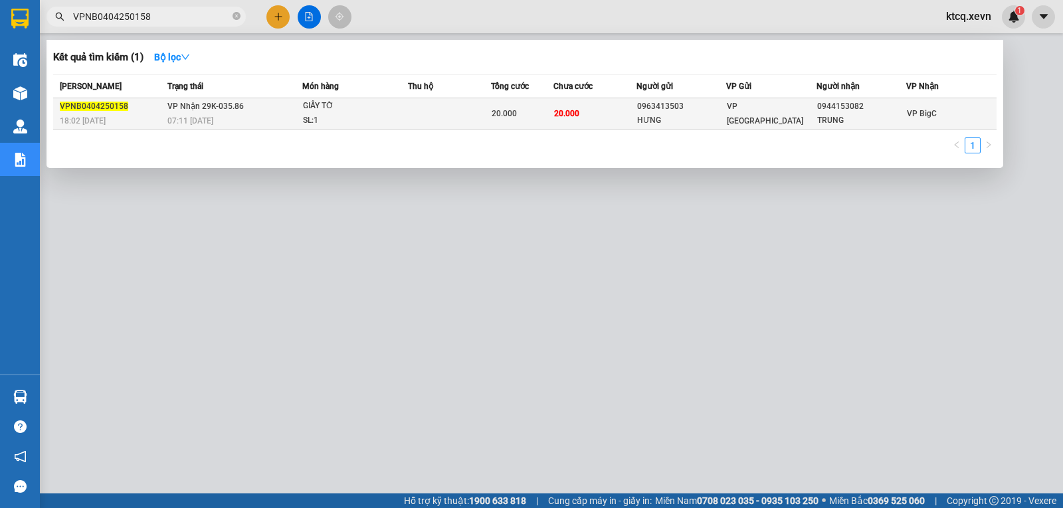
type input "VPNB0404250158"
click at [88, 102] on span "VPNB0404250158" at bounding box center [94, 106] width 68 height 9
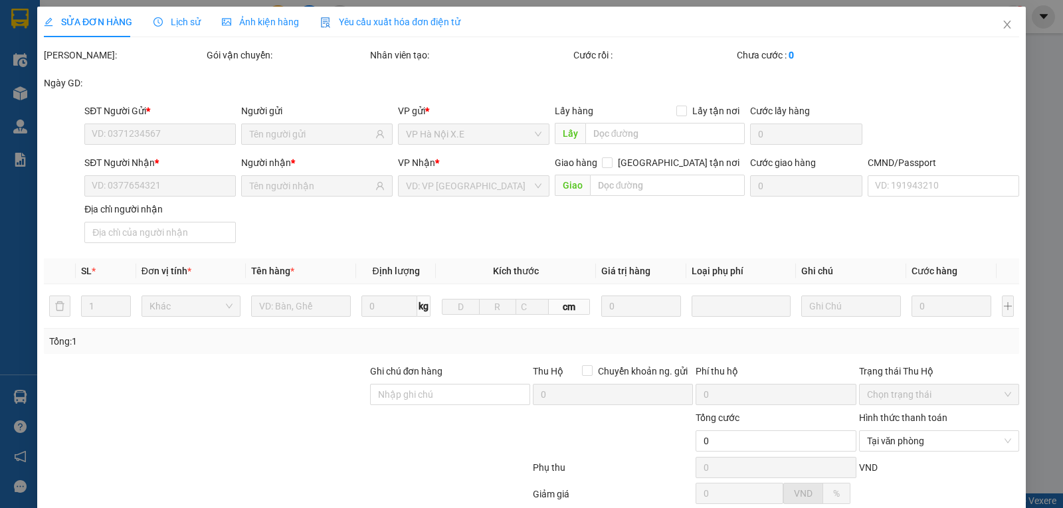
type input "0963413503"
type input "HƯNG"
type input "0944153082"
type input "TRUNG"
type input "037097002754 trung"
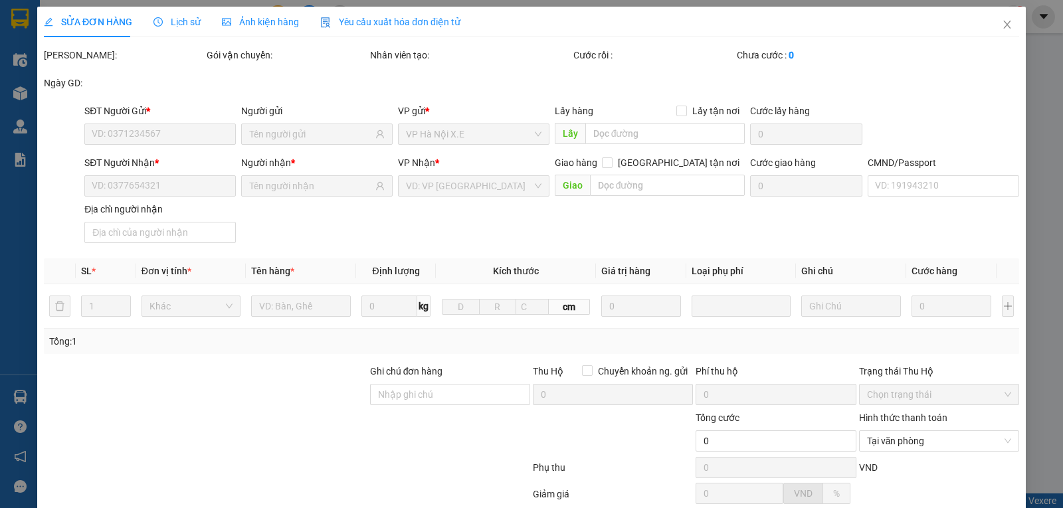
type input "20.000"
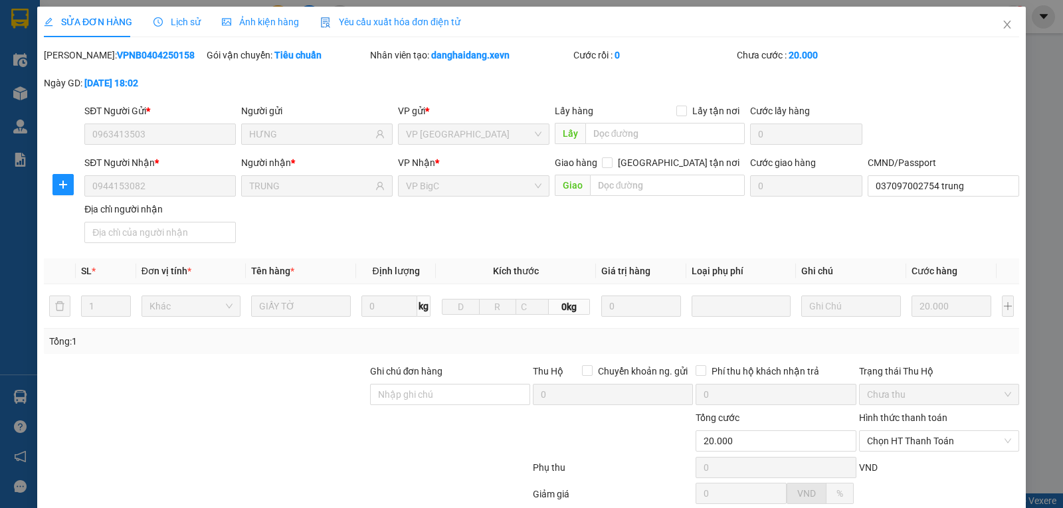
click at [173, 17] on span "Lịch sử" at bounding box center [176, 22] width 47 height 11
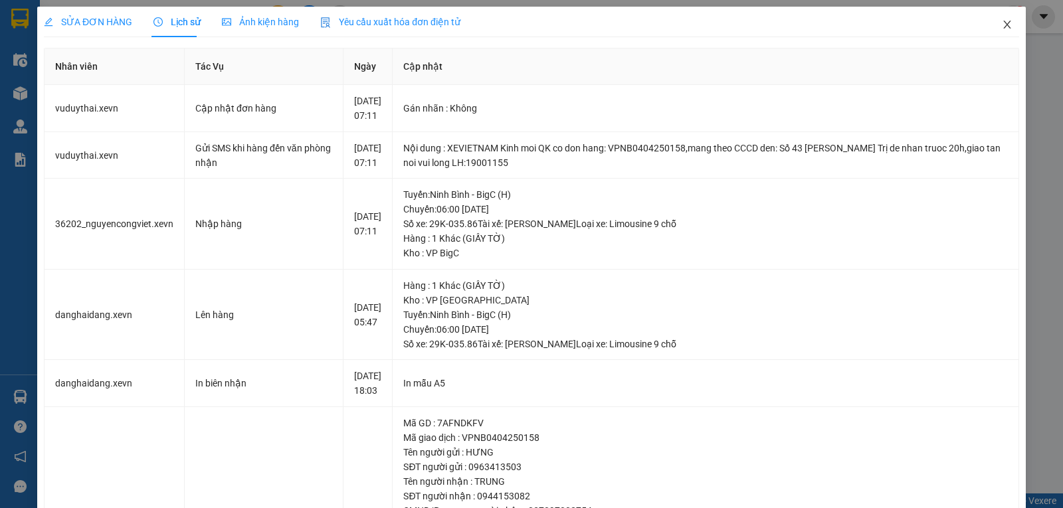
click at [1002, 22] on icon "close" at bounding box center [1007, 24] width 11 height 11
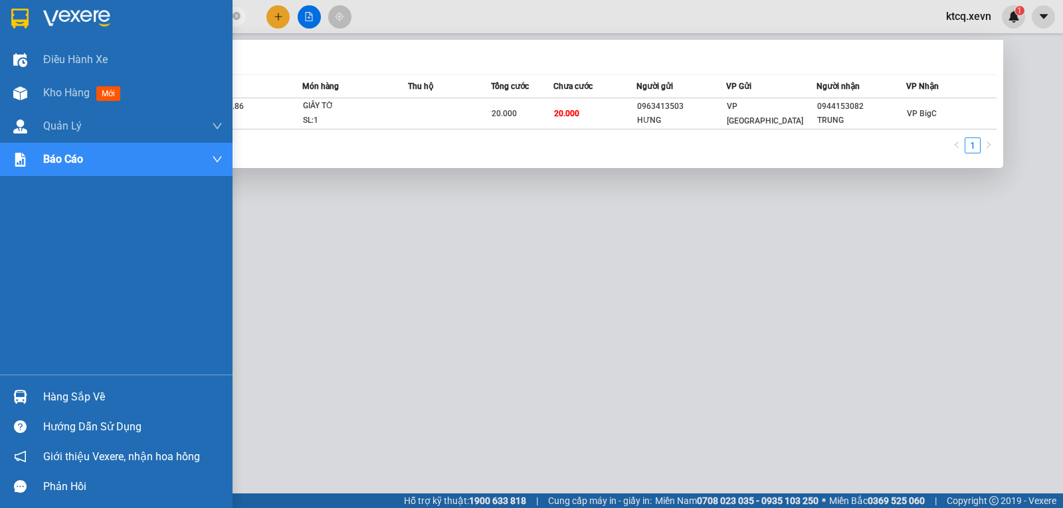
drag, startPoint x: 195, startPoint y: 11, endPoint x: 0, endPoint y: 12, distance: 195.3
click at [0, 12] on section "Kết quả tìm kiếm ( 1 ) Bộ lọc Mã ĐH Trạng thái Món hàng Thu hộ Tổng cước Chưa c…" at bounding box center [531, 254] width 1063 height 508
paste input "Đ0504250090"
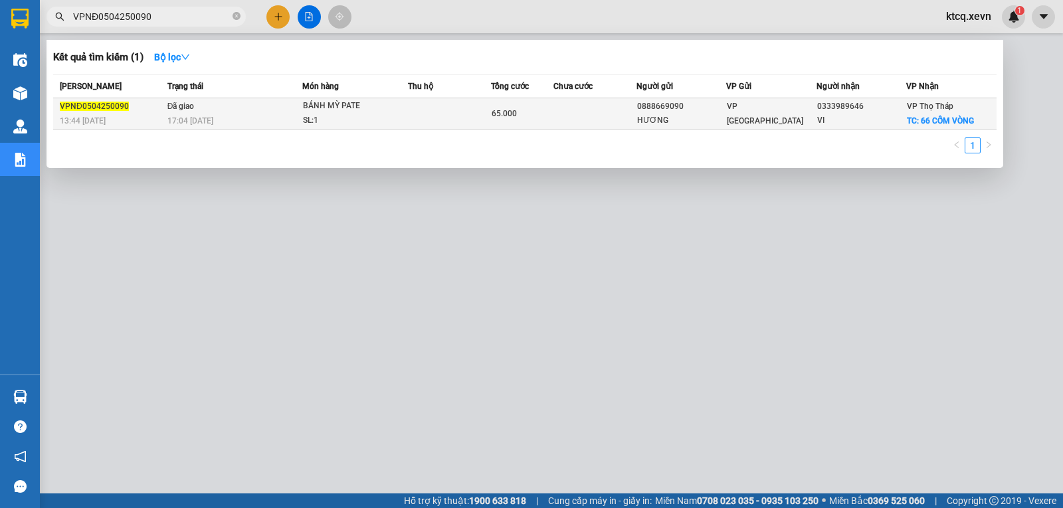
type input "VPNĐ0504250090"
click at [105, 108] on span "VPNĐ0504250090" at bounding box center [94, 106] width 69 height 9
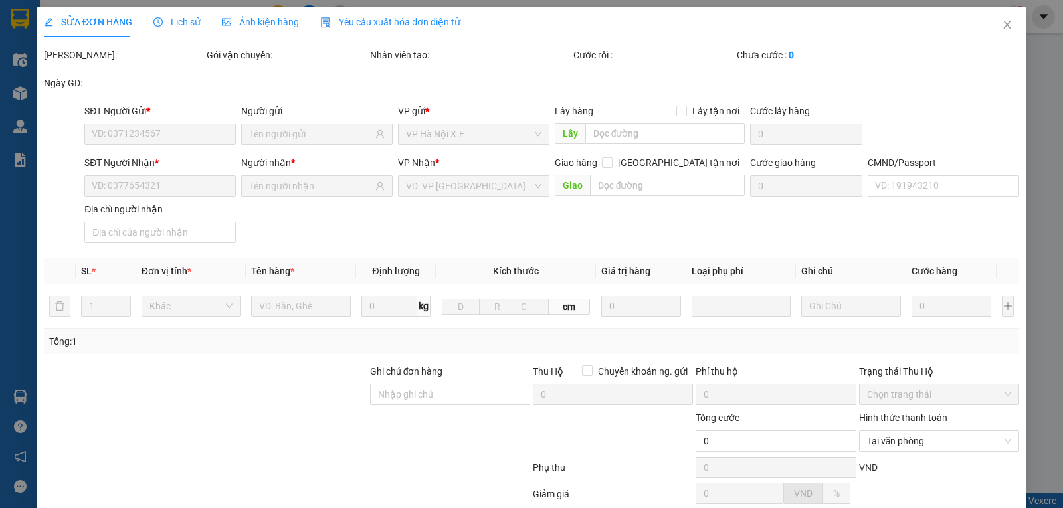
type input "0888669090"
type input "HƯƠNG"
type input "0333989646"
type input "VI"
checkbox input "true"
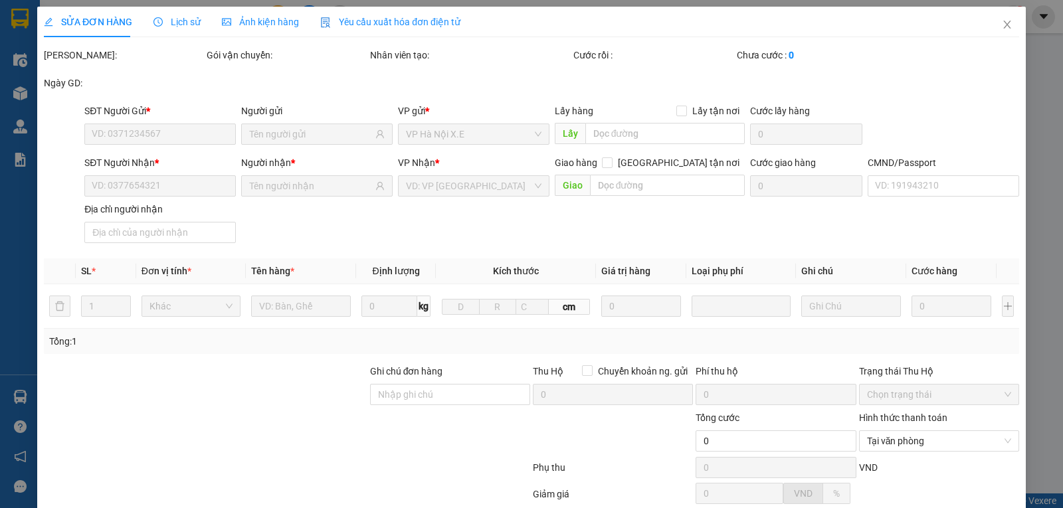
type input "66 CỐM VÒNG"
type input "40.000"
type input "038090011391 đảm văn chính ship 0857601111"
type input "65.000"
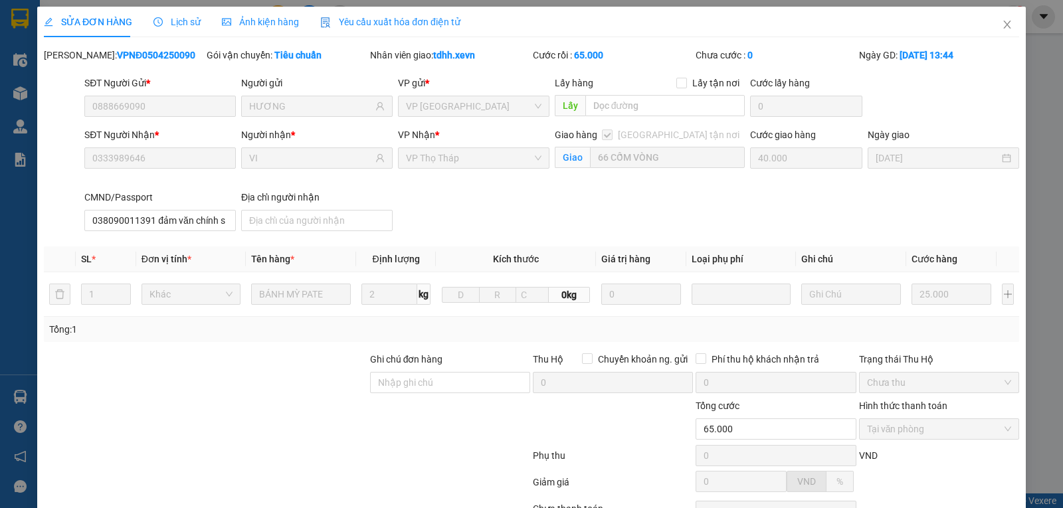
click at [175, 23] on span "Lịch sử" at bounding box center [176, 22] width 47 height 11
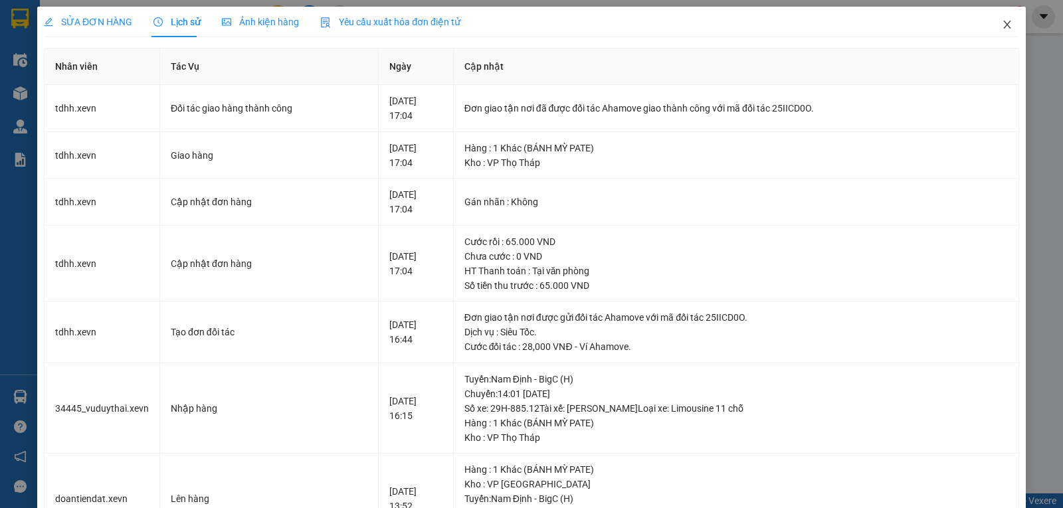
click at [1003, 25] on icon "close" at bounding box center [1006, 25] width 7 height 8
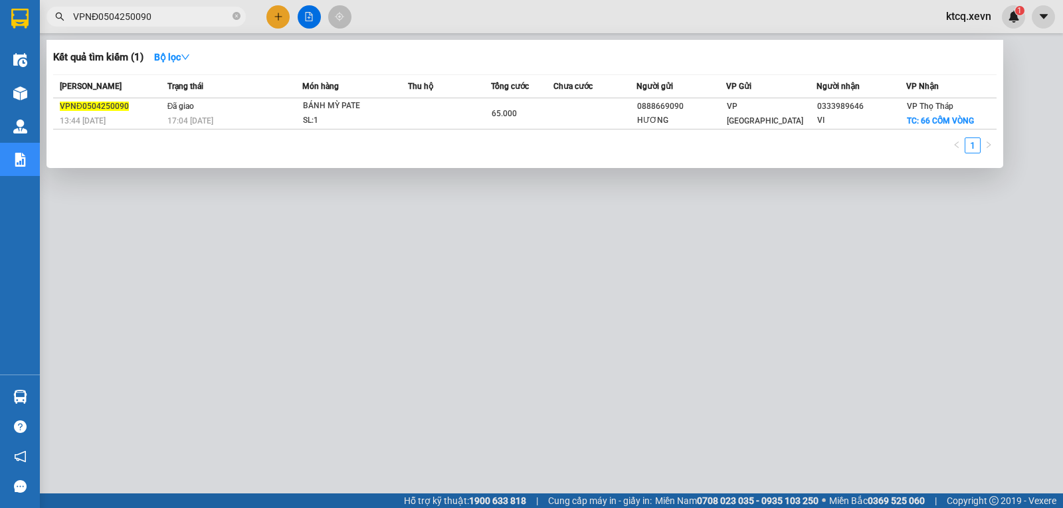
drag, startPoint x: 164, startPoint y: 17, endPoint x: 0, endPoint y: 17, distance: 164.1
click at [0, 17] on section "Kết quả tìm kiếm ( 1 ) Bộ lọc Mã ĐH Trạng thái Món hàng Thu hộ Tổng cước Chưa c…" at bounding box center [531, 254] width 1063 height 508
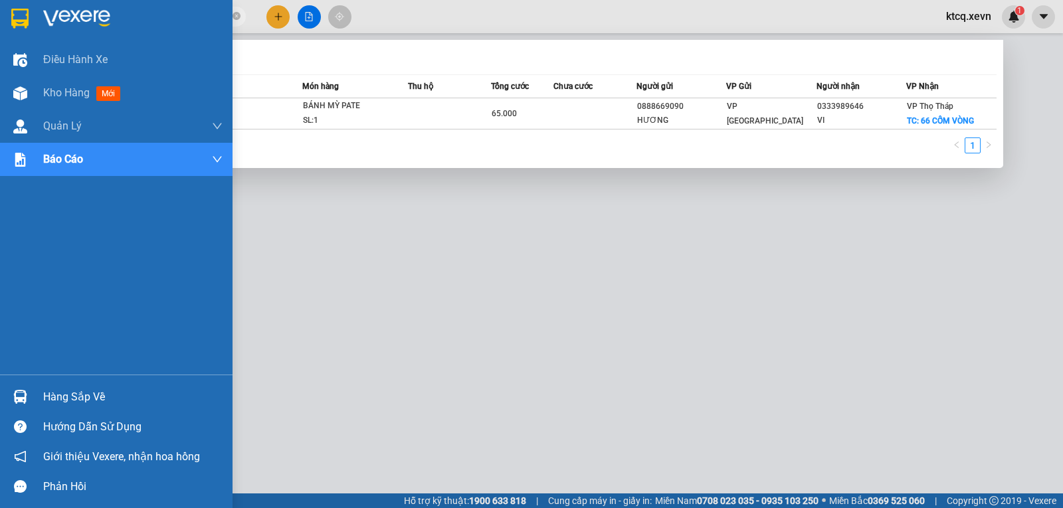
paste input "IETTRI050425002"
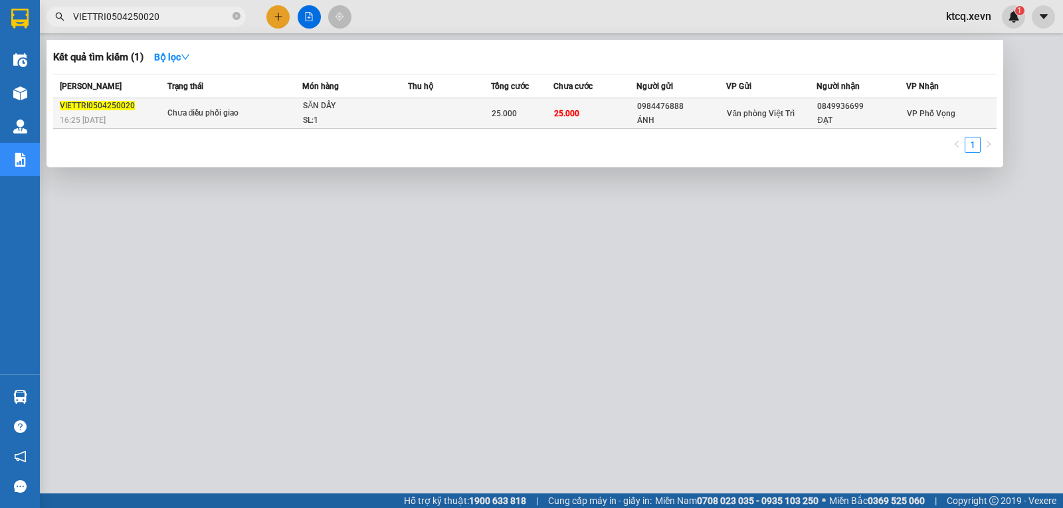
type input "VIETTRI0504250020"
click at [101, 111] on div "VIETTRI0504250020" at bounding box center [112, 106] width 104 height 14
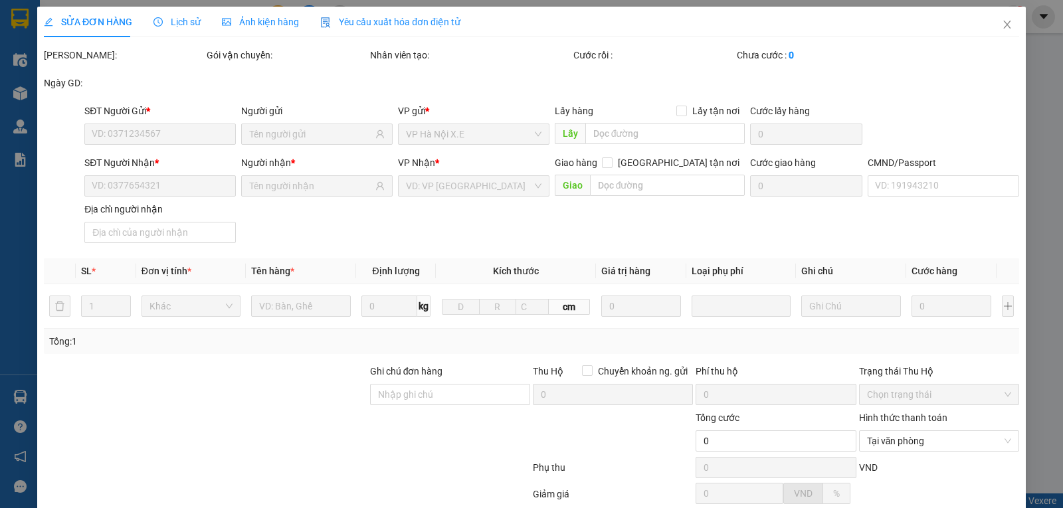
type input "0984476888"
type input "ÁNH"
type input "0849936699"
type input "ĐẠT"
type input "1"
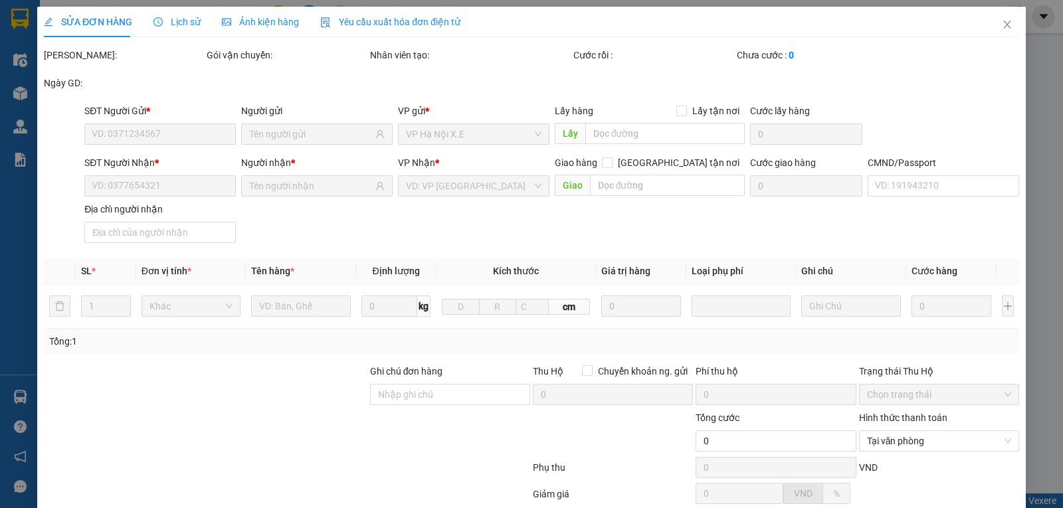
type input "25.000"
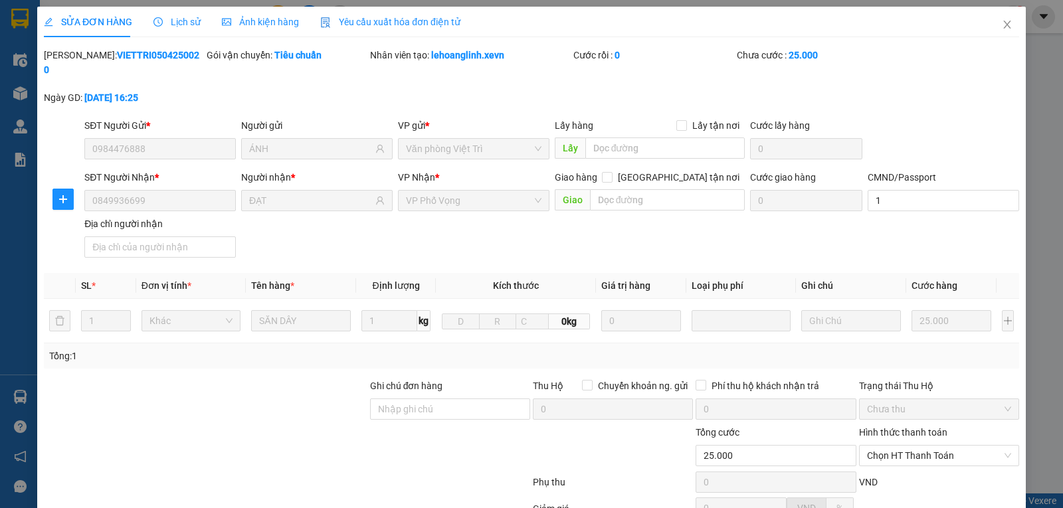
click at [180, 24] on span "Lịch sử" at bounding box center [176, 22] width 47 height 11
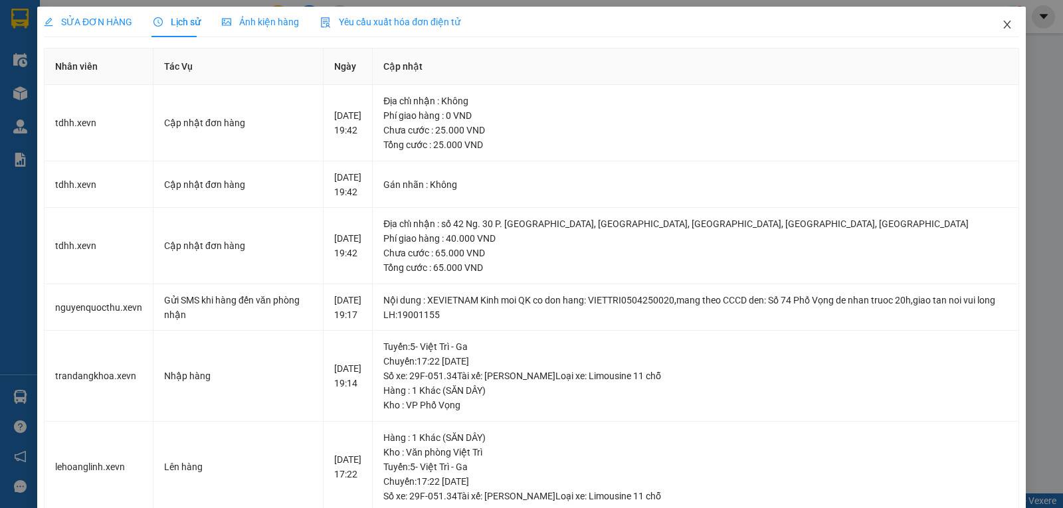
click at [1002, 29] on icon "close" at bounding box center [1007, 24] width 11 height 11
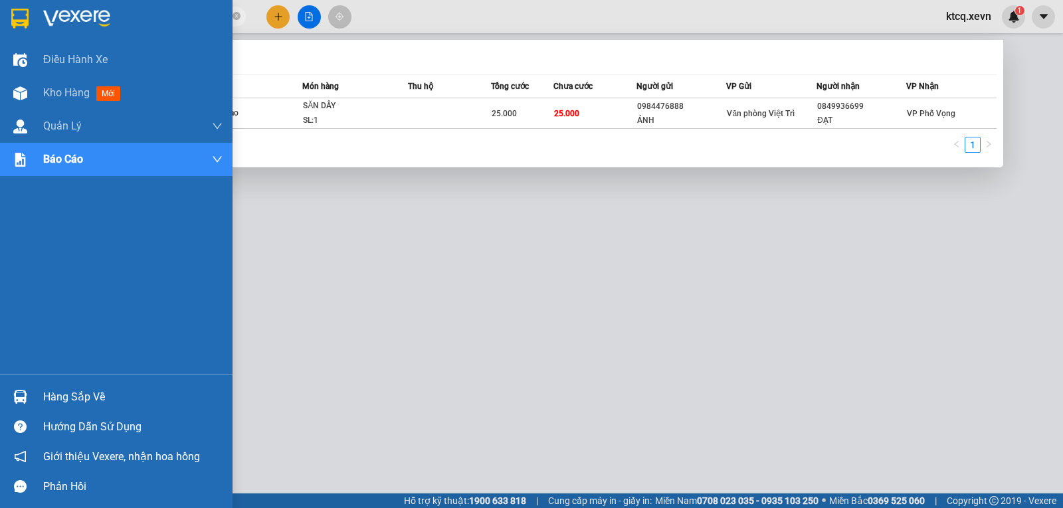
drag, startPoint x: 189, startPoint y: 15, endPoint x: 30, endPoint y: 10, distance: 159.5
click at [30, 10] on section "Kết quả tìm kiếm ( 1 ) Bộ lọc Mã ĐH Trạng thái Món hàng Thu hộ Tổng cước Chưa c…" at bounding box center [531, 254] width 1063 height 508
paste input "604250014"
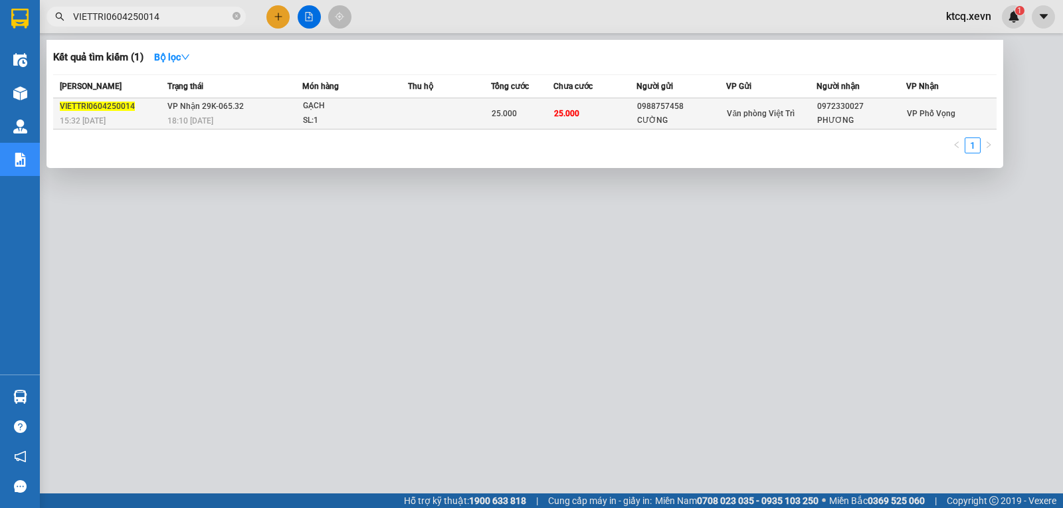
type input "VIETTRI0604250014"
click at [98, 104] on span "VIETTRI0604250014" at bounding box center [97, 106] width 75 height 9
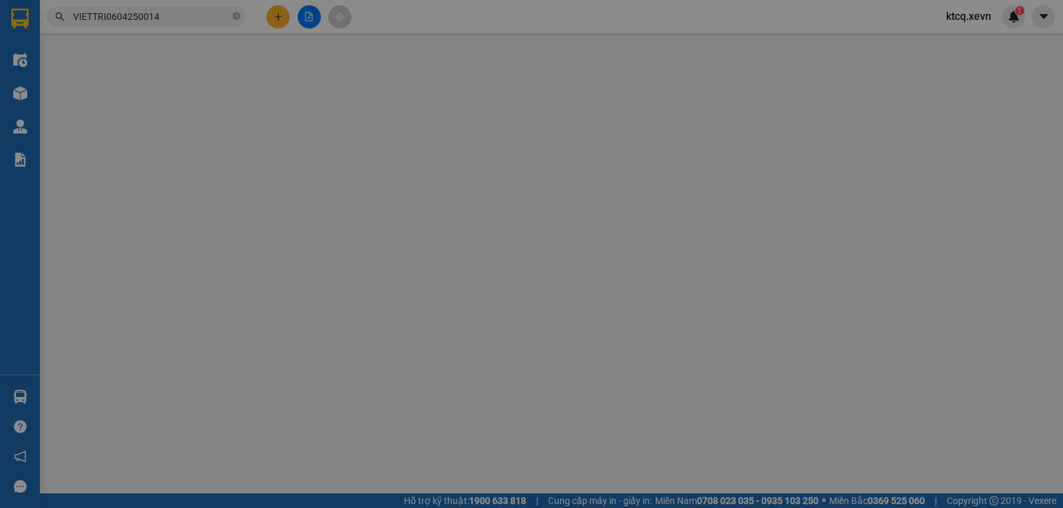
type input "0988757458"
type input "CƯỜNG"
type input "0972330027"
type input "PHƯƠNG"
type input "035098001741 [PERSON_NAME] 1998"
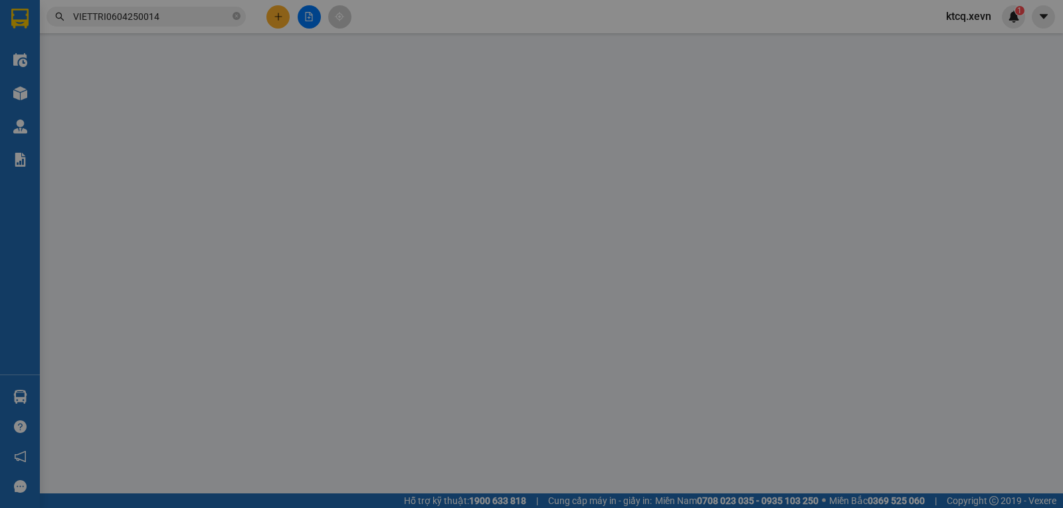
type input "25.000"
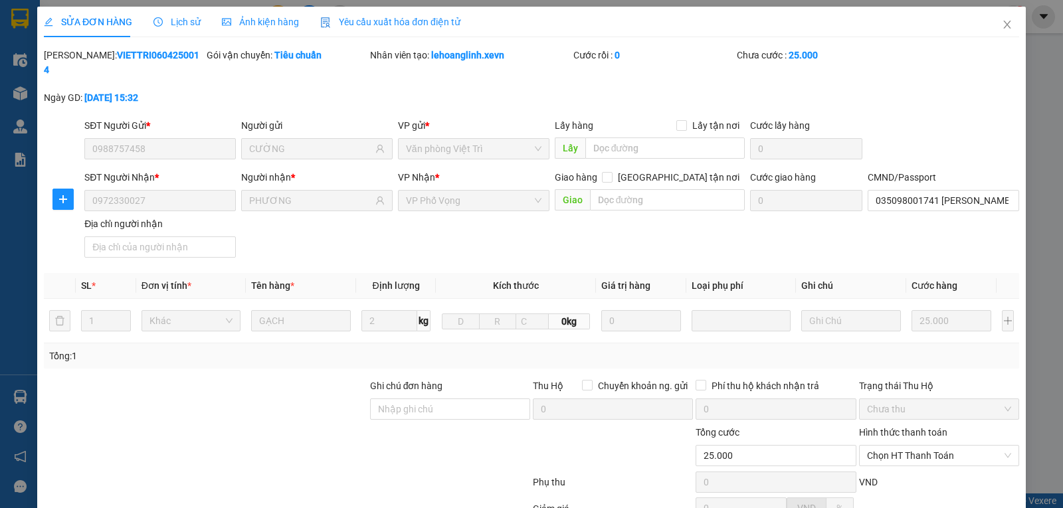
click at [190, 22] on span "Lịch sử" at bounding box center [176, 22] width 47 height 11
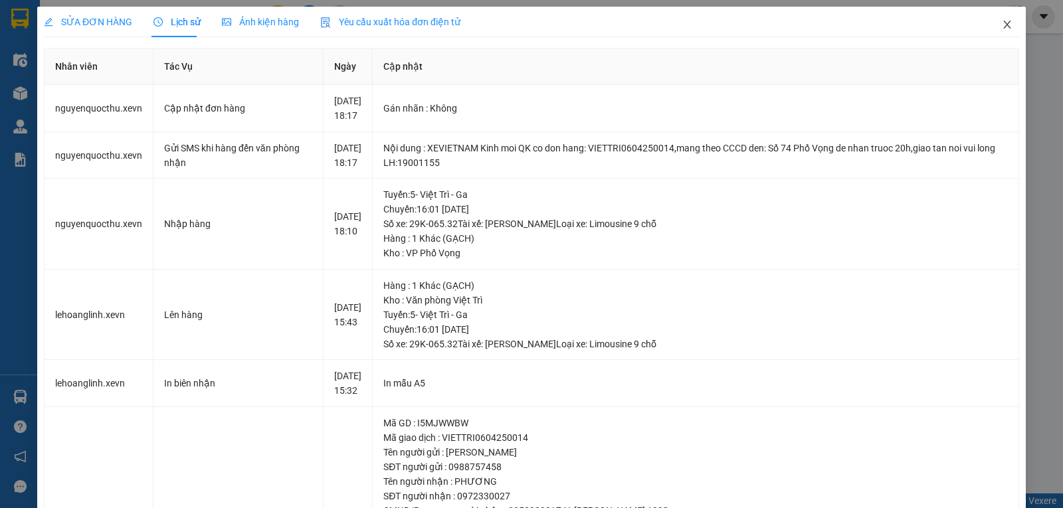
click at [1002, 23] on icon "close" at bounding box center [1007, 24] width 11 height 11
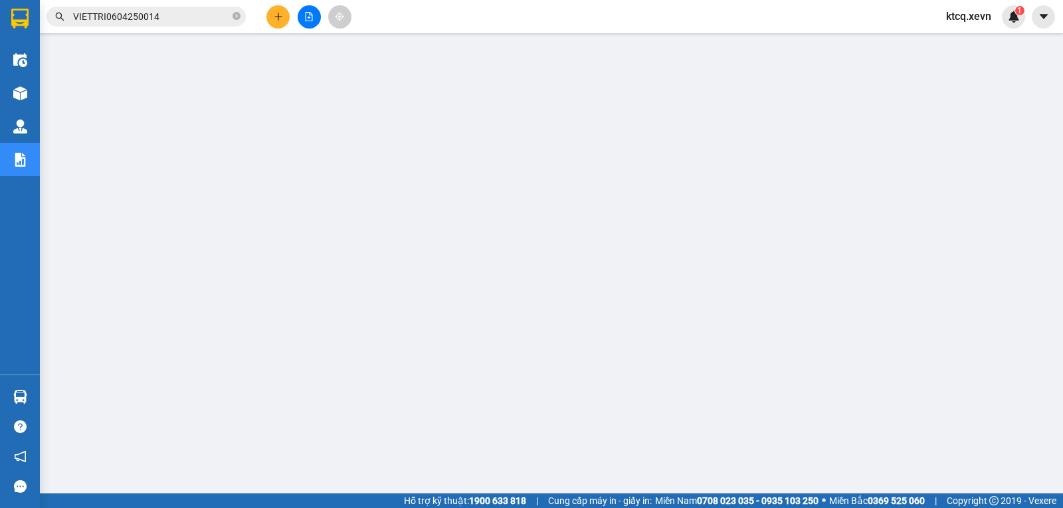
click at [219, 10] on input "VIETTRI0604250014" at bounding box center [151, 16] width 157 height 15
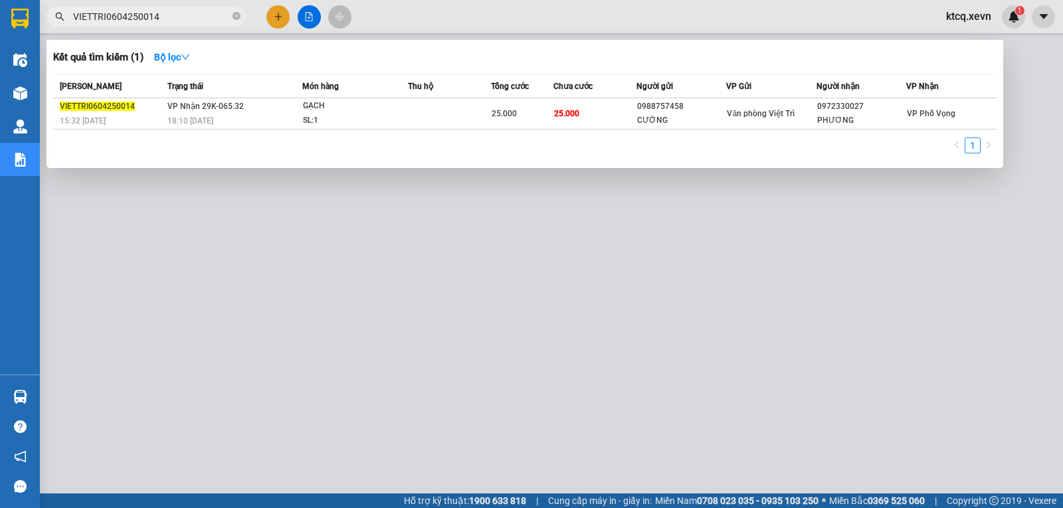
drag, startPoint x: 218, startPoint y: 10, endPoint x: 15, endPoint y: 26, distance: 203.9
click at [15, 26] on section "Kết quả tìm kiếm ( 1 ) Bộ lọc Mã ĐH Trạng thái Món hàng Thu hộ Tổng cước Chưa c…" at bounding box center [531, 254] width 1063 height 508
paste input "PPV0804250320"
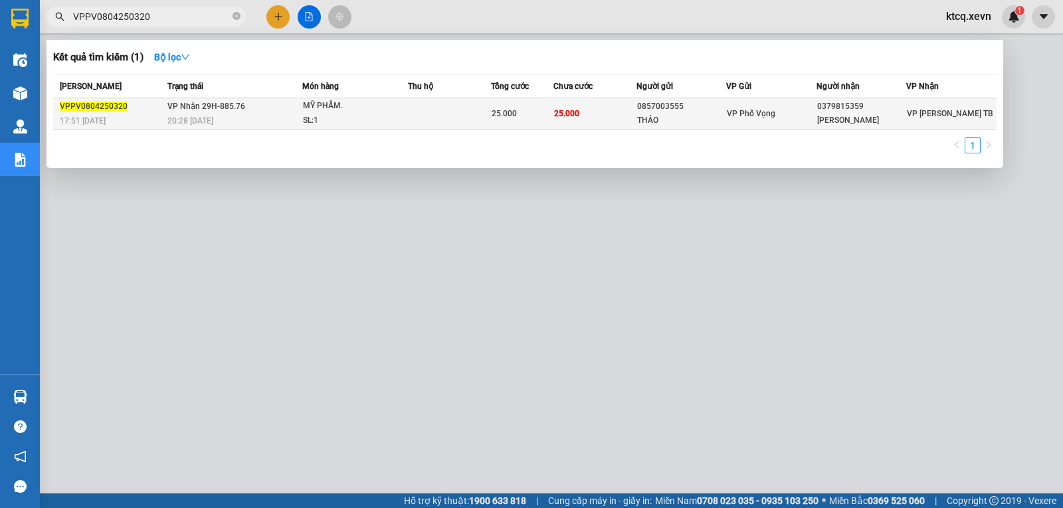
type input "VPPV0804250320"
click at [102, 106] on span "VPPV0804250320" at bounding box center [94, 106] width 68 height 9
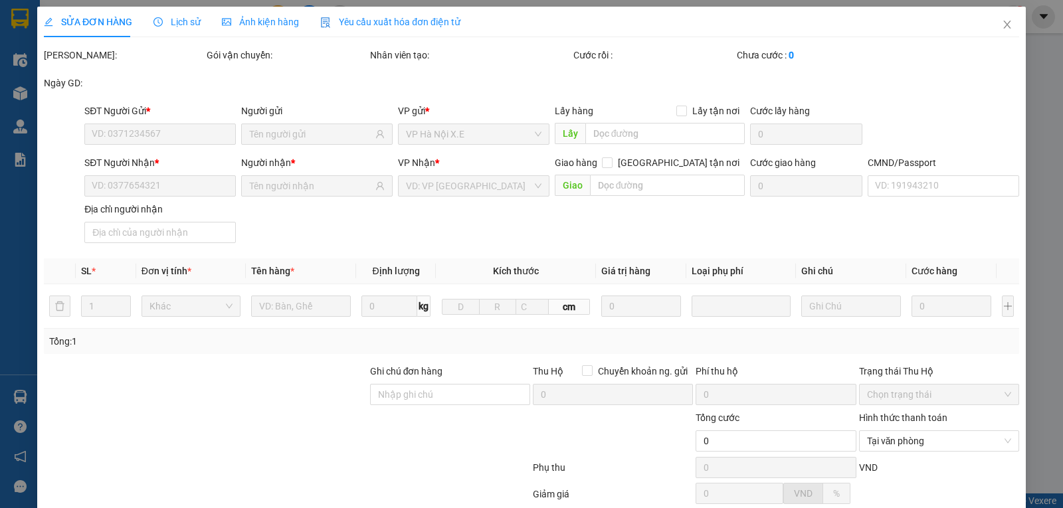
type input "0857003555"
type input "THẢO"
type input "0379815359"
type input "[PERSON_NAME]"
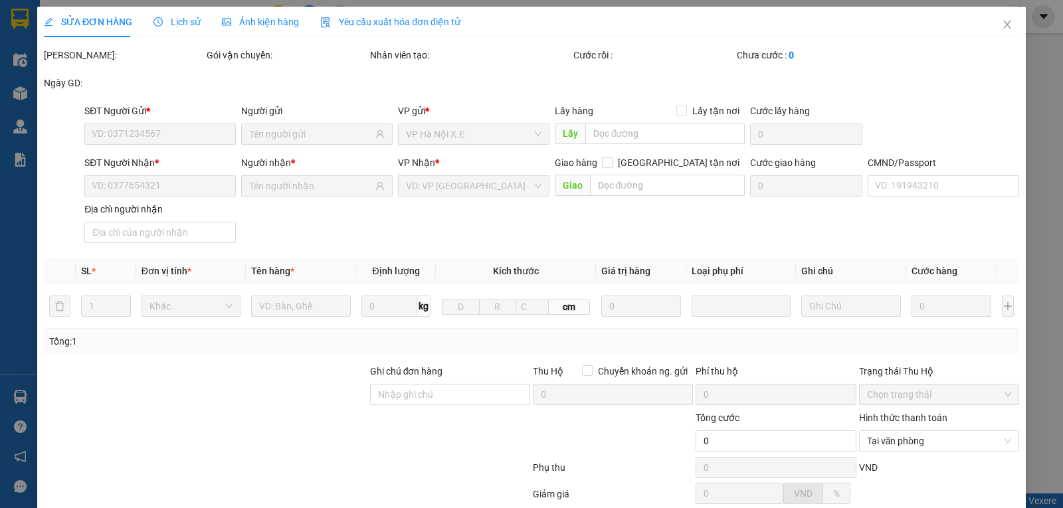
type input "25.000"
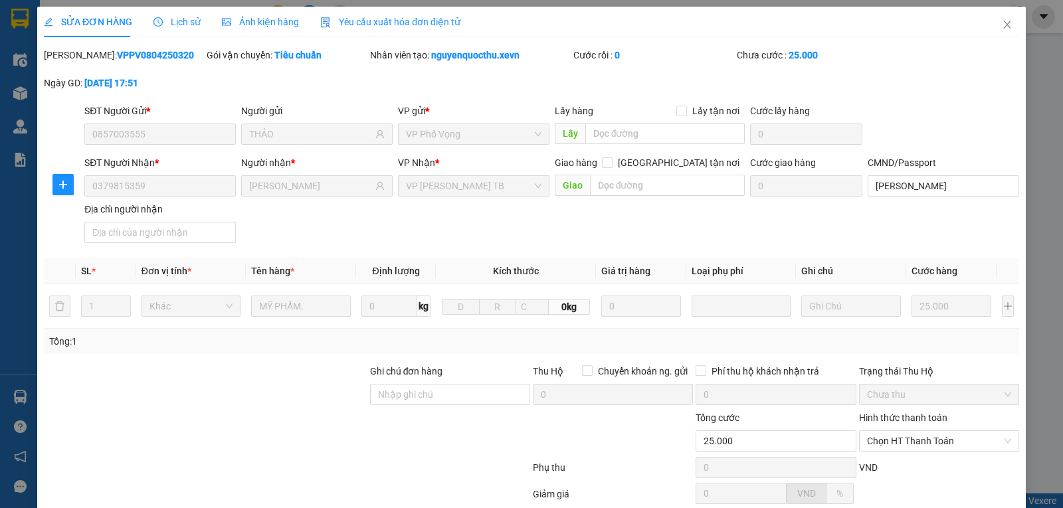
click at [178, 19] on span "Lịch sử" at bounding box center [176, 22] width 47 height 11
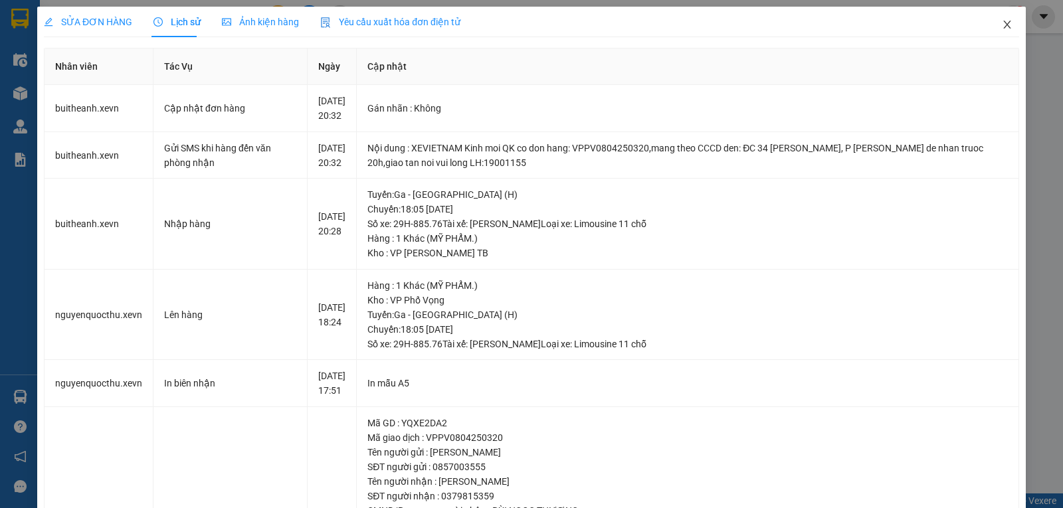
click at [1002, 21] on icon "close" at bounding box center [1007, 24] width 11 height 11
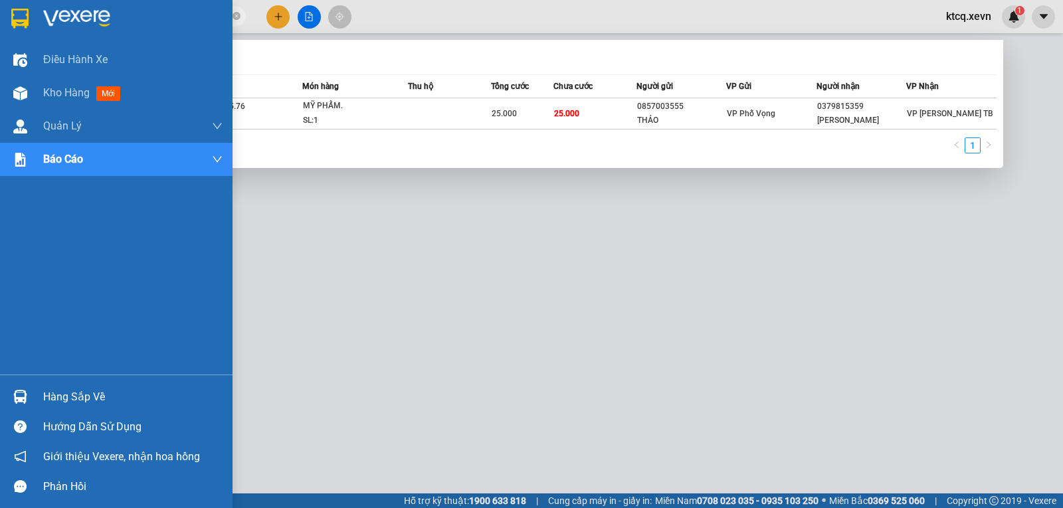
drag, startPoint x: 185, startPoint y: 16, endPoint x: 27, endPoint y: 16, distance: 158.1
click at [27, 16] on section "Kết quả tìm kiếm ( 1 ) Bộ lọc Mã ĐH Trạng thái Món hàng Thu hộ Tổng cước Chưa c…" at bounding box center [531, 254] width 1063 height 508
paste input "TT080425005"
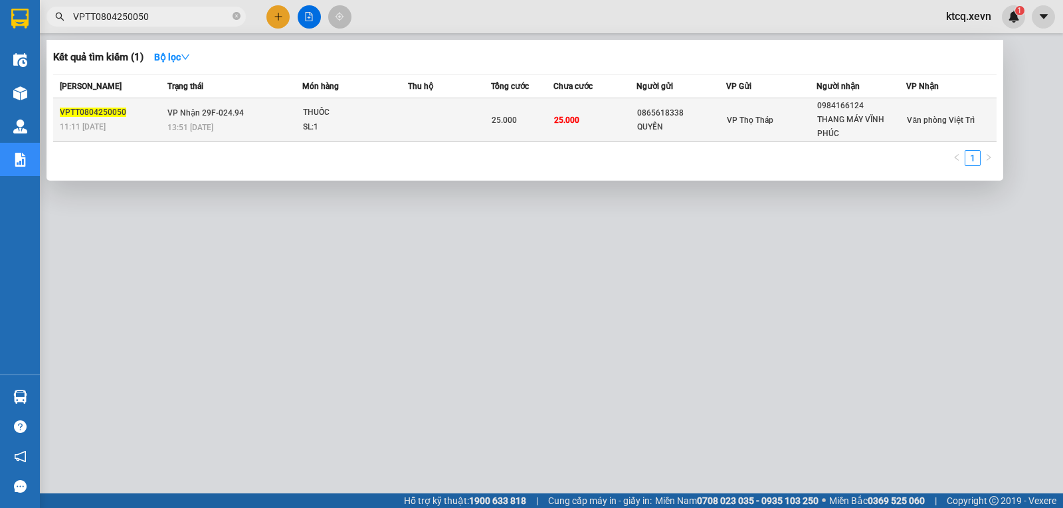
type input "VPTT0804250050"
click at [108, 111] on span "VPTT0804250050" at bounding box center [93, 112] width 66 height 9
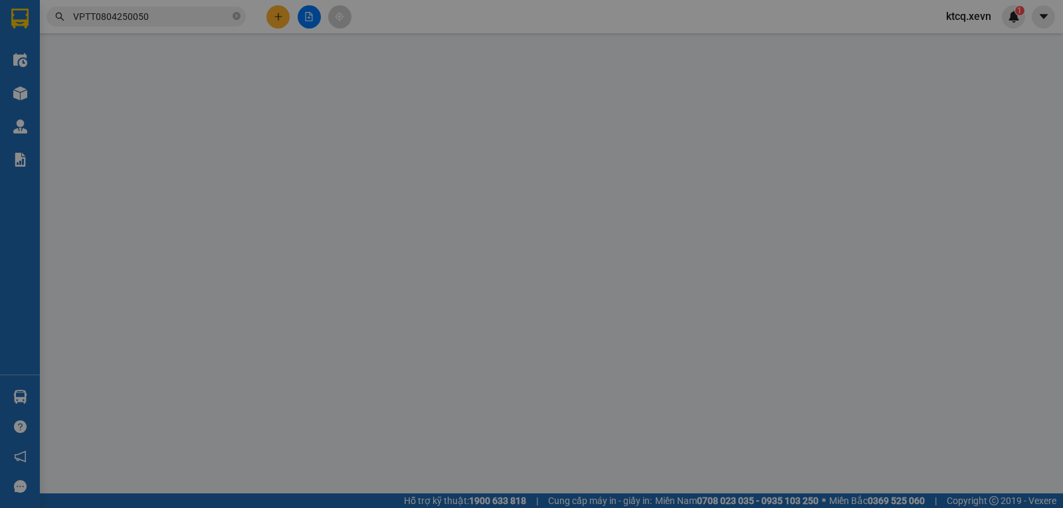
type input "0865618338"
type input "QUYỀN"
type input "0984166124"
type input "THANG MÁY VĨNH PHÚC"
type input "035087002110 [GEOGRAPHIC_DATA]"
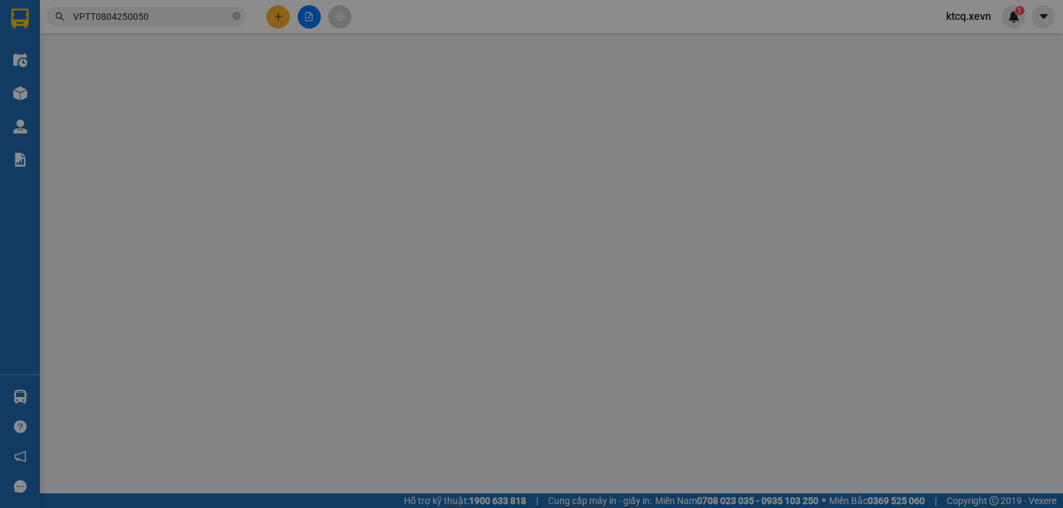
type input "25.000"
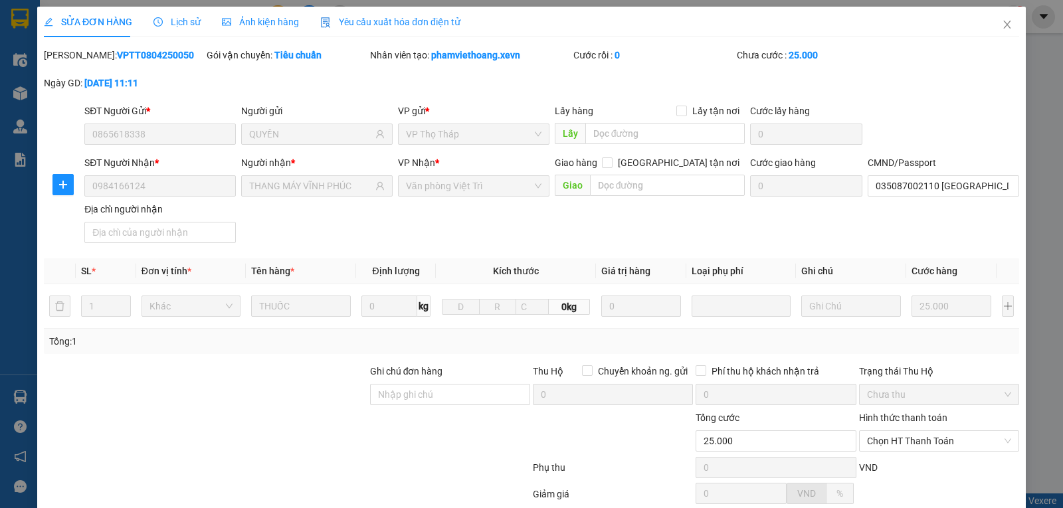
click at [187, 19] on span "Lịch sử" at bounding box center [176, 22] width 47 height 11
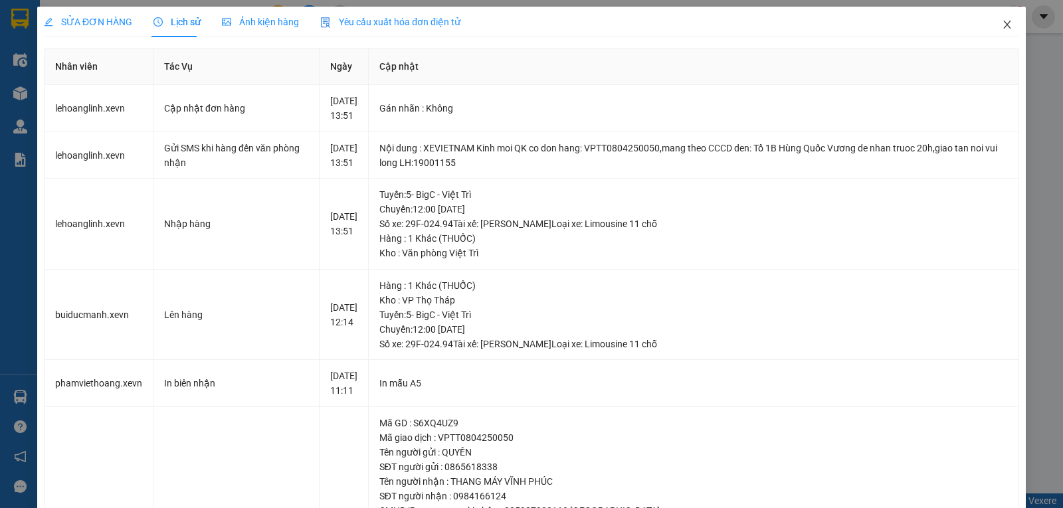
click at [1002, 24] on icon "close" at bounding box center [1007, 24] width 11 height 11
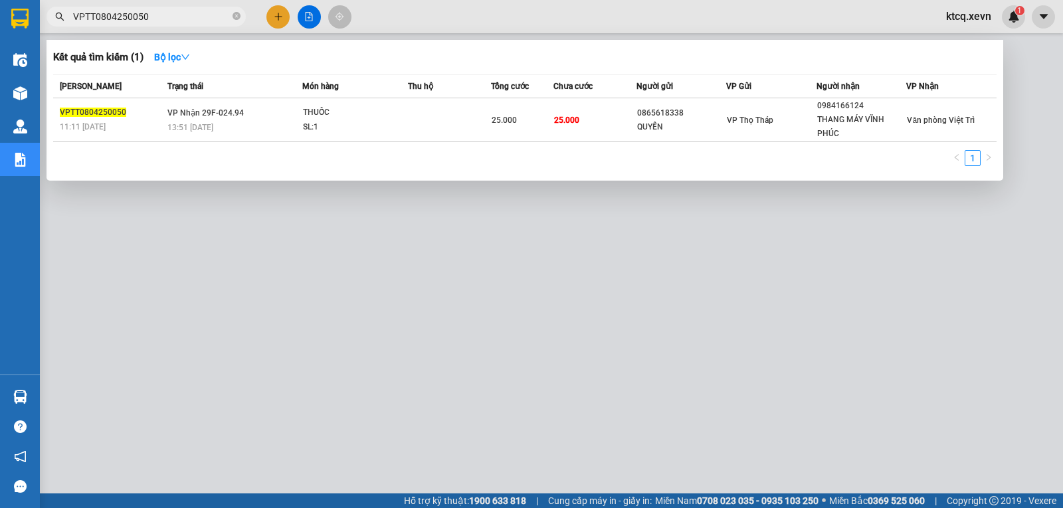
click at [232, 19] on span "VPTT0804250050" at bounding box center [146, 17] width 199 height 20
click at [235, 17] on icon "close-circle" at bounding box center [237, 16] width 8 height 8
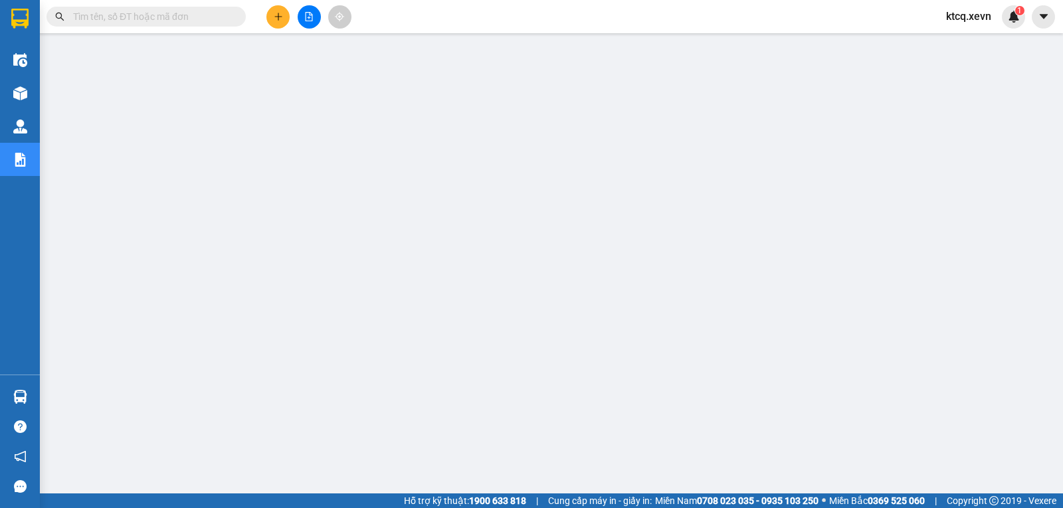
paste input "VPTB0804250180"
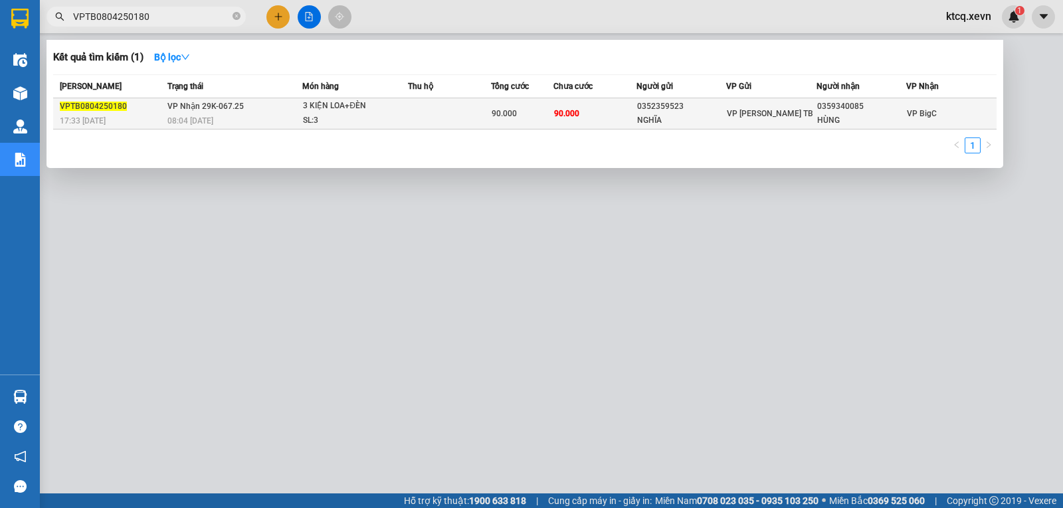
type input "VPTB0804250180"
click at [98, 107] on span "VPTB0804250180" at bounding box center [93, 106] width 67 height 9
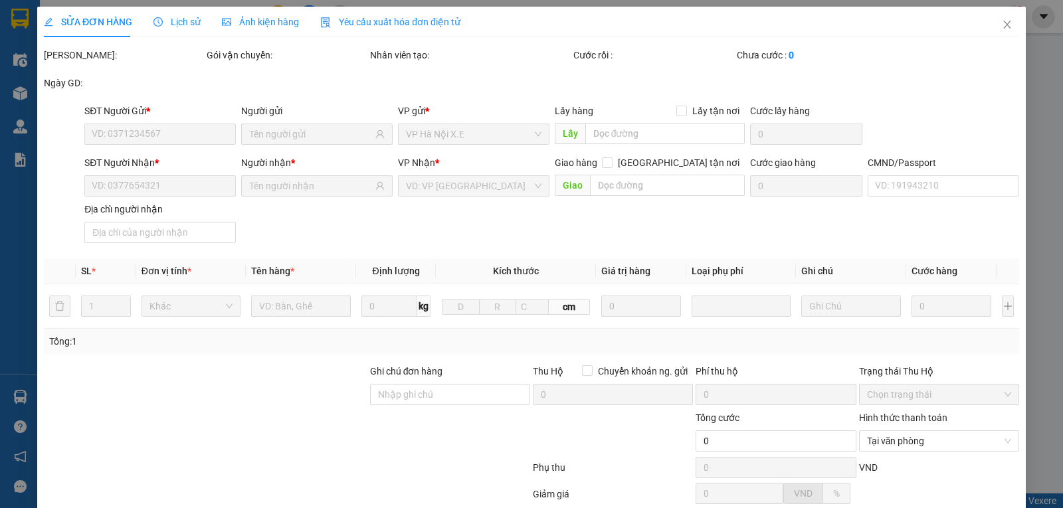
type input "0352359523"
type input "NGHĨA"
type input "0359340085"
type input "HÙNG"
type input "184120614 [PERSON_NAME]"
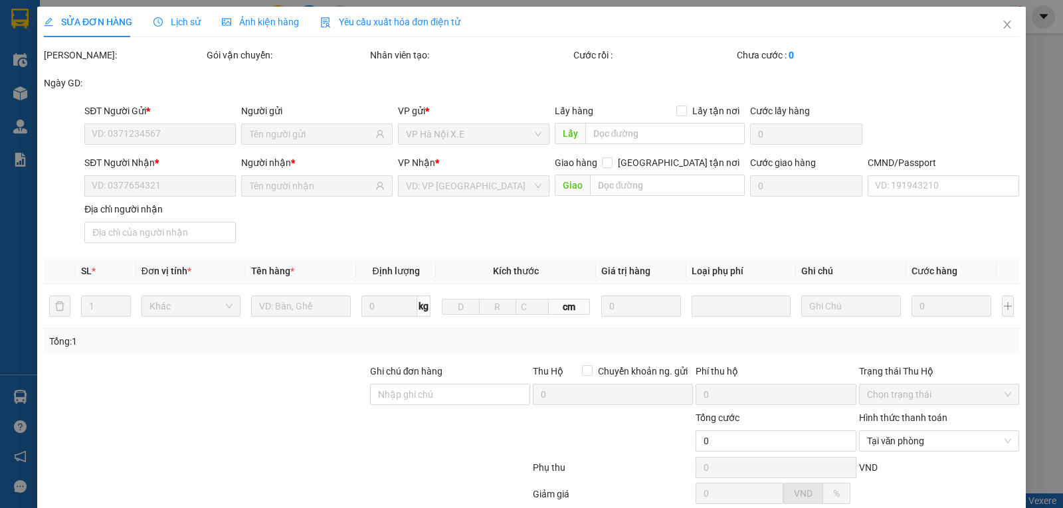
type input "90.000"
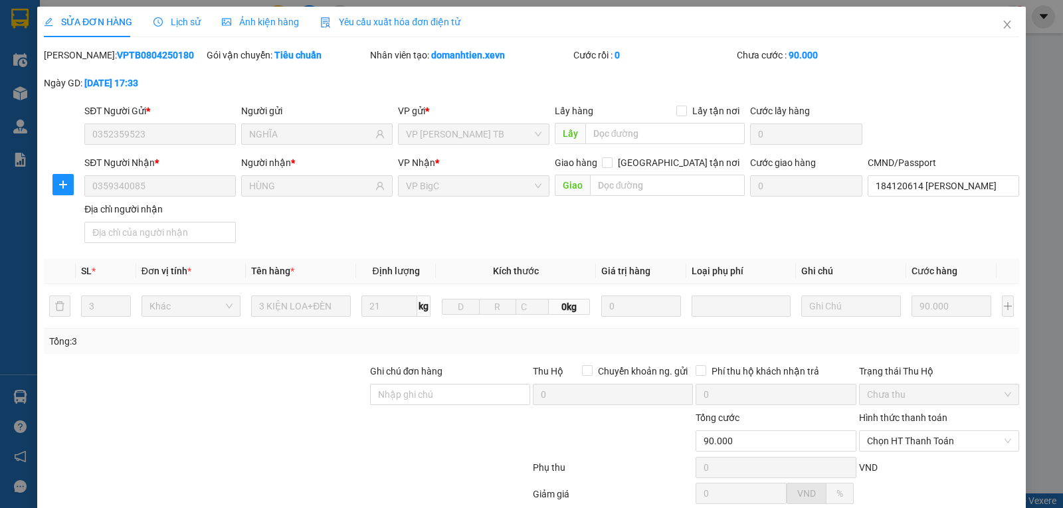
click at [167, 17] on span "Lịch sử" at bounding box center [176, 22] width 47 height 11
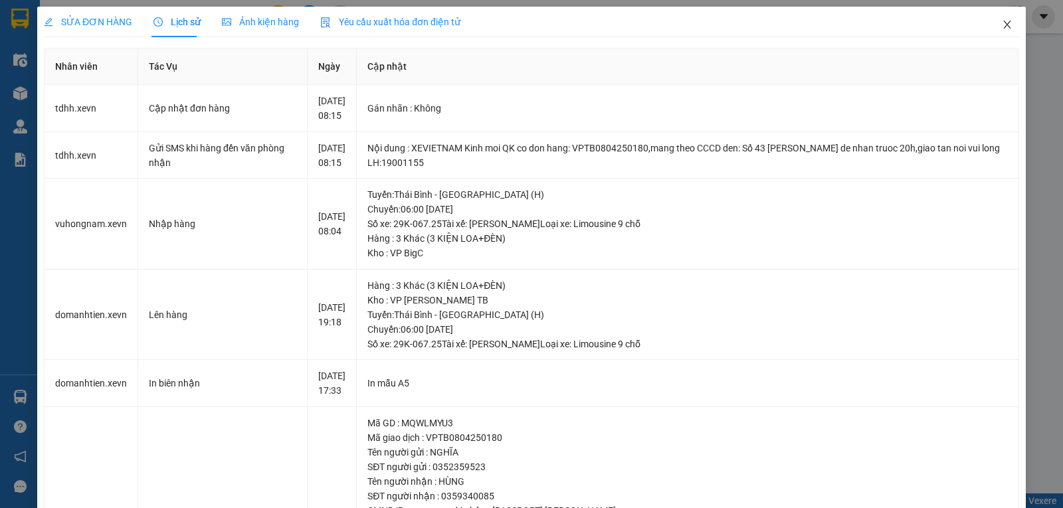
click at [990, 24] on span "Close" at bounding box center [1006, 25] width 37 height 37
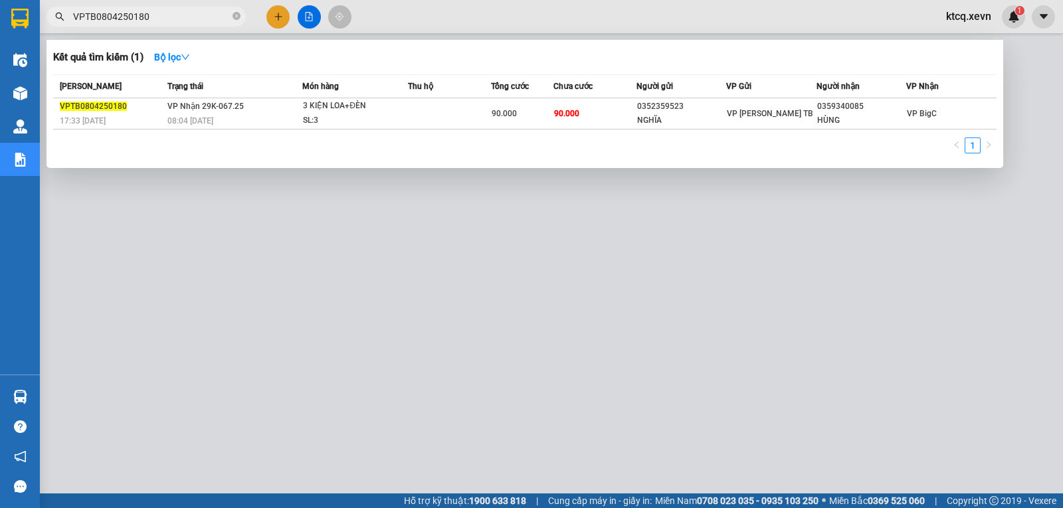
click at [218, 19] on input "VPTB0804250180" at bounding box center [151, 16] width 157 height 15
click at [234, 15] on icon "close-circle" at bounding box center [237, 16] width 8 height 8
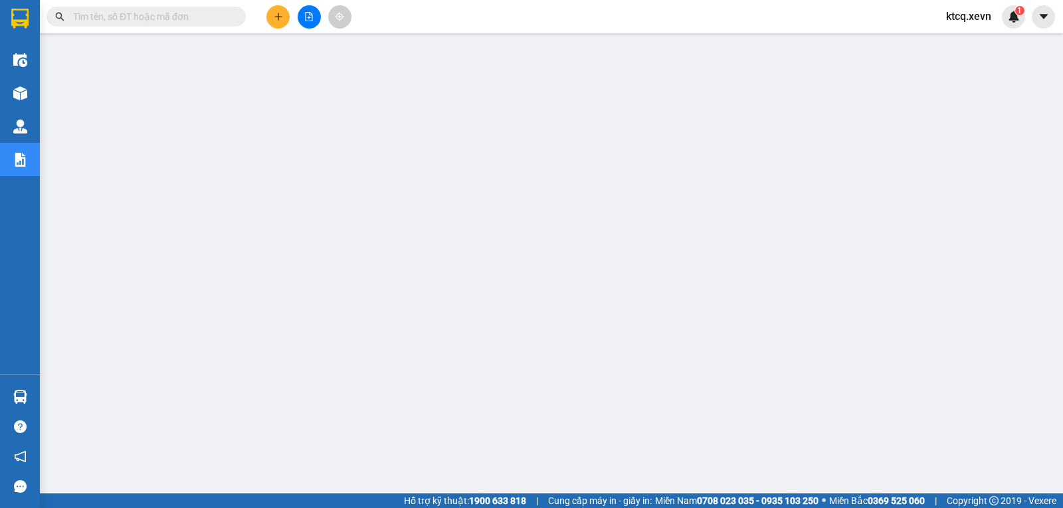
paste input "VPNB1004250058"
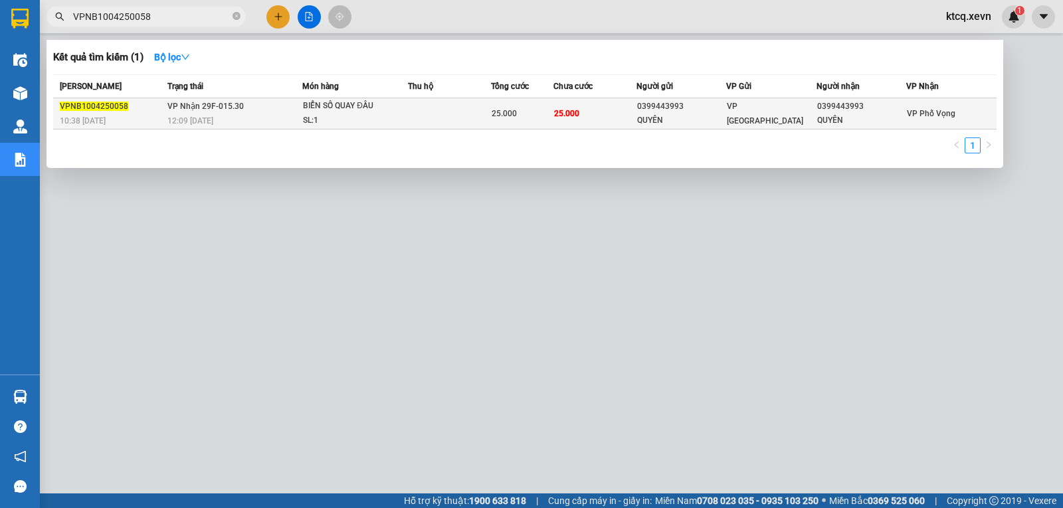
type input "VPNB1004250058"
click at [124, 102] on span "VPNB1004250058" at bounding box center [94, 106] width 68 height 9
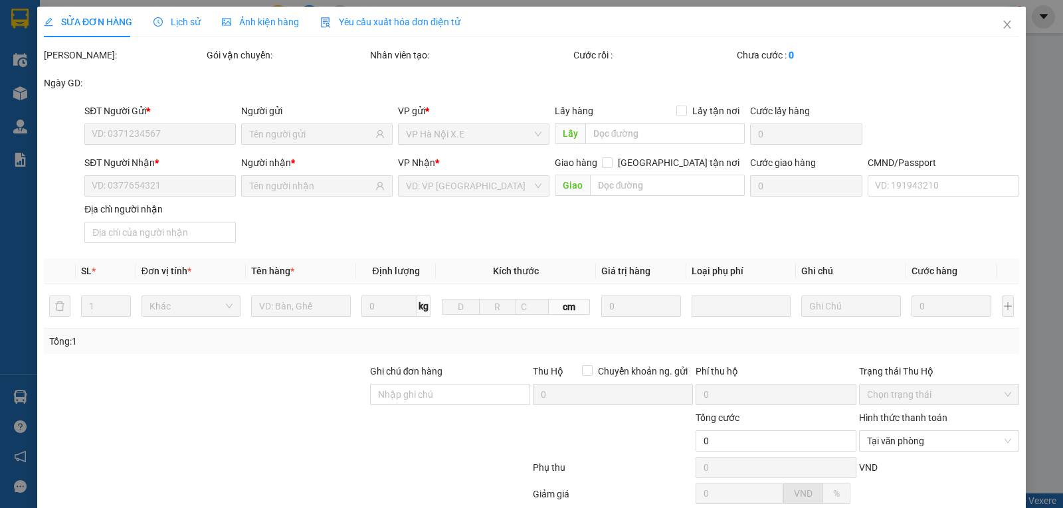
type input "0399443993"
type input "QUYÊN"
type input "0399443993"
type input "QUYÊN"
type input "25.000"
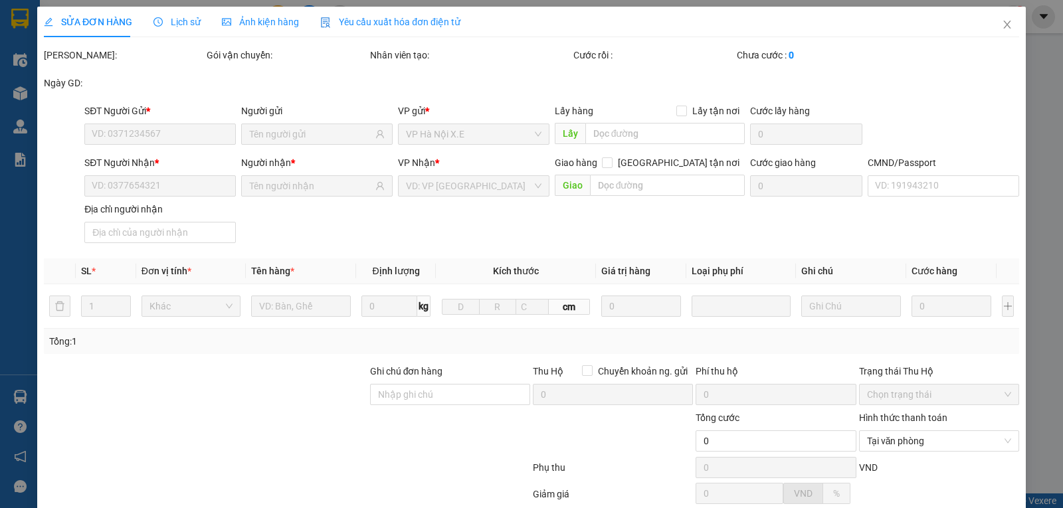
type input "25.000"
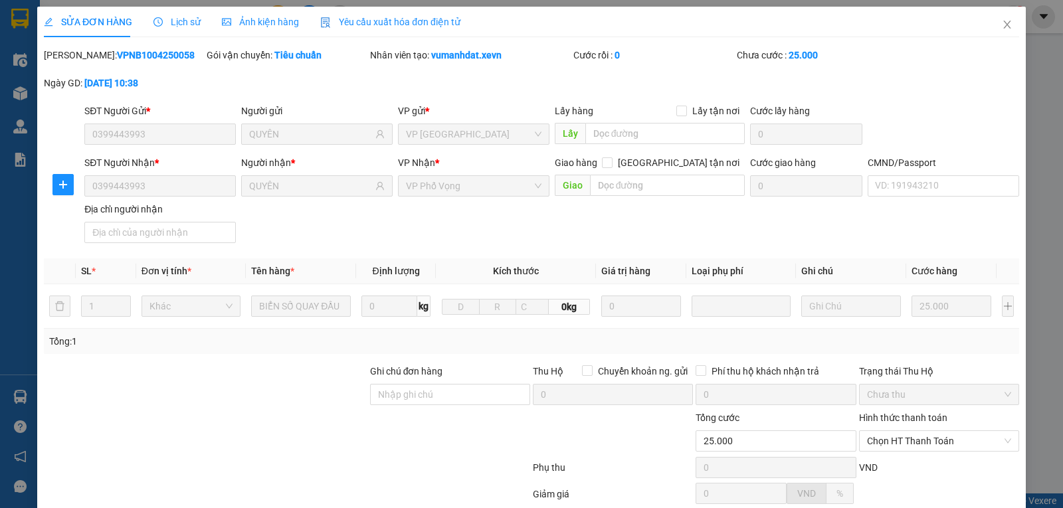
click at [179, 19] on span "Lịch sử" at bounding box center [176, 22] width 47 height 11
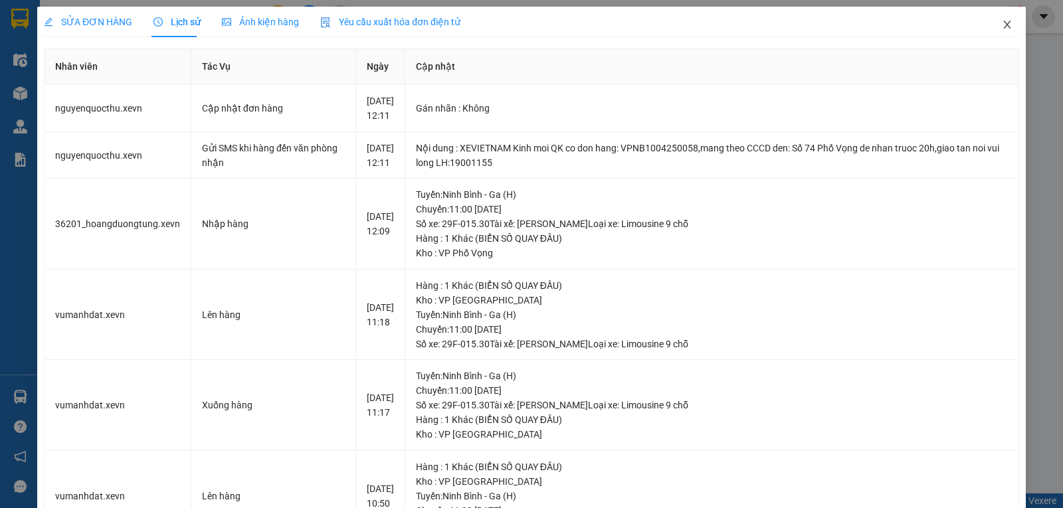
click at [1003, 23] on icon "close" at bounding box center [1006, 25] width 7 height 8
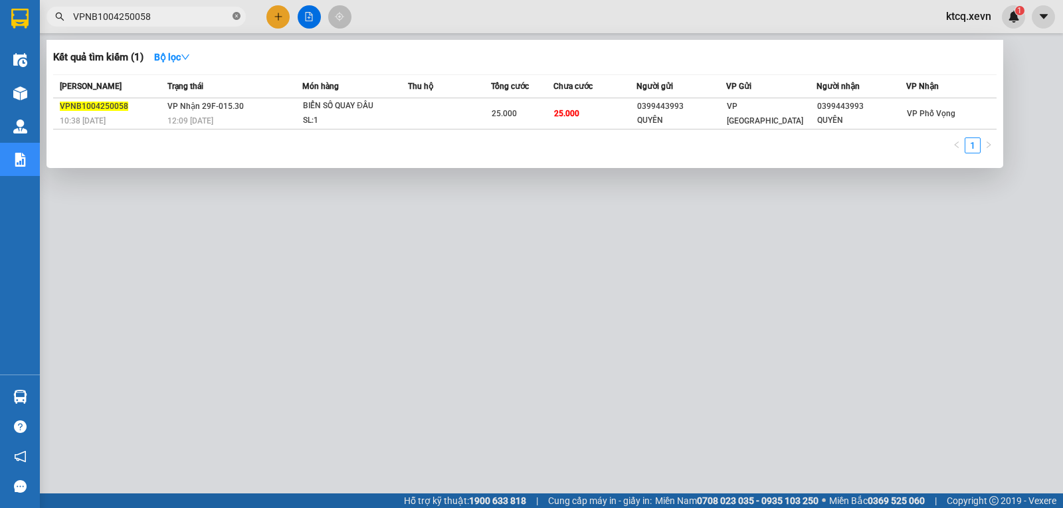
click at [239, 18] on icon "close-circle" at bounding box center [237, 16] width 8 height 8
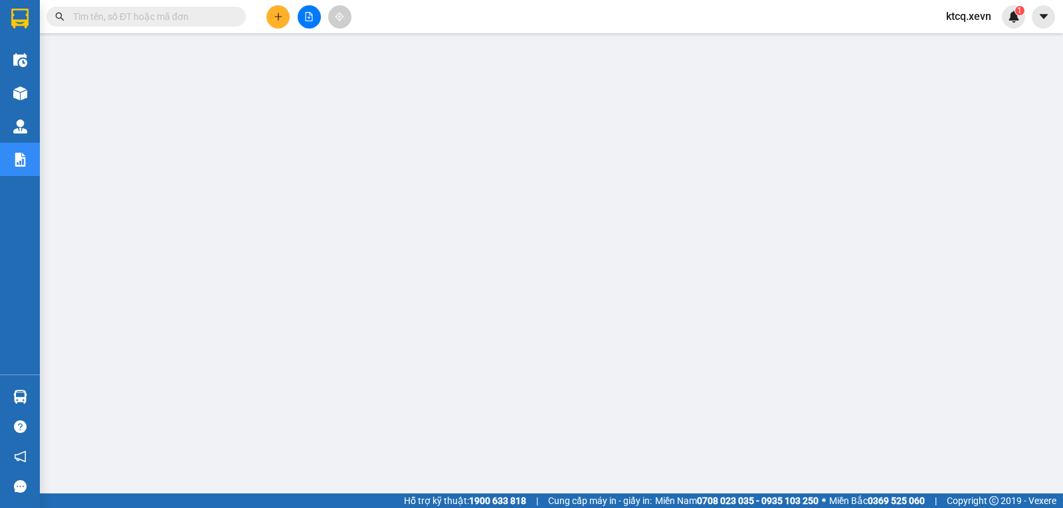
paste input "VPTT1004250077"
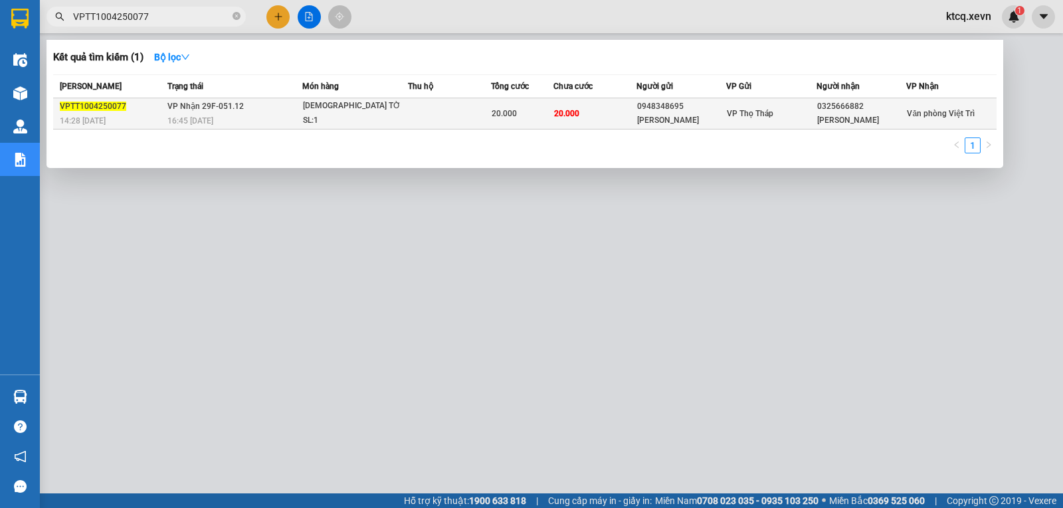
type input "VPTT1004250077"
click at [77, 109] on span "VPTT1004250077" at bounding box center [93, 106] width 66 height 9
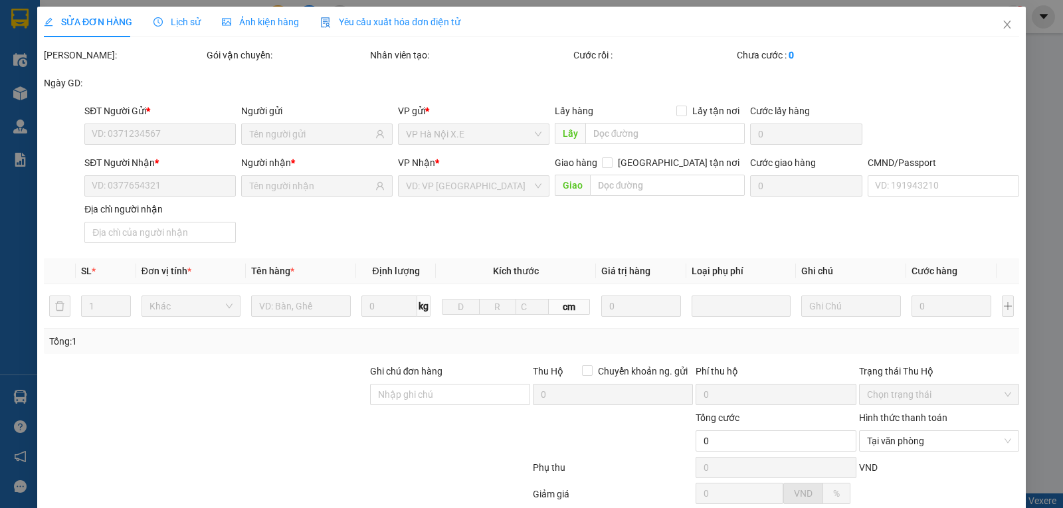
type input "0948348695"
type input "[PERSON_NAME]"
type input "0325666882"
type input "[PERSON_NAME]"
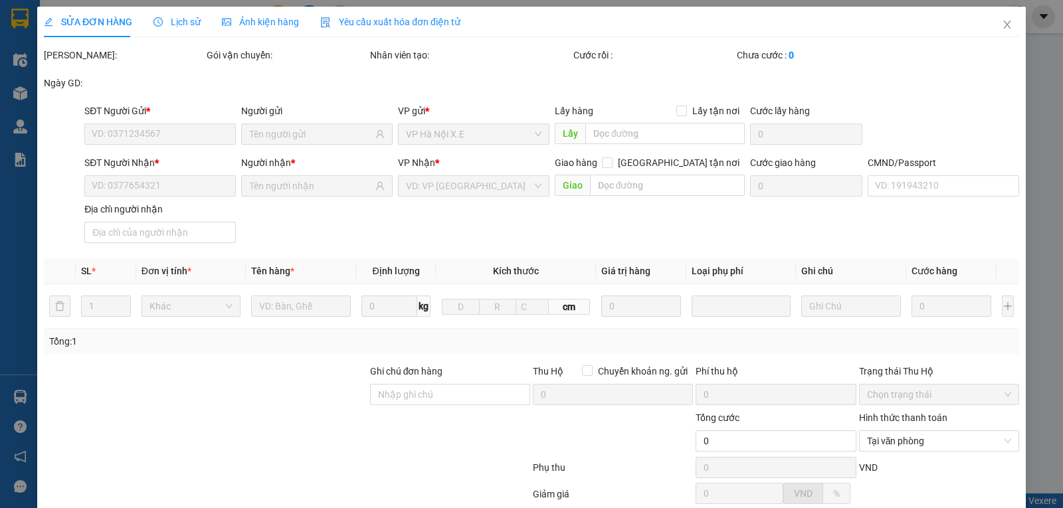
type input "20.000"
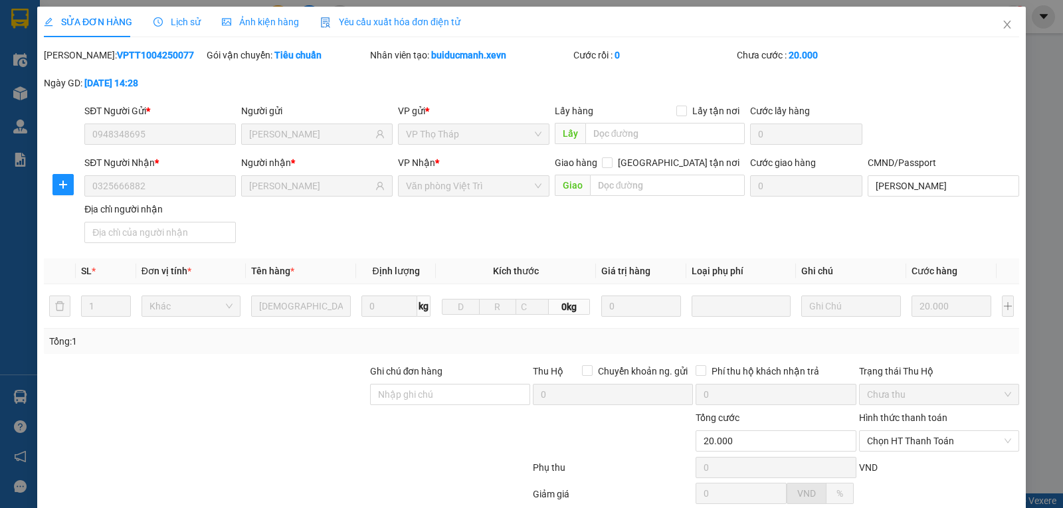
click at [162, 25] on span "Lịch sử" at bounding box center [176, 22] width 47 height 11
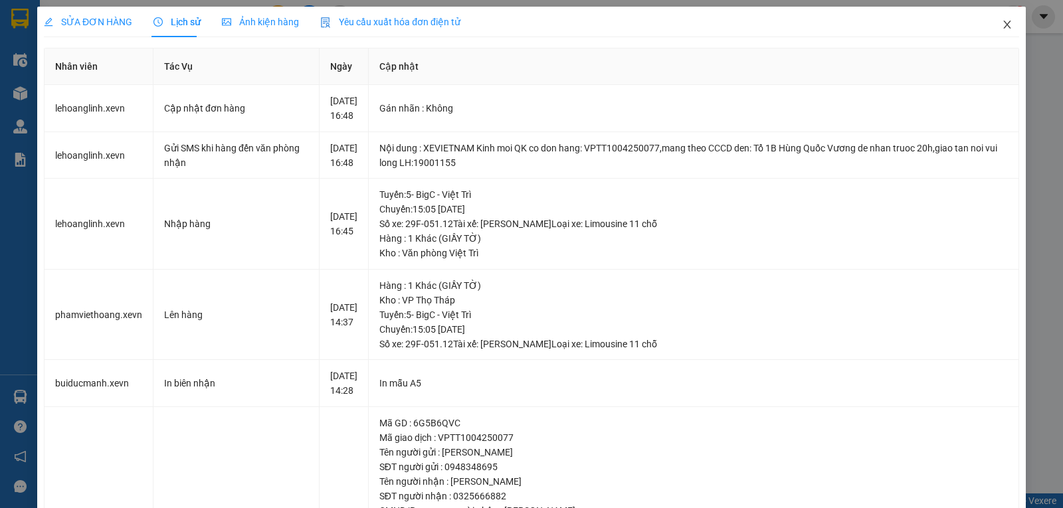
click at [1003, 26] on icon "close" at bounding box center [1006, 25] width 7 height 8
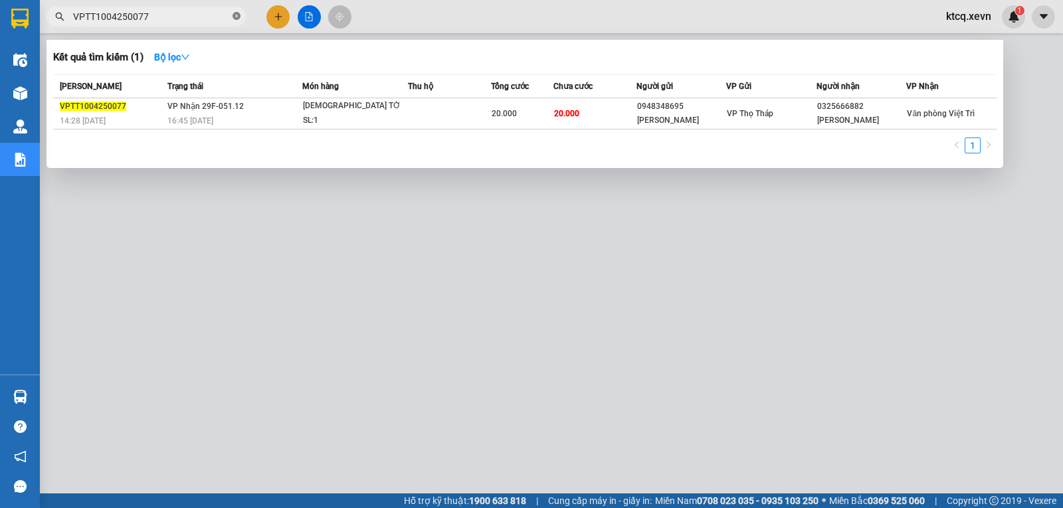
click at [240, 16] on icon "close-circle" at bounding box center [237, 16] width 8 height 8
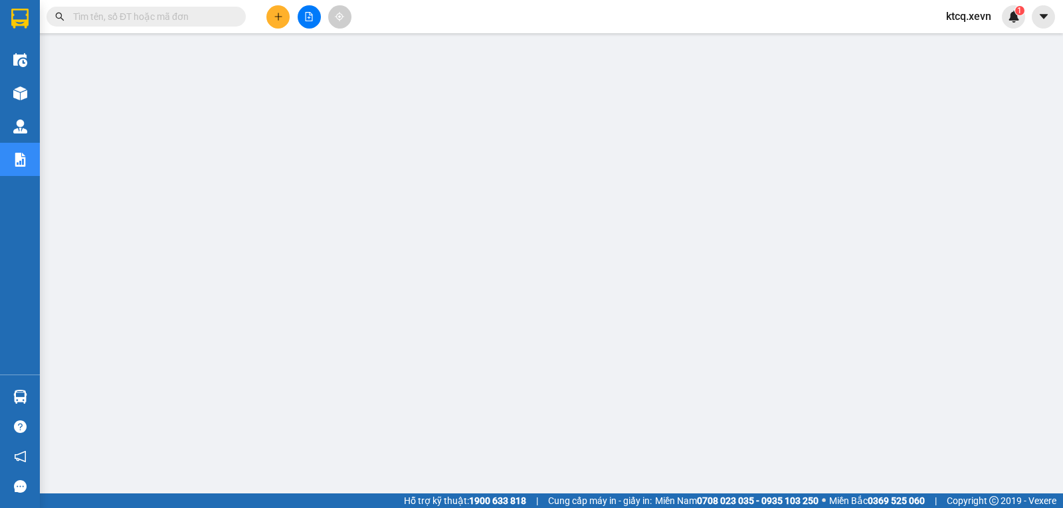
paste input "VIETTRI1104250012"
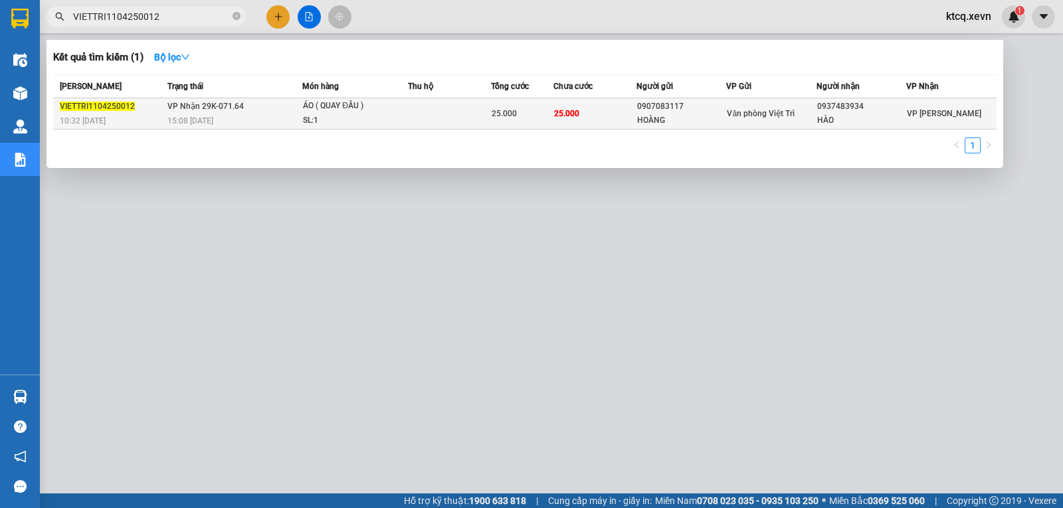
type input "VIETTRI1104250012"
click at [92, 104] on span "VIETTRI1104250012" at bounding box center [97, 106] width 75 height 9
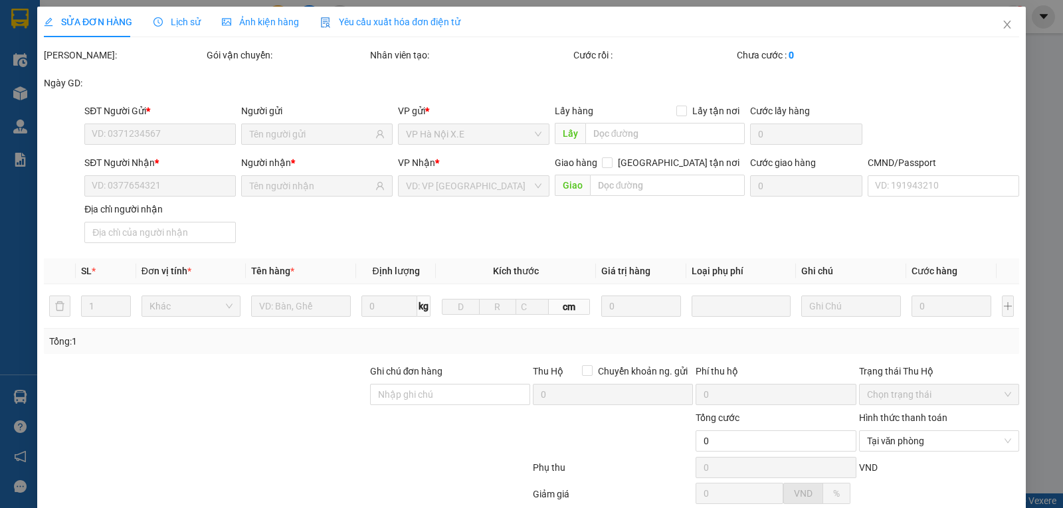
type input "0907083117"
type input "HOÀNG"
type input "0937483934"
type input "HÀO"
type input "25.000"
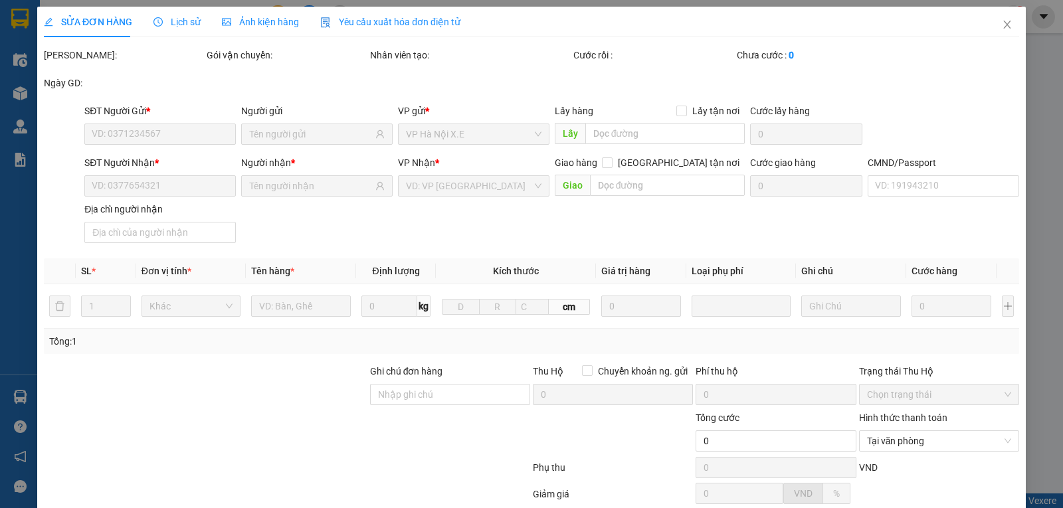
type input "25.000"
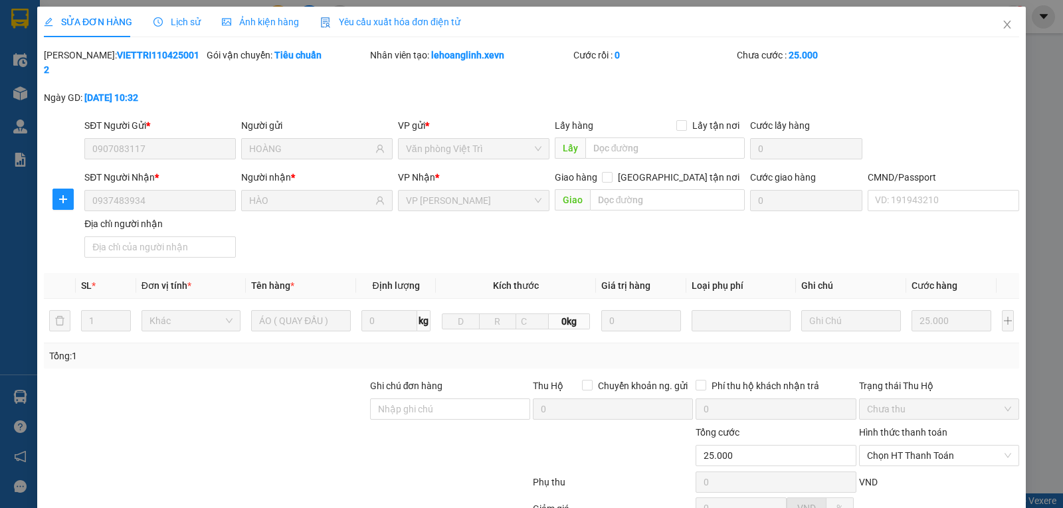
click at [189, 25] on span "Lịch sử" at bounding box center [176, 22] width 47 height 11
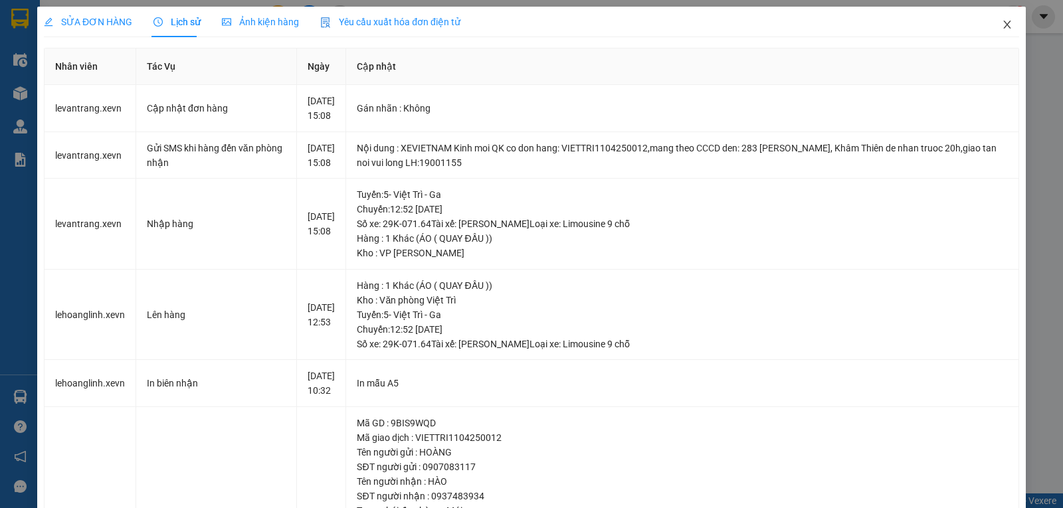
click at [1003, 29] on icon "close" at bounding box center [1006, 25] width 7 height 8
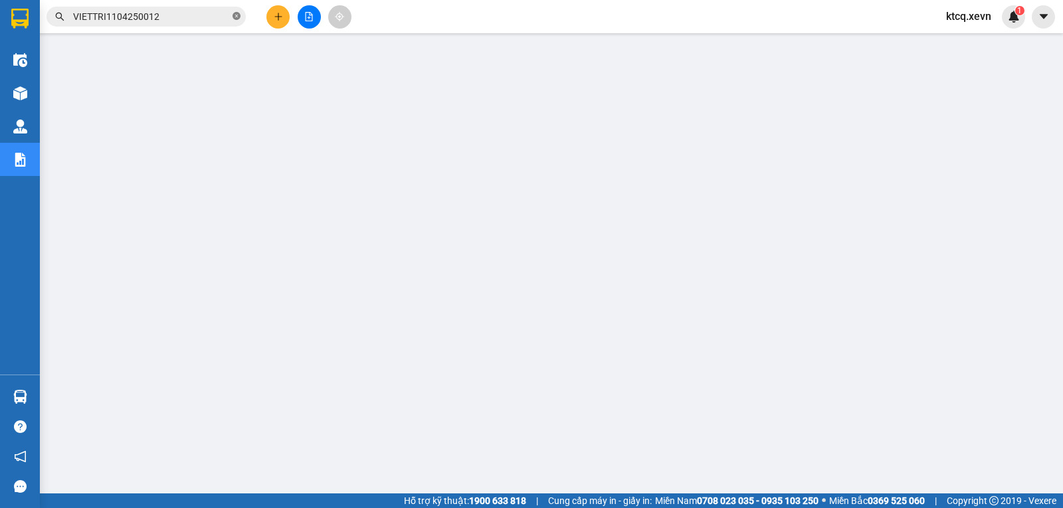
click at [237, 18] on icon "close-circle" at bounding box center [237, 16] width 8 height 8
paste input "VPNĐ1404250179"
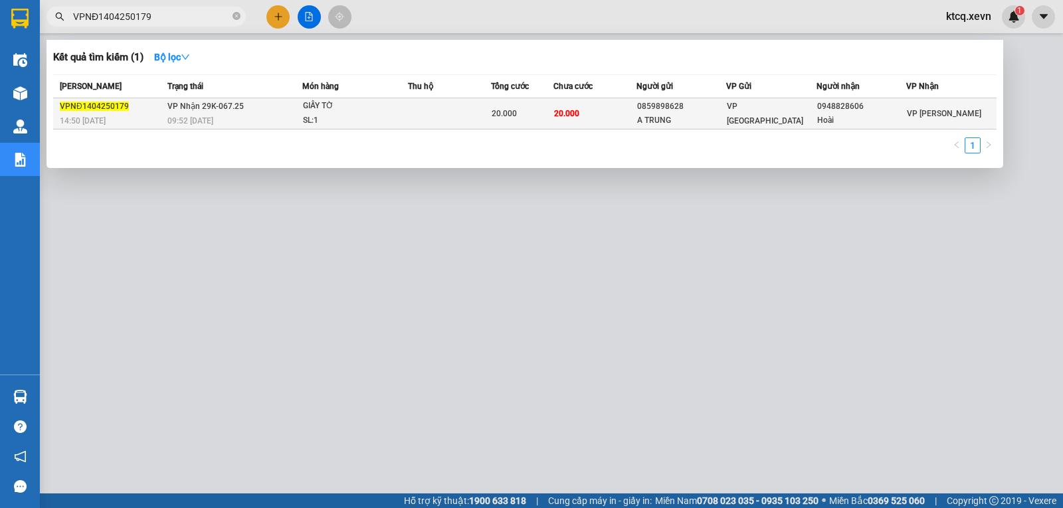
type input "VPNĐ1404250179"
click at [85, 102] on span "VPNĐ1404250179" at bounding box center [94, 106] width 69 height 9
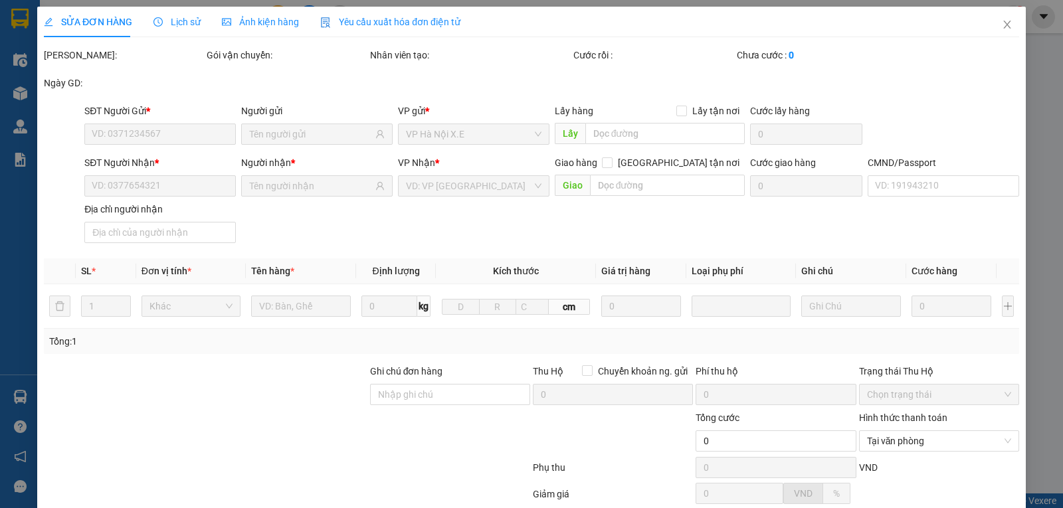
type input "0859898628"
type input "A TRUNG"
type input "0948828606"
type input "Hoài"
type input "017086000136 [PERSON_NAME]"
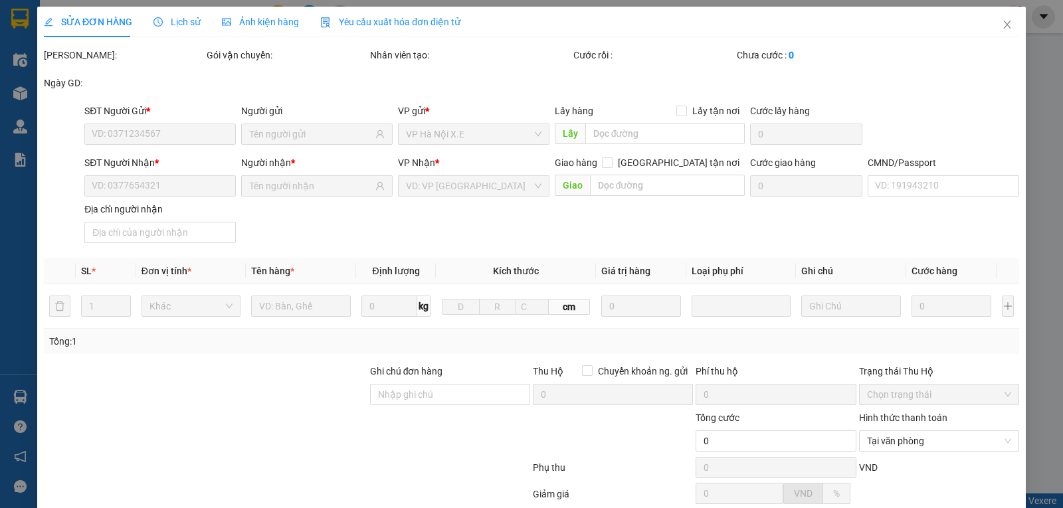
type input "20.000"
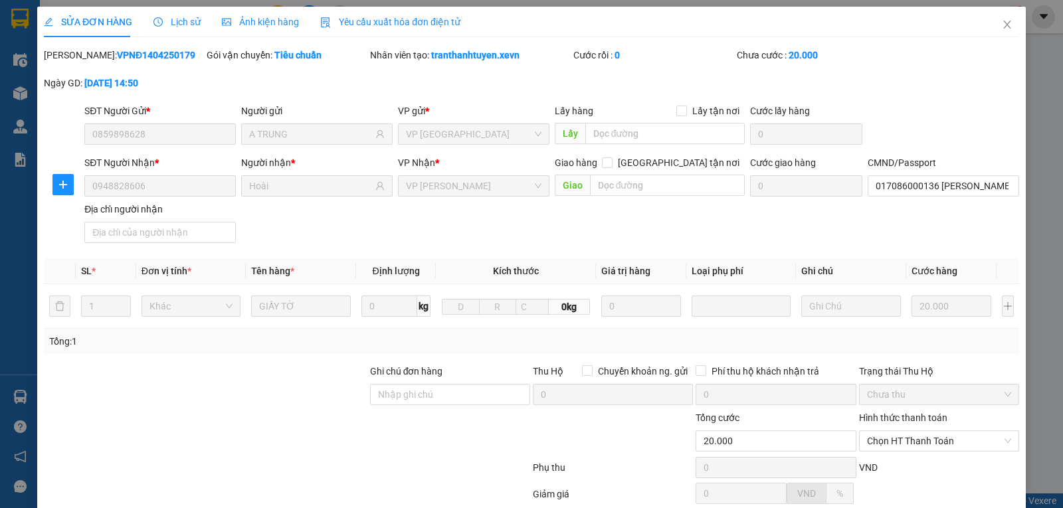
click at [187, 13] on div "Lịch sử" at bounding box center [176, 22] width 47 height 31
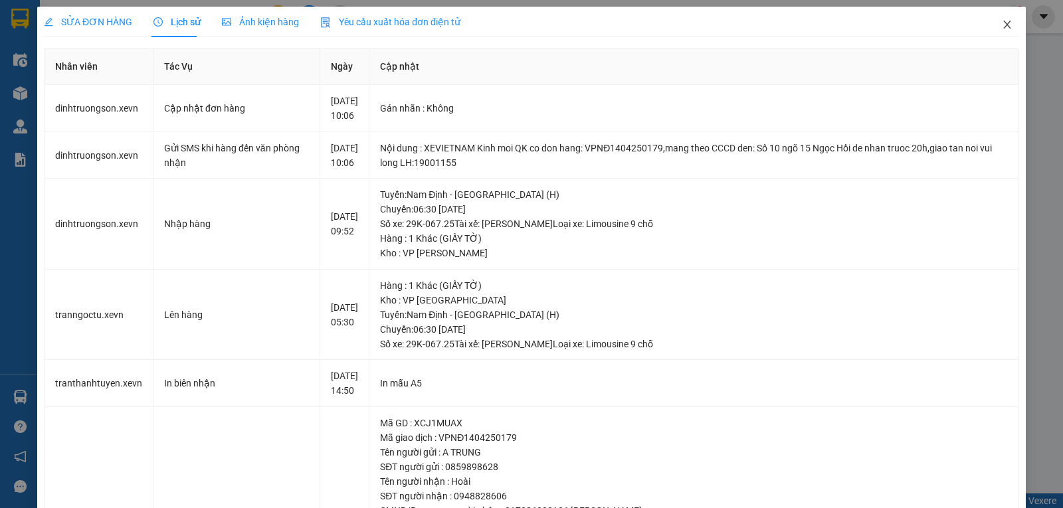
click at [1003, 25] on icon "close" at bounding box center [1006, 25] width 7 height 8
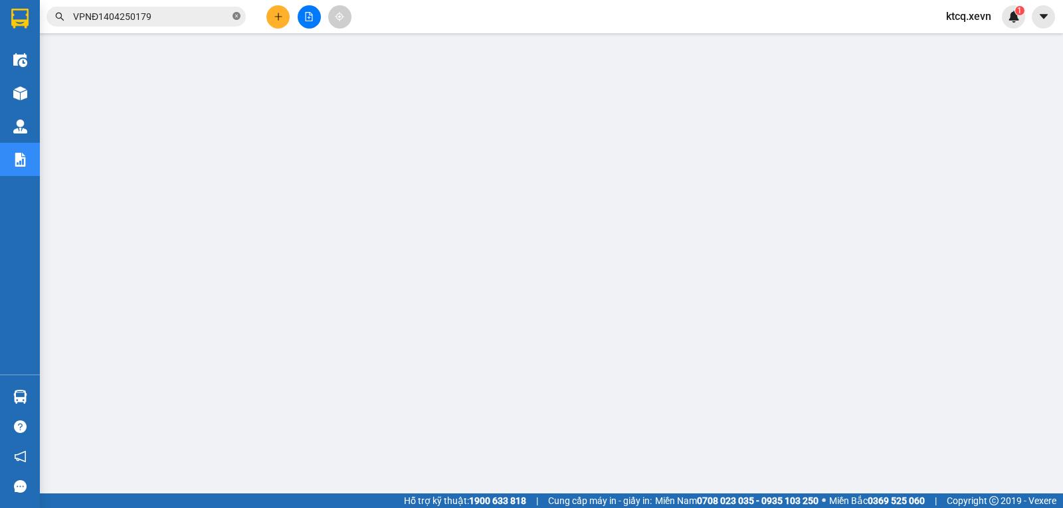
click at [233, 19] on icon "close-circle" at bounding box center [237, 16] width 8 height 8
paste input "VPNB1404250173"
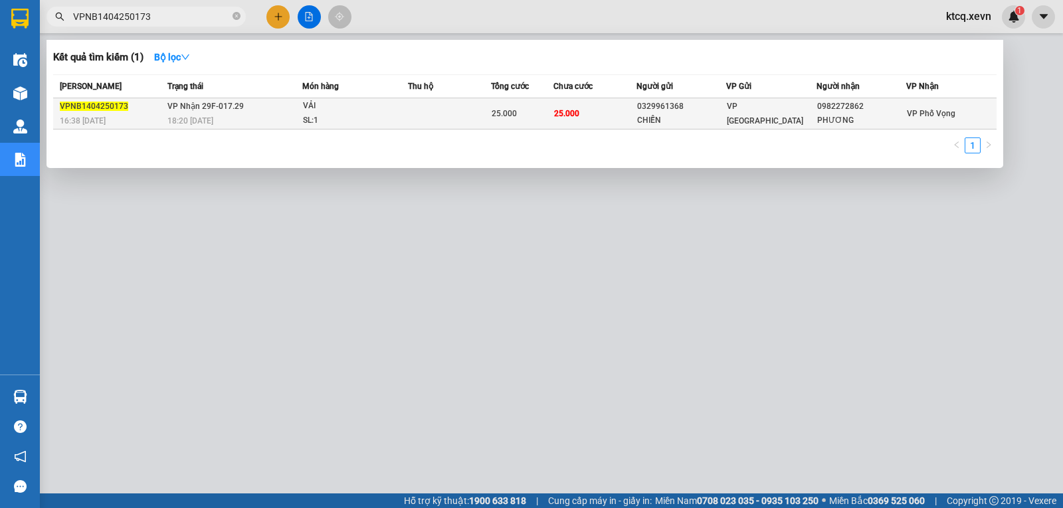
type input "VPNB1404250173"
click at [85, 102] on span "VPNB1404250173" at bounding box center [94, 106] width 68 height 9
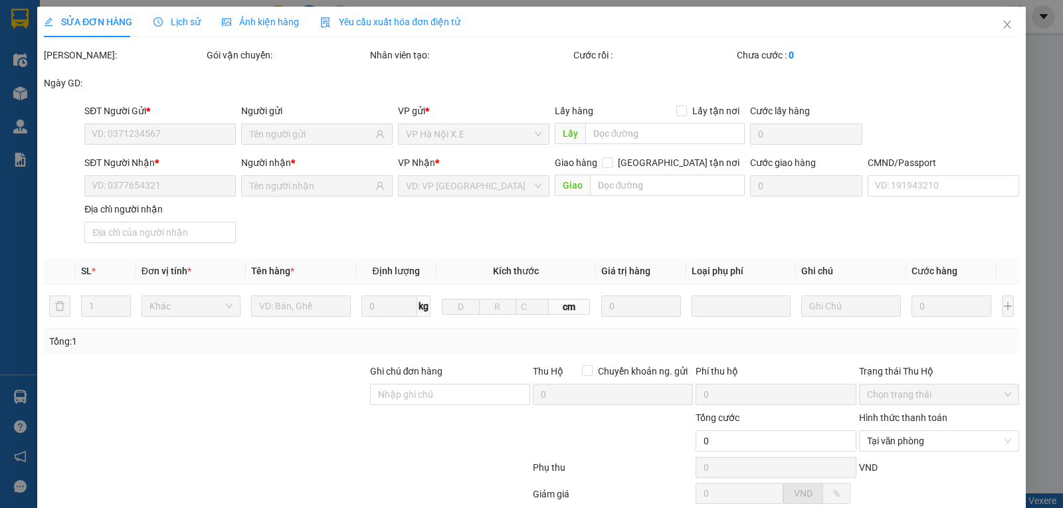
type input "0329961368"
type input "CHIẾN"
type input "0982272862"
type input "PHƯƠNG"
type input "037200002839 [PERSON_NAME]"
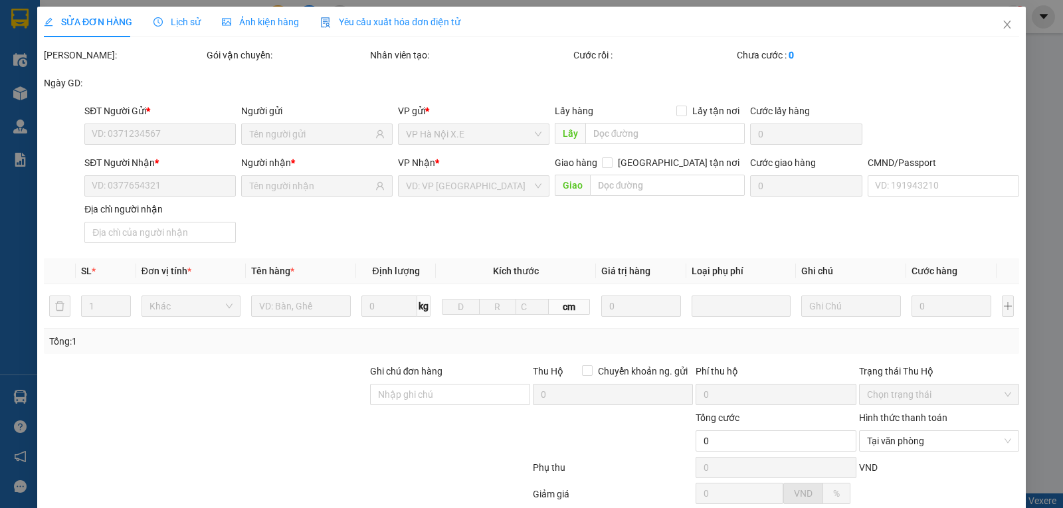
type input "25.000"
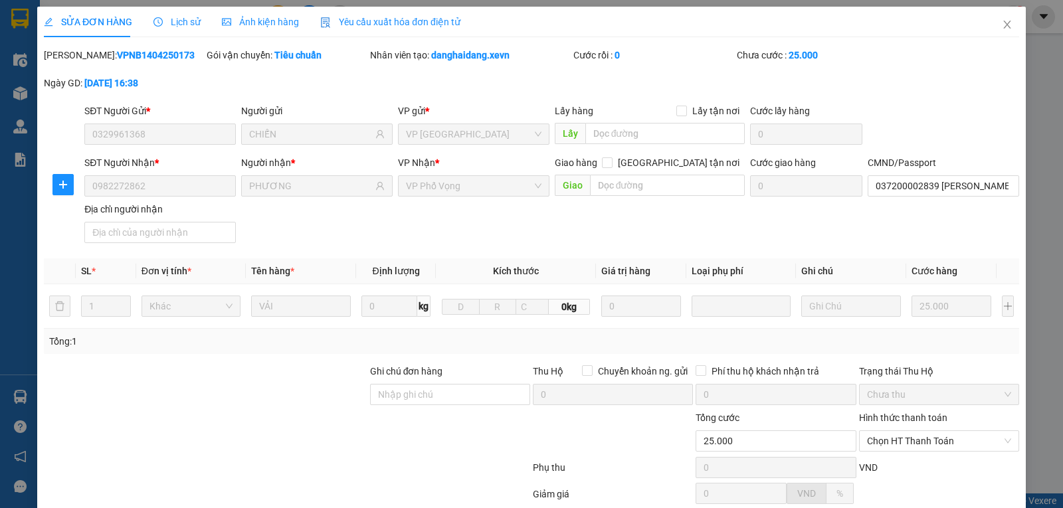
click at [173, 23] on span "Lịch sử" at bounding box center [176, 22] width 47 height 11
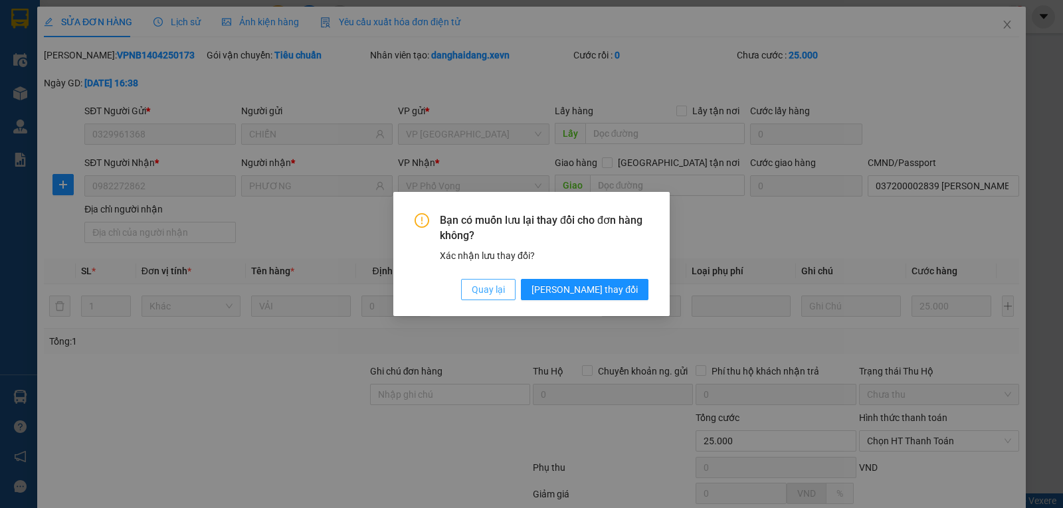
click at [505, 294] on span "Quay lại" at bounding box center [488, 289] width 33 height 15
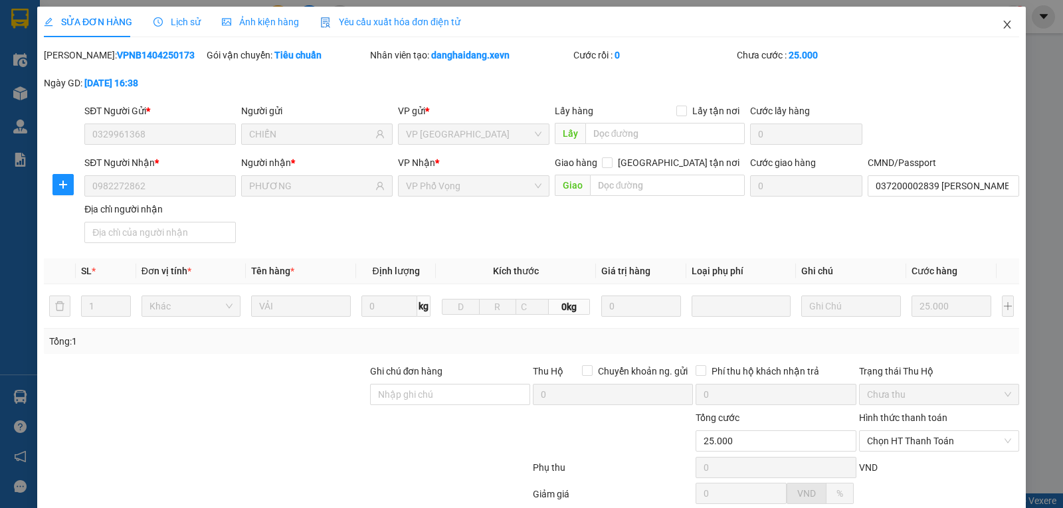
click at [1003, 25] on icon "close" at bounding box center [1006, 25] width 7 height 8
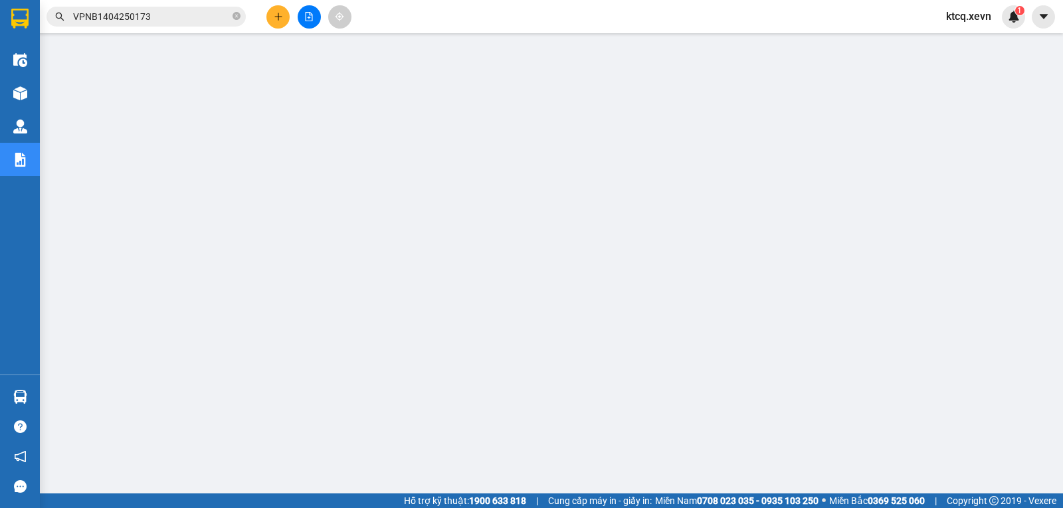
click at [98, 18] on input "VPNB1404250173" at bounding box center [151, 16] width 157 height 15
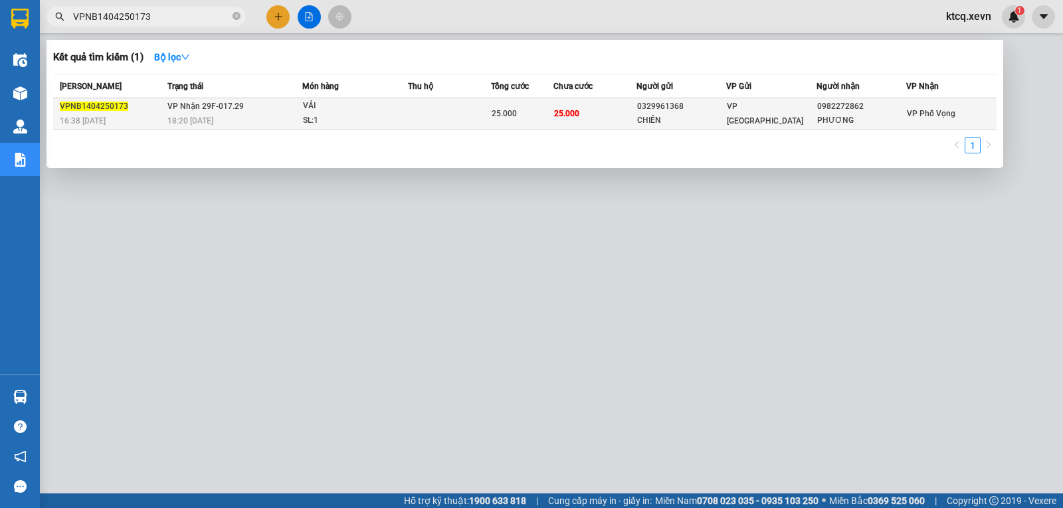
click at [102, 104] on span "VPNB1404250173" at bounding box center [94, 106] width 68 height 9
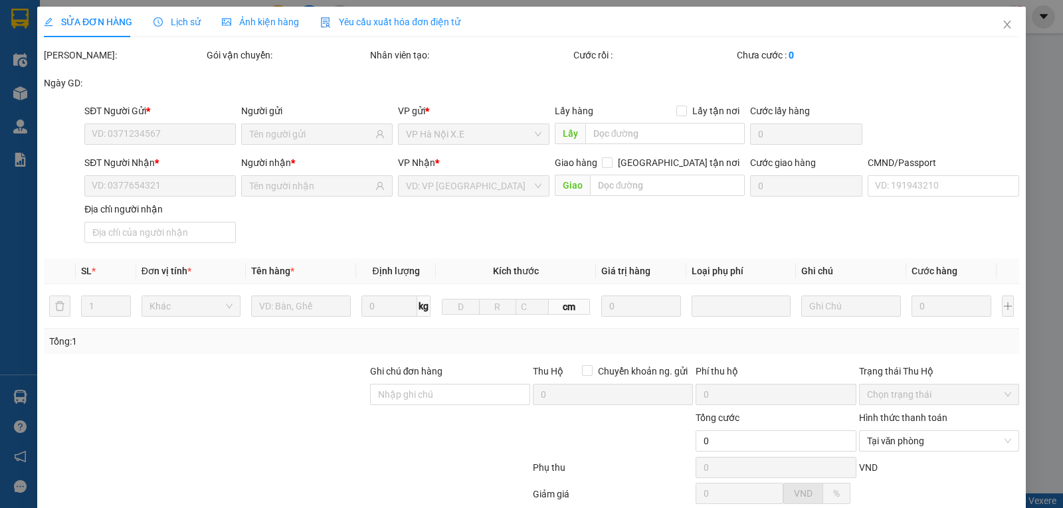
type input "0329961368"
type input "CHIẾN"
type input "0982272862"
type input "PHƯƠNG"
type input "037200002839 [PERSON_NAME]"
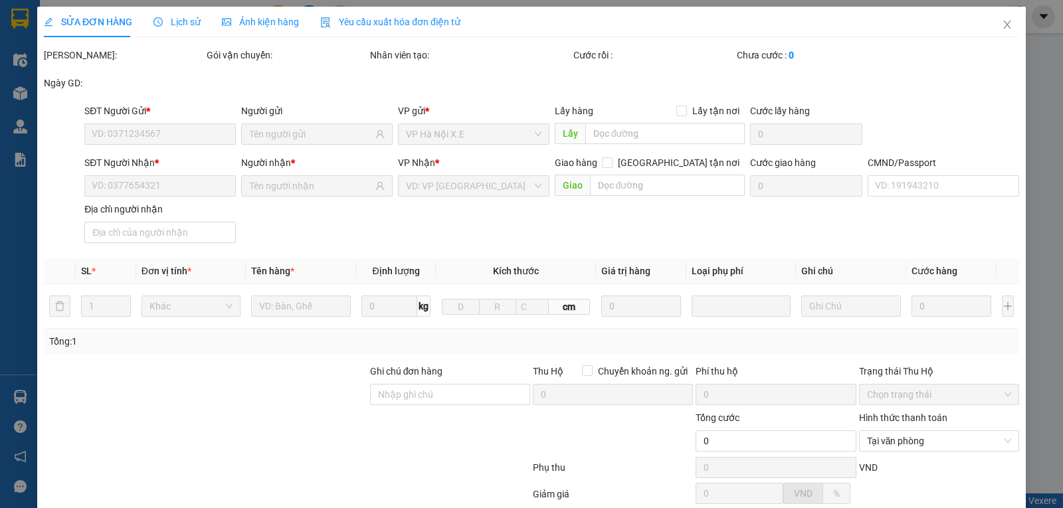
type input "25.000"
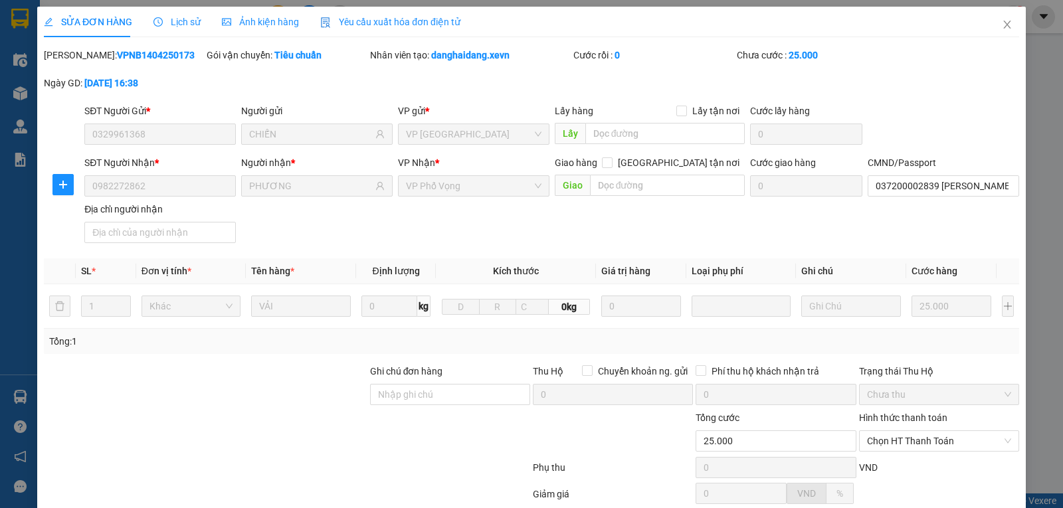
click at [167, 33] on div "Lịch sử" at bounding box center [176, 22] width 47 height 31
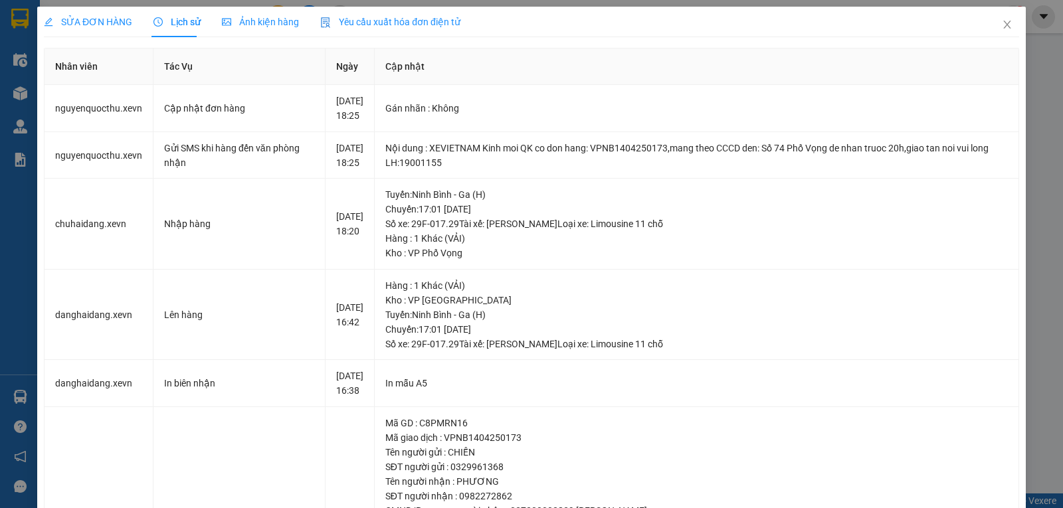
click at [165, 22] on span "Lịch sử" at bounding box center [176, 22] width 47 height 11
click at [1003, 24] on icon "close" at bounding box center [1006, 25] width 7 height 8
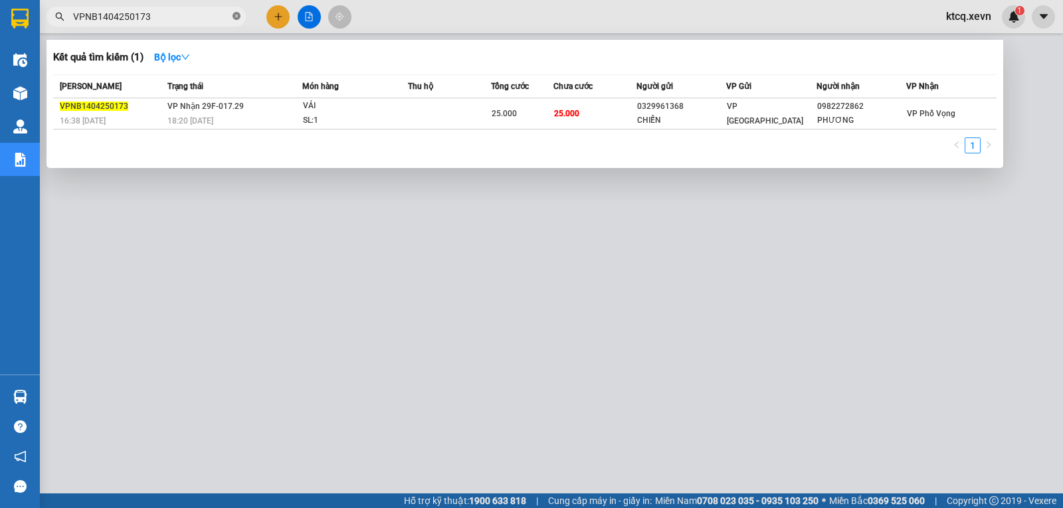
click at [234, 16] on icon "close-circle" at bounding box center [237, 16] width 8 height 8
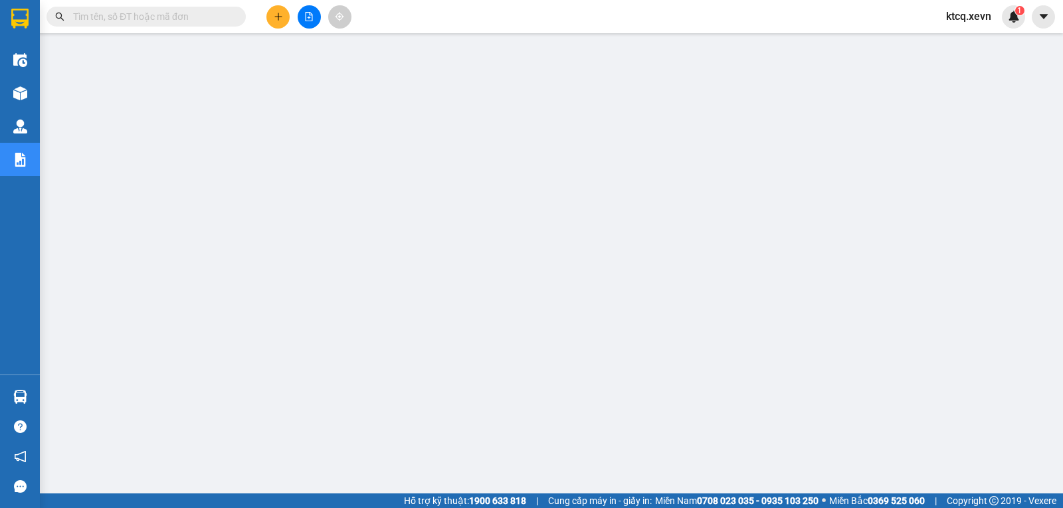
paste input "HNXE1504250001"
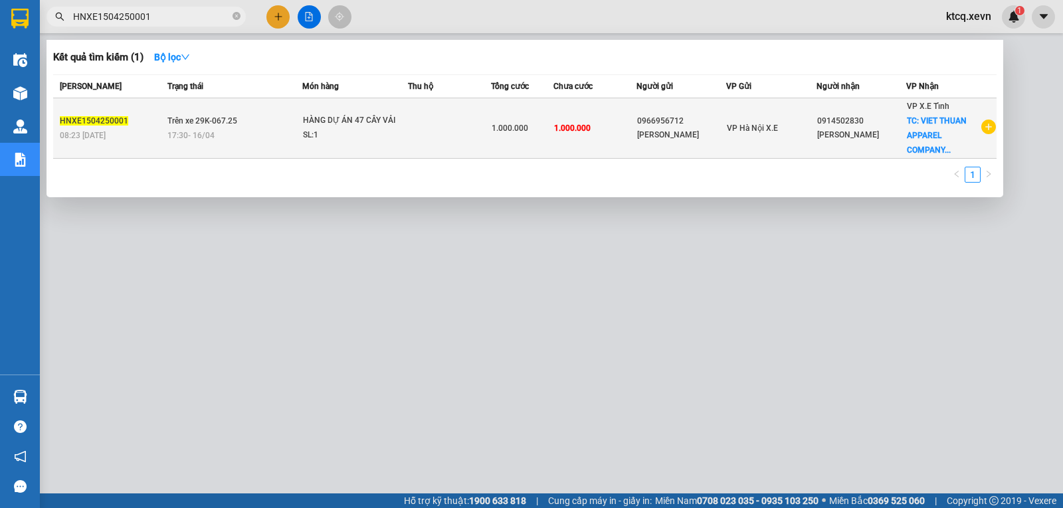
type input "HNXE1504250001"
click at [103, 122] on span "HNXE1504250001" at bounding box center [94, 120] width 68 height 9
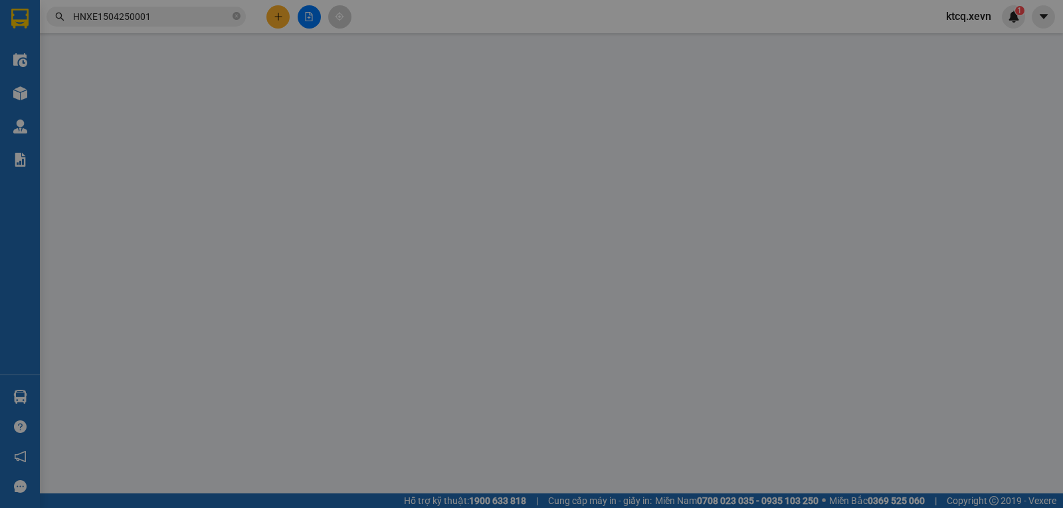
type input "0966956712"
type input "[PERSON_NAME]"
type input "0914502830"
type input "[PERSON_NAME]"
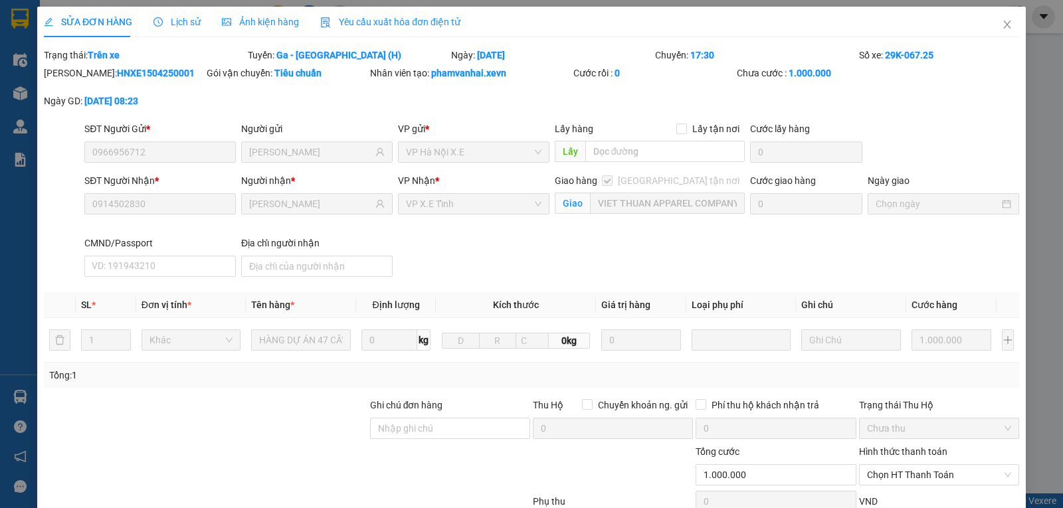
click at [168, 22] on span "Lịch sử" at bounding box center [176, 22] width 47 height 11
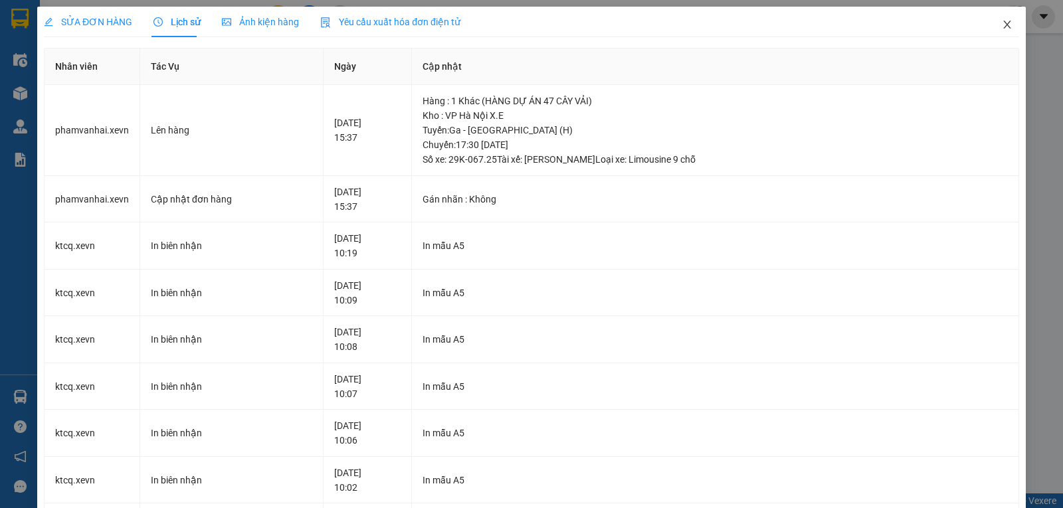
click at [1002, 25] on icon "close" at bounding box center [1007, 24] width 11 height 11
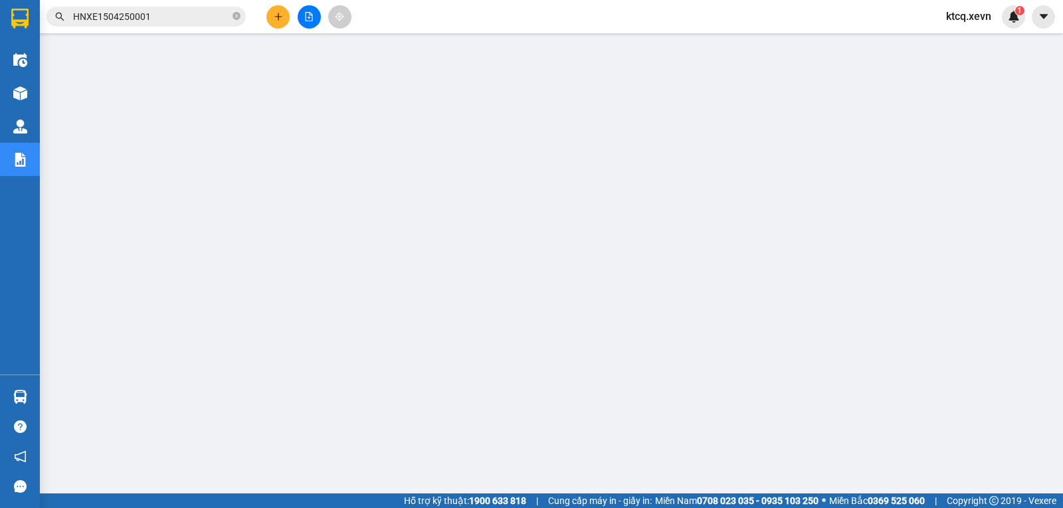
click at [232, 16] on span "HNXE1504250001" at bounding box center [146, 17] width 199 height 20
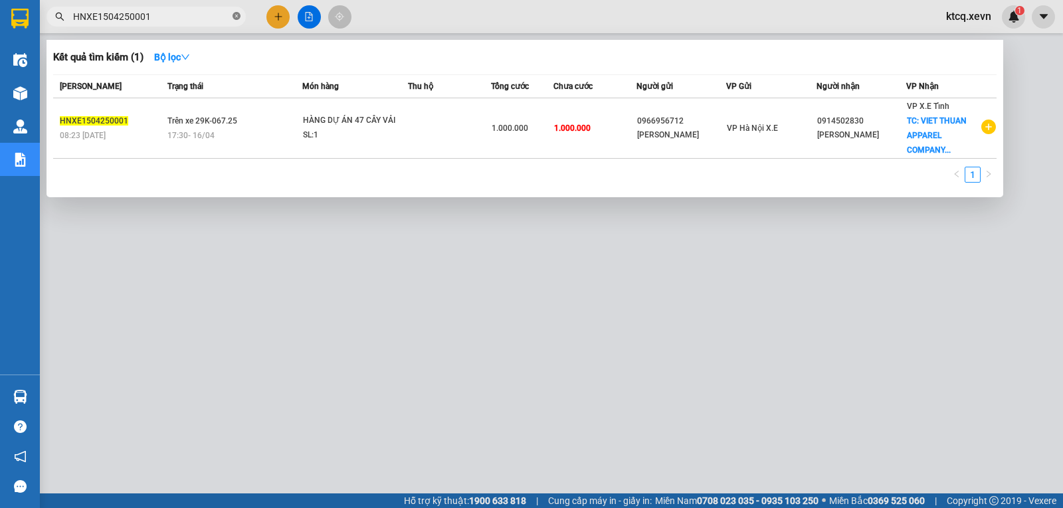
click at [238, 17] on icon "close-circle" at bounding box center [237, 16] width 8 height 8
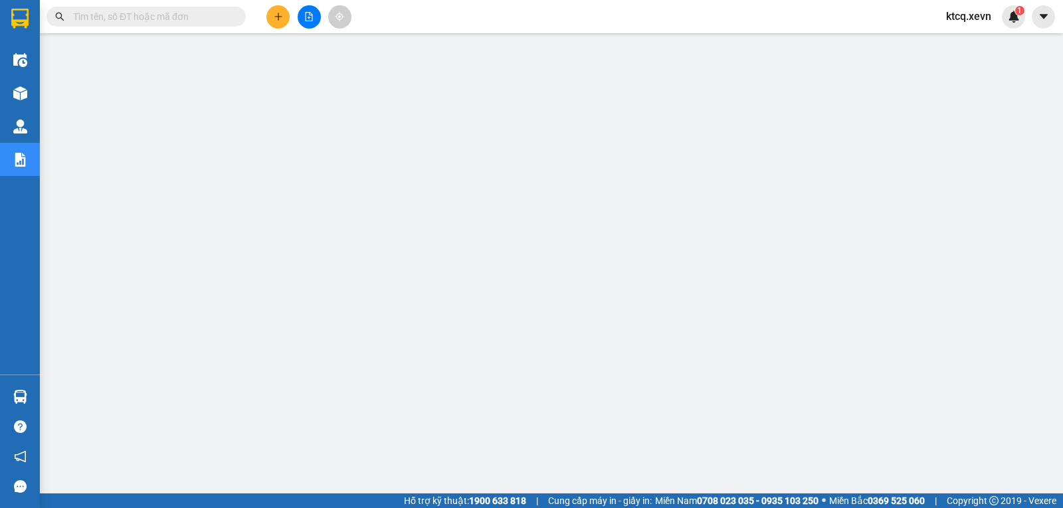
paste input "HNXE1504250002"
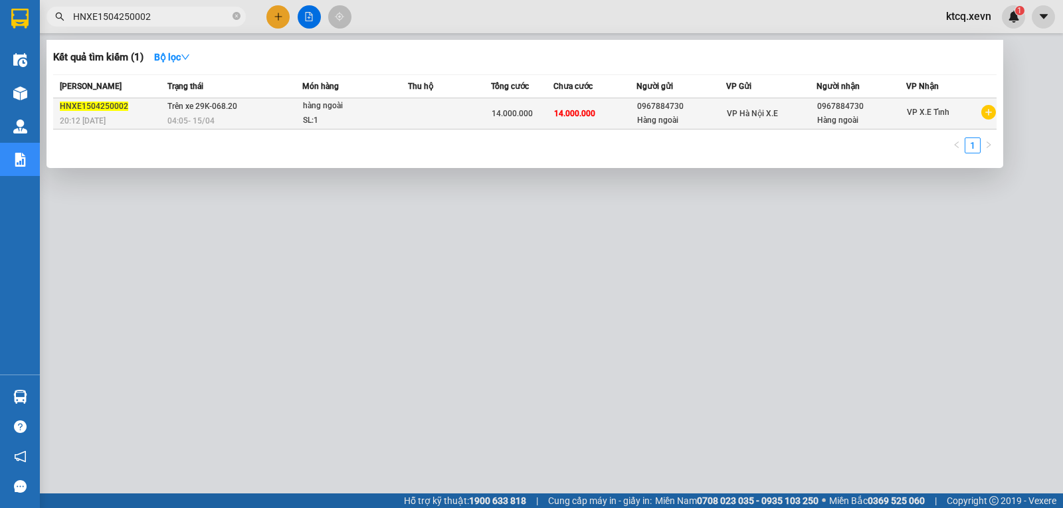
click at [62, 105] on span "HNXE1504250002" at bounding box center [94, 106] width 68 height 9
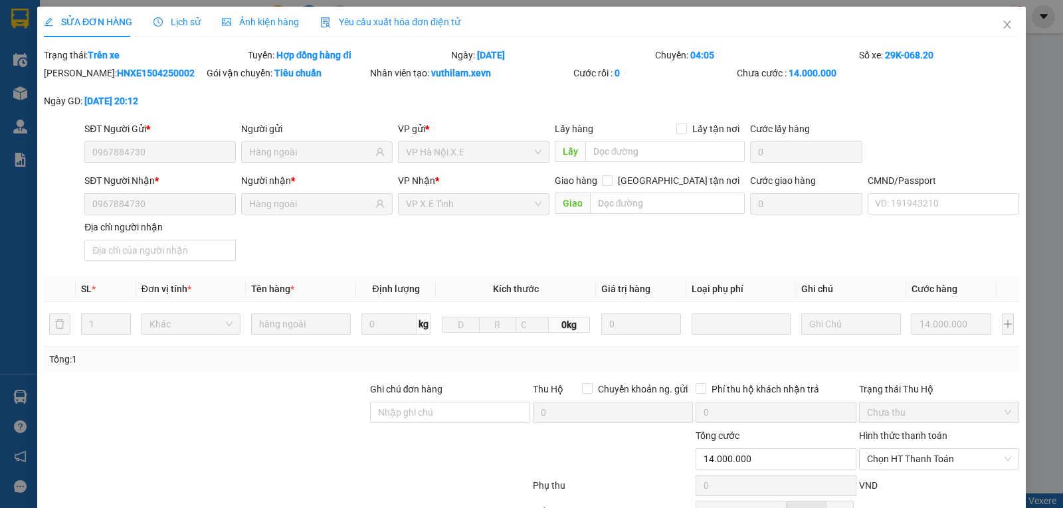
click at [177, 27] on span "Lịch sử" at bounding box center [176, 22] width 47 height 11
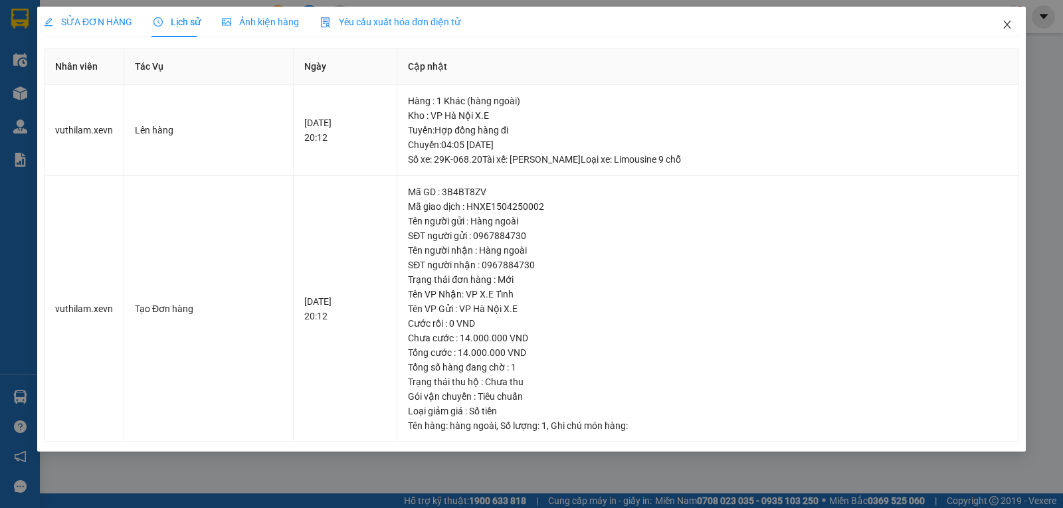
click at [1010, 27] on icon "close" at bounding box center [1007, 24] width 11 height 11
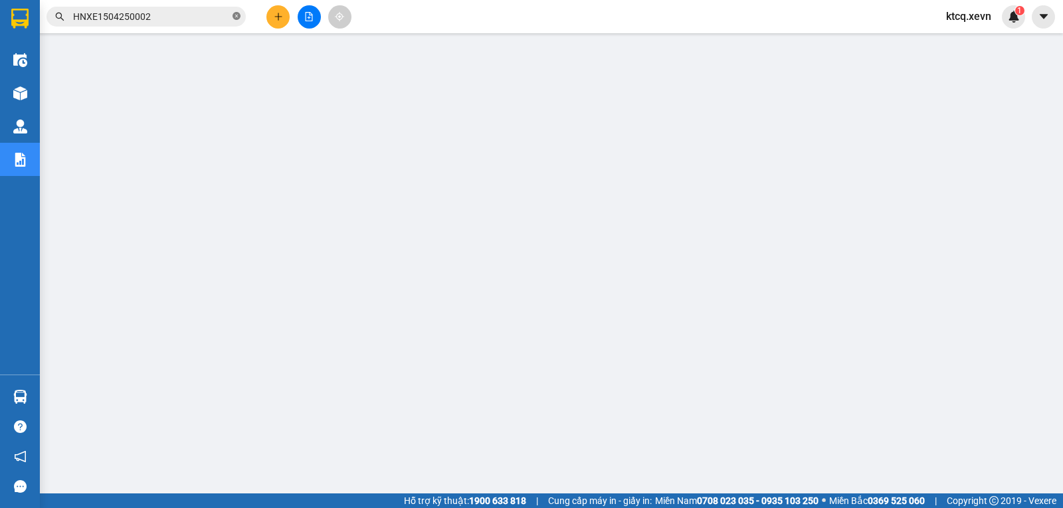
click at [236, 17] on icon "close-circle" at bounding box center [237, 16] width 8 height 8
paste input "VPNĐ1504250113"
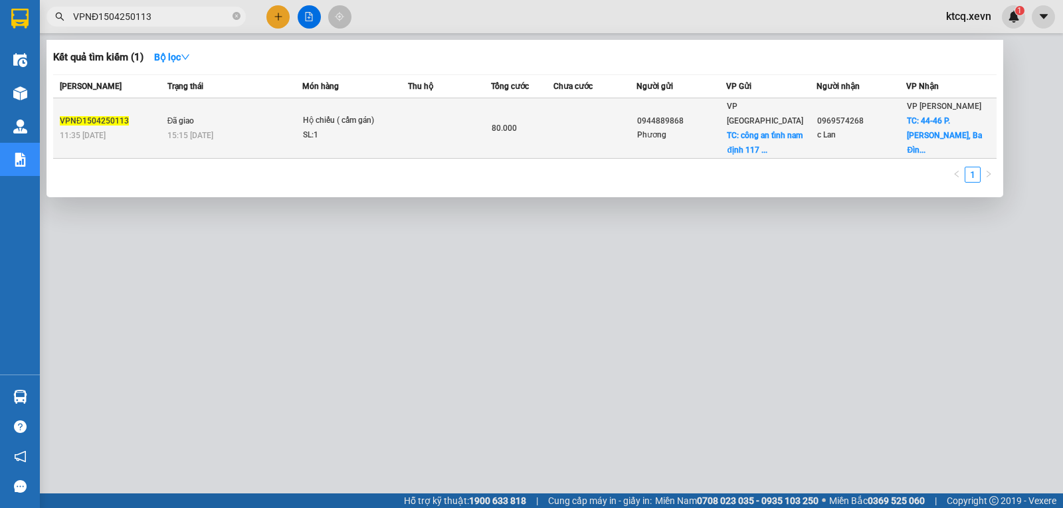
click at [108, 116] on span "VPNĐ1504250113" at bounding box center [94, 120] width 69 height 9
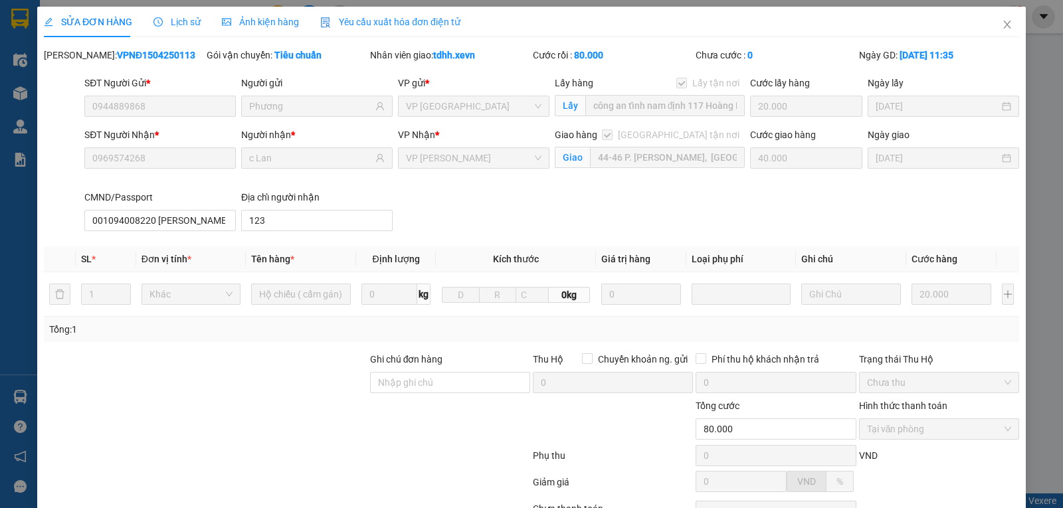
click at [165, 19] on span "Lịch sử" at bounding box center [176, 22] width 47 height 11
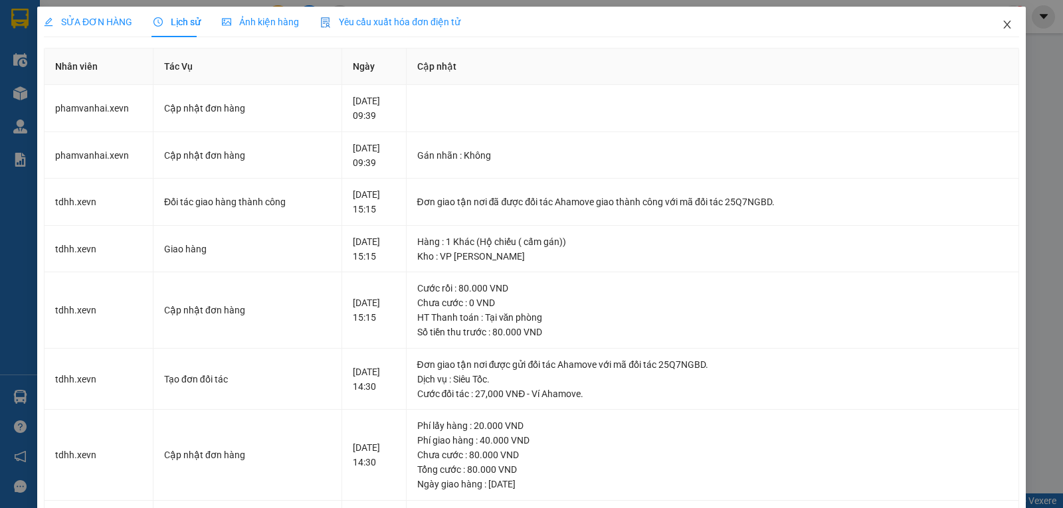
click at [1003, 24] on icon "close" at bounding box center [1006, 25] width 7 height 8
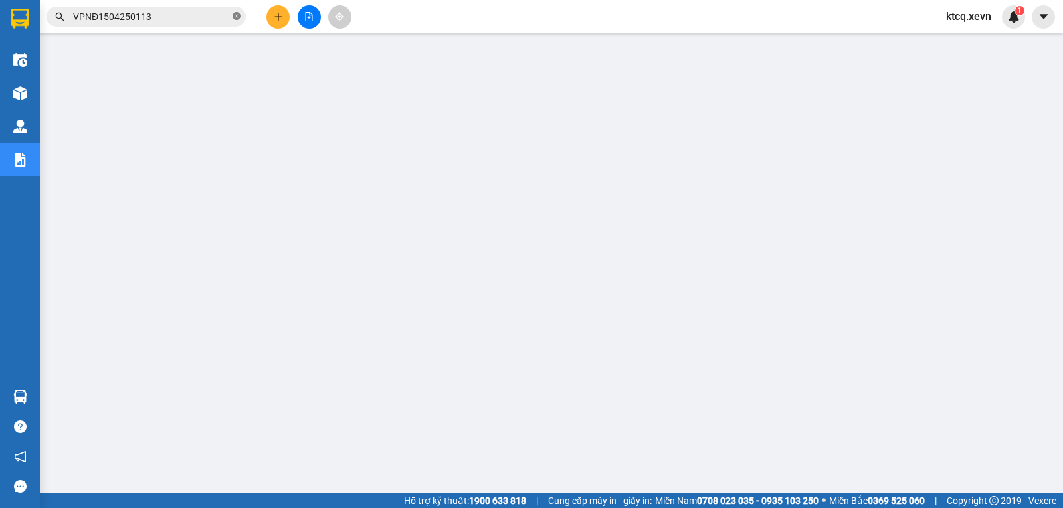
click at [238, 19] on icon "close-circle" at bounding box center [237, 16] width 8 height 8
paste input "VIETTRI1504250002"
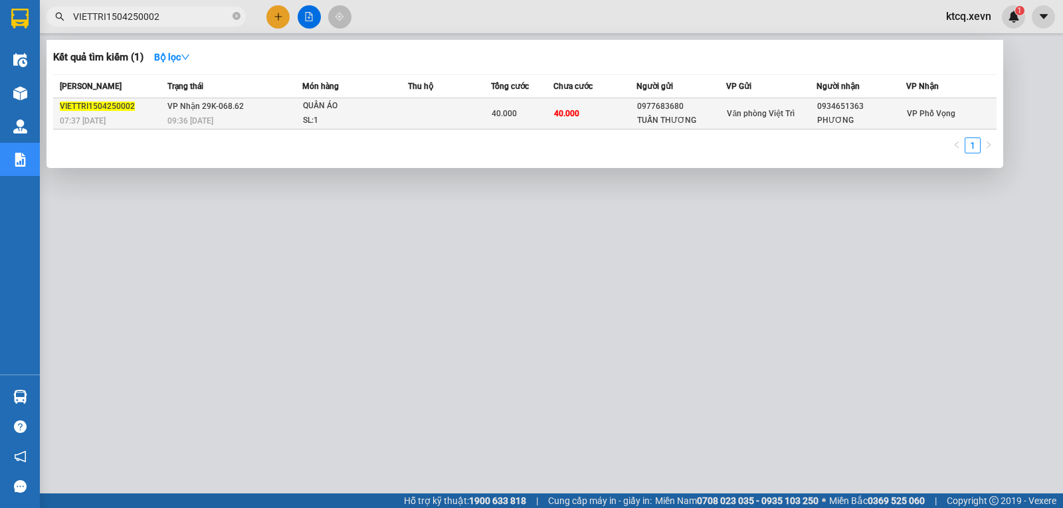
click at [99, 106] on span "VIETTRI1504250002" at bounding box center [97, 106] width 75 height 9
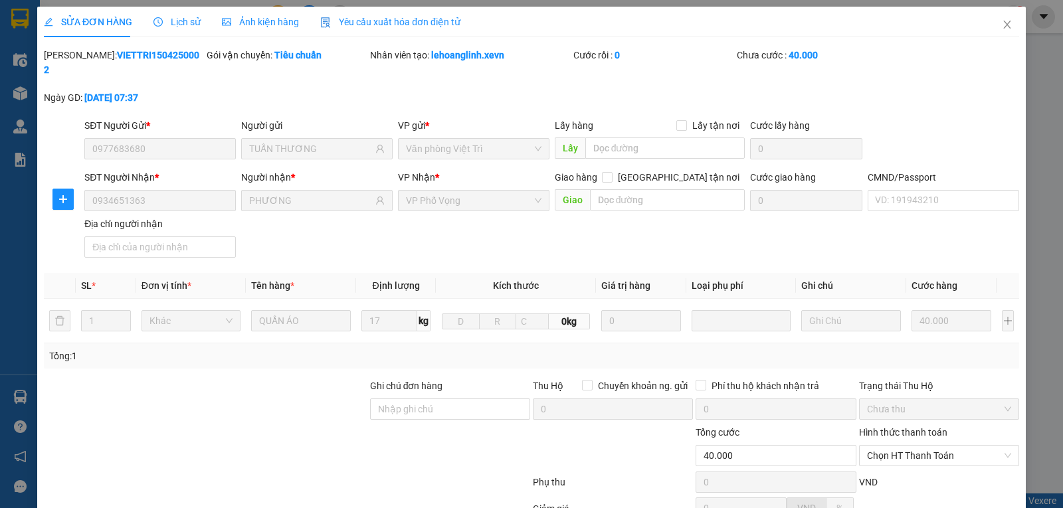
click at [171, 24] on span "Lịch sử" at bounding box center [176, 22] width 47 height 11
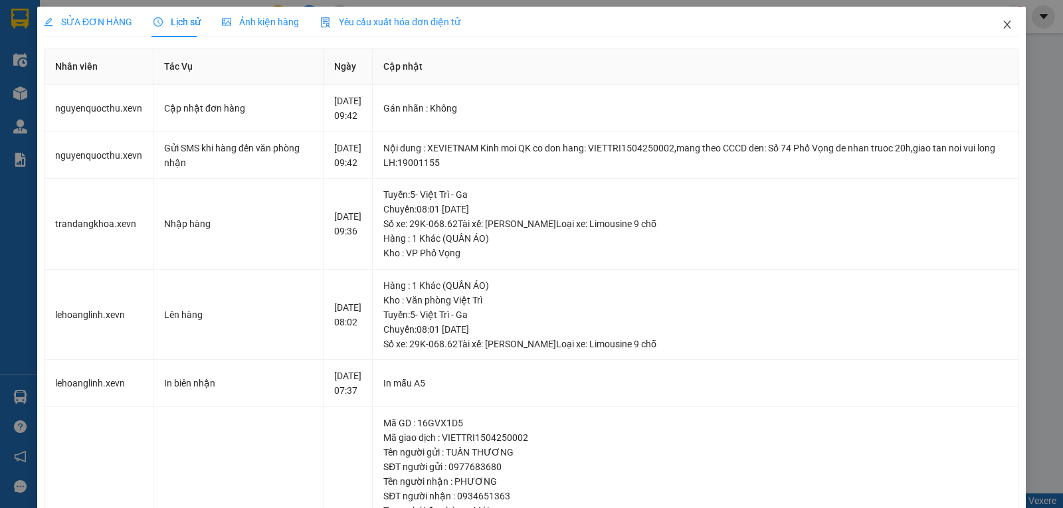
click at [1002, 21] on icon "close" at bounding box center [1007, 24] width 11 height 11
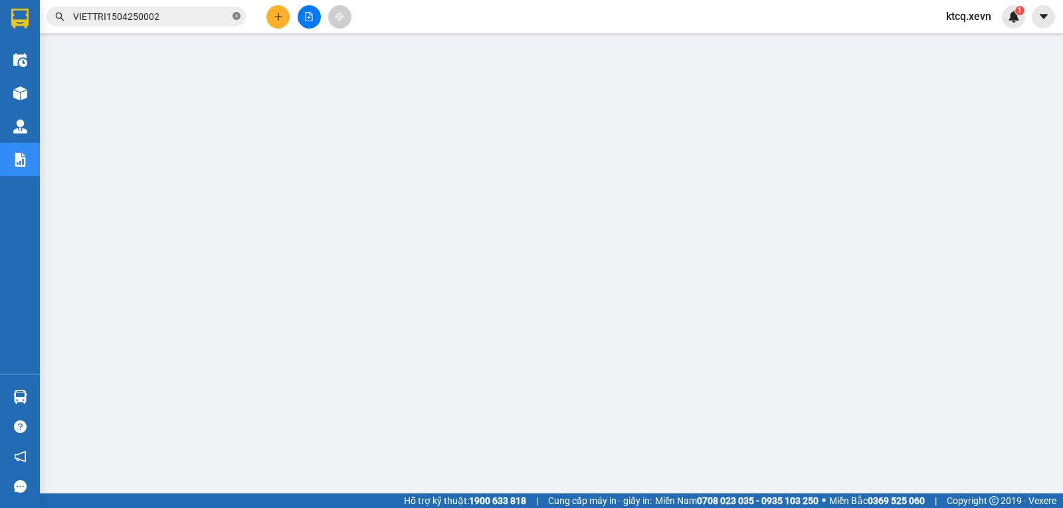
click at [235, 15] on icon "close-circle" at bounding box center [237, 16] width 8 height 8
paste input "VPNĐ1604250173"
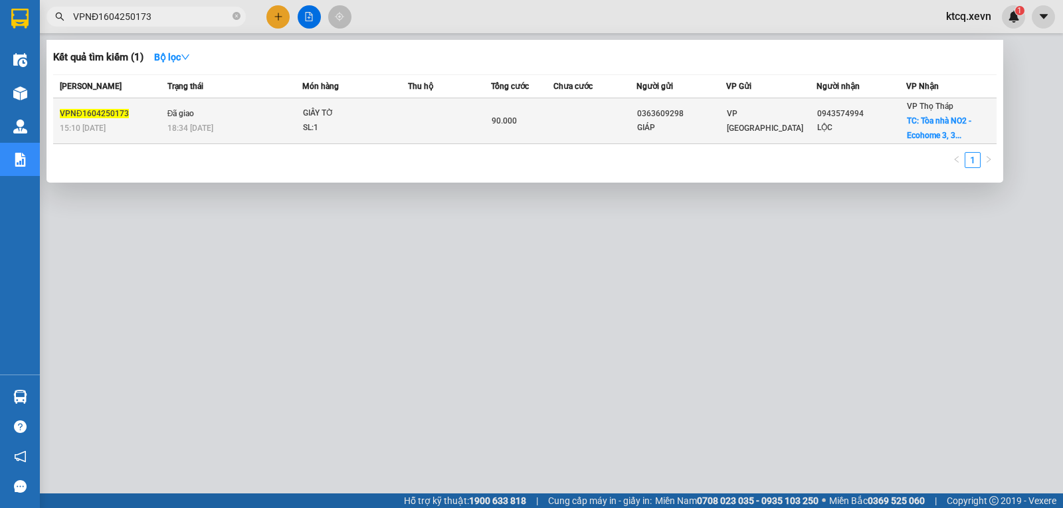
click at [101, 112] on span "VPNĐ1604250173" at bounding box center [94, 113] width 69 height 9
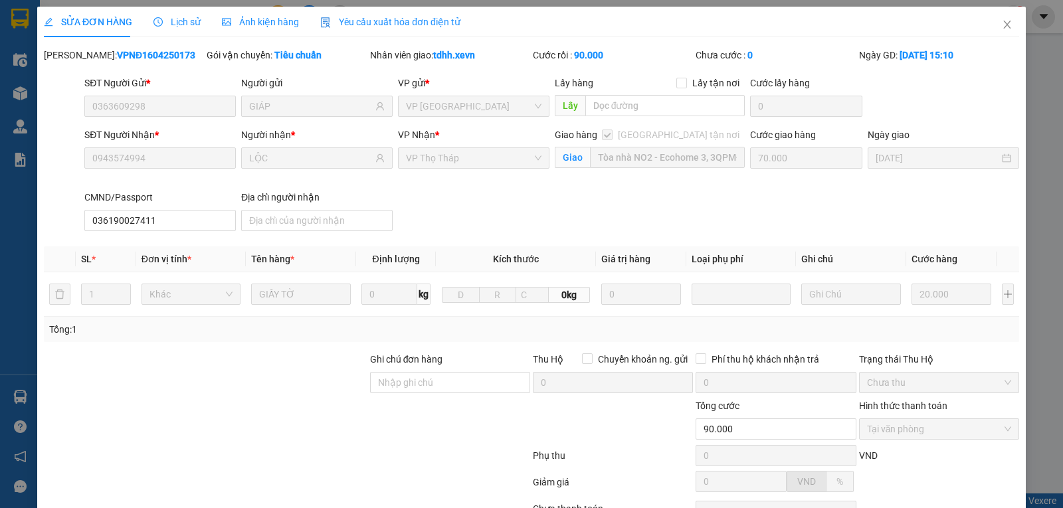
click at [165, 21] on span "Lịch sử" at bounding box center [176, 22] width 47 height 11
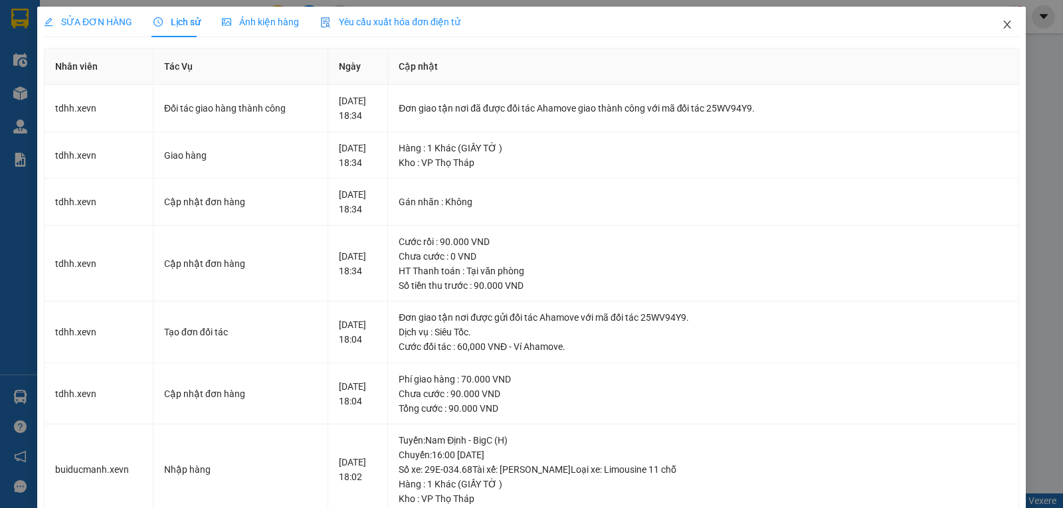
click at [1002, 25] on icon "close" at bounding box center [1007, 24] width 11 height 11
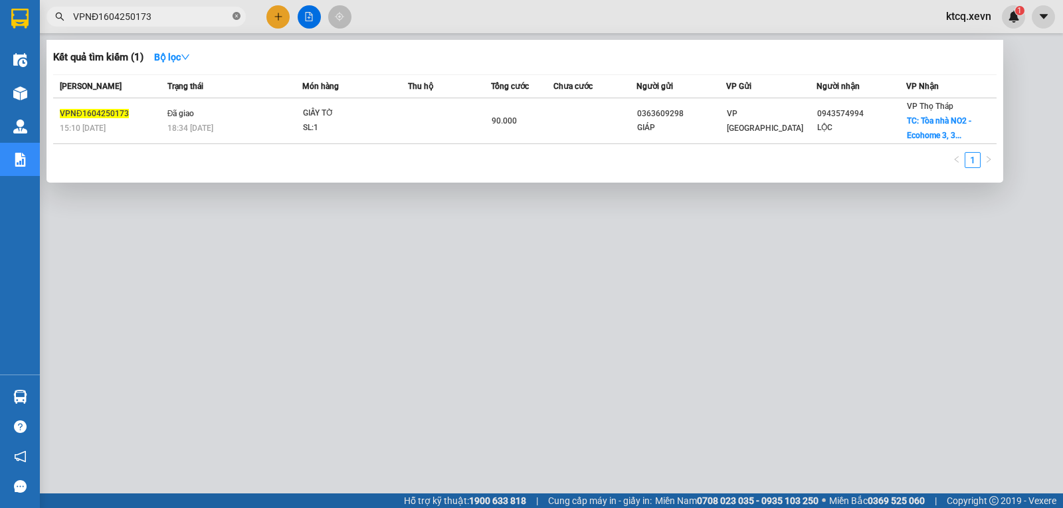
click at [234, 11] on span at bounding box center [237, 17] width 8 height 13
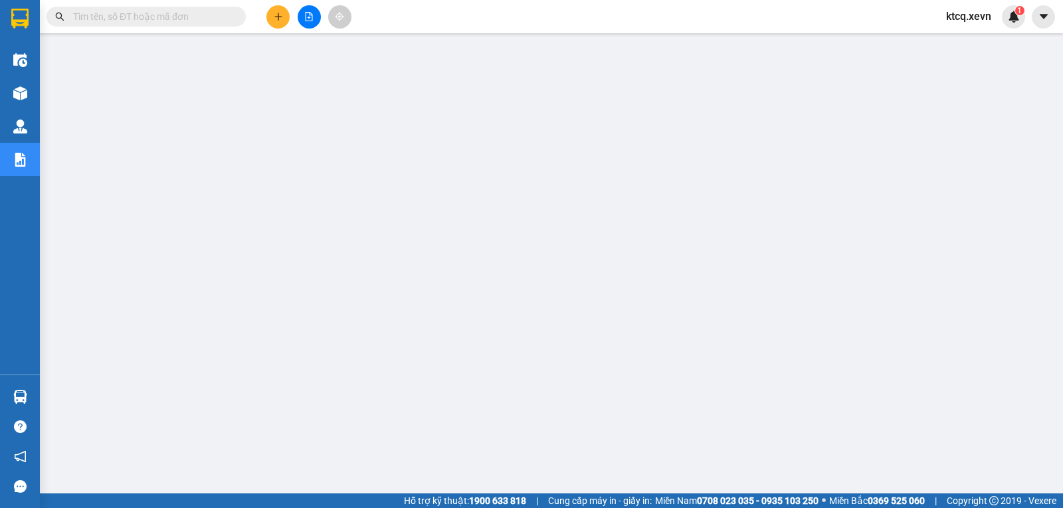
paste input "VPNĐ1704250089"
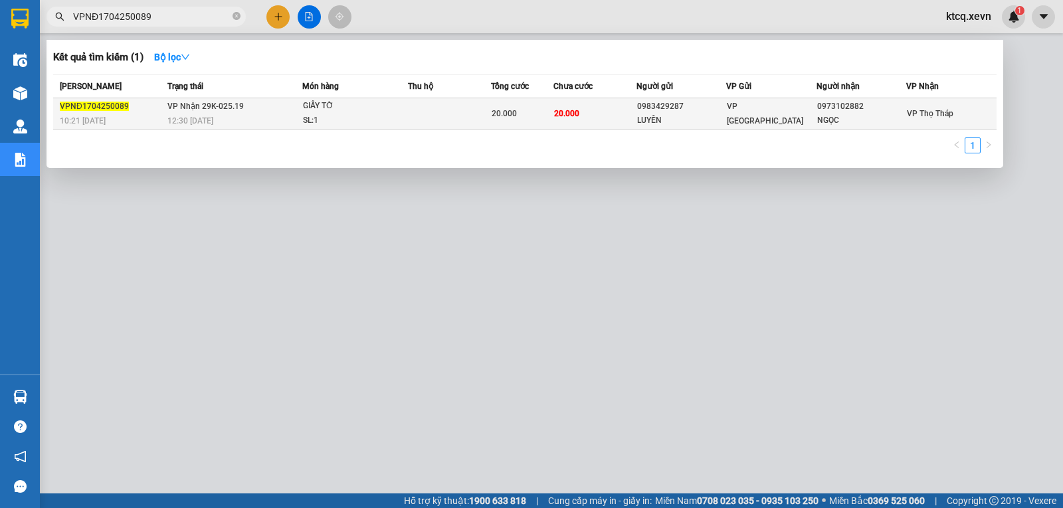
click at [104, 110] on span "VPNĐ1704250089" at bounding box center [94, 106] width 69 height 9
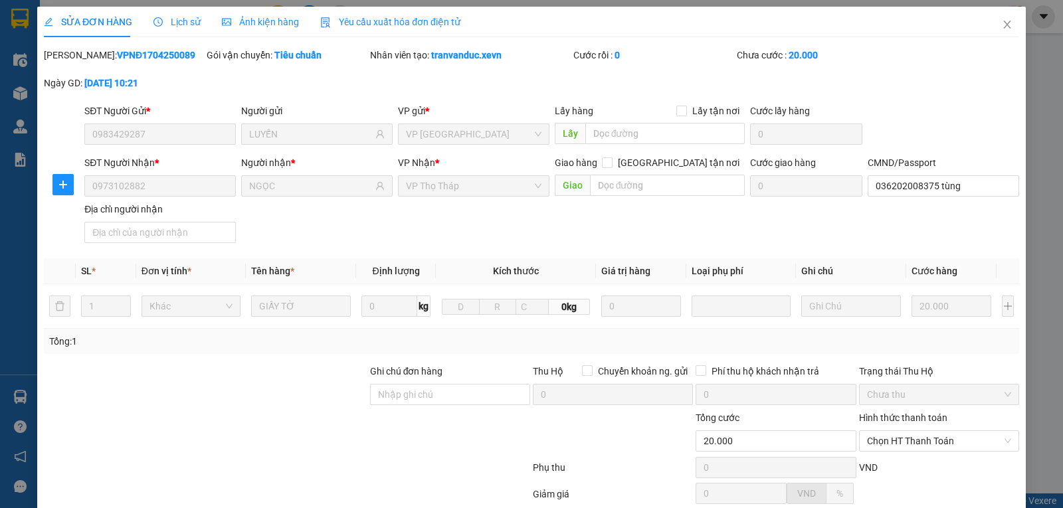
click at [187, 21] on span "Lịch sử" at bounding box center [176, 22] width 47 height 11
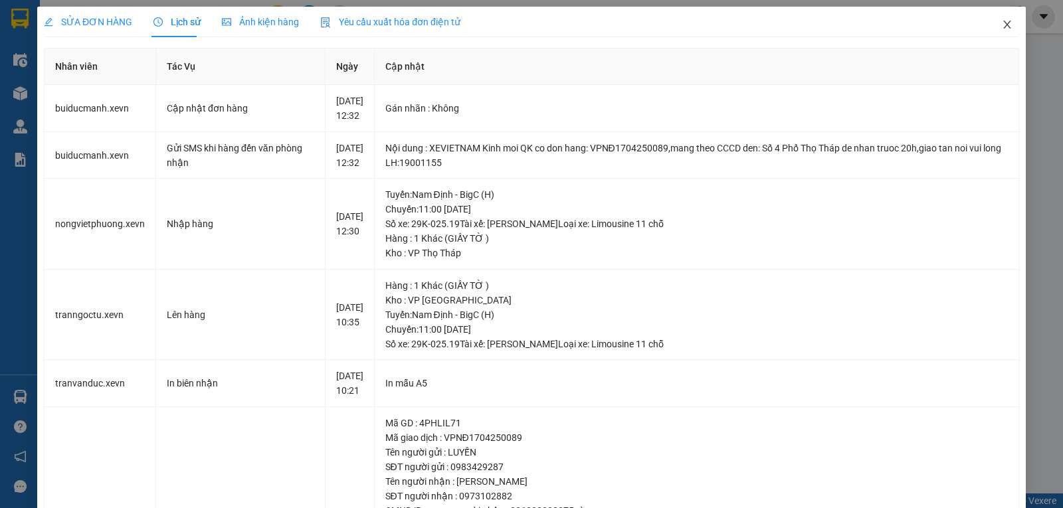
click at [1005, 22] on span "Close" at bounding box center [1006, 25] width 37 height 37
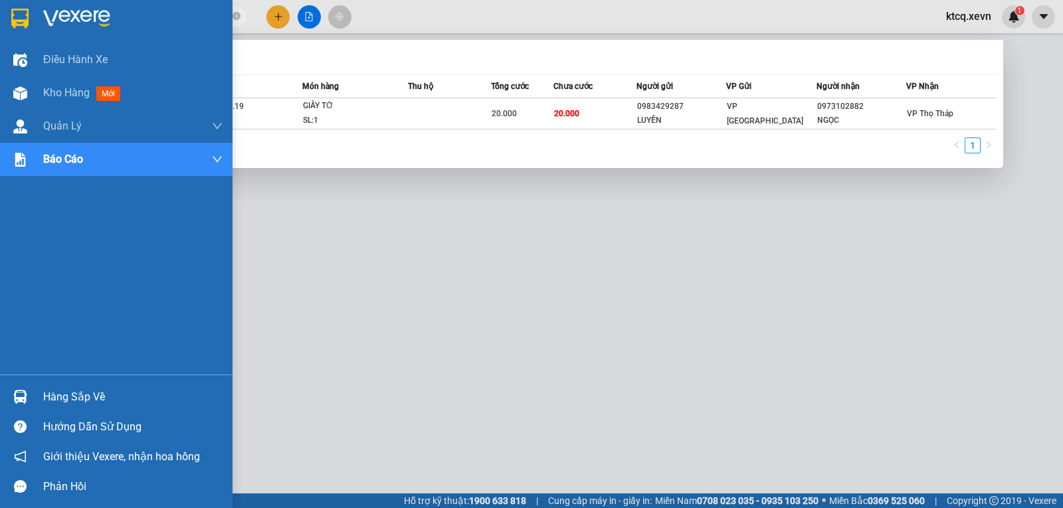
drag, startPoint x: 163, startPoint y: 18, endPoint x: 9, endPoint y: 17, distance: 154.8
click at [9, 17] on section "Kết quả tìm kiếm ( 1 ) Bộ lọc [PERSON_NAME] thái Món hàng Thu hộ Tổng cước Chưa…" at bounding box center [531, 254] width 1063 height 508
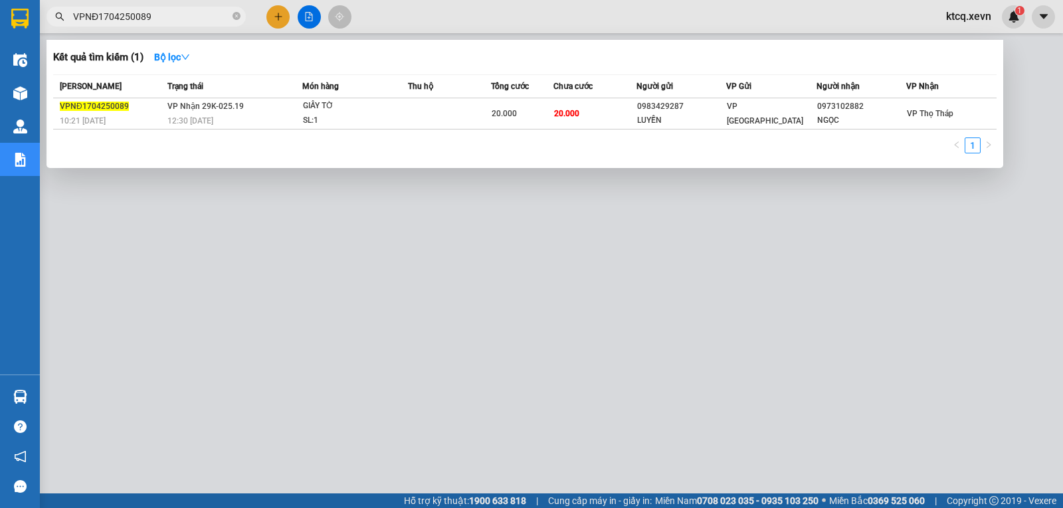
paste input "154"
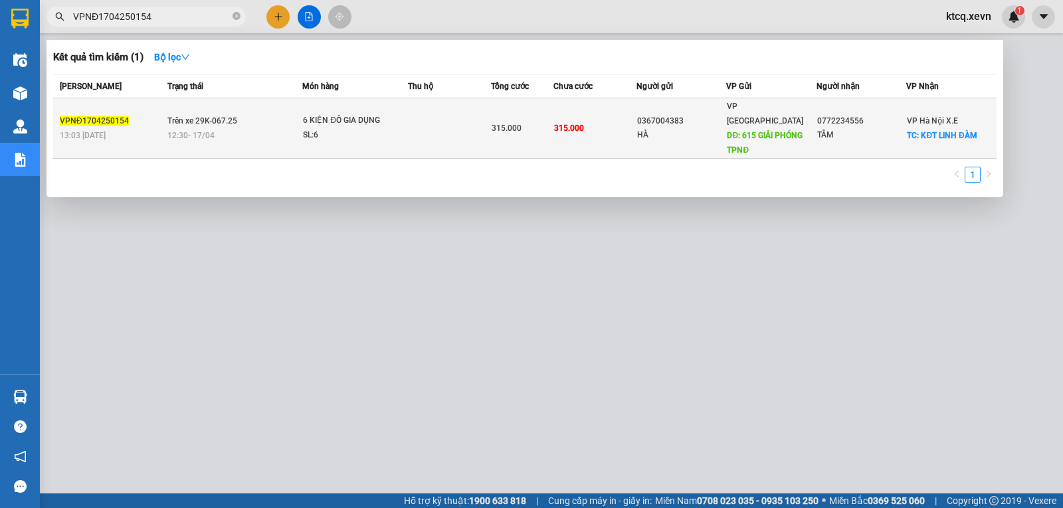
click at [106, 116] on span "VPNĐ1704250154" at bounding box center [94, 120] width 69 height 9
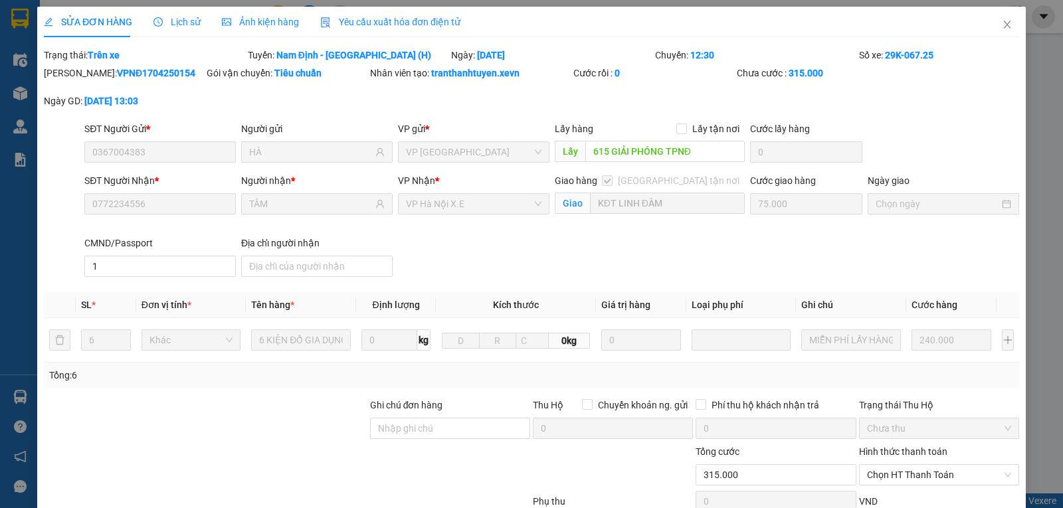
click at [183, 25] on span "Lịch sử" at bounding box center [176, 22] width 47 height 11
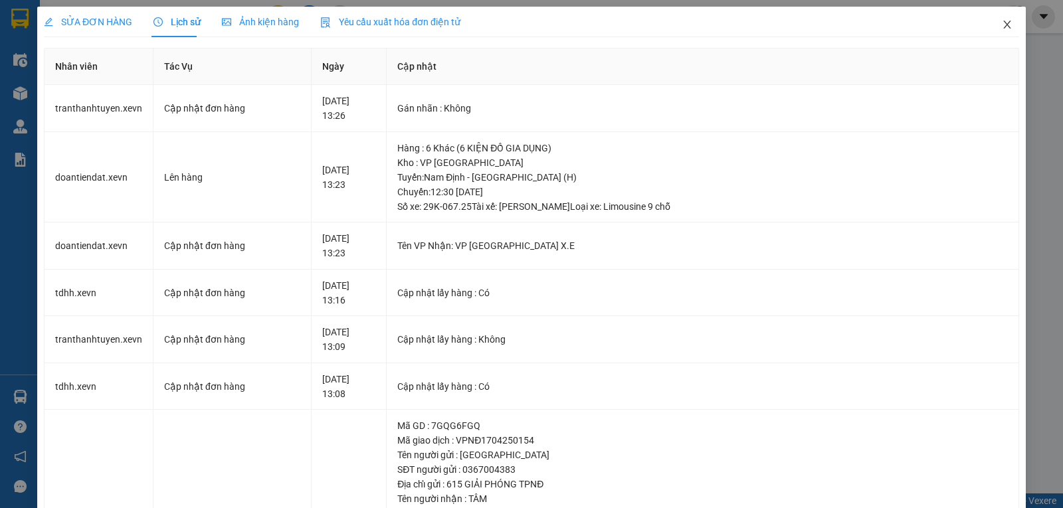
click at [1002, 25] on icon "close" at bounding box center [1007, 24] width 11 height 11
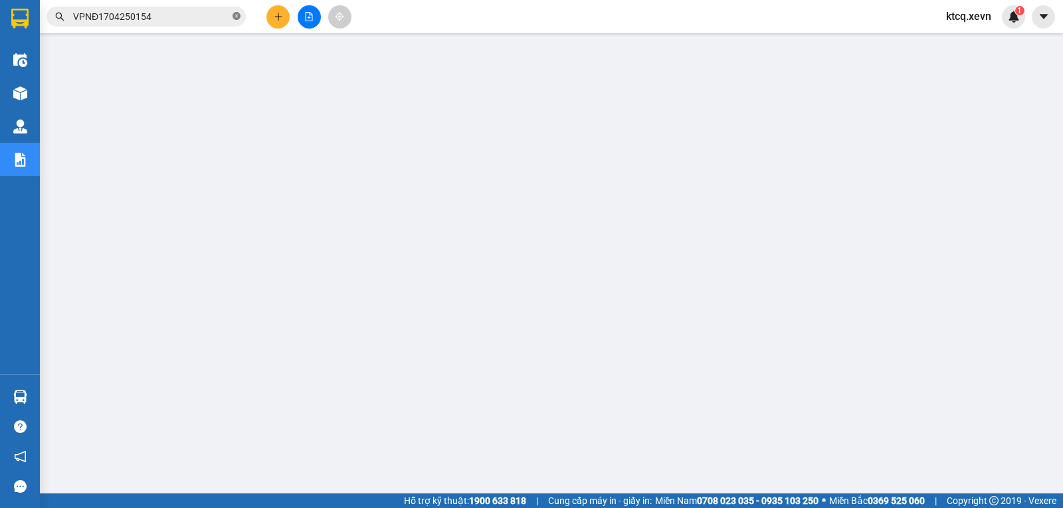
click at [236, 14] on icon "close-circle" at bounding box center [237, 16] width 8 height 8
paste input "VPNĐ1804250255"
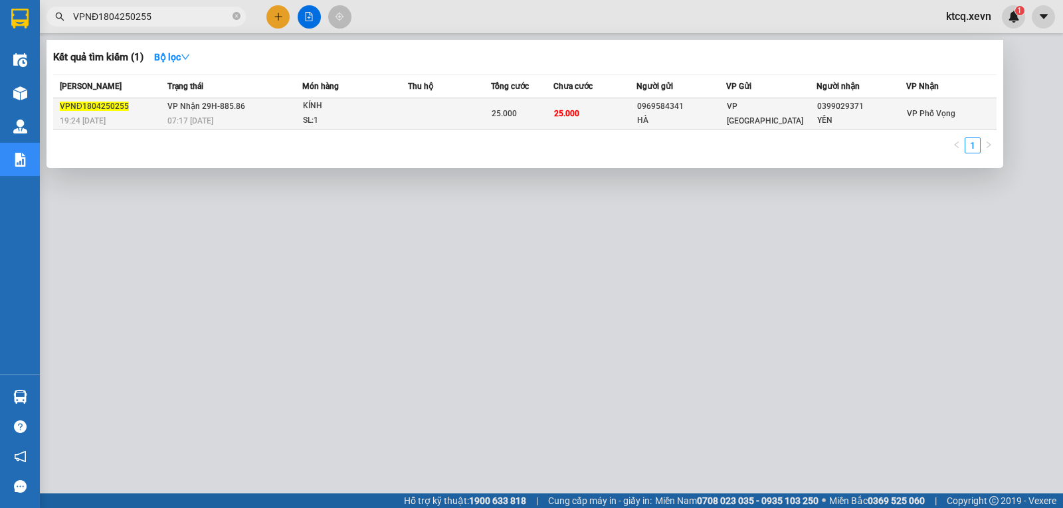
click at [101, 106] on span "VPNĐ1804250255" at bounding box center [94, 106] width 69 height 9
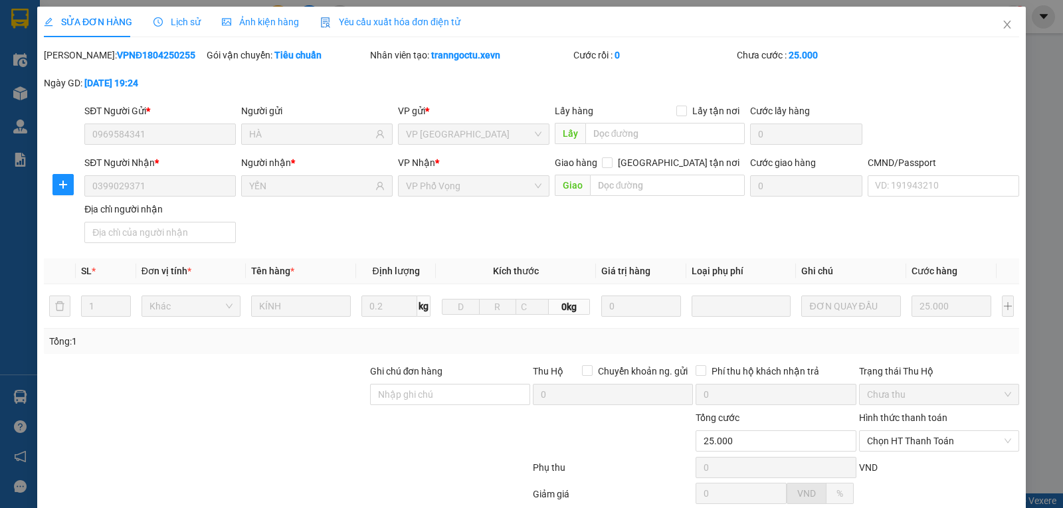
click at [181, 23] on span "Lịch sử" at bounding box center [176, 22] width 47 height 11
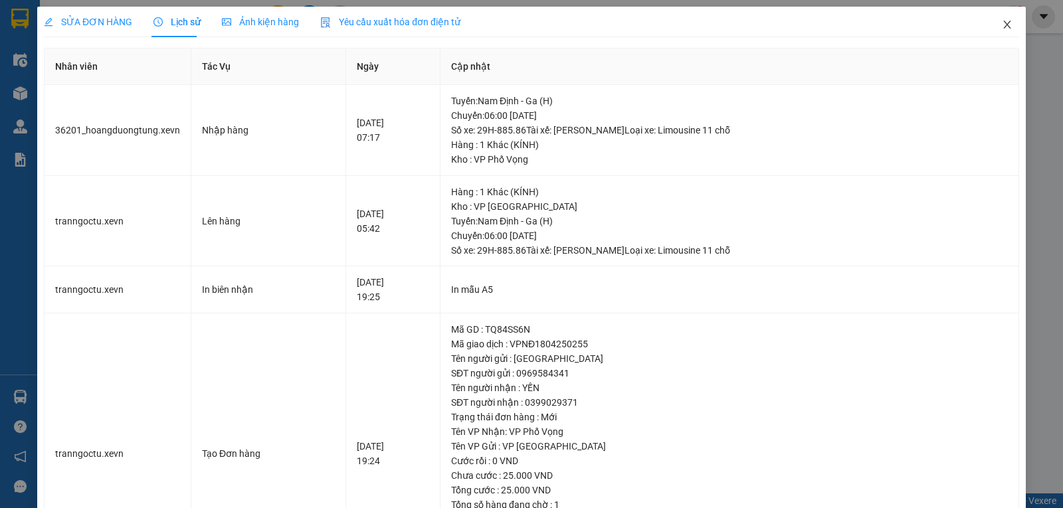
click at [1002, 29] on icon "close" at bounding box center [1007, 24] width 11 height 11
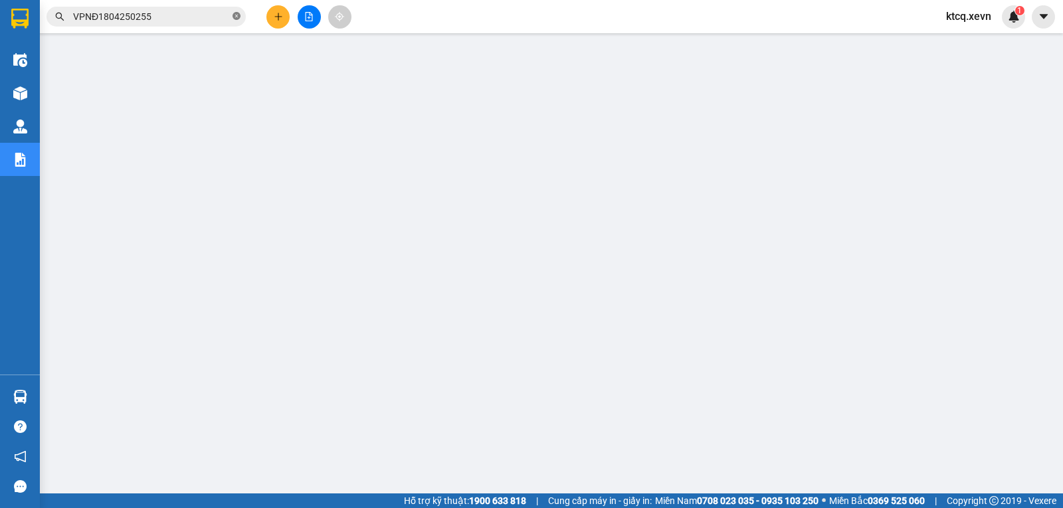
click at [235, 19] on icon "close-circle" at bounding box center [237, 16] width 8 height 8
paste input "VPNĐ1804250255"
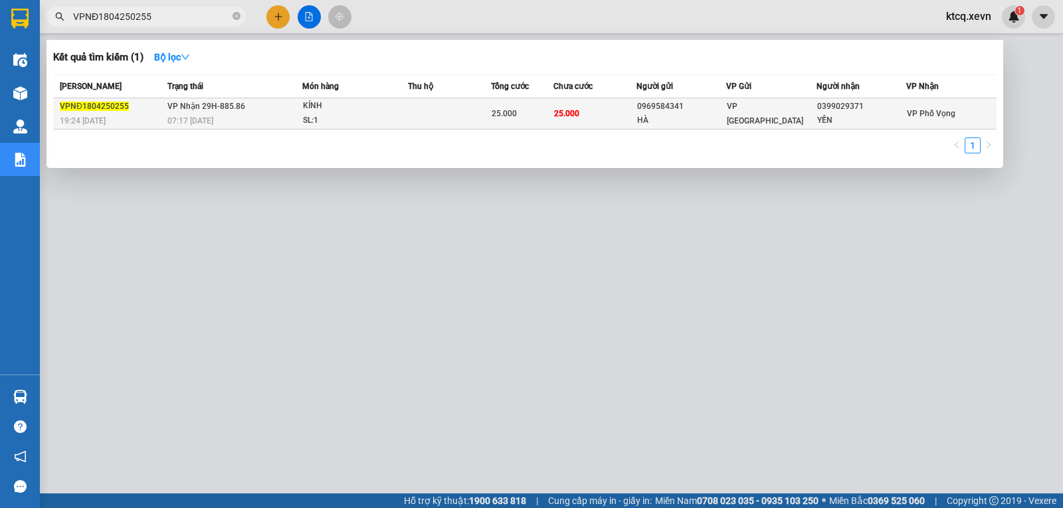
click at [104, 107] on span "VPNĐ1804250255" at bounding box center [94, 106] width 69 height 9
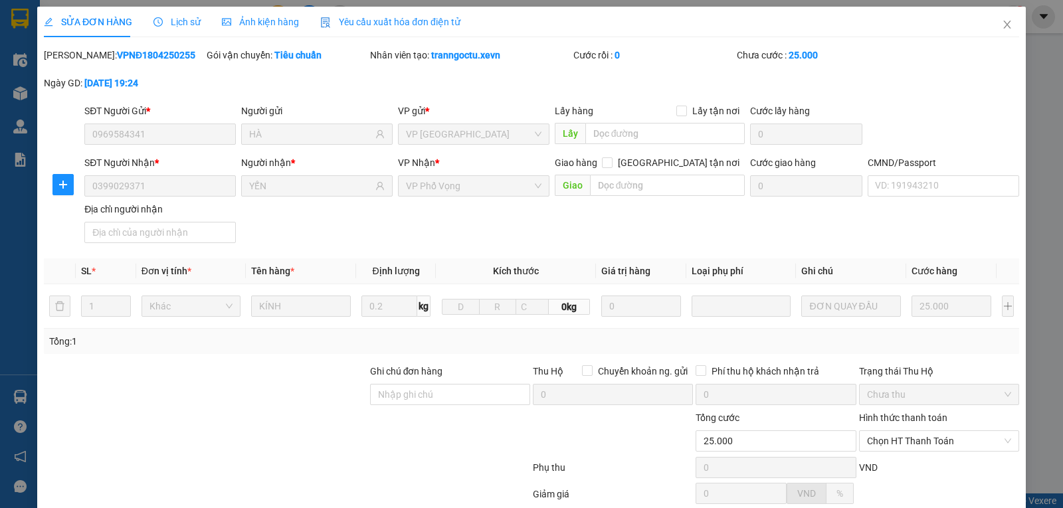
click at [170, 27] on span "Lịch sử" at bounding box center [176, 22] width 47 height 11
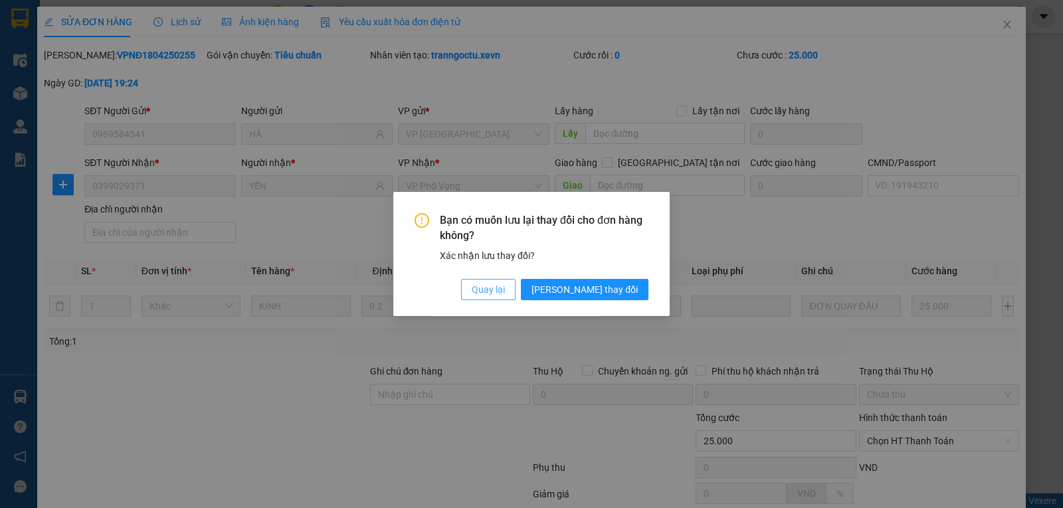
click at [505, 294] on span "Quay lại" at bounding box center [488, 289] width 33 height 15
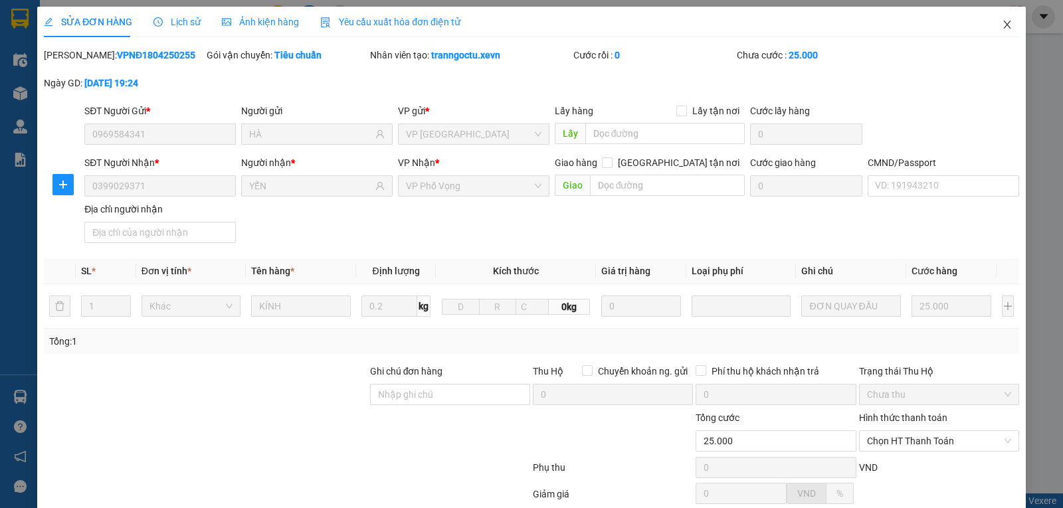
click at [1002, 25] on icon "close" at bounding box center [1007, 24] width 11 height 11
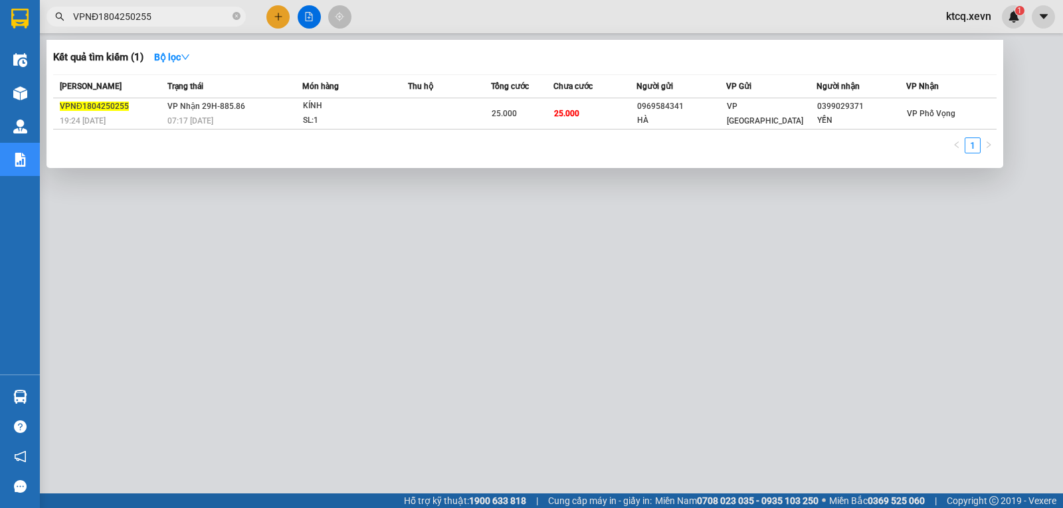
click at [118, 11] on input "VPNĐ1804250255" at bounding box center [151, 16] width 157 height 15
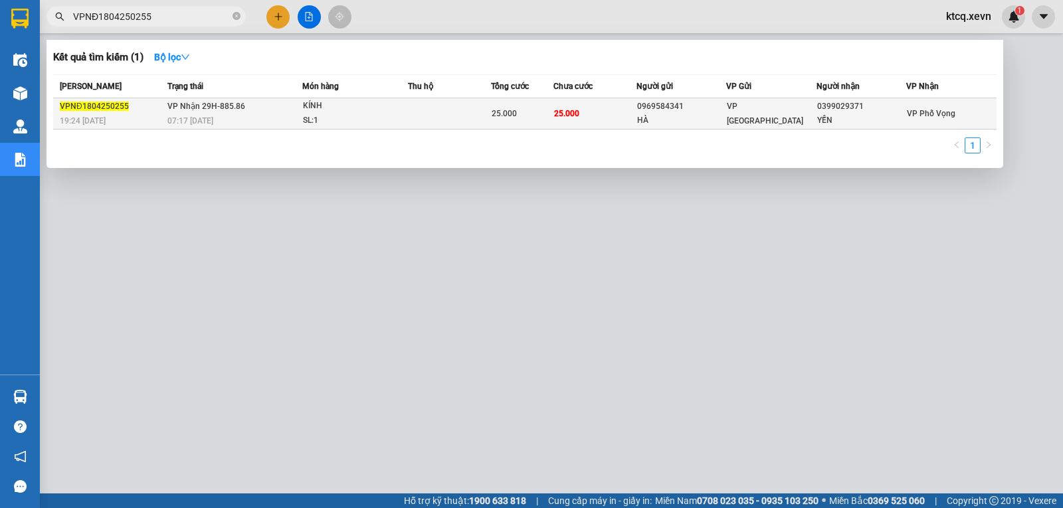
click at [93, 106] on span "VPNĐ1804250255" at bounding box center [94, 106] width 69 height 9
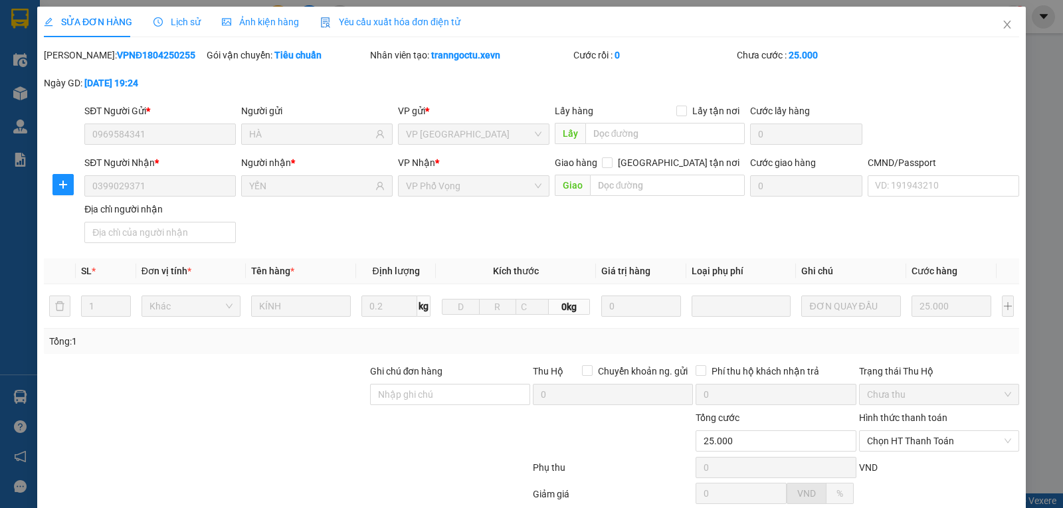
click at [170, 25] on span "Lịch sử" at bounding box center [176, 22] width 47 height 11
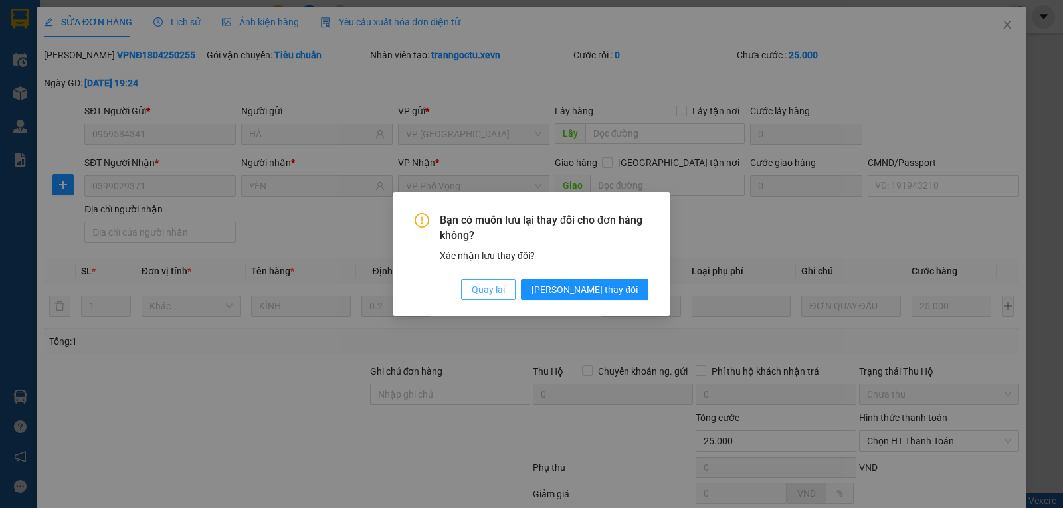
click at [505, 290] on span "Quay lại" at bounding box center [488, 289] width 33 height 15
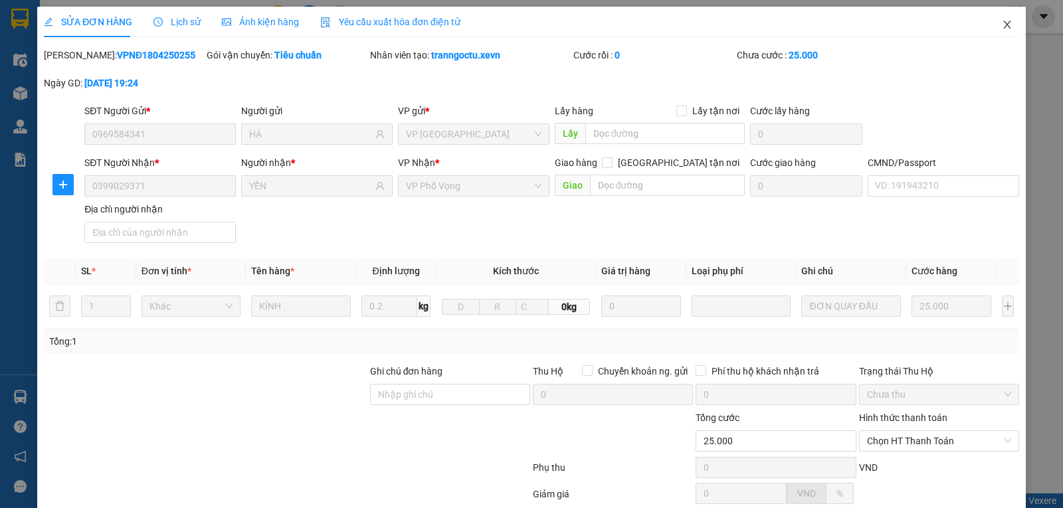
click at [1002, 24] on icon "close" at bounding box center [1007, 24] width 11 height 11
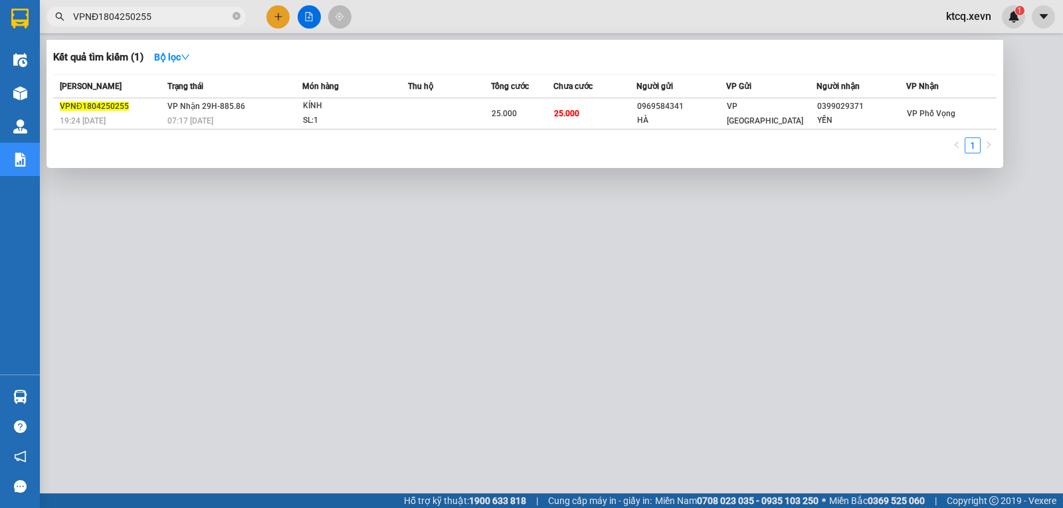
click at [177, 17] on input "VPNĐ1804250255" at bounding box center [151, 16] width 157 height 15
click at [233, 18] on icon "close-circle" at bounding box center [237, 16] width 8 height 8
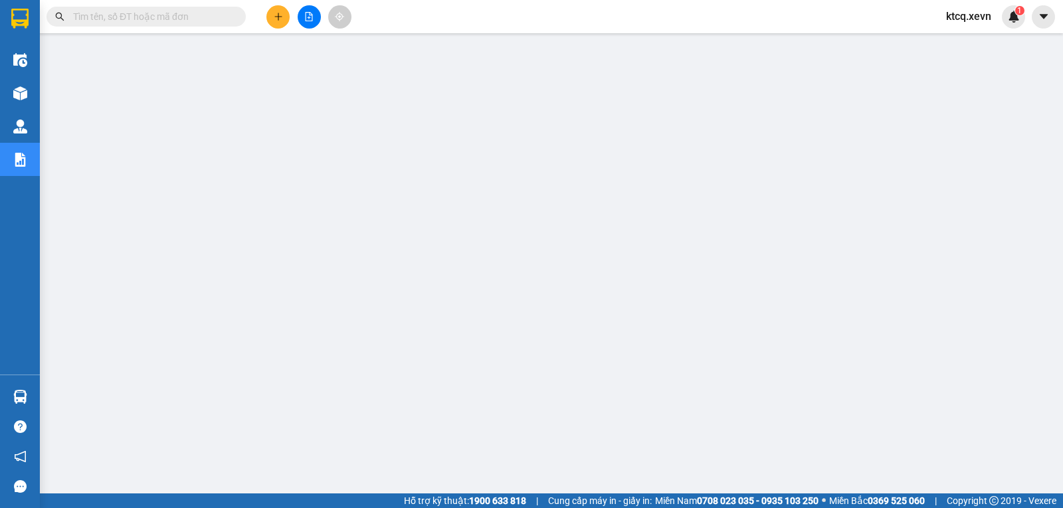
paste input "VPNĐ1804250255"
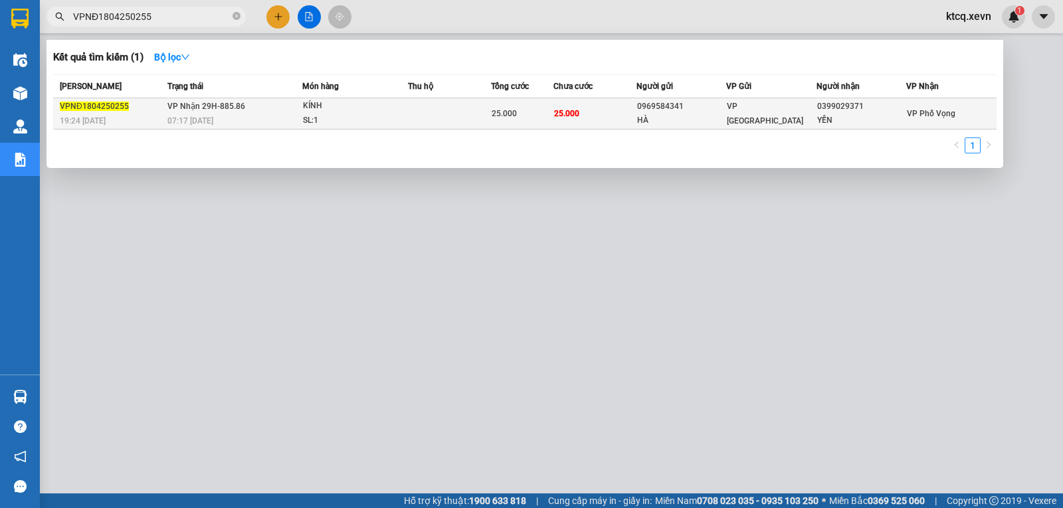
click at [93, 106] on span "VPNĐ1804250255" at bounding box center [94, 106] width 69 height 9
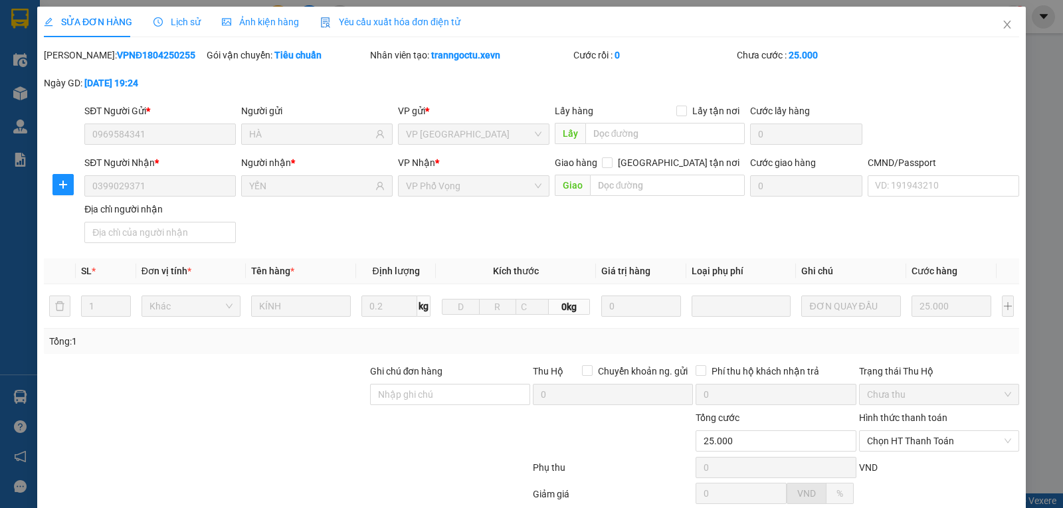
click at [178, 27] on span "Lịch sử" at bounding box center [176, 22] width 47 height 11
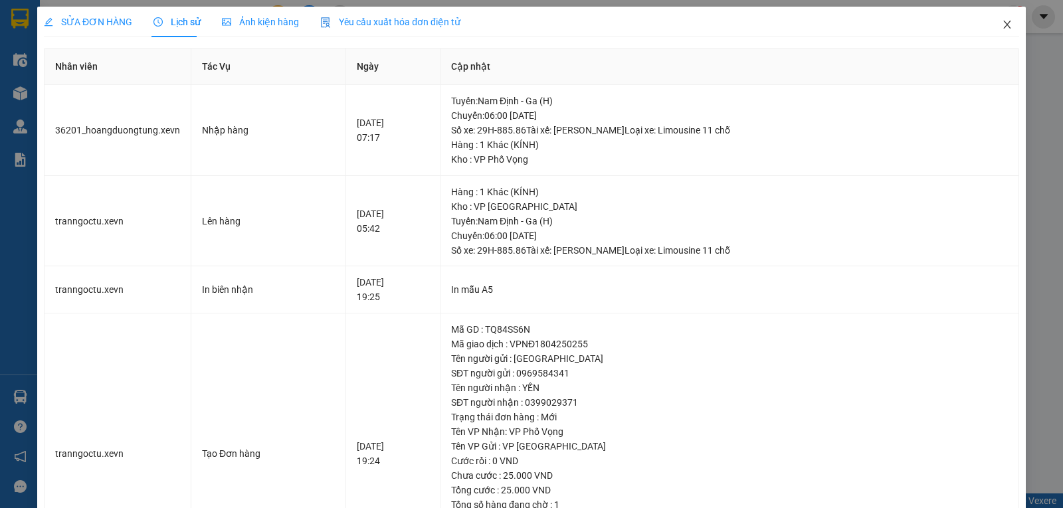
click at [1002, 30] on icon "close" at bounding box center [1007, 24] width 11 height 11
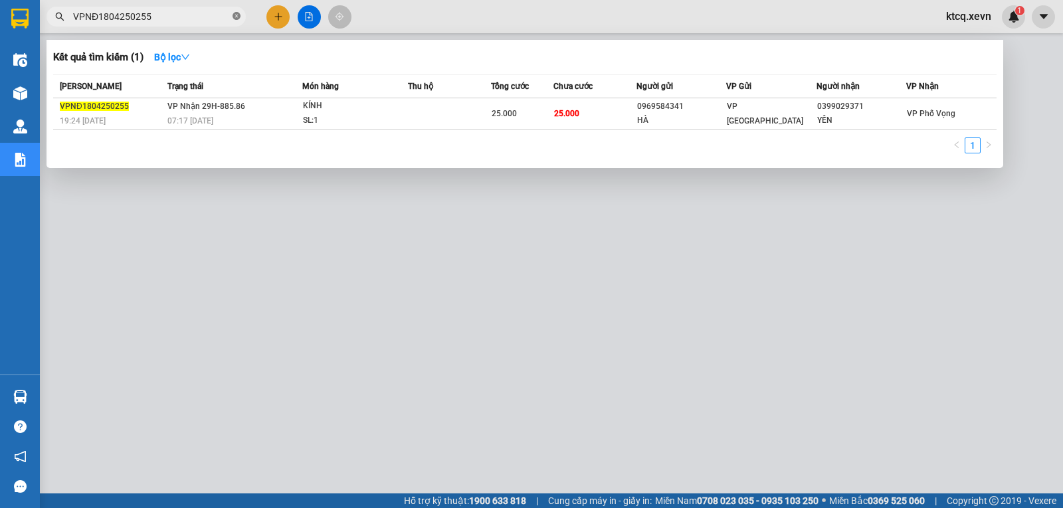
click at [236, 19] on icon "close-circle" at bounding box center [237, 16] width 8 height 8
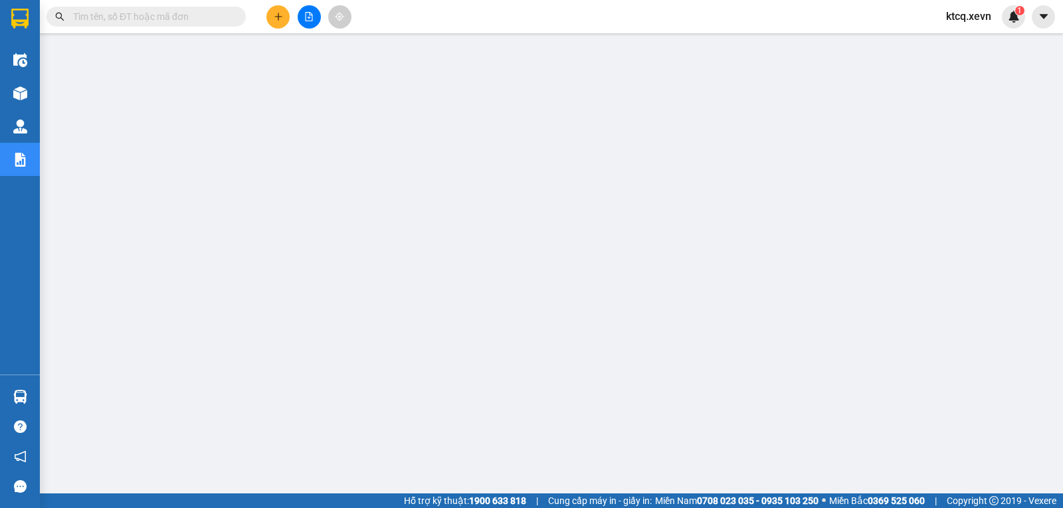
paste input "VPNĐ1804250130"
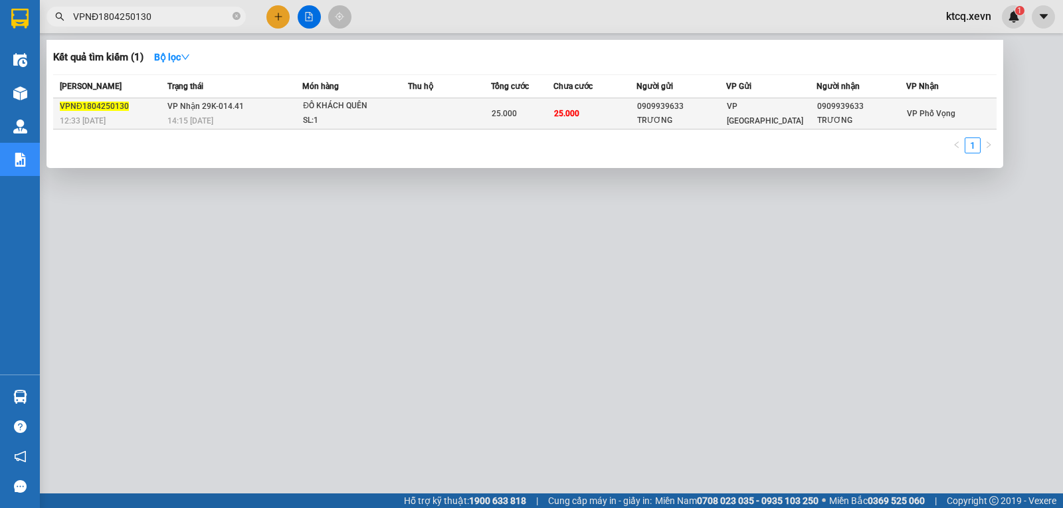
click at [106, 109] on span "VPNĐ1804250130" at bounding box center [94, 106] width 69 height 9
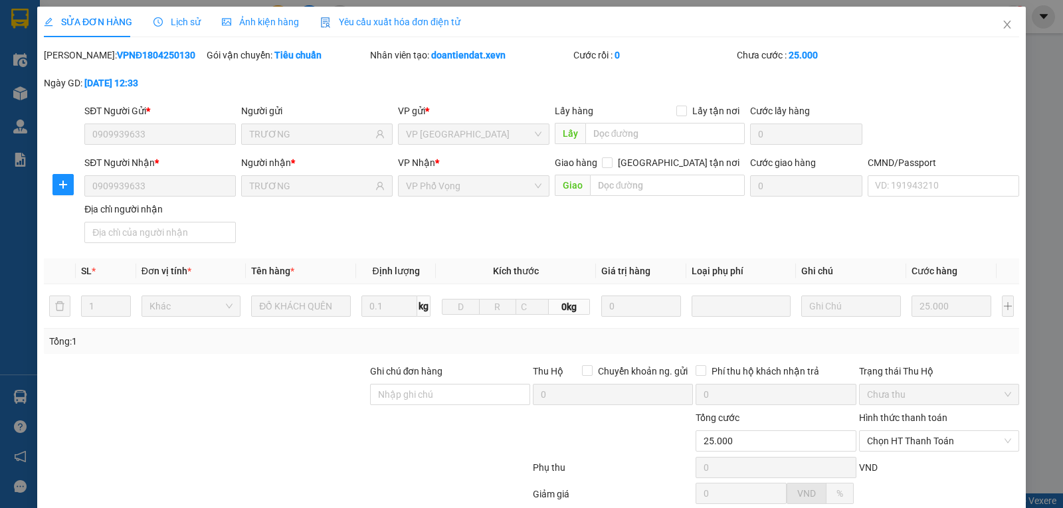
click at [185, 27] on span "Lịch sử" at bounding box center [176, 22] width 47 height 11
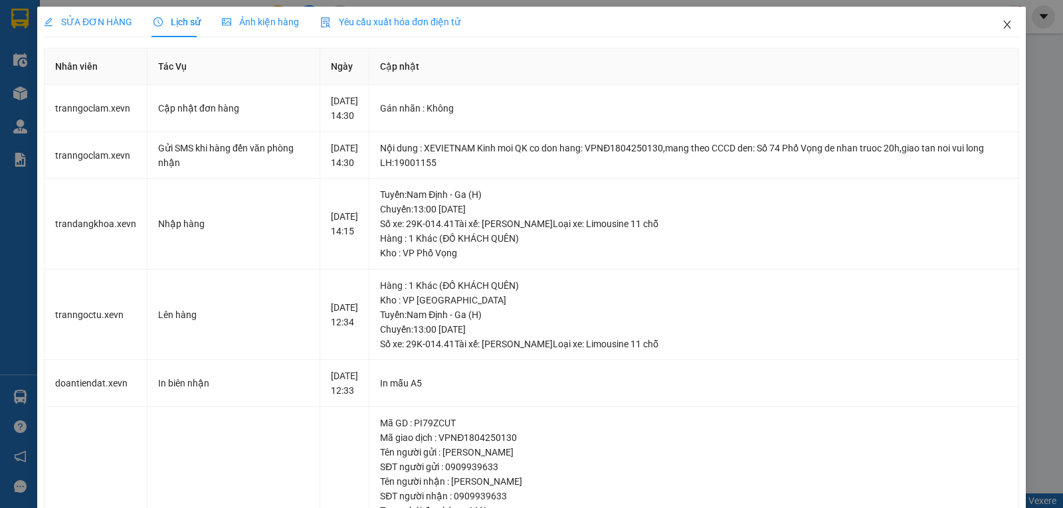
click at [1002, 24] on icon "close" at bounding box center [1007, 24] width 11 height 11
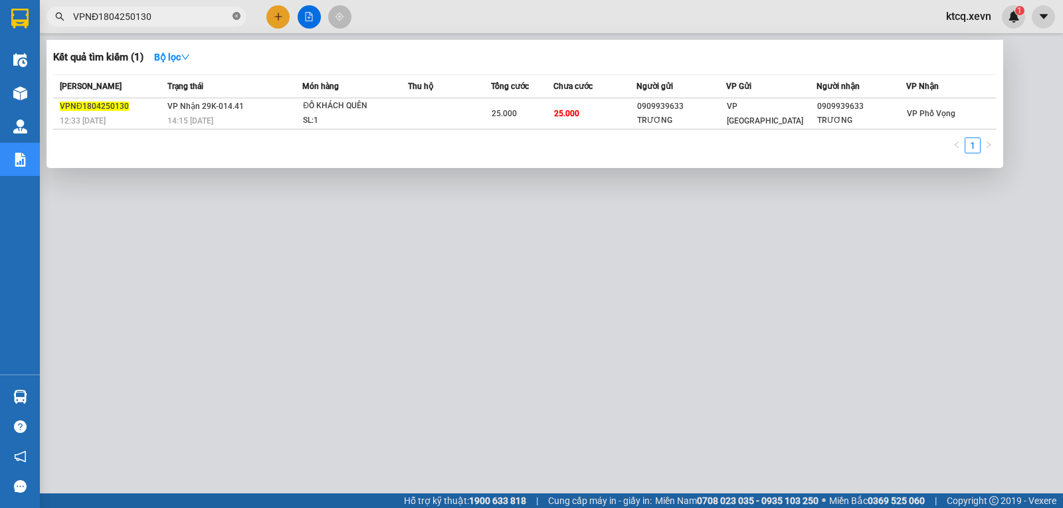
click at [236, 19] on icon "close-circle" at bounding box center [237, 16] width 8 height 8
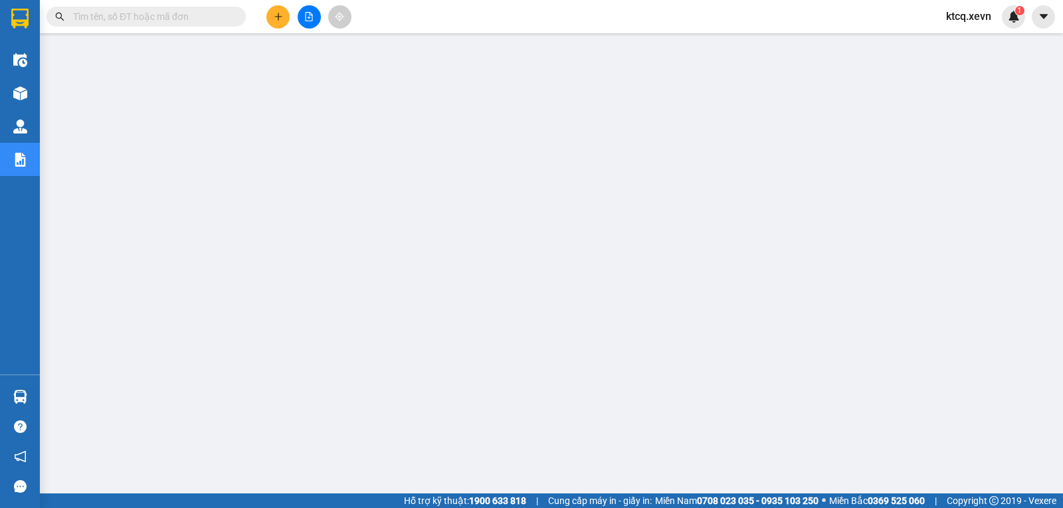
paste input "VPPV1804250016"
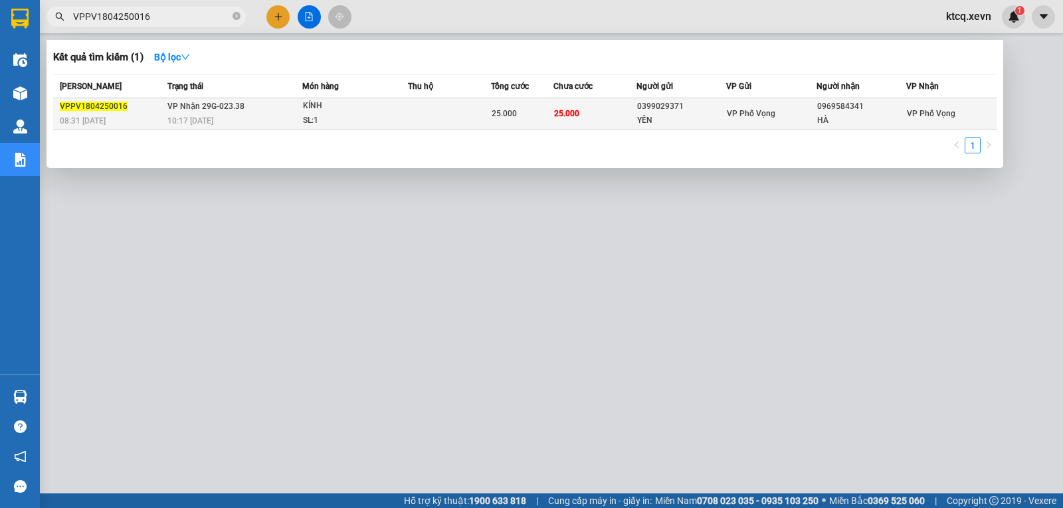
click at [102, 106] on span "VPPV1804250016" at bounding box center [94, 106] width 68 height 9
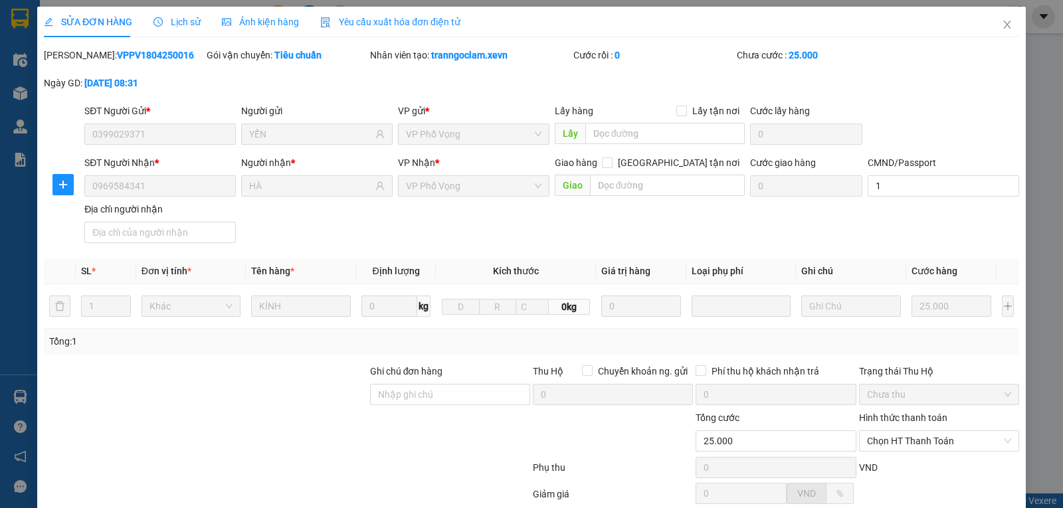
click at [182, 25] on span "Lịch sử" at bounding box center [176, 22] width 47 height 11
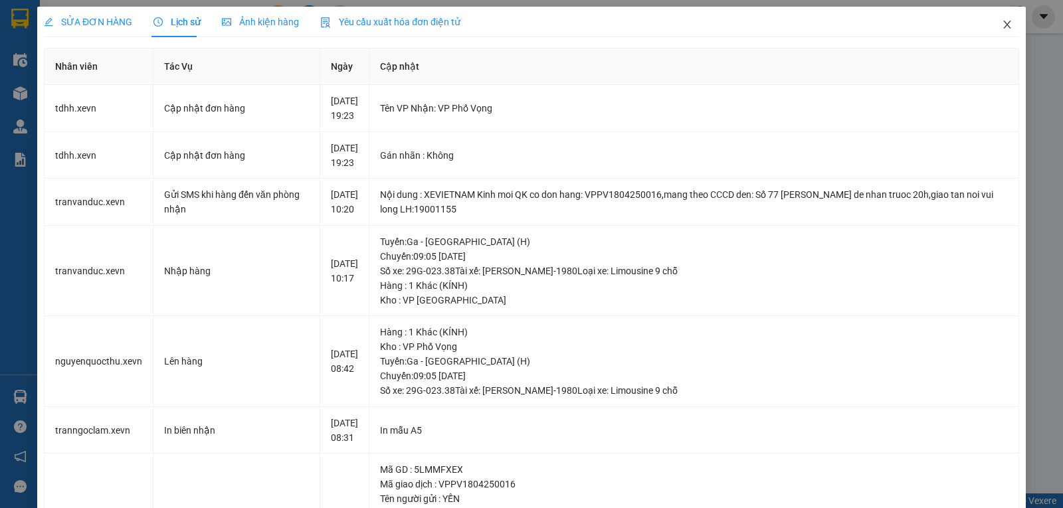
click at [1002, 25] on icon "close" at bounding box center [1007, 24] width 11 height 11
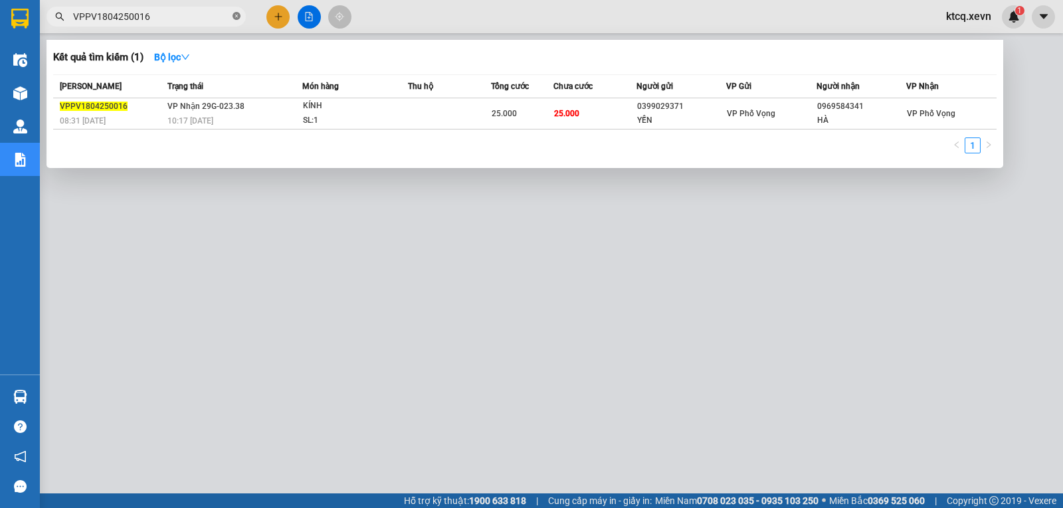
click at [235, 15] on icon "close-circle" at bounding box center [237, 16] width 8 height 8
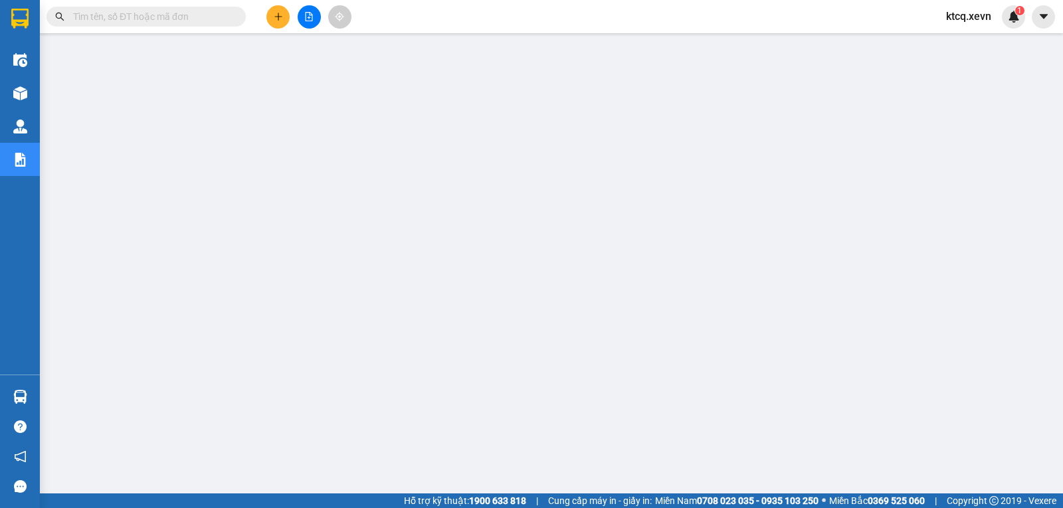
paste input "VPTB1804250174"
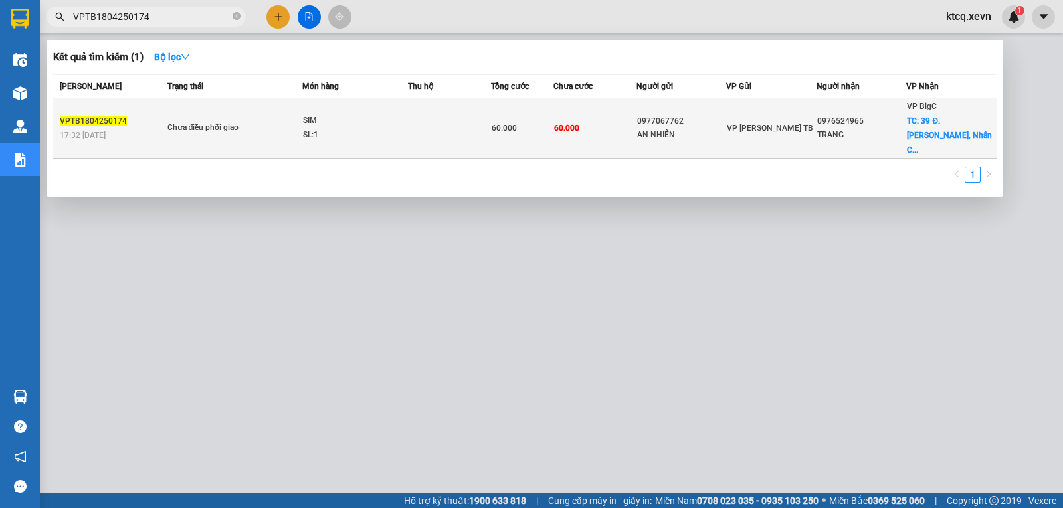
click at [97, 116] on span "VPTB1804250174" at bounding box center [93, 120] width 67 height 9
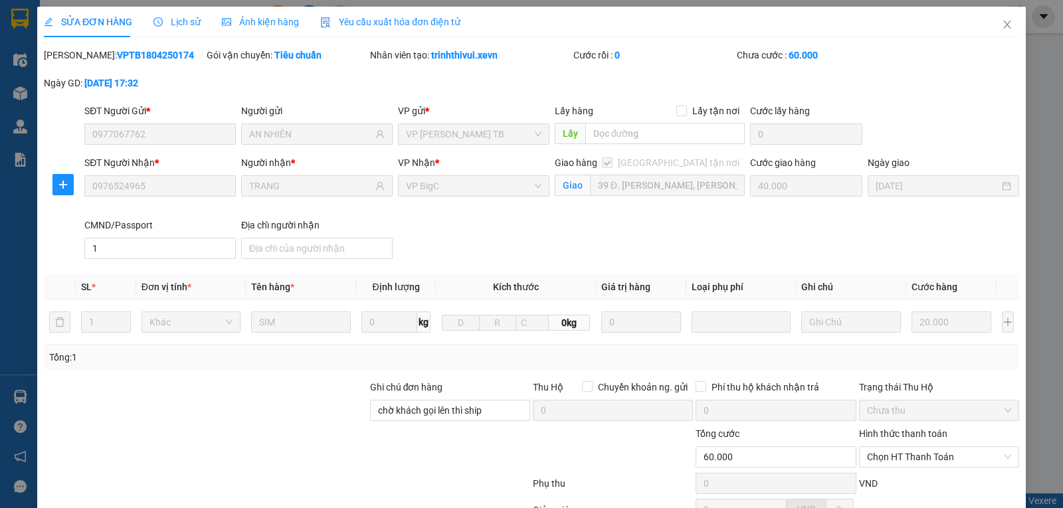
click at [193, 23] on span "Lịch sử" at bounding box center [176, 22] width 47 height 11
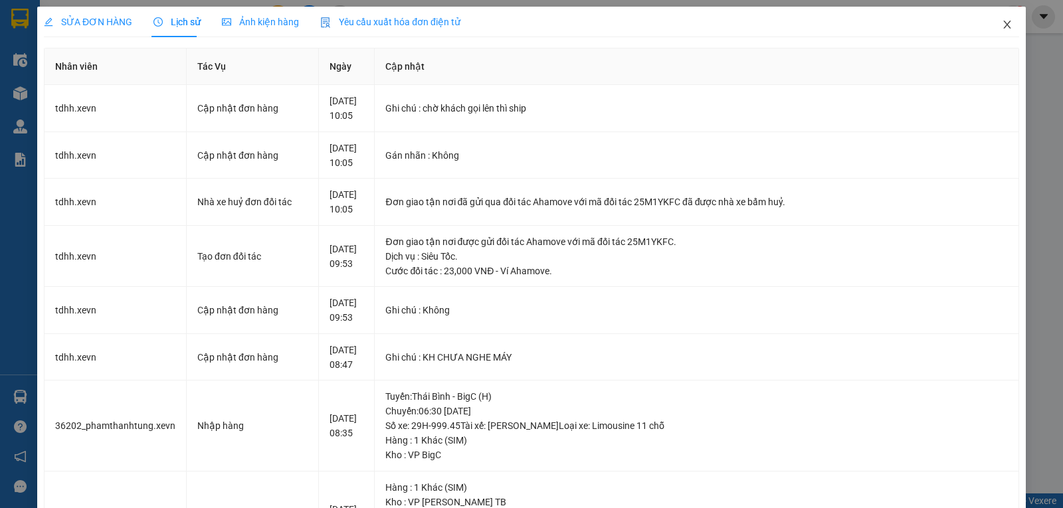
click at [1002, 29] on icon "close" at bounding box center [1007, 24] width 11 height 11
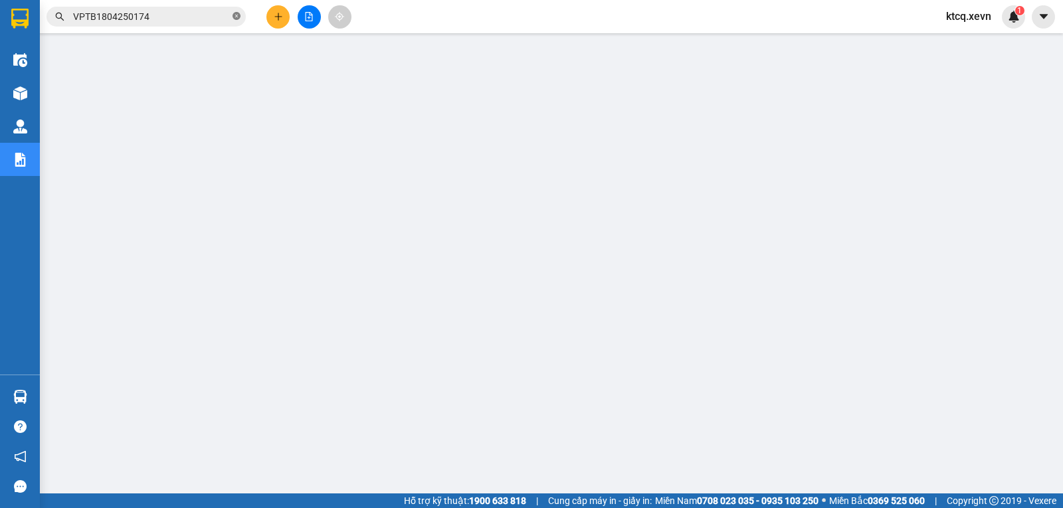
click at [237, 19] on icon "close-circle" at bounding box center [237, 16] width 8 height 8
paste input "VPPV1904250106"
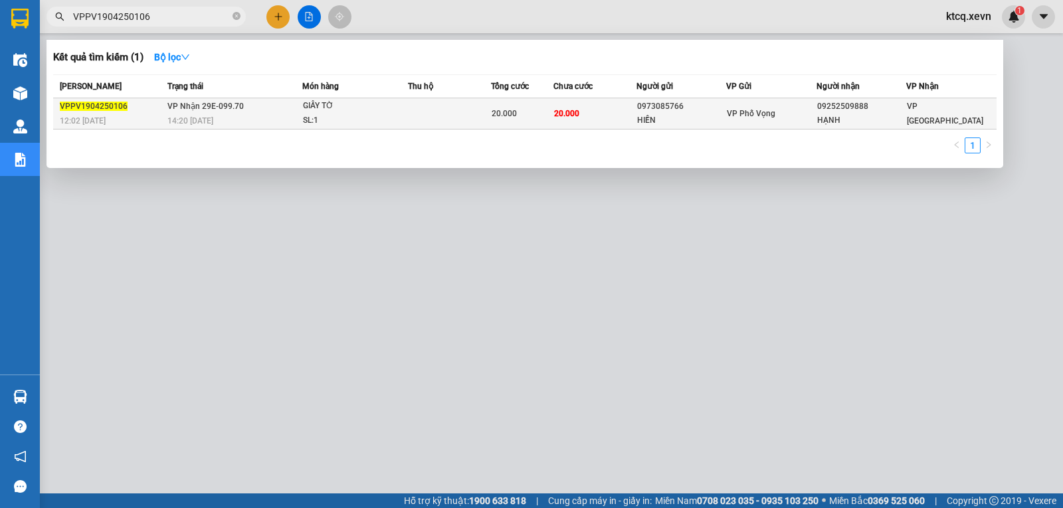
click at [95, 111] on span "VPPV1904250106" at bounding box center [94, 106] width 68 height 9
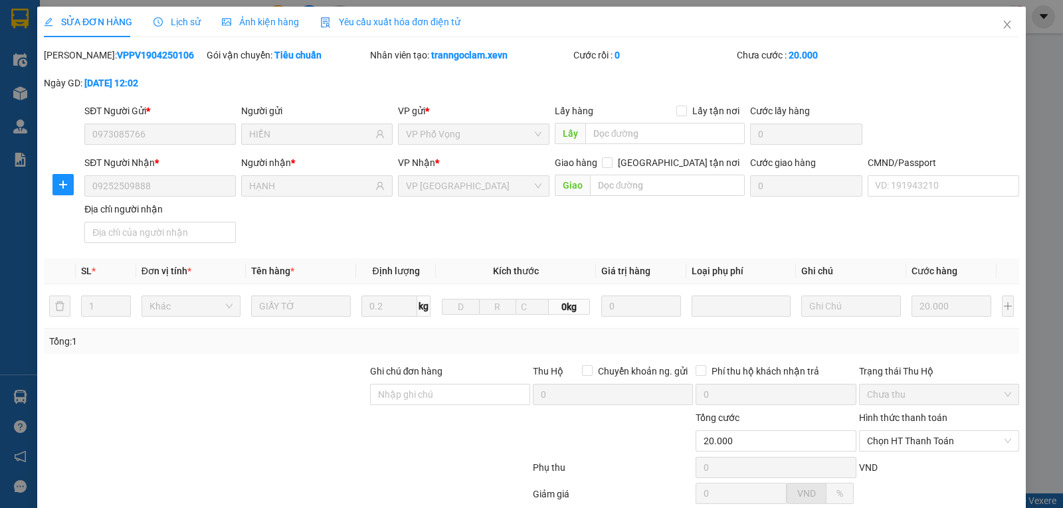
click at [159, 23] on icon "clock-circle" at bounding box center [157, 21] width 9 height 9
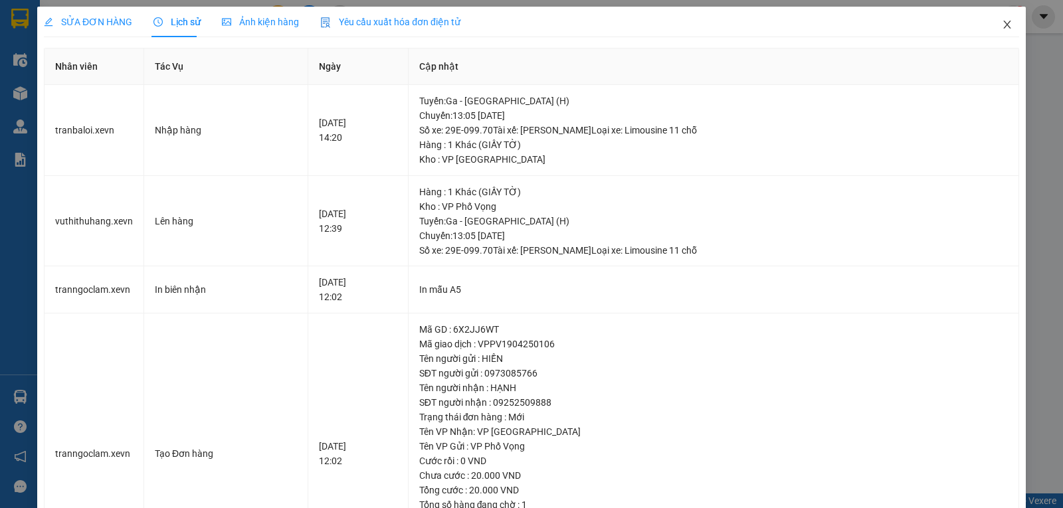
click at [1002, 23] on icon "close" at bounding box center [1007, 24] width 11 height 11
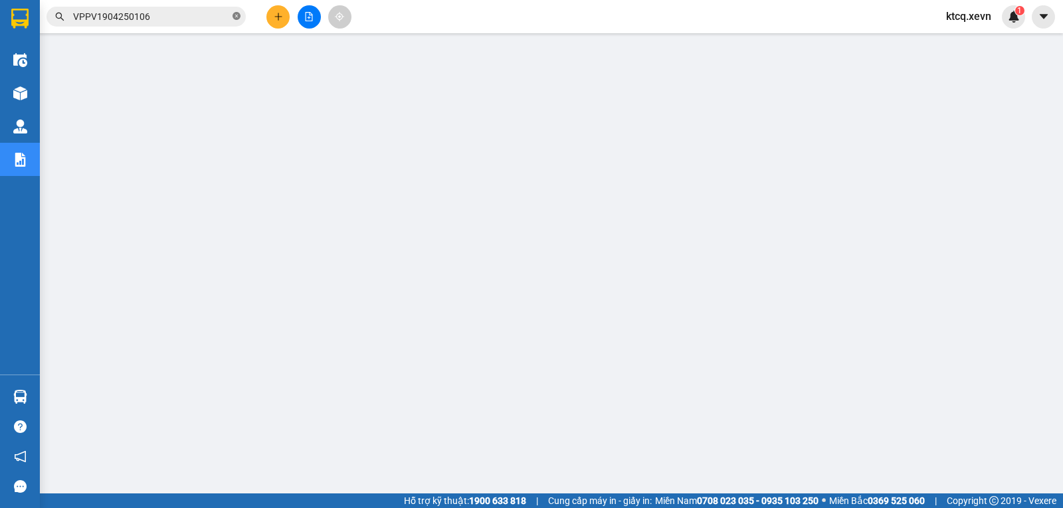
click at [233, 17] on icon "close-circle" at bounding box center [237, 16] width 8 height 8
paste input "HNXE2004250004"
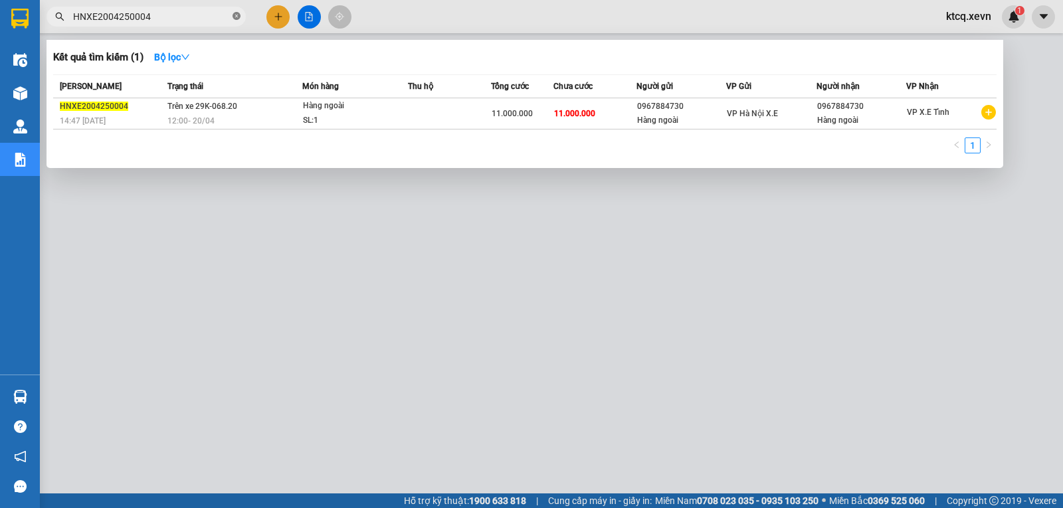
click at [238, 15] on icon "close-circle" at bounding box center [237, 16] width 8 height 8
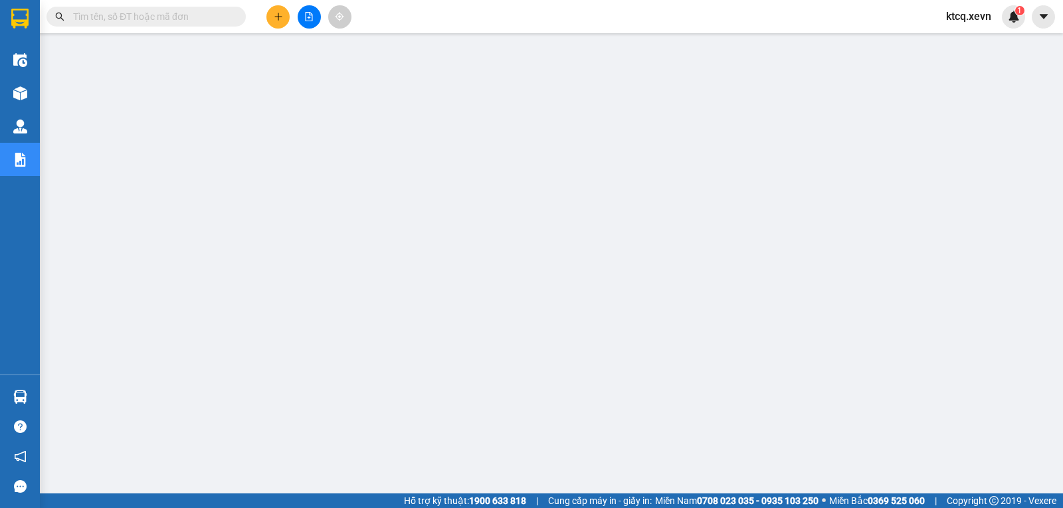
paste input "VPNĐ2104250156"
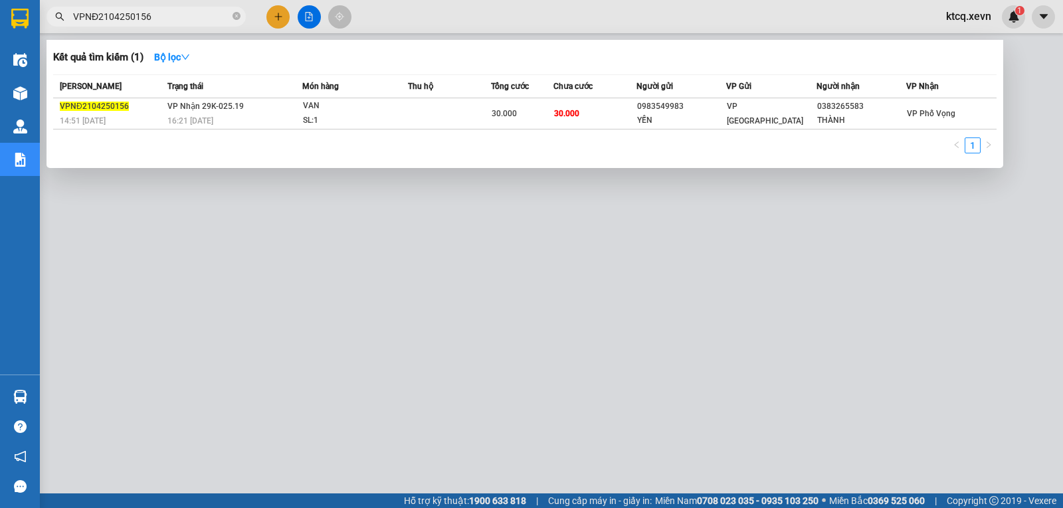
click at [83, 104] on span "VPNĐ2104250156" at bounding box center [94, 106] width 69 height 9
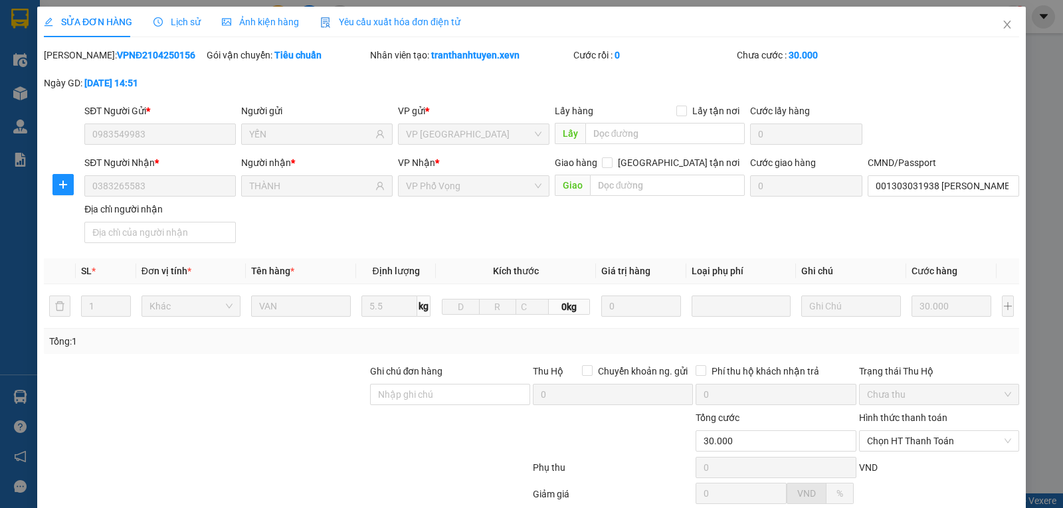
click at [175, 17] on span "Lịch sử" at bounding box center [176, 22] width 47 height 11
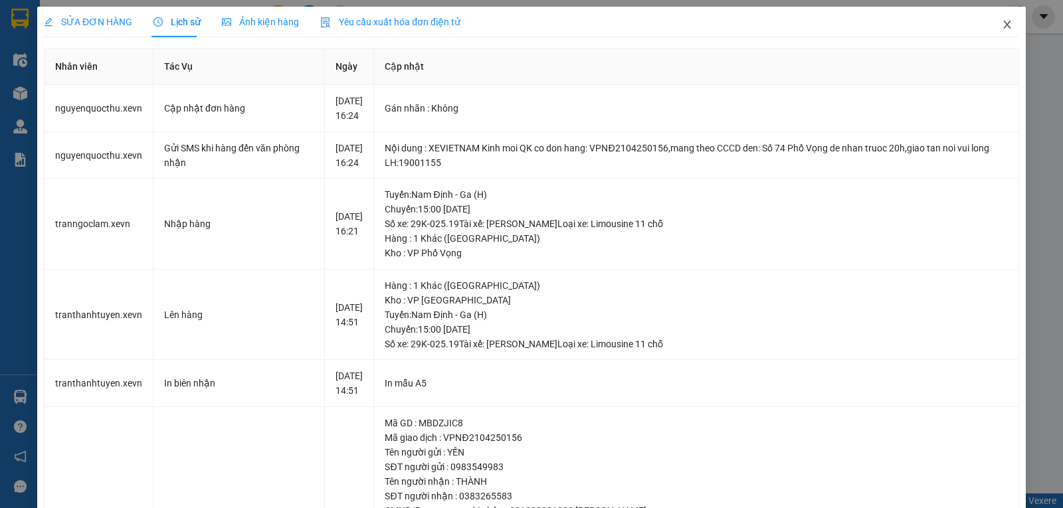
click at [1003, 25] on span "Close" at bounding box center [1006, 25] width 37 height 37
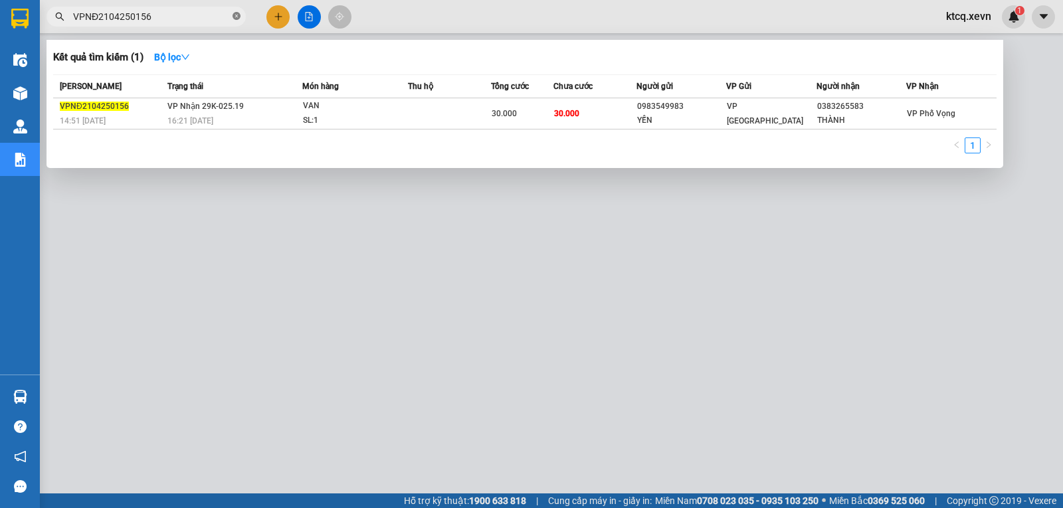
click at [236, 15] on icon "close-circle" at bounding box center [237, 16] width 8 height 8
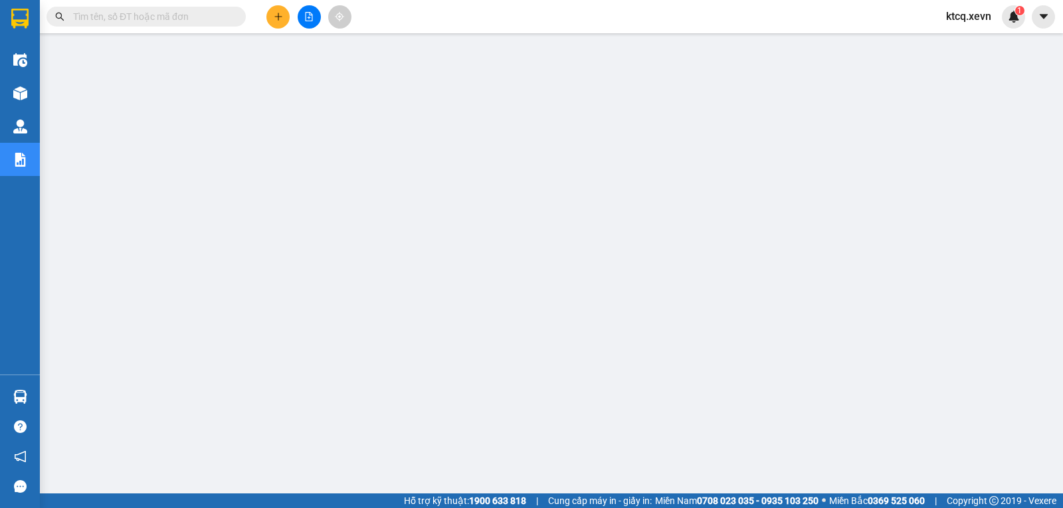
paste input "VPNĐ2204250077"
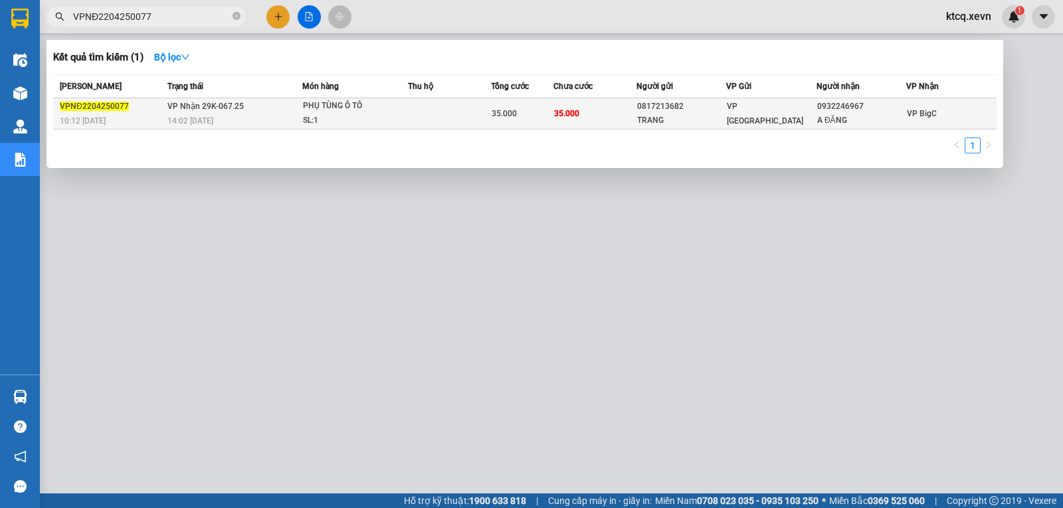
click at [98, 106] on span "VPNĐ2204250077" at bounding box center [94, 106] width 69 height 9
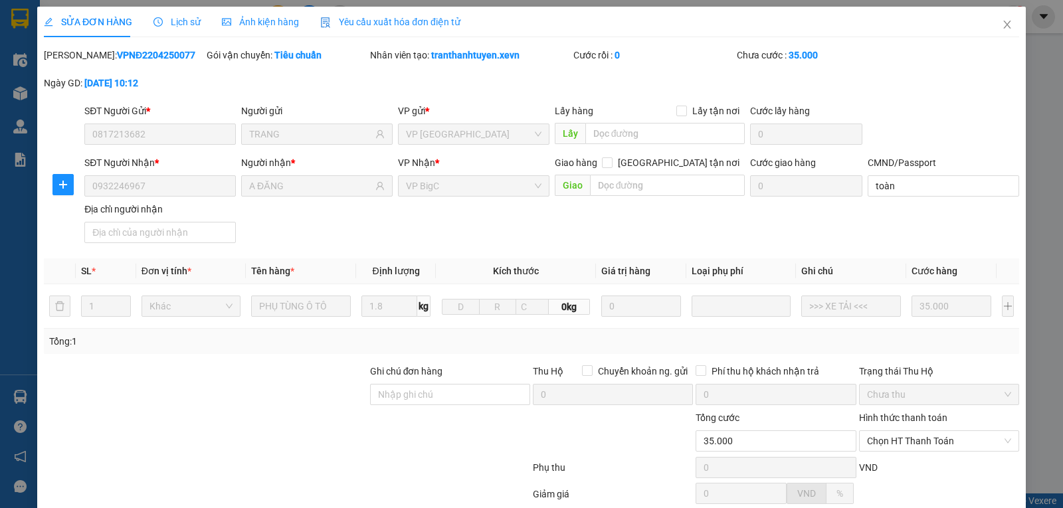
click at [179, 17] on span "Lịch sử" at bounding box center [176, 22] width 47 height 11
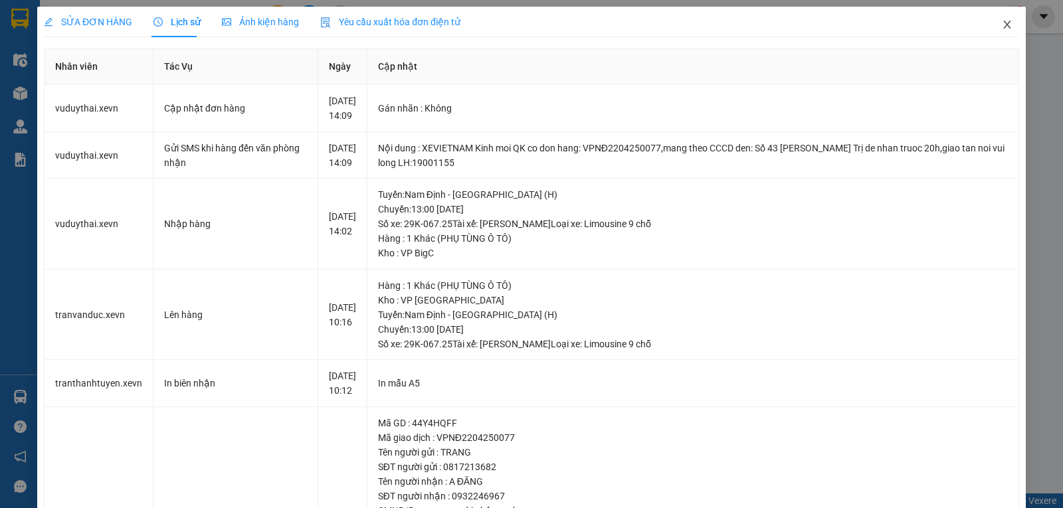
click at [1002, 23] on icon "close" at bounding box center [1007, 24] width 11 height 11
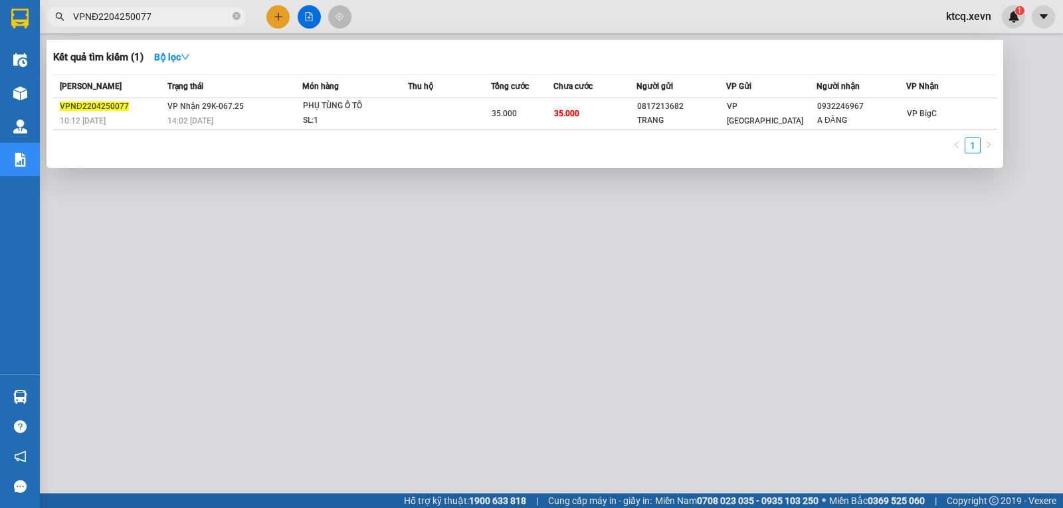
click at [229, 15] on input "VPNĐ2204250077" at bounding box center [151, 16] width 157 height 15
drag, startPoint x: 229, startPoint y: 15, endPoint x: 64, endPoint y: 16, distance: 165.4
click at [64, 16] on div "VPNĐ2204250077" at bounding box center [129, 17] width 259 height 20
paste input "B2304250083"
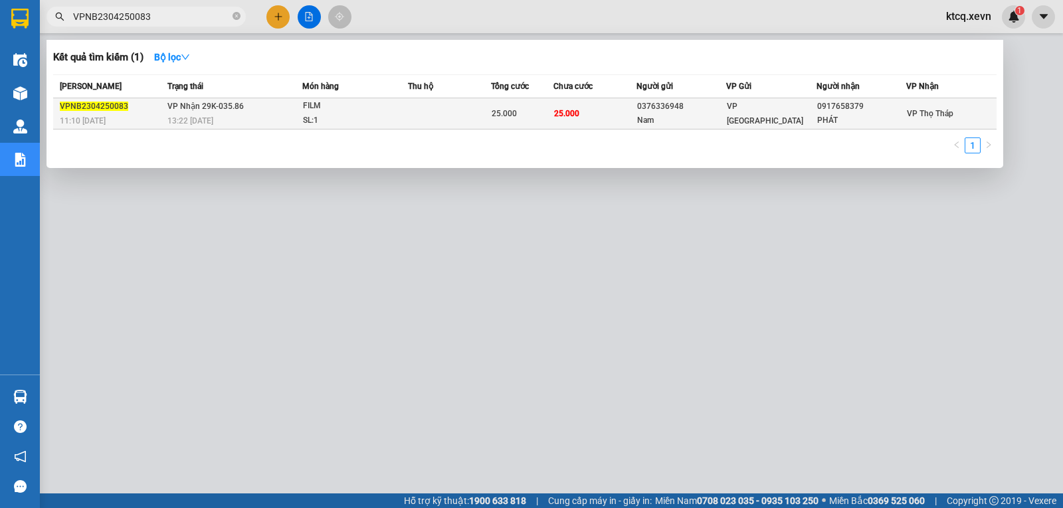
click at [98, 102] on span "VPNB2304250083" at bounding box center [94, 106] width 68 height 9
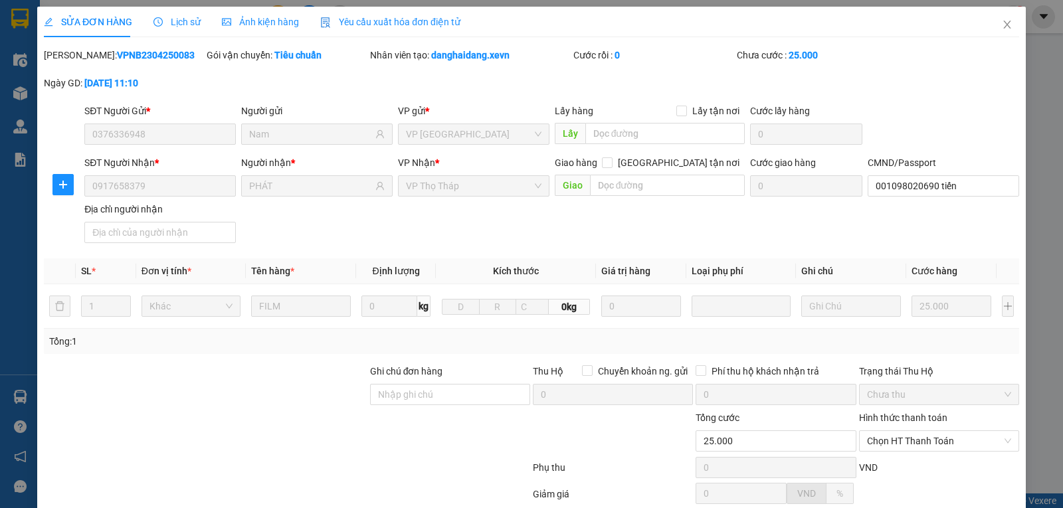
click at [171, 19] on span "Lịch sử" at bounding box center [176, 22] width 47 height 11
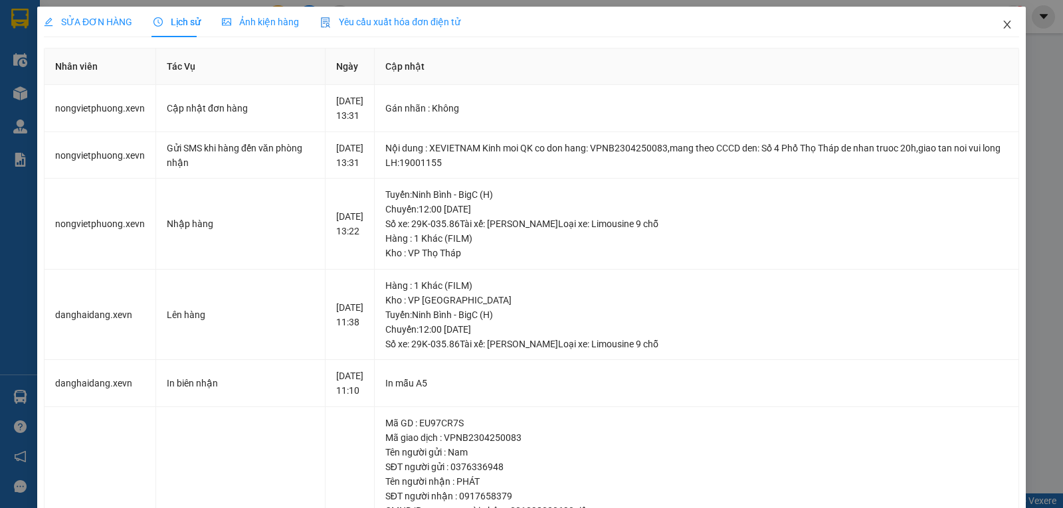
click at [1002, 23] on icon "close" at bounding box center [1007, 24] width 11 height 11
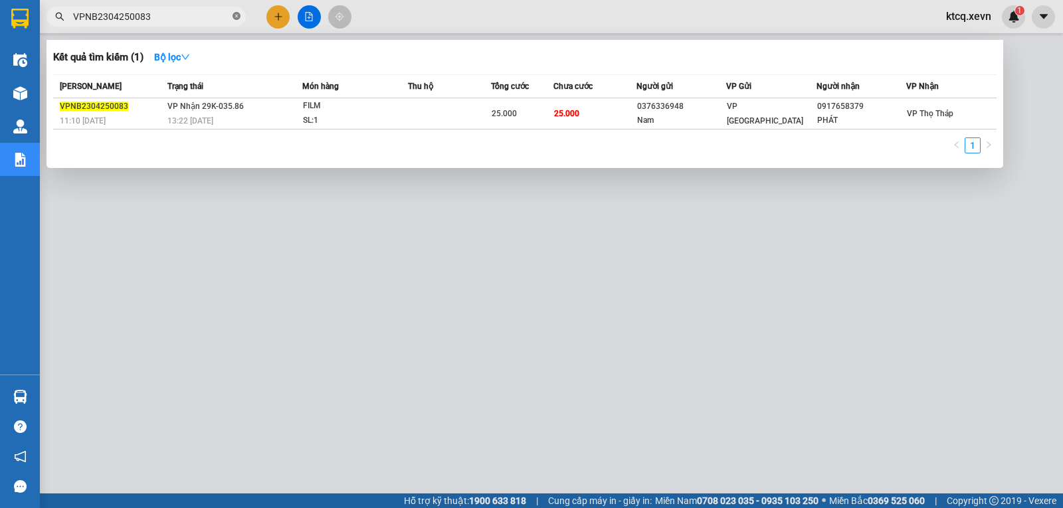
click at [233, 16] on icon "close-circle" at bounding box center [237, 16] width 8 height 8
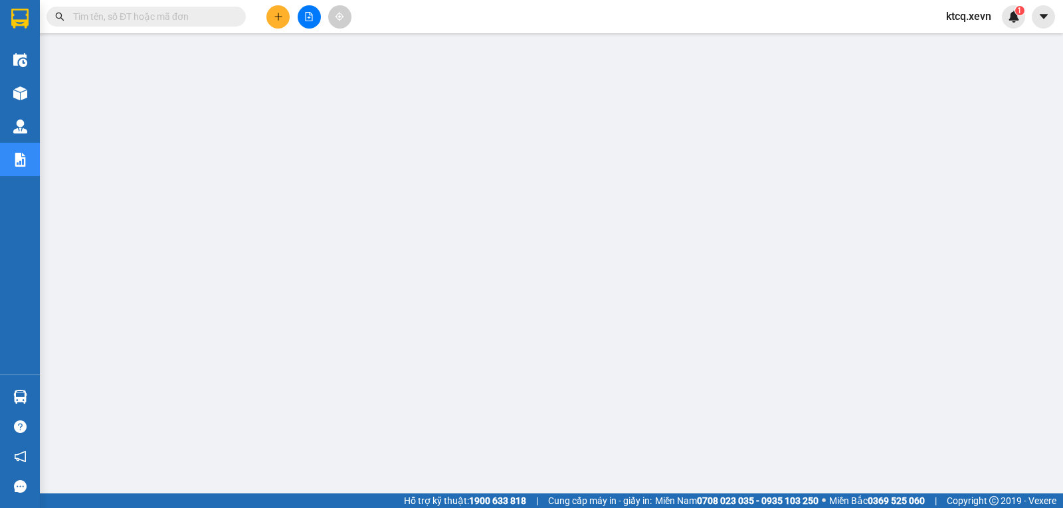
paste input "VPNĐ2904250100"
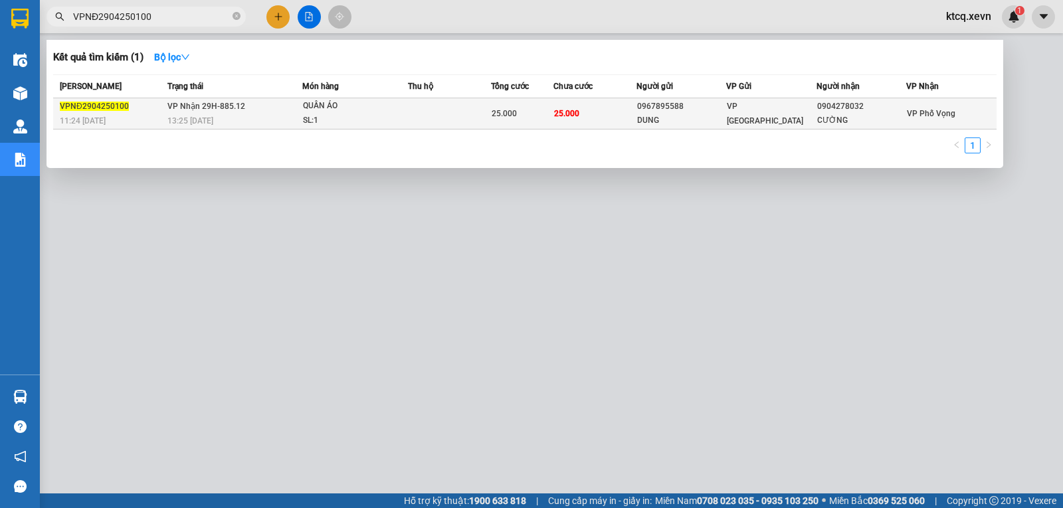
click at [102, 109] on span "VPNĐ2904250100" at bounding box center [94, 106] width 69 height 9
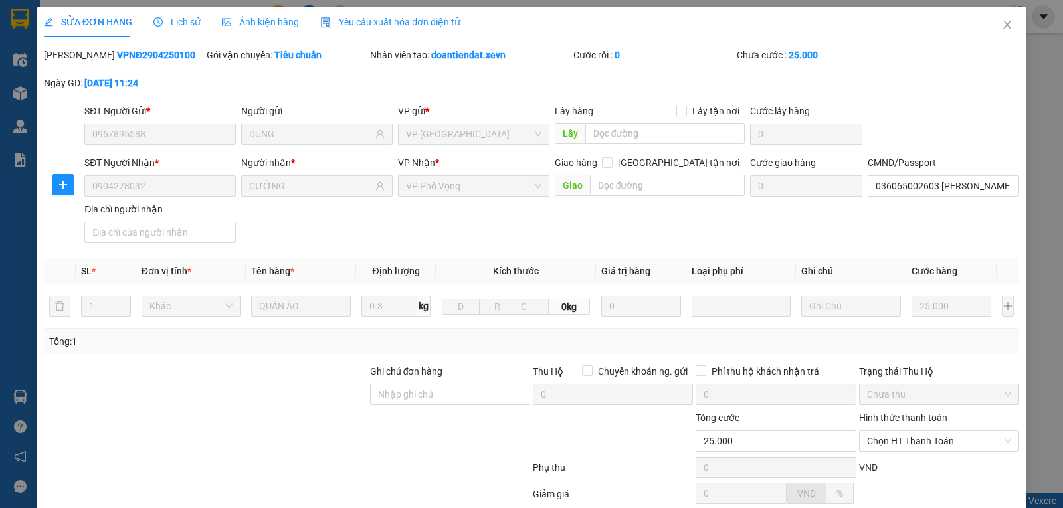
click at [183, 23] on span "Lịch sử" at bounding box center [176, 22] width 47 height 11
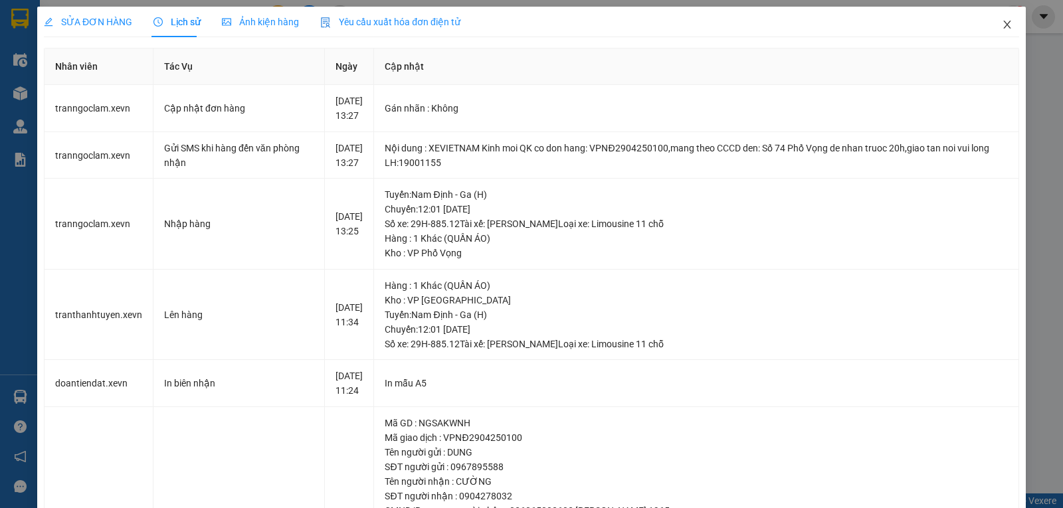
click at [1002, 22] on icon "close" at bounding box center [1007, 24] width 11 height 11
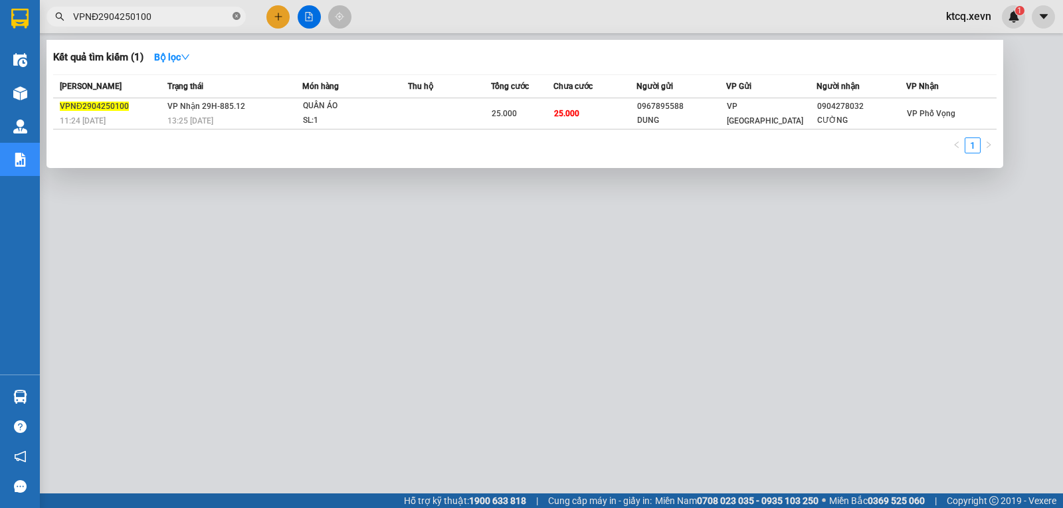
click at [236, 17] on icon "close-circle" at bounding box center [237, 16] width 8 height 8
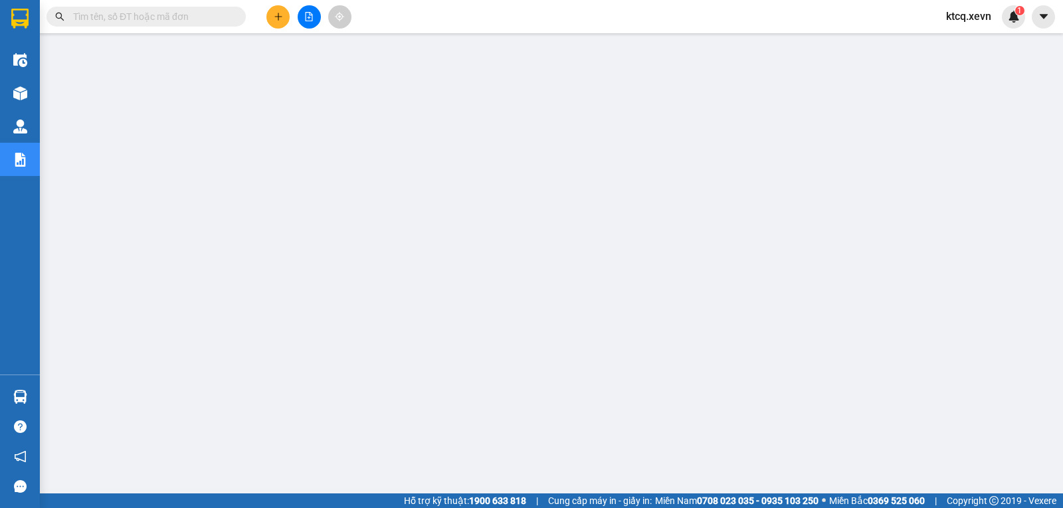
paste input "VPNB2904250047"
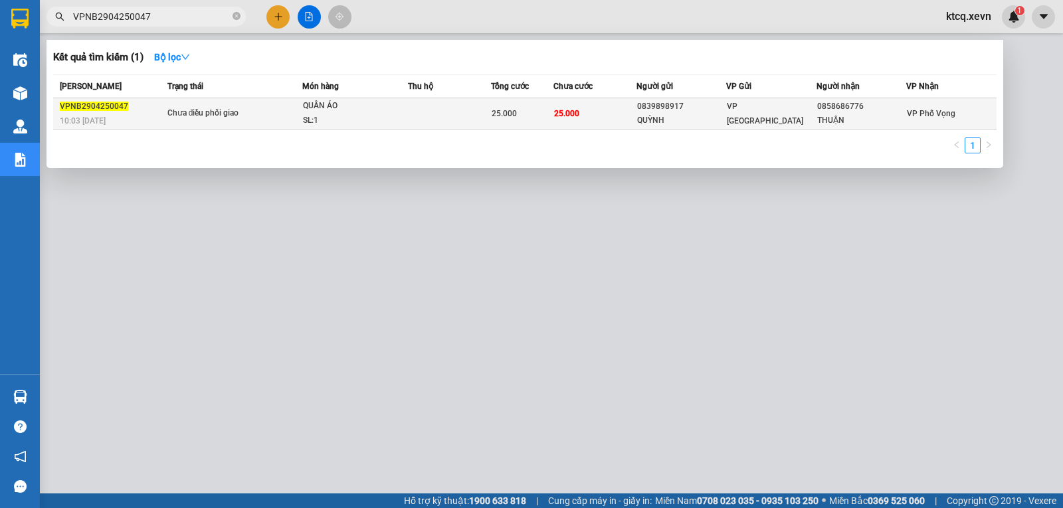
click at [96, 105] on span "VPNB2904250047" at bounding box center [94, 106] width 68 height 9
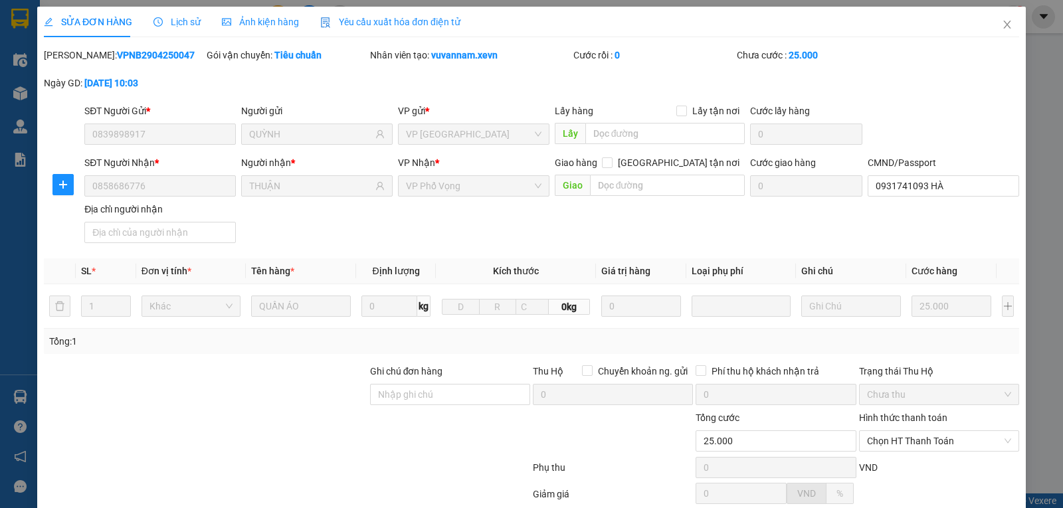
click at [169, 22] on span "Lịch sử" at bounding box center [176, 22] width 47 height 11
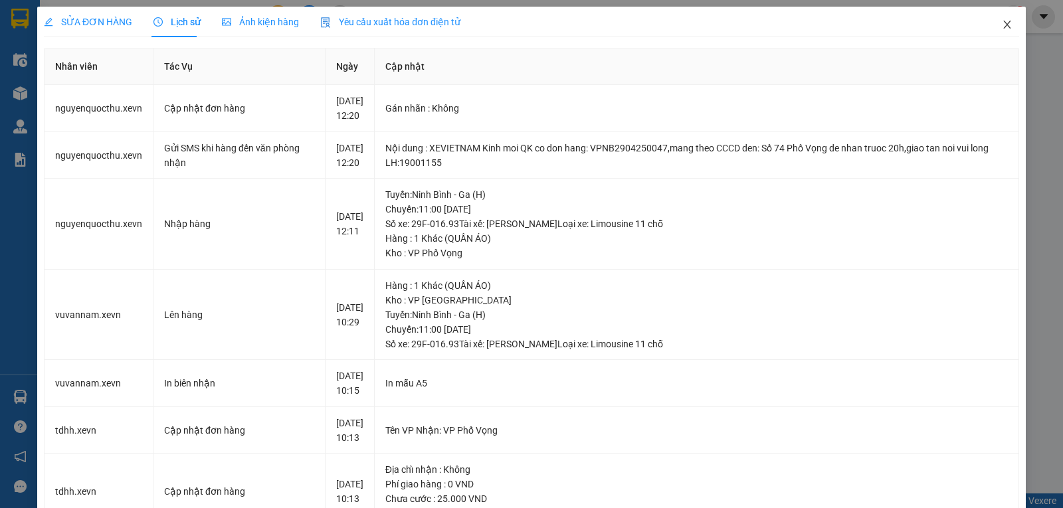
click at [1002, 22] on icon "close" at bounding box center [1007, 24] width 11 height 11
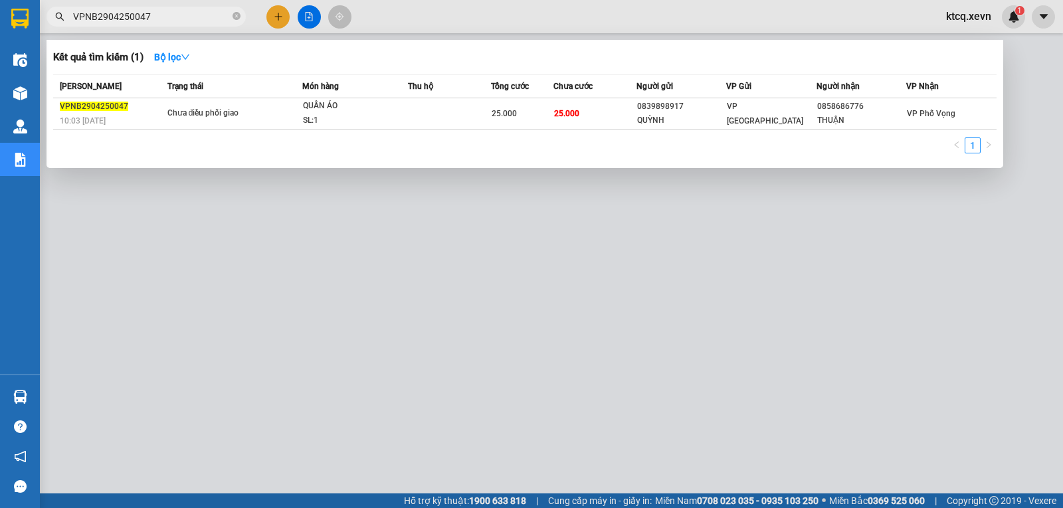
drag, startPoint x: 172, startPoint y: 17, endPoint x: 48, endPoint y: 14, distance: 123.6
click at [48, 14] on span "VPNB2904250047" at bounding box center [146, 17] width 199 height 20
paste input "TB0105250008"
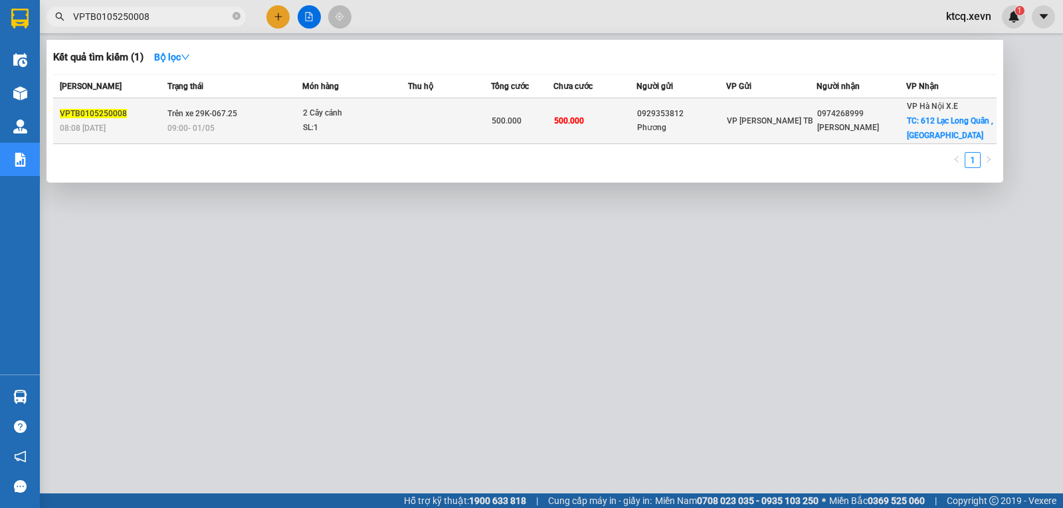
click at [94, 115] on span "VPTB0105250008" at bounding box center [93, 113] width 67 height 9
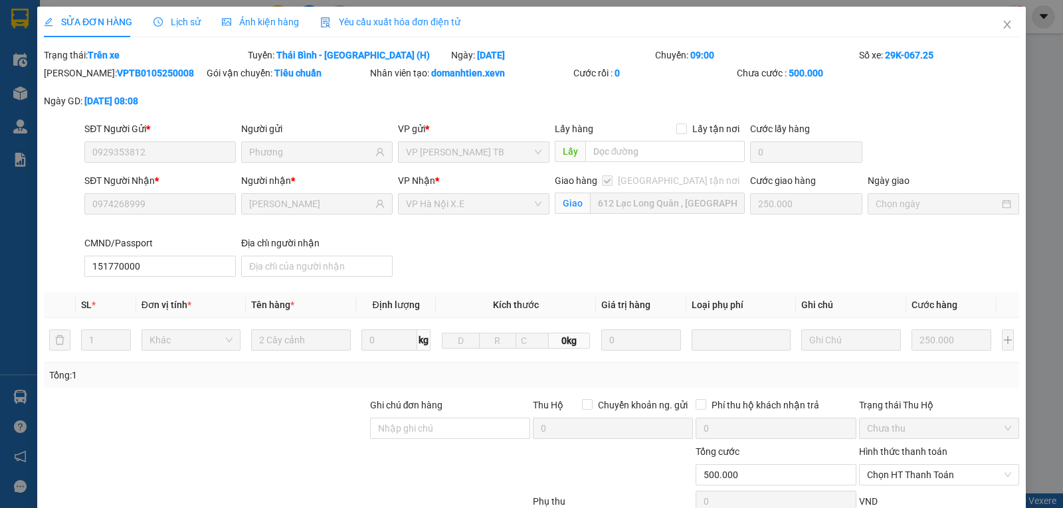
click at [189, 25] on span "Lịch sử" at bounding box center [176, 22] width 47 height 11
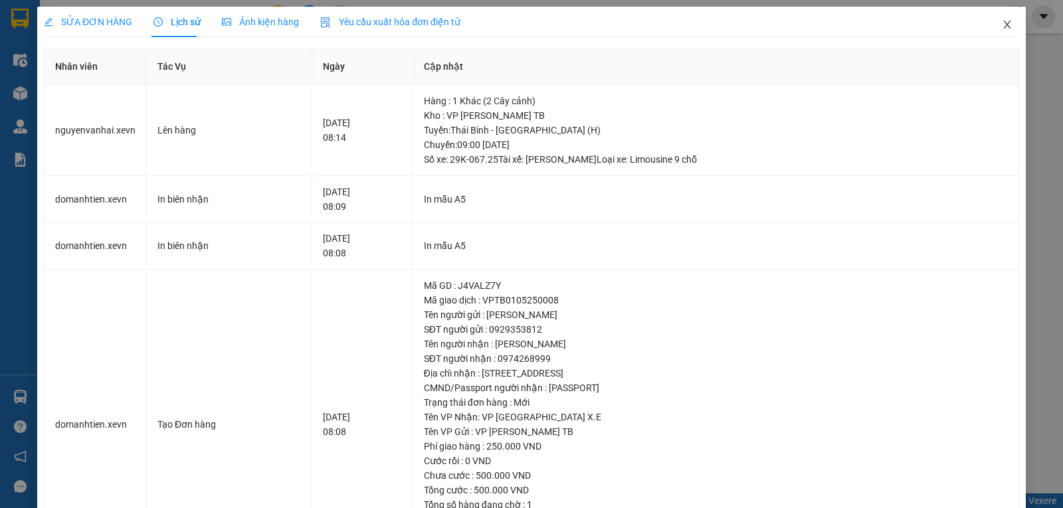
click at [1003, 23] on icon "close" at bounding box center [1006, 25] width 7 height 8
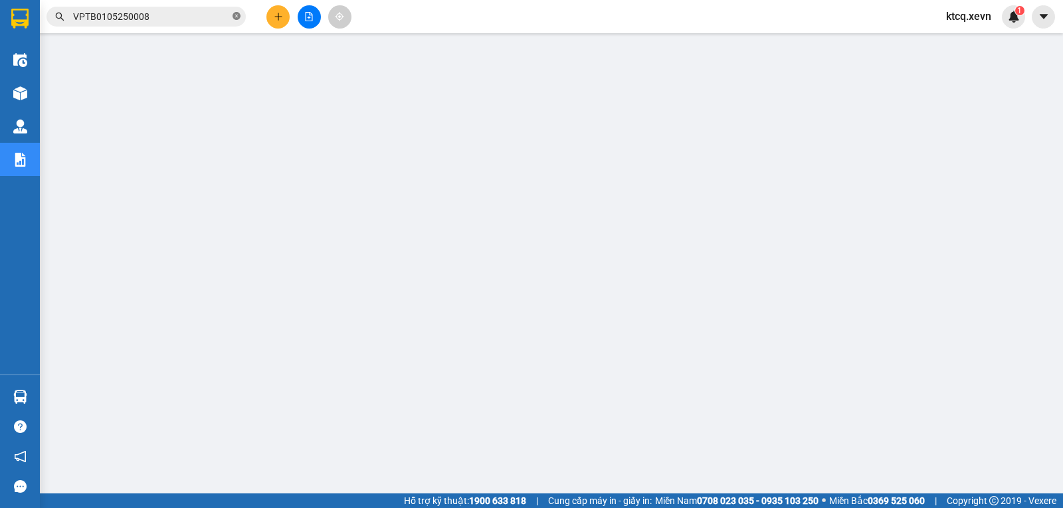
click at [235, 17] on icon "close-circle" at bounding box center [237, 16] width 8 height 8
paste input "VIETTRI0205250023"
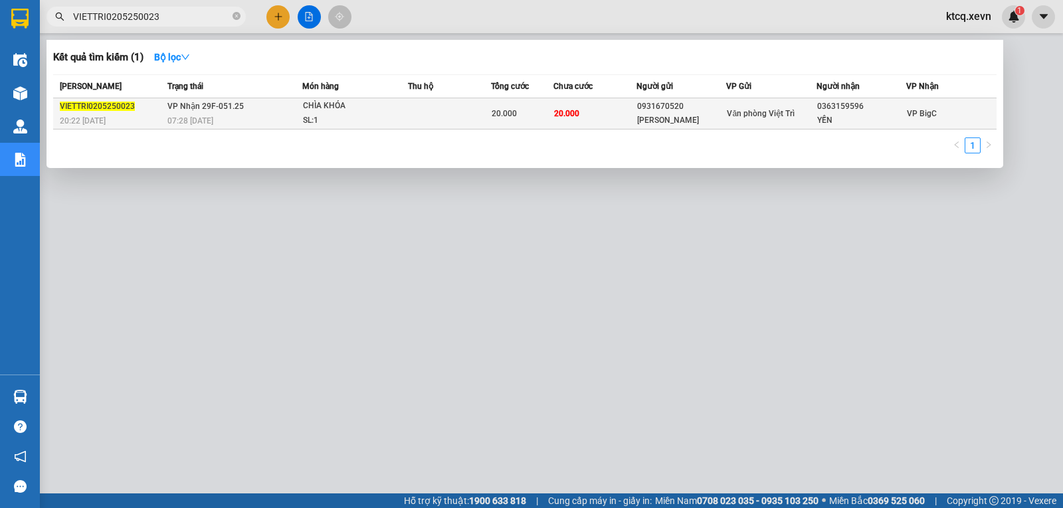
click at [99, 108] on span "VIETTRI0205250023" at bounding box center [97, 106] width 75 height 9
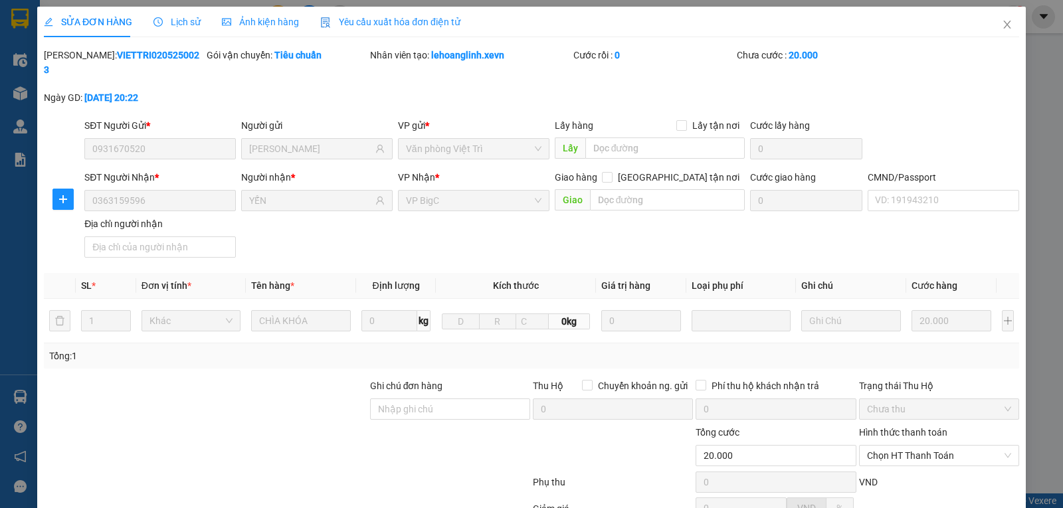
click at [183, 17] on span "Lịch sử" at bounding box center [176, 22] width 47 height 11
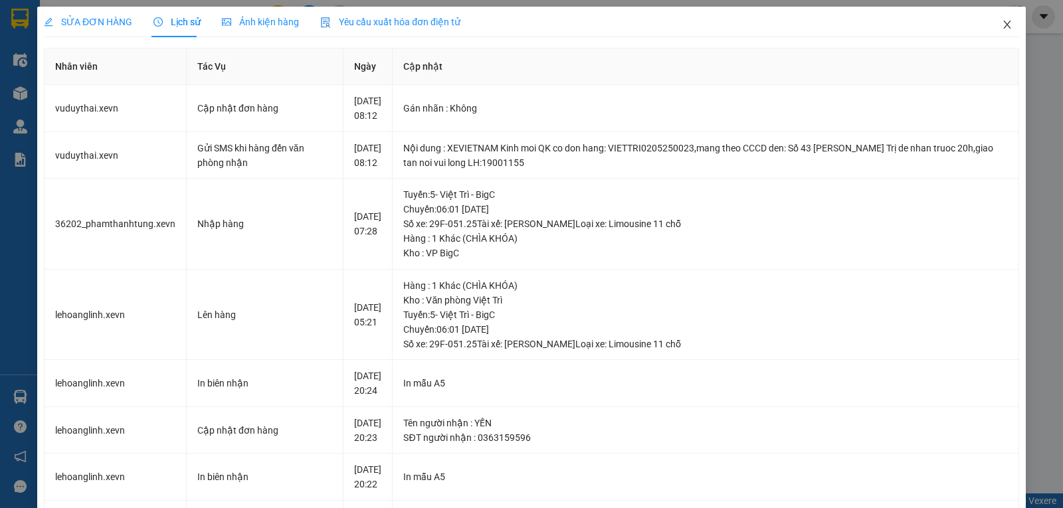
click at [1002, 24] on icon "close" at bounding box center [1007, 24] width 11 height 11
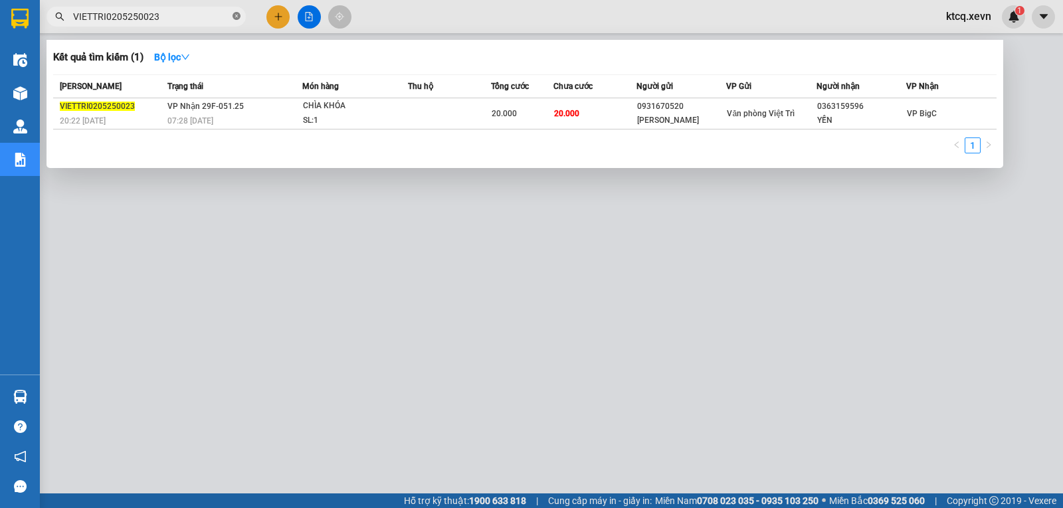
click at [237, 17] on icon "close-circle" at bounding box center [237, 16] width 8 height 8
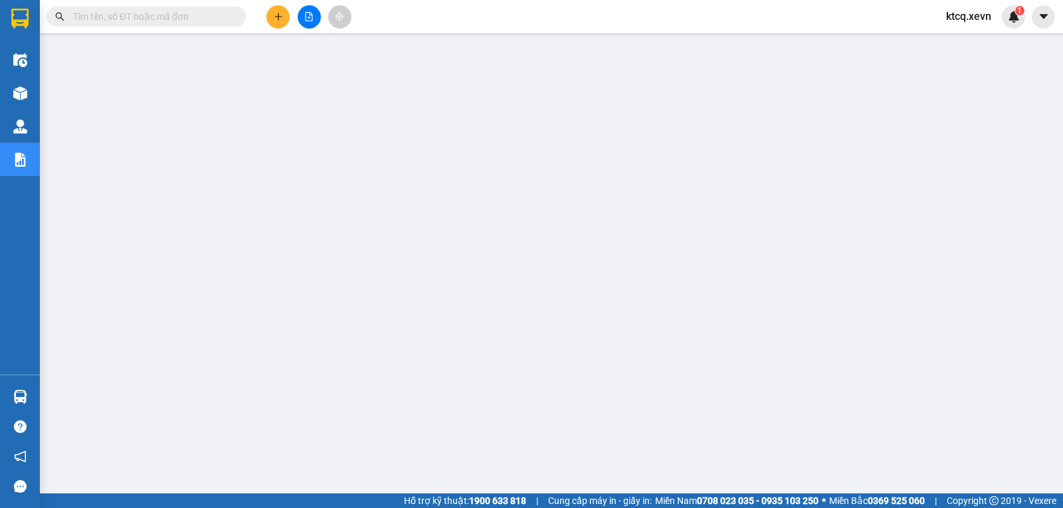
paste input "VIETTRI0405250022"
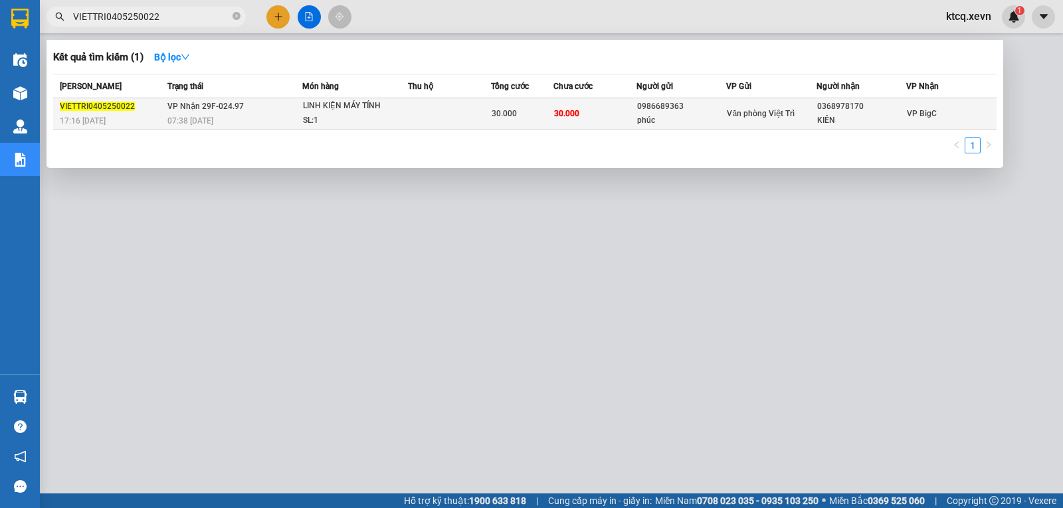
click at [92, 109] on span "VIETTRI0405250022" at bounding box center [97, 106] width 75 height 9
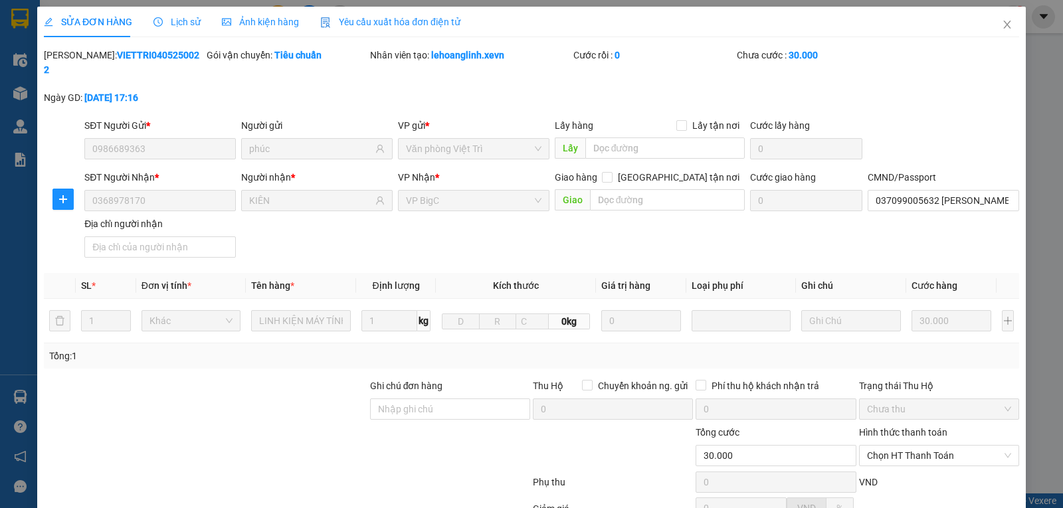
click at [173, 21] on span "Lịch sử" at bounding box center [176, 22] width 47 height 11
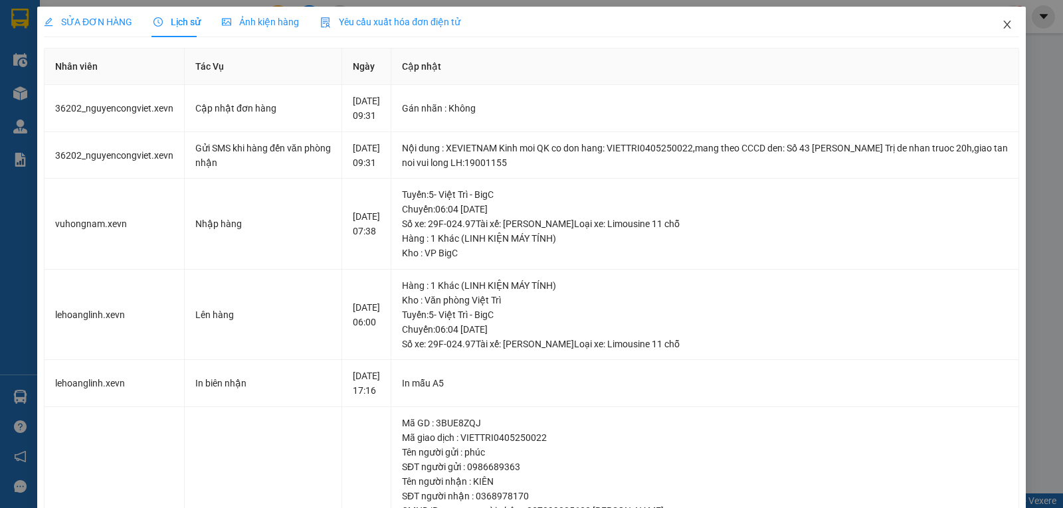
click at [1002, 27] on icon "close" at bounding box center [1007, 24] width 11 height 11
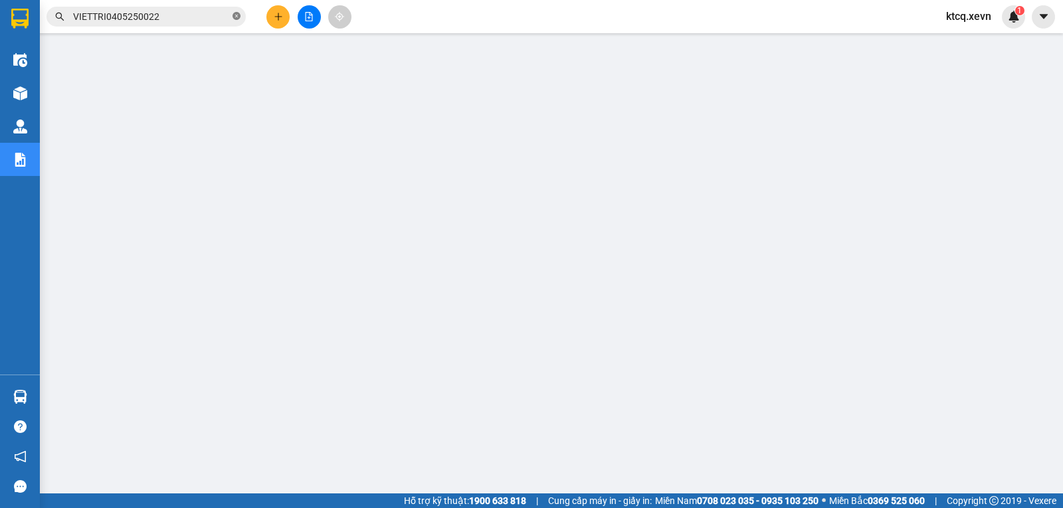
click at [236, 18] on icon "close-circle" at bounding box center [237, 16] width 8 height 8
paste input "VPNB0505250114"
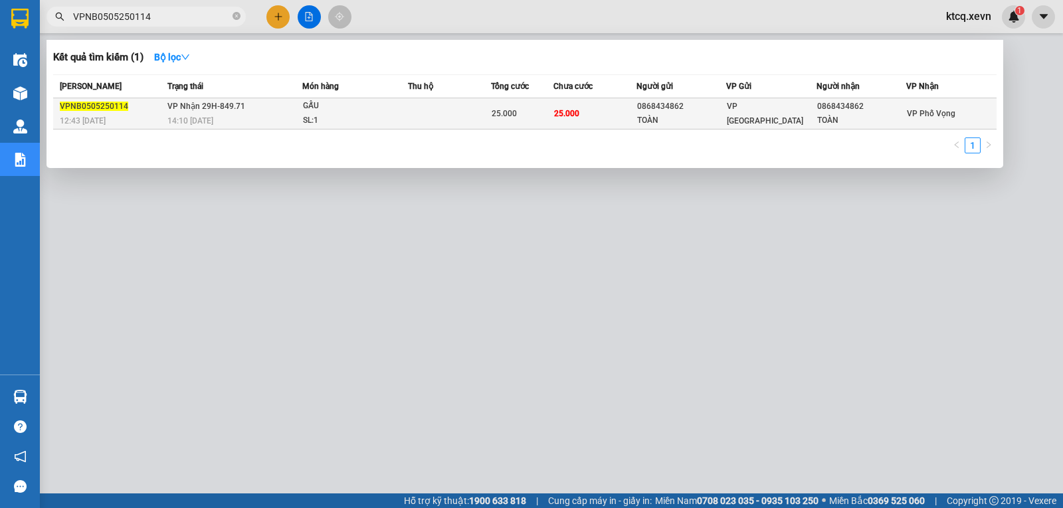
click at [95, 103] on span "VPNB0505250114" at bounding box center [94, 106] width 68 height 9
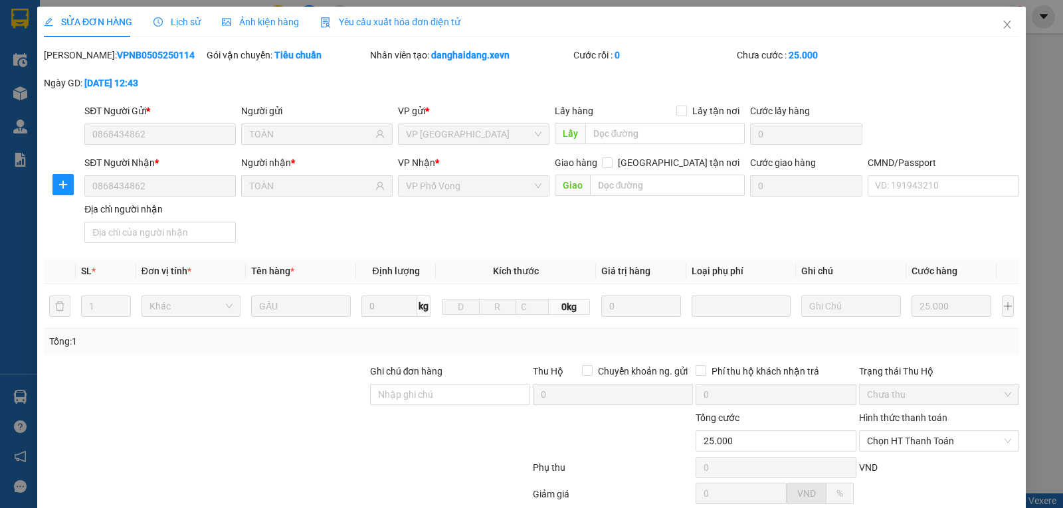
click at [170, 26] on span "Lịch sử" at bounding box center [176, 22] width 47 height 11
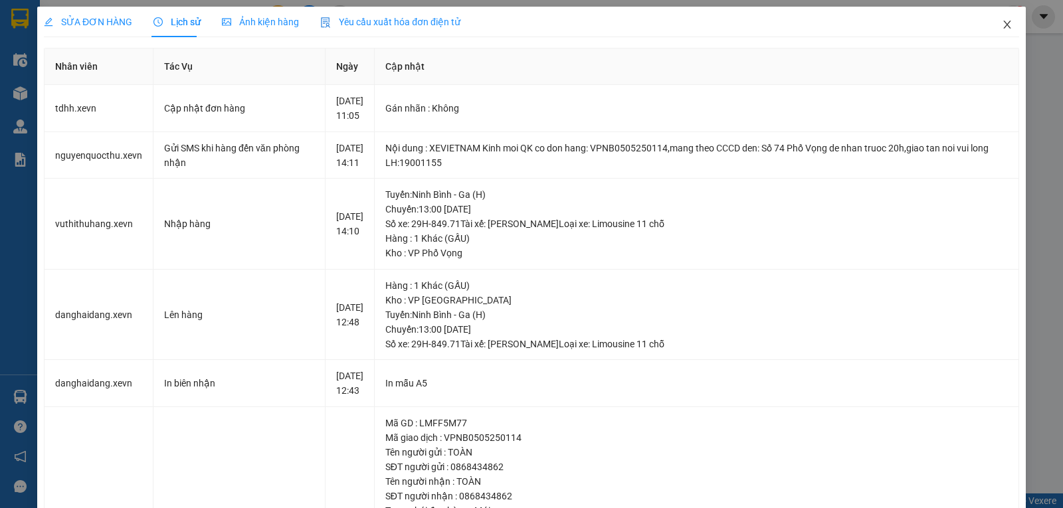
click at [1002, 23] on icon "close" at bounding box center [1007, 24] width 11 height 11
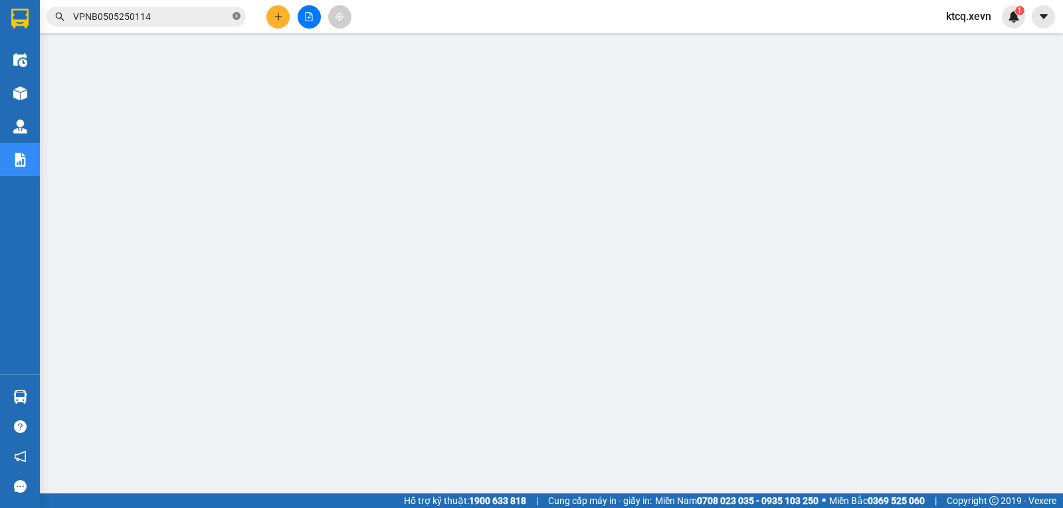
click at [234, 16] on icon "close-circle" at bounding box center [237, 16] width 8 height 8
paste input "VPNĐ0605250160"
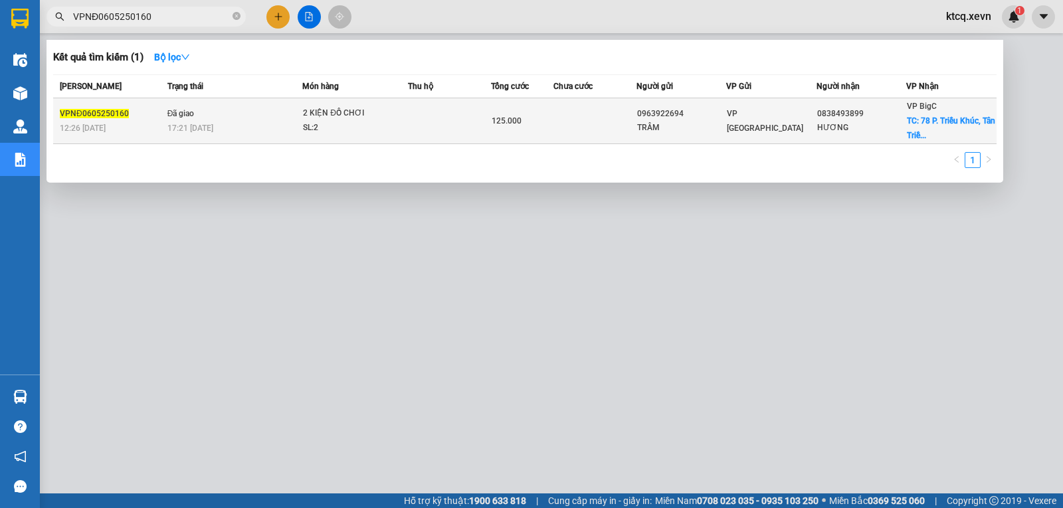
click at [112, 114] on span "VPNĐ0605250160" at bounding box center [94, 113] width 69 height 9
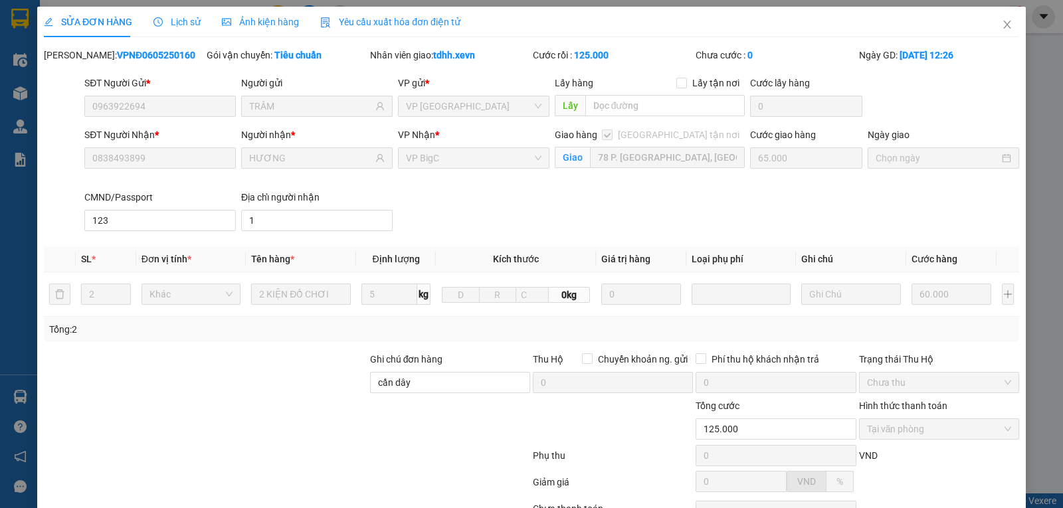
click at [181, 17] on span "Lịch sử" at bounding box center [176, 22] width 47 height 11
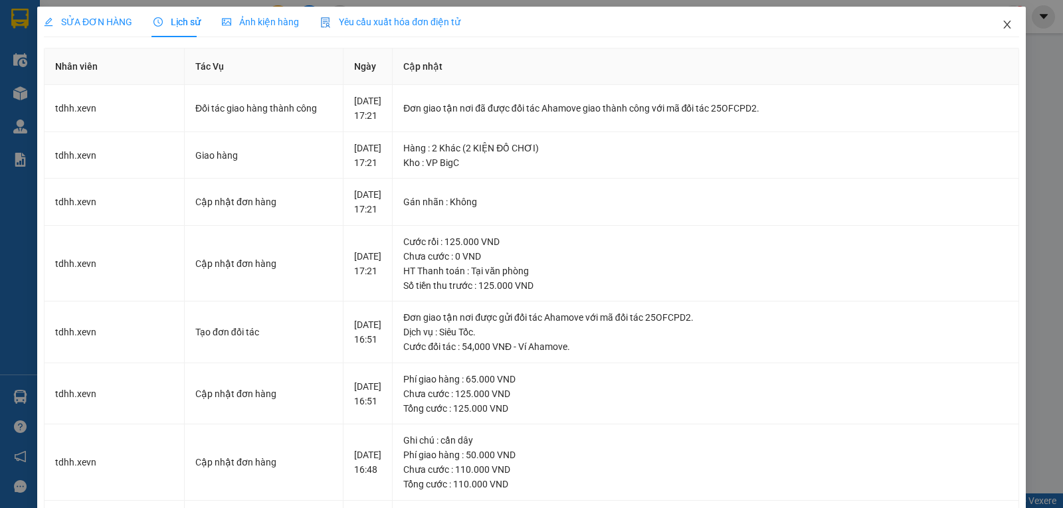
click at [1002, 28] on icon "close" at bounding box center [1007, 24] width 11 height 11
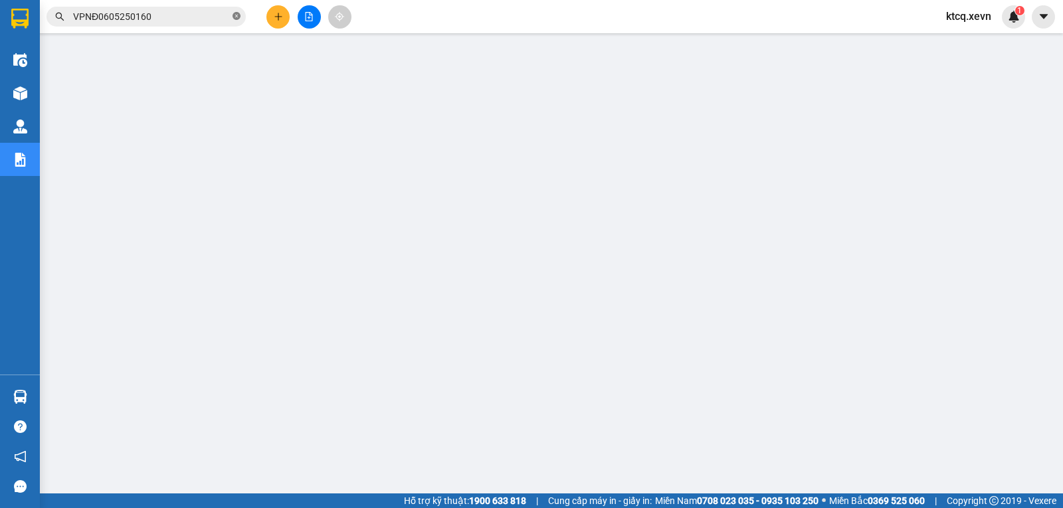
click at [236, 17] on icon "close-circle" at bounding box center [237, 16] width 8 height 8
click at [155, 17] on input "text" at bounding box center [151, 16] width 157 height 15
paste input "VPNĐ0705250115"
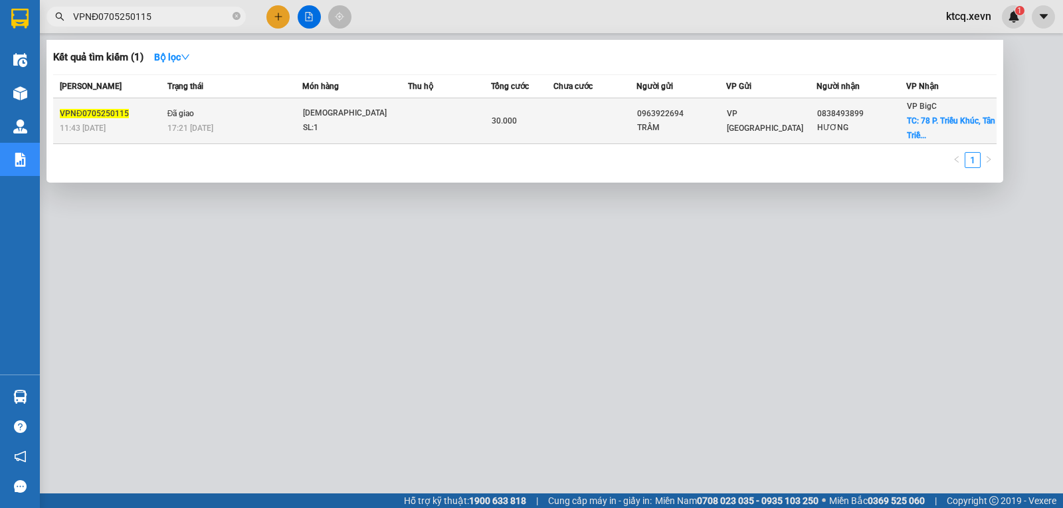
click at [93, 116] on span "VPNĐ0705250115" at bounding box center [94, 113] width 69 height 9
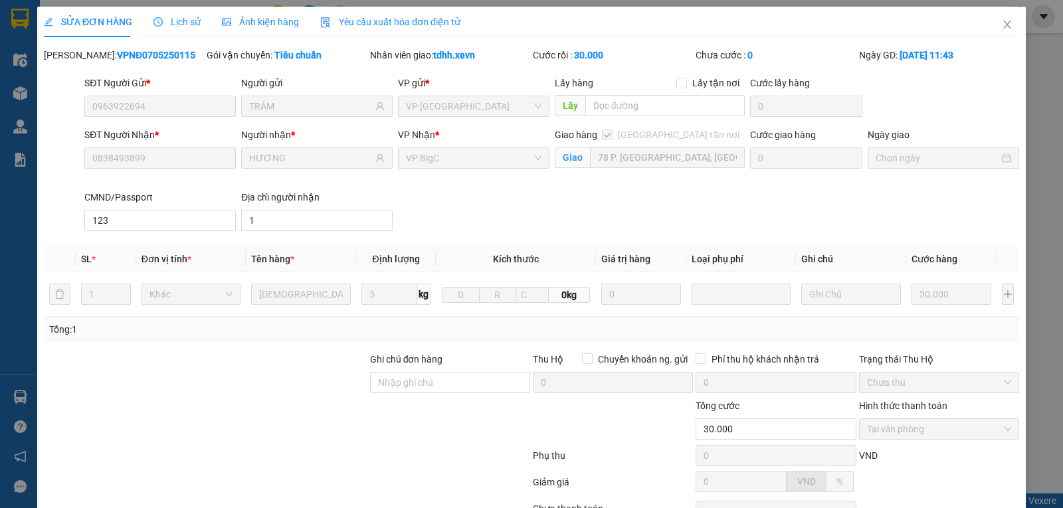
click at [180, 19] on span "Lịch sử" at bounding box center [176, 22] width 47 height 11
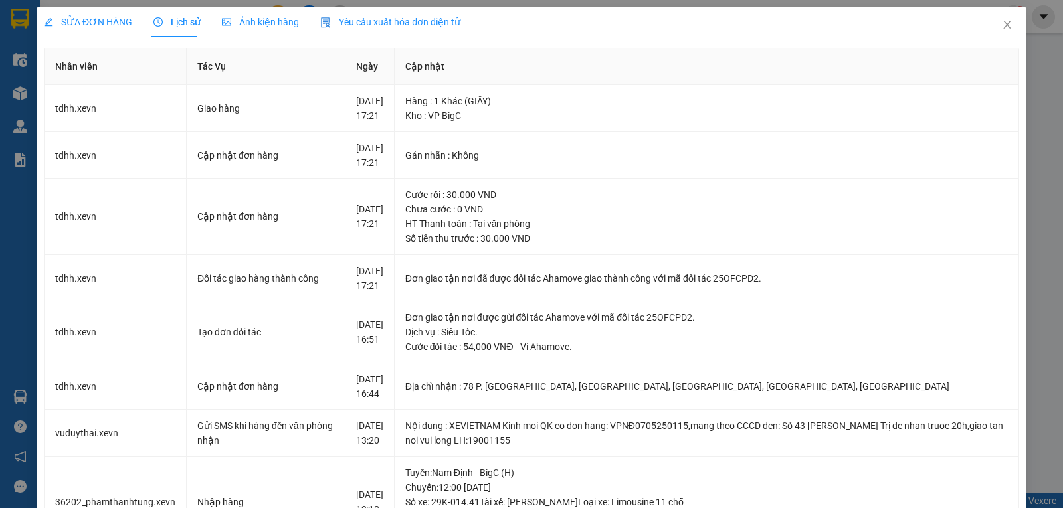
click at [280, 69] on th "Tác Vụ" at bounding box center [266, 66] width 159 height 37
click at [1002, 23] on icon "close" at bounding box center [1007, 24] width 11 height 11
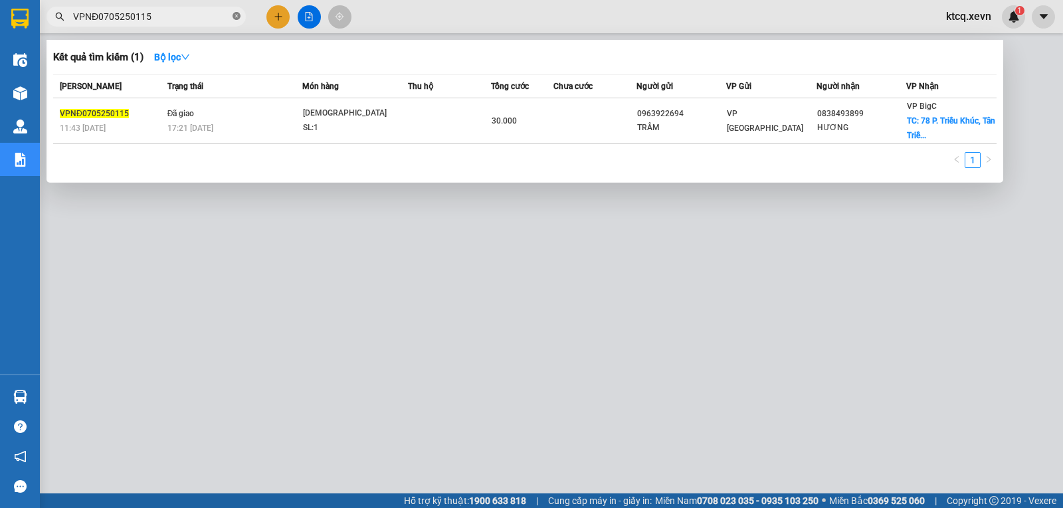
click at [234, 15] on icon "close-circle" at bounding box center [237, 16] width 8 height 8
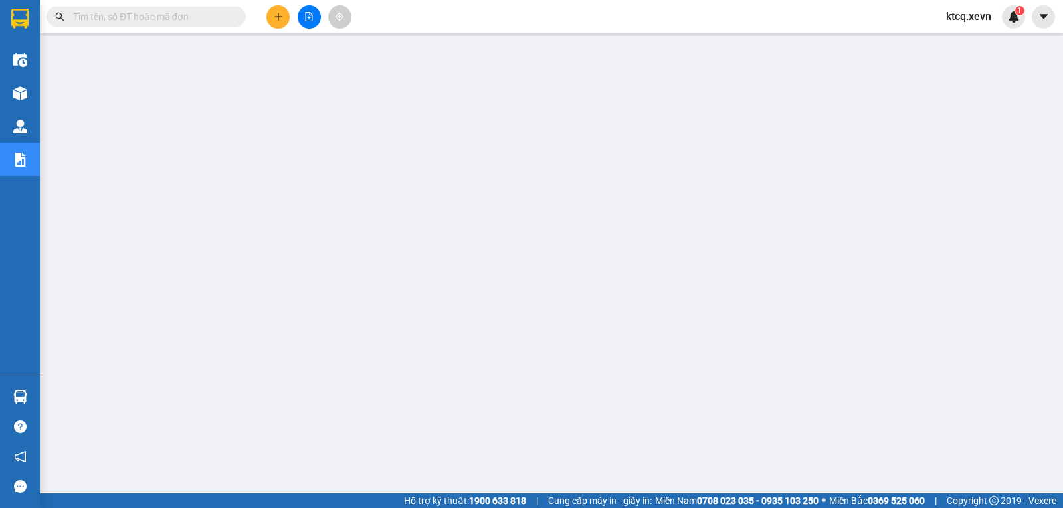
paste input "VPNB0705250023"
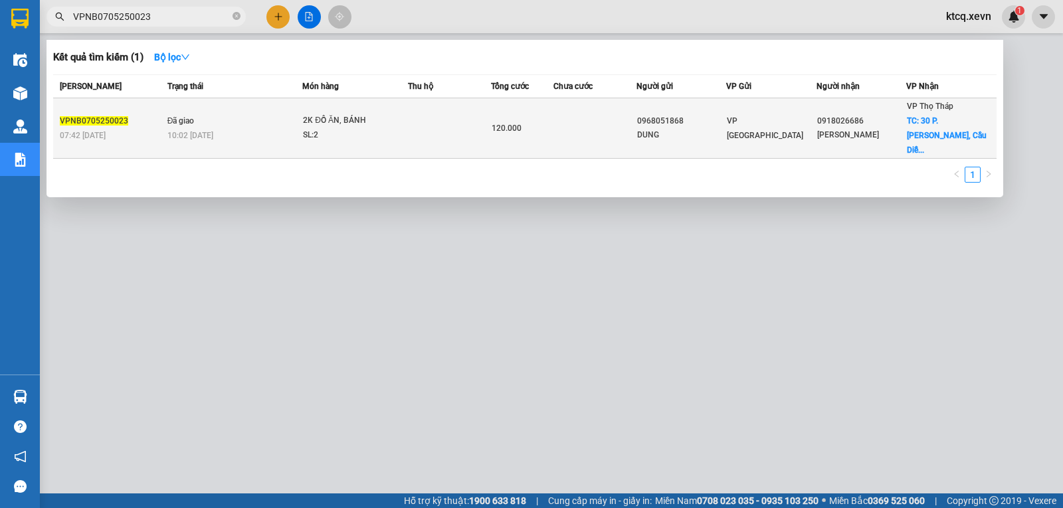
click at [108, 116] on span "VPNB0705250023" at bounding box center [94, 120] width 68 height 9
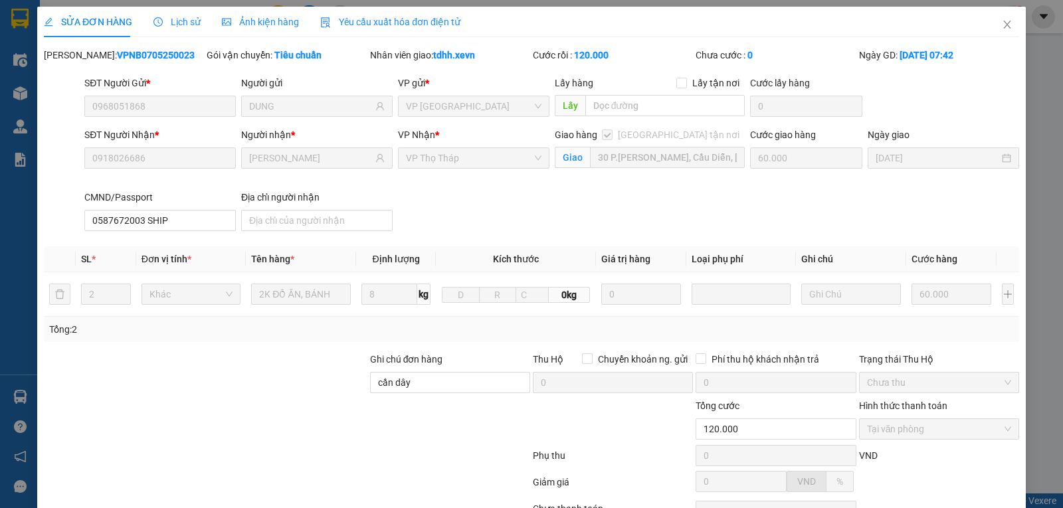
click at [184, 25] on span "Lịch sử" at bounding box center [176, 22] width 47 height 11
